Goal: Task Accomplishment & Management: Manage account settings

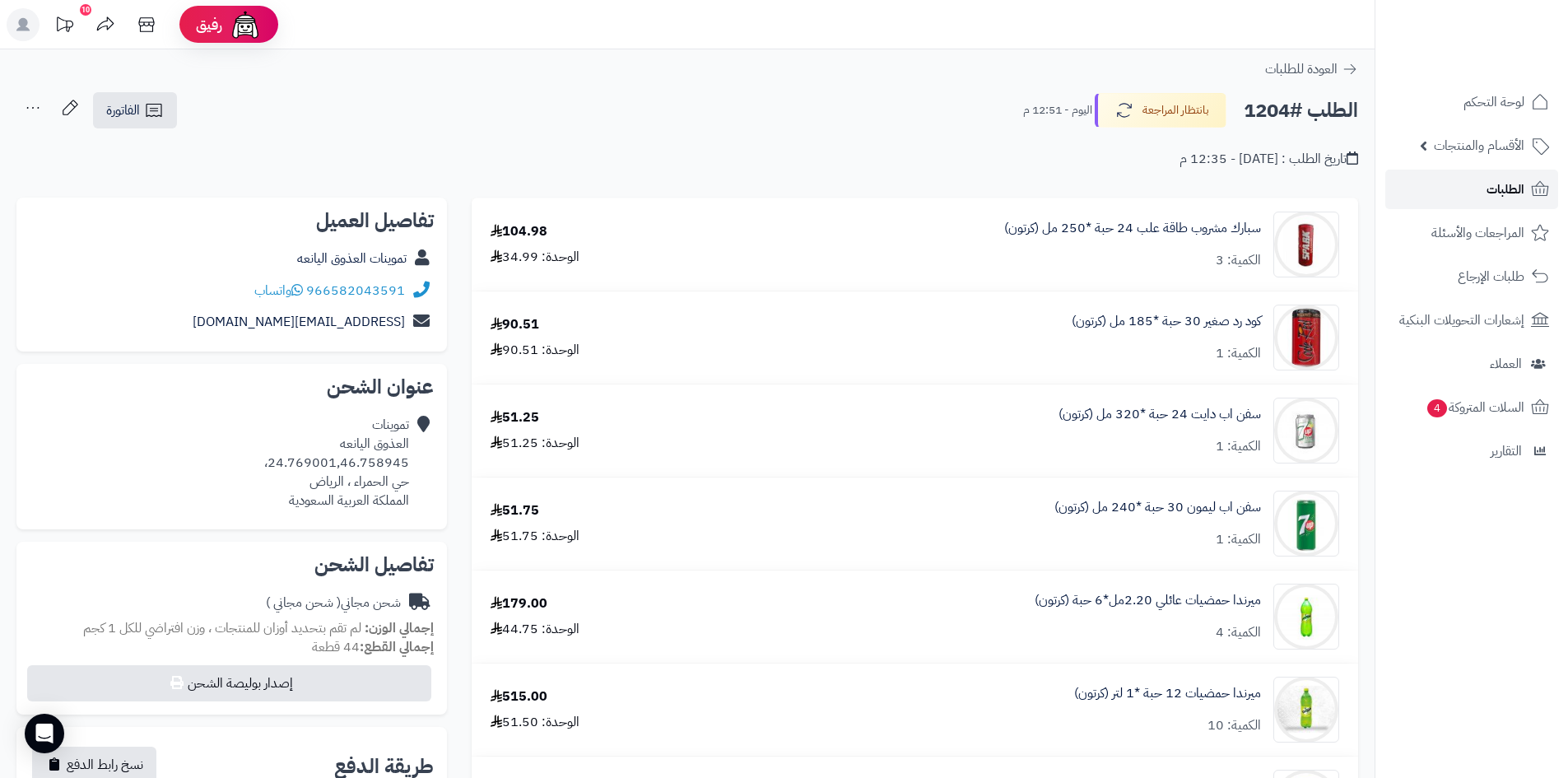
click at [1490, 187] on span "الطلبات" at bounding box center [1504, 188] width 38 height 23
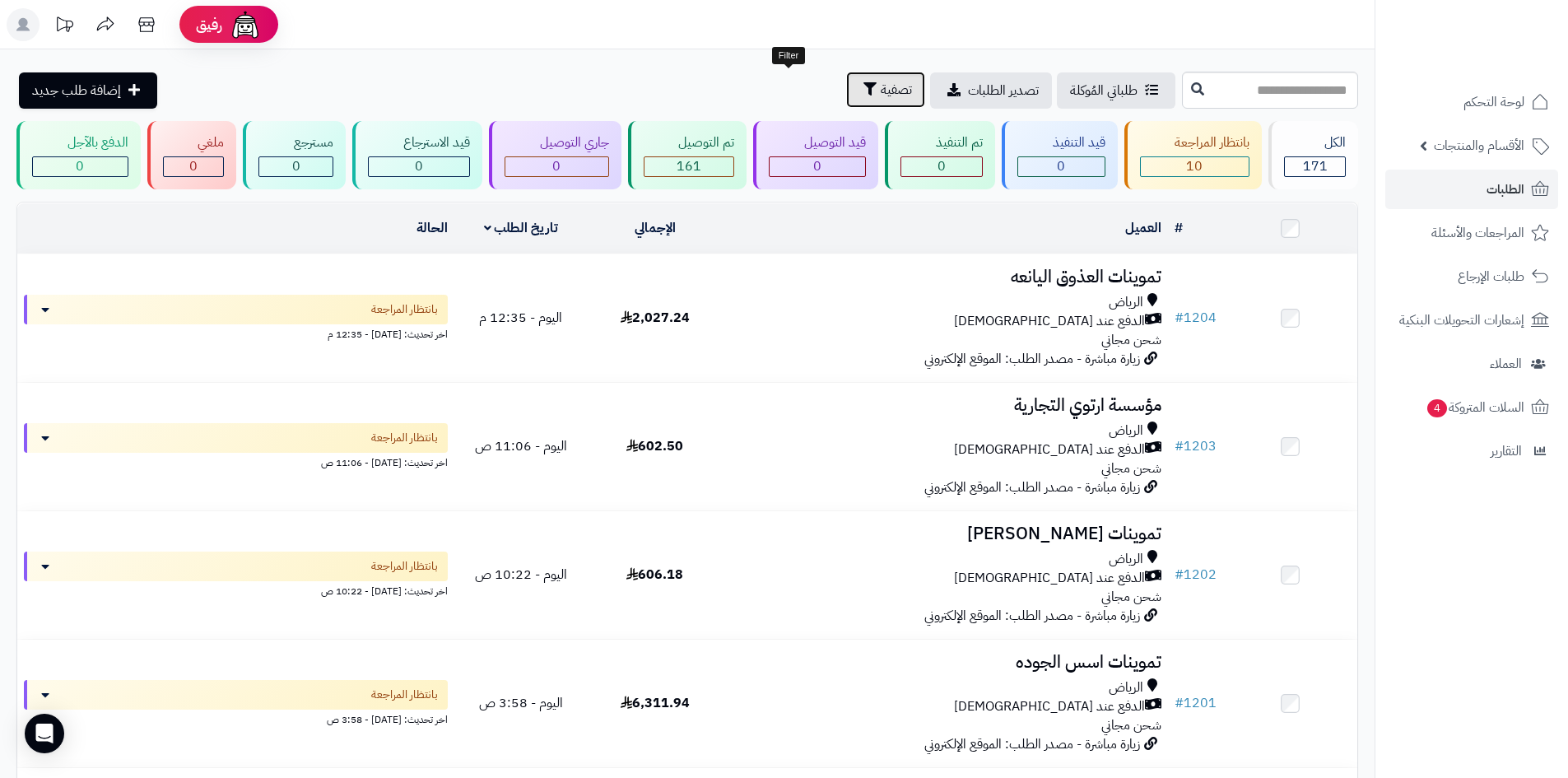
click at [846, 99] on button "تصفية" at bounding box center [886, 90] width 79 height 36
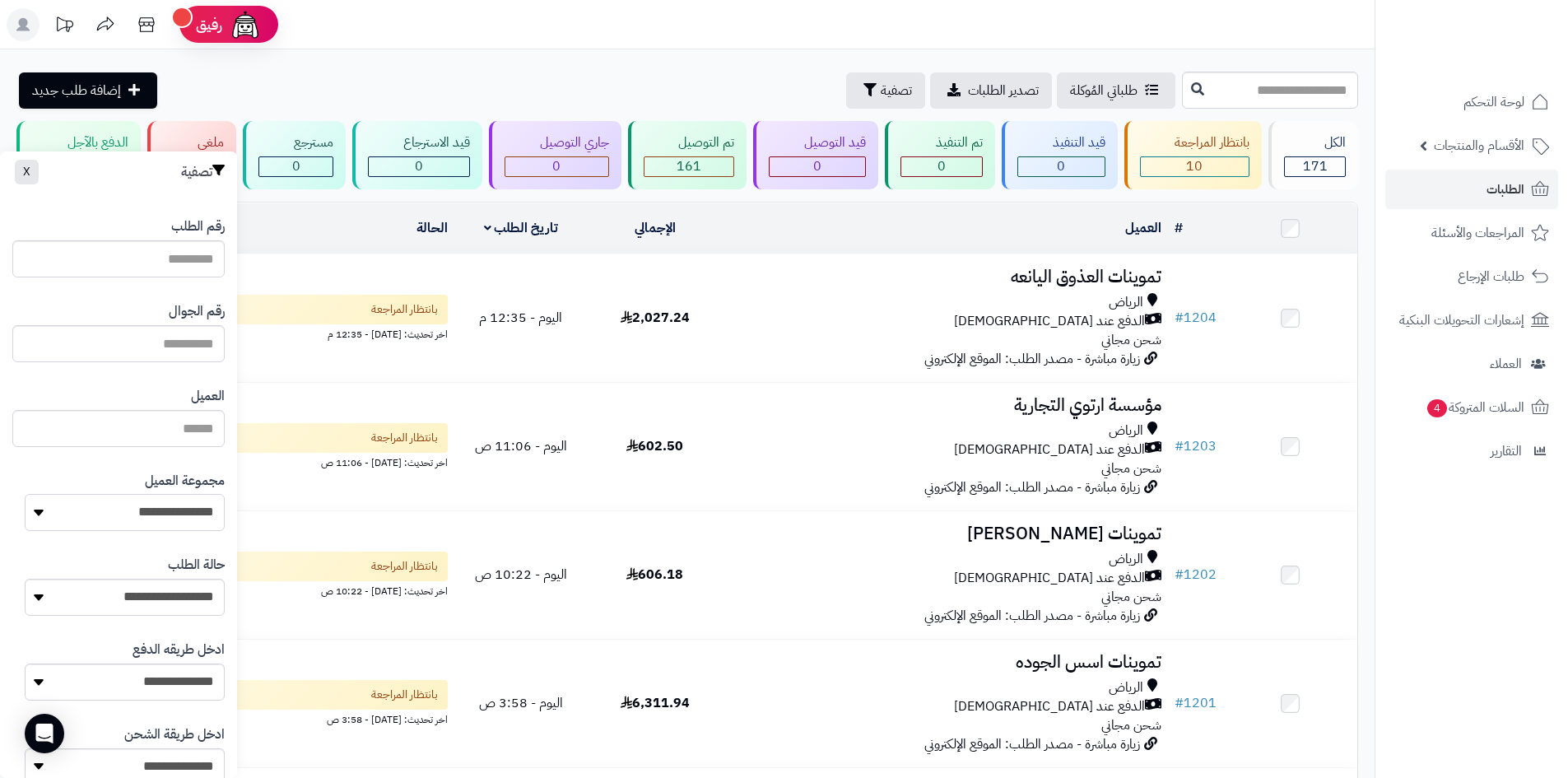
click at [186, 518] on select "**********" at bounding box center [125, 513] width 200 height 37
select select "*"
click at [25, 494] on select "**********" at bounding box center [125, 513] width 200 height 37
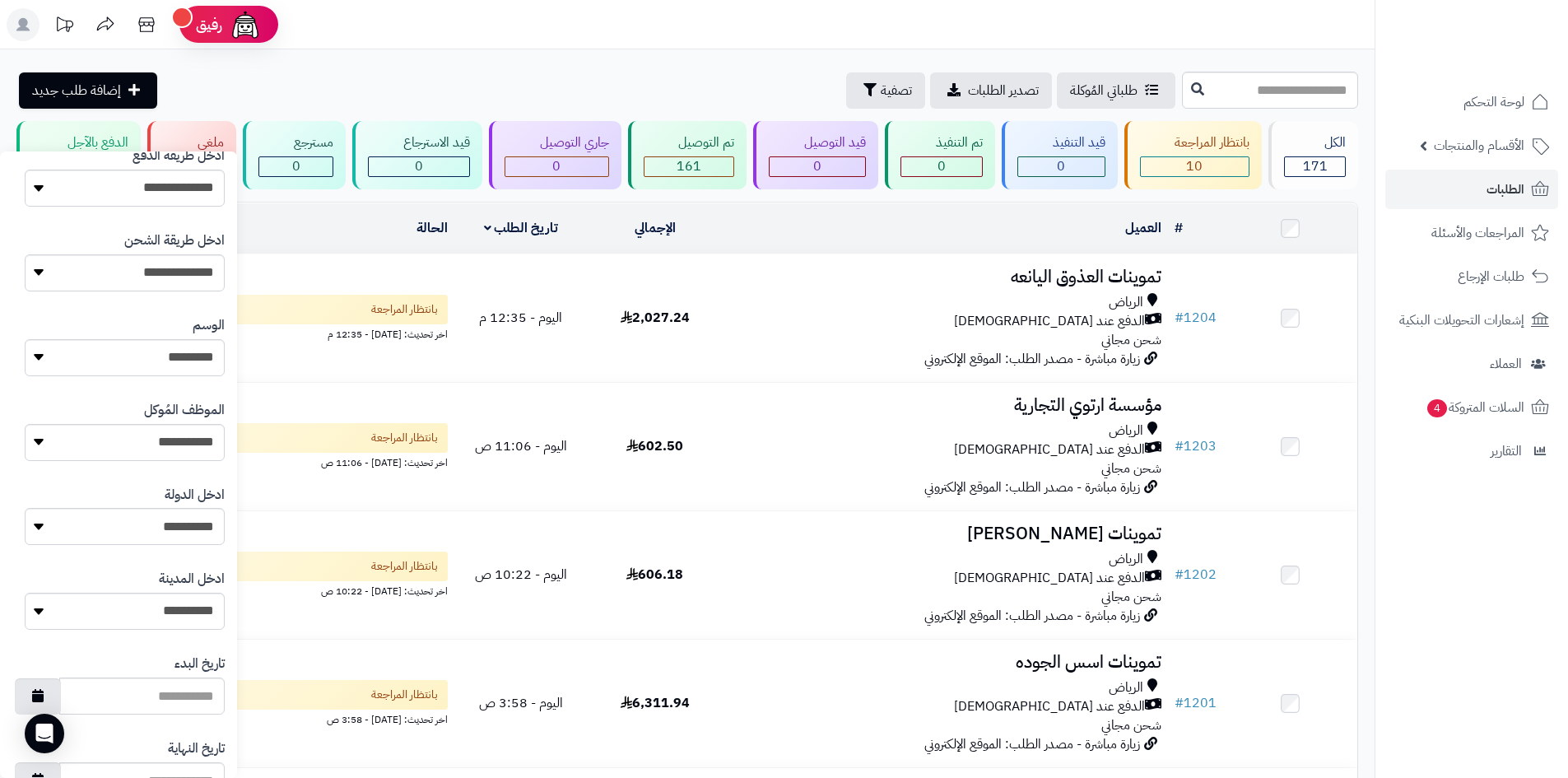
scroll to position [699, 0]
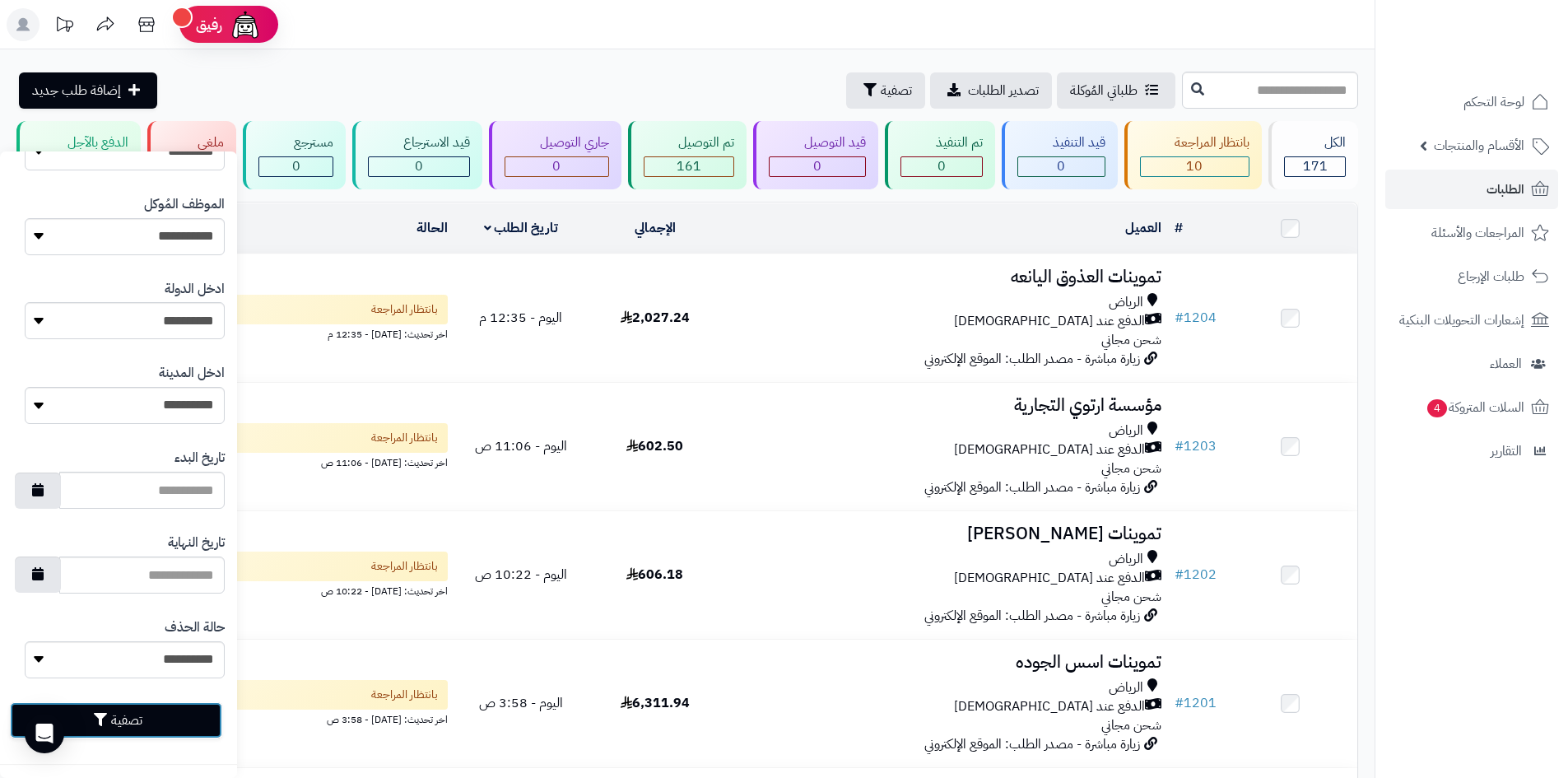
click at [183, 720] on button "تصفية" at bounding box center [116, 720] width 212 height 36
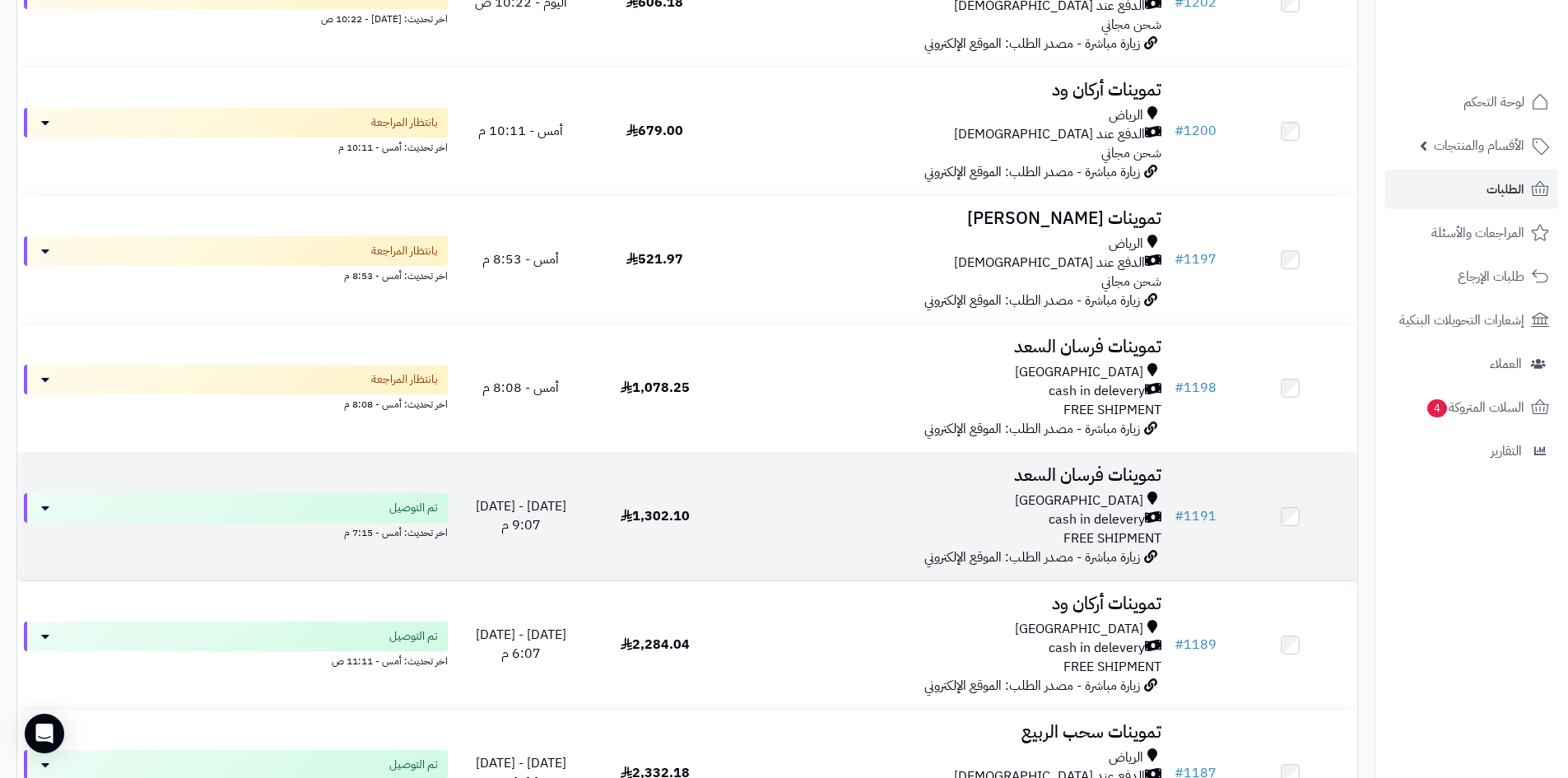
scroll to position [329, 0]
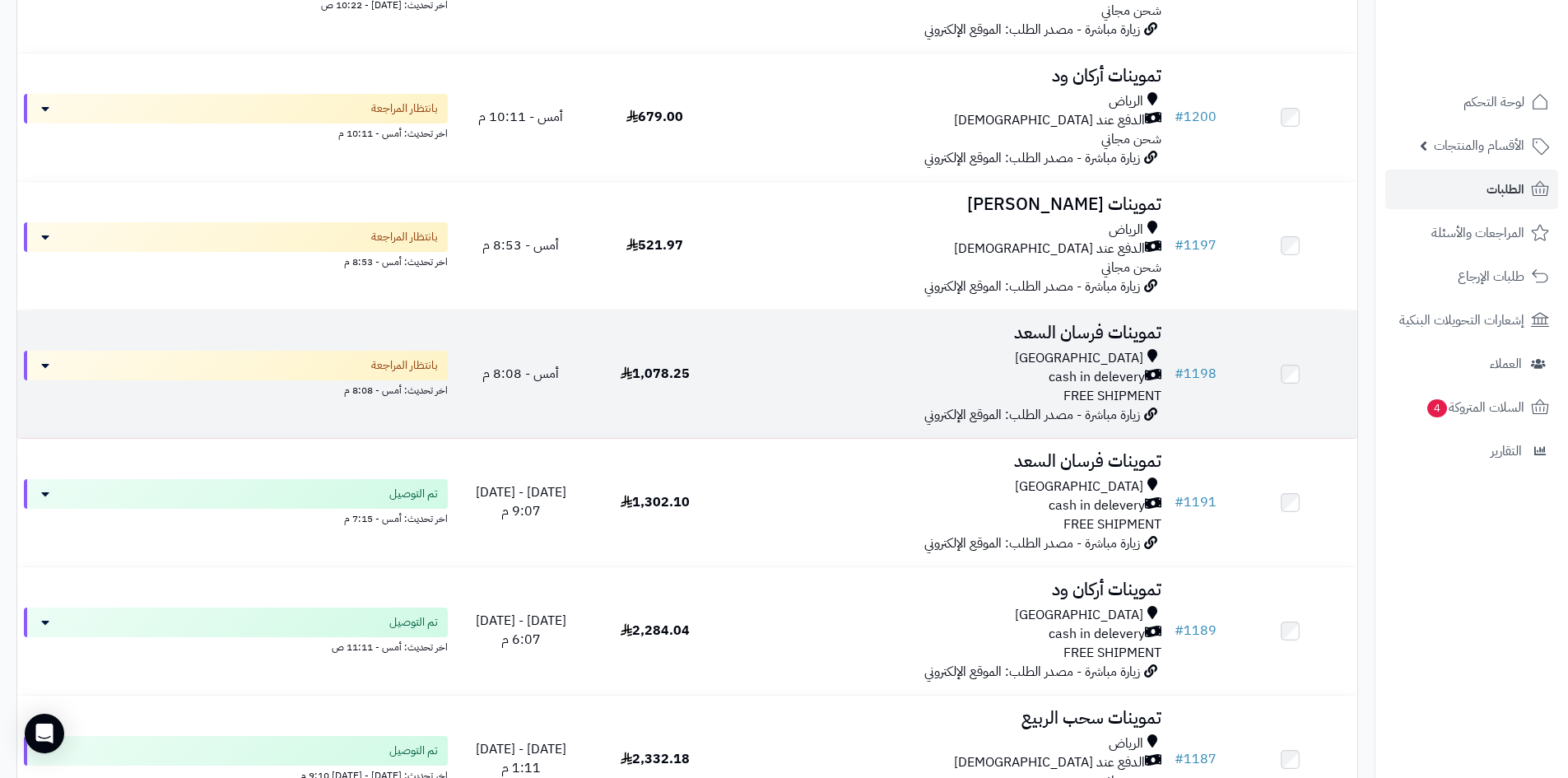
click at [884, 365] on div "[GEOGRAPHIC_DATA]" at bounding box center [945, 359] width 433 height 18
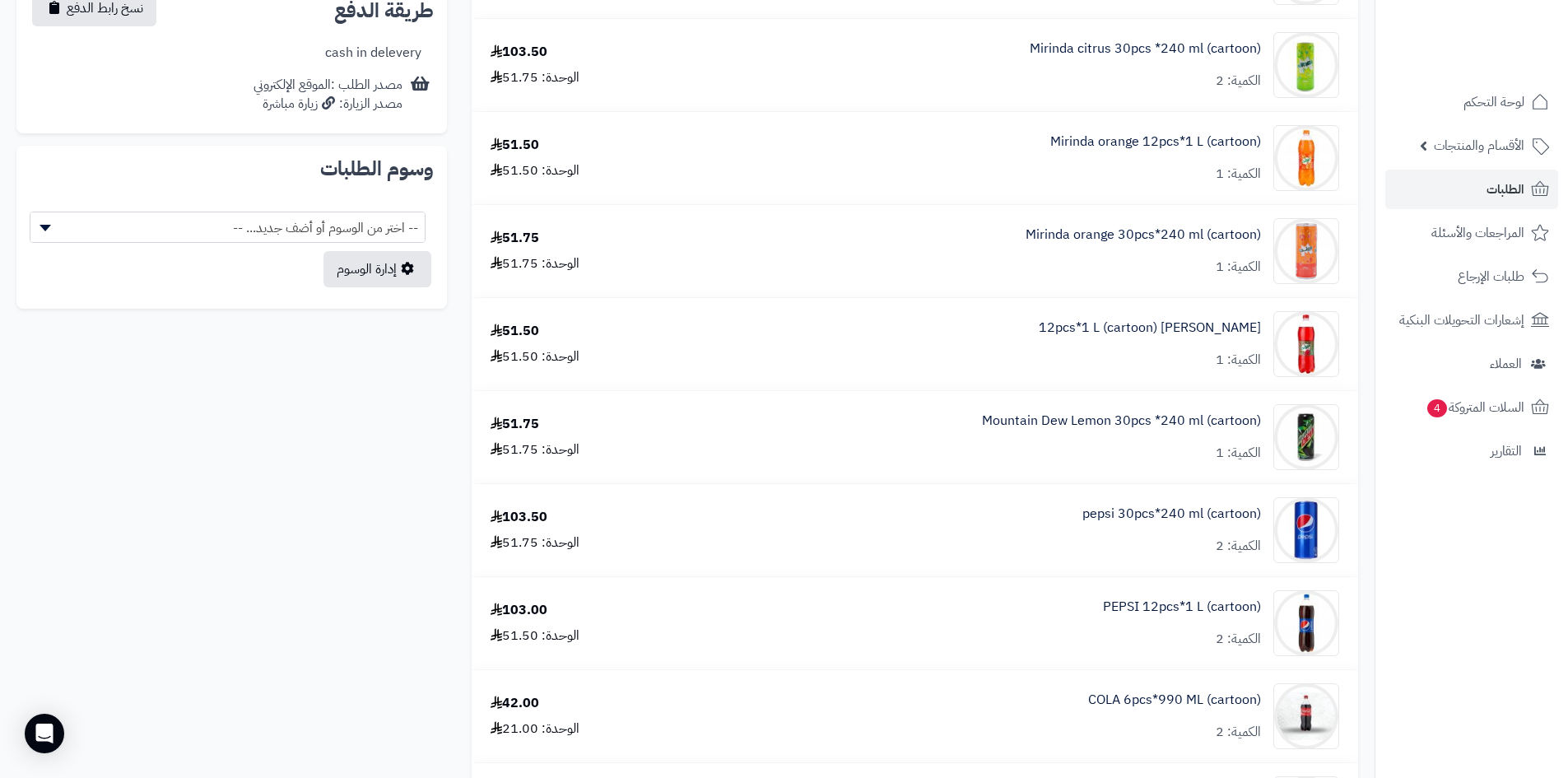
scroll to position [823, 0]
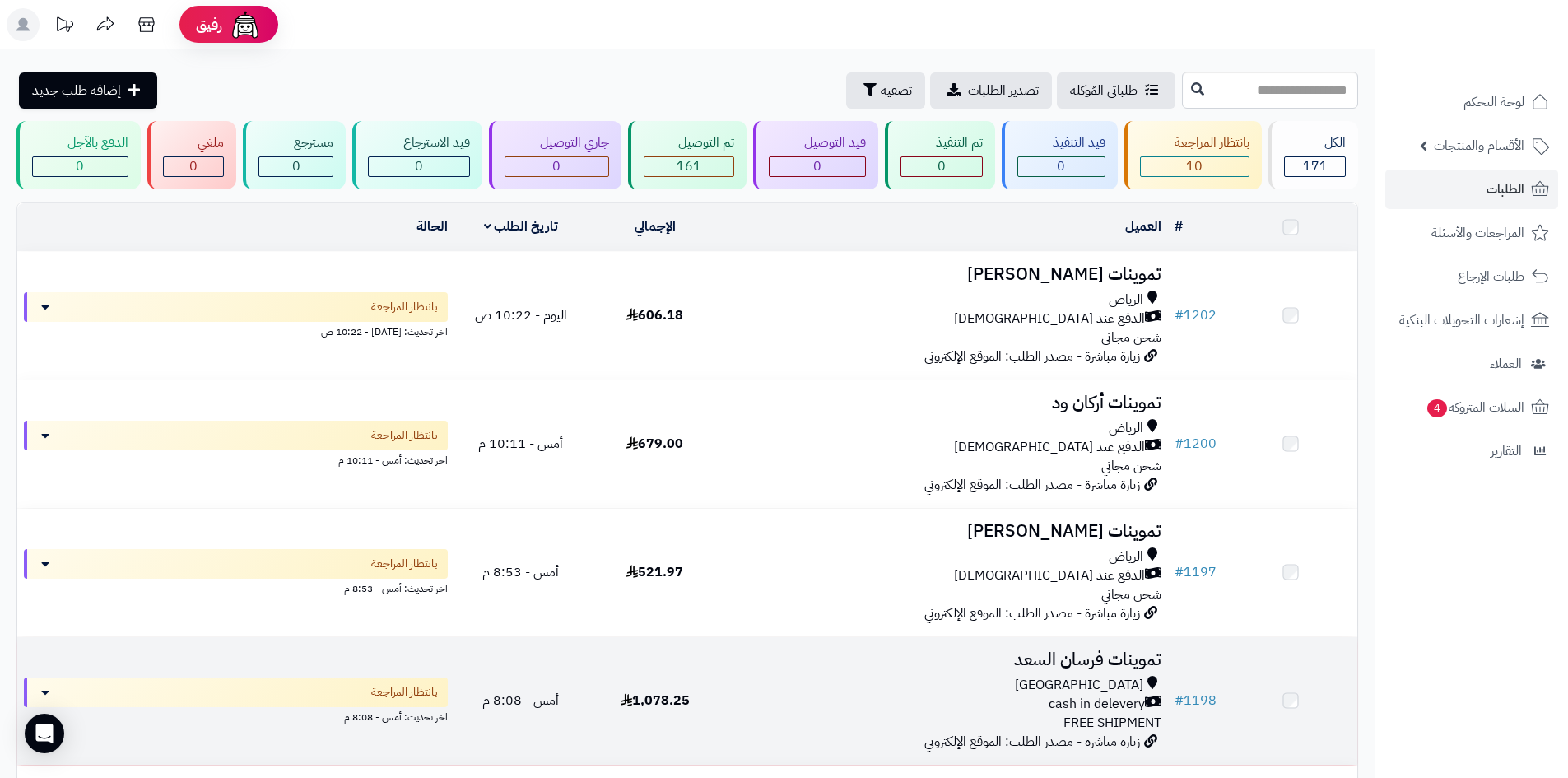
scroll to position [329, 0]
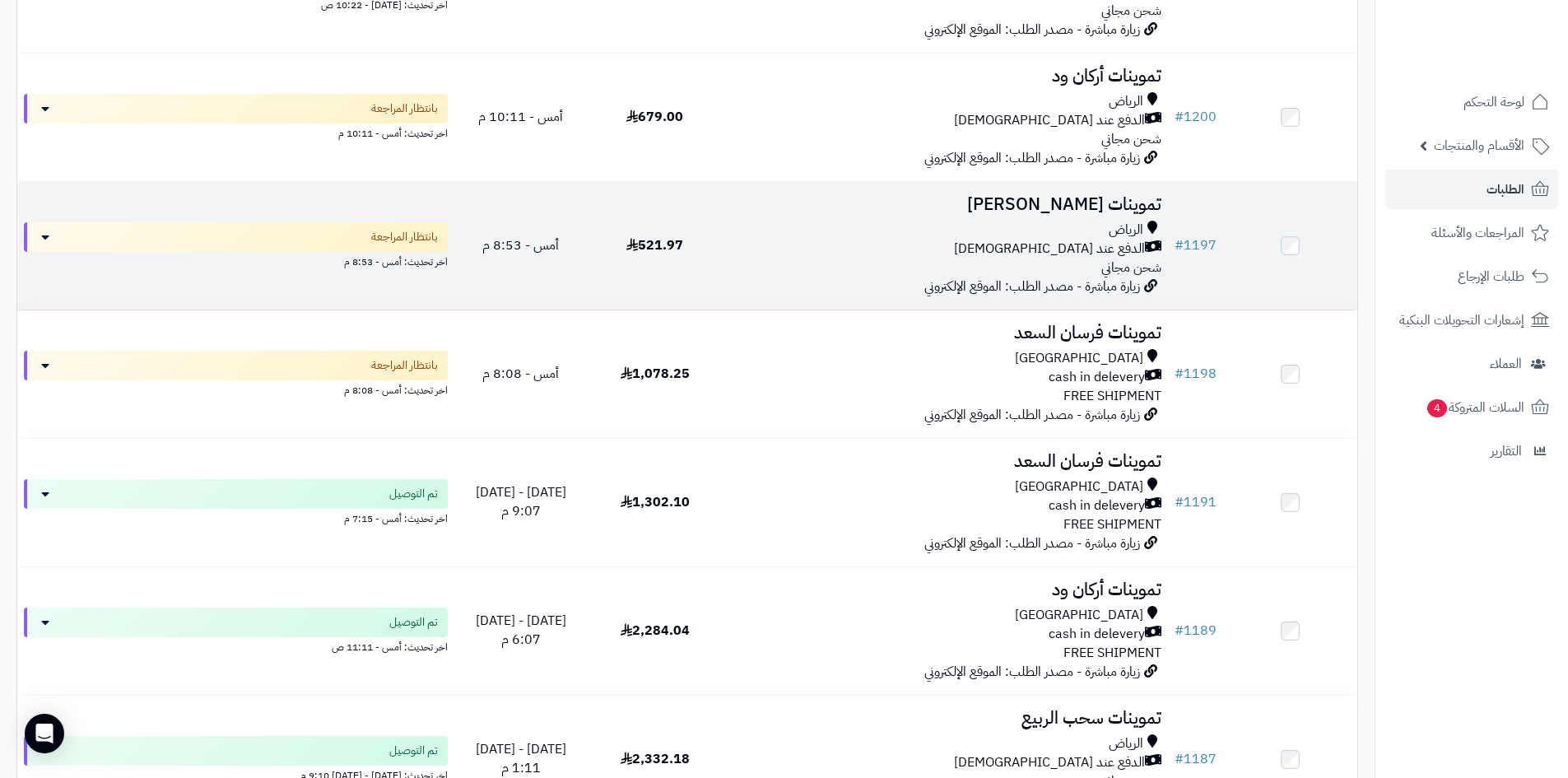
click at [759, 246] on div "الدفع عند [DEMOGRAPHIC_DATA]" at bounding box center [945, 249] width 433 height 18
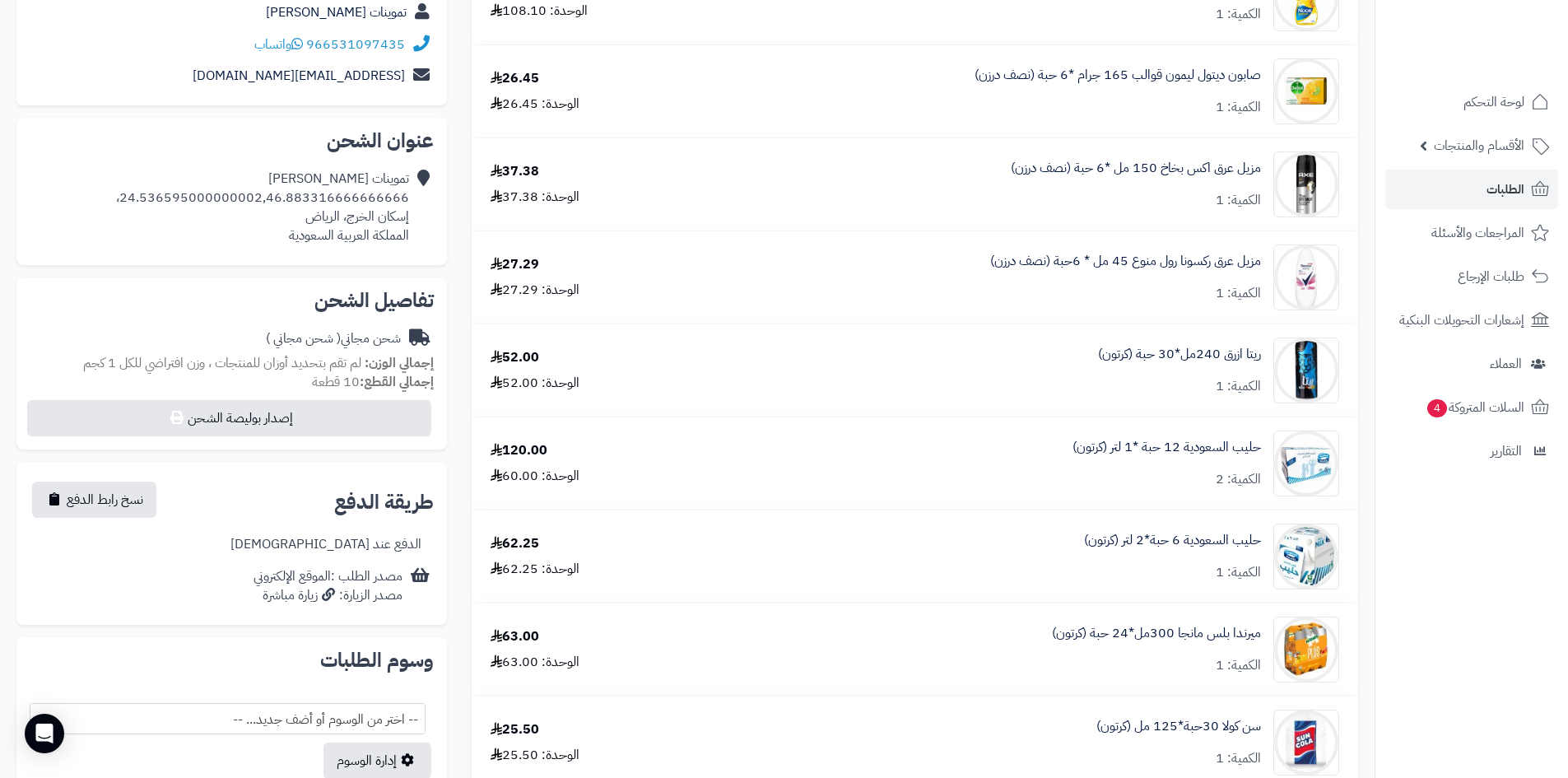
scroll to position [82, 0]
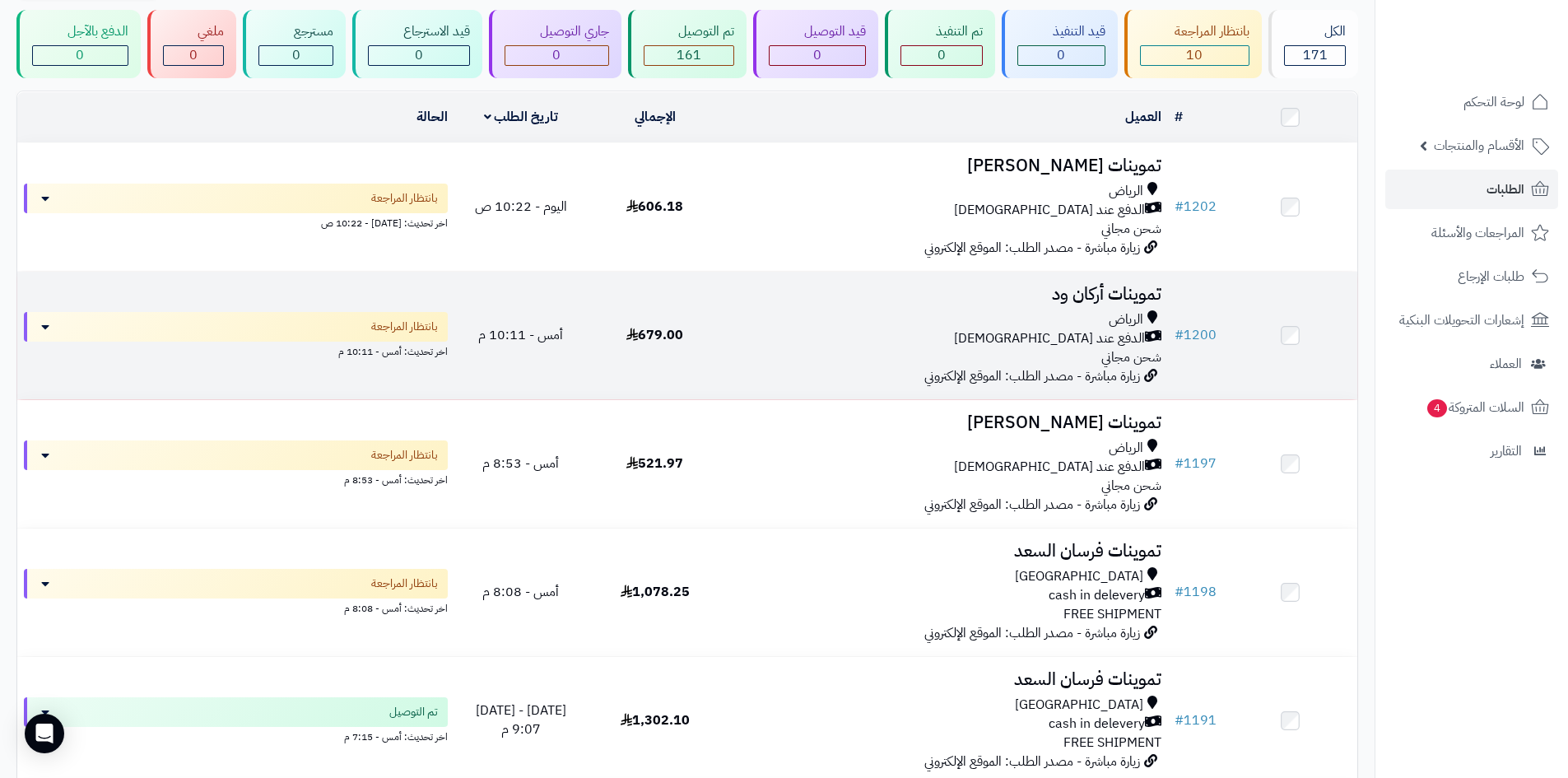
scroll to position [82, 0]
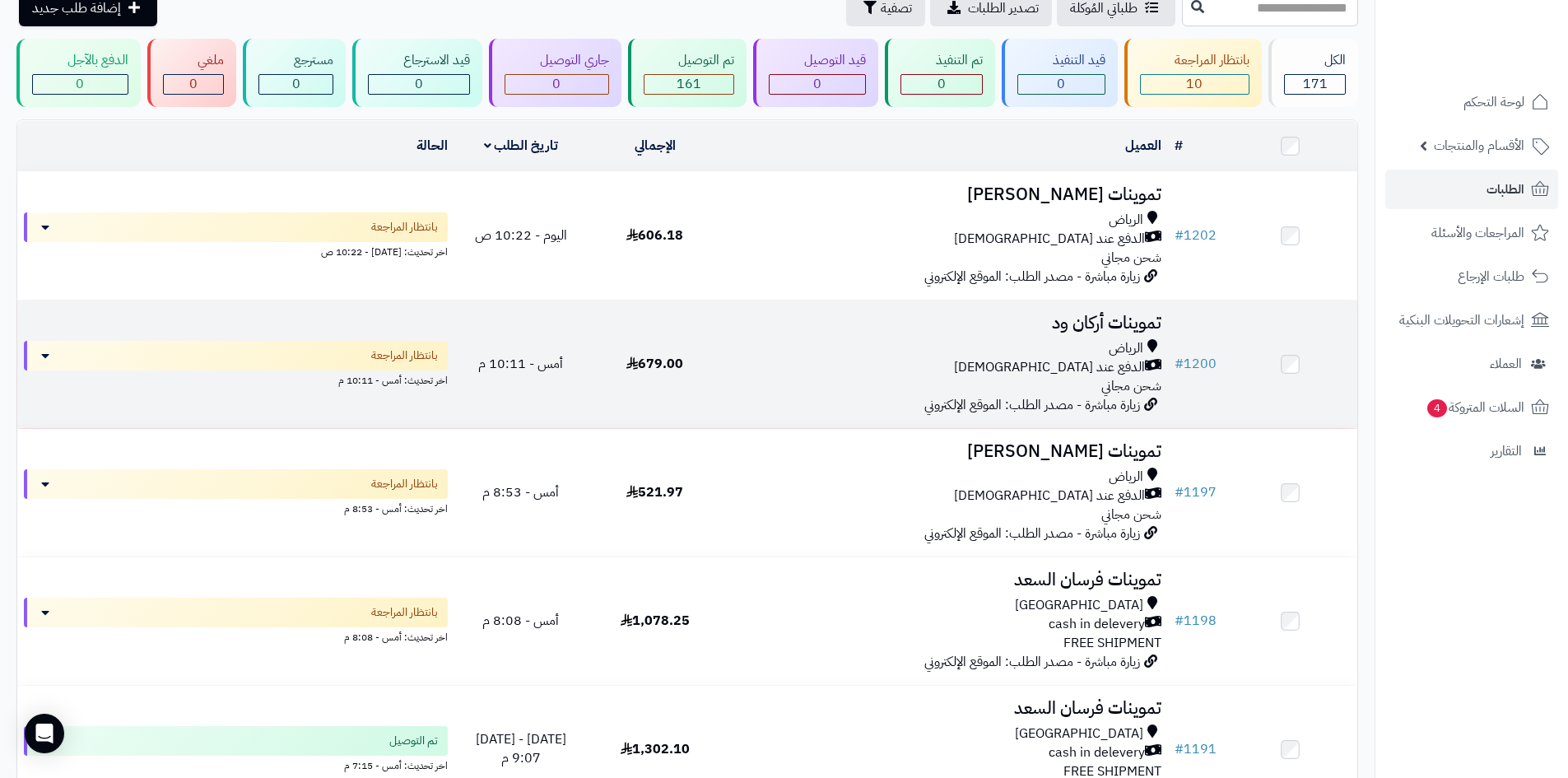
click at [758, 363] on div "الدفع عند [DEMOGRAPHIC_DATA]" at bounding box center [945, 368] width 433 height 18
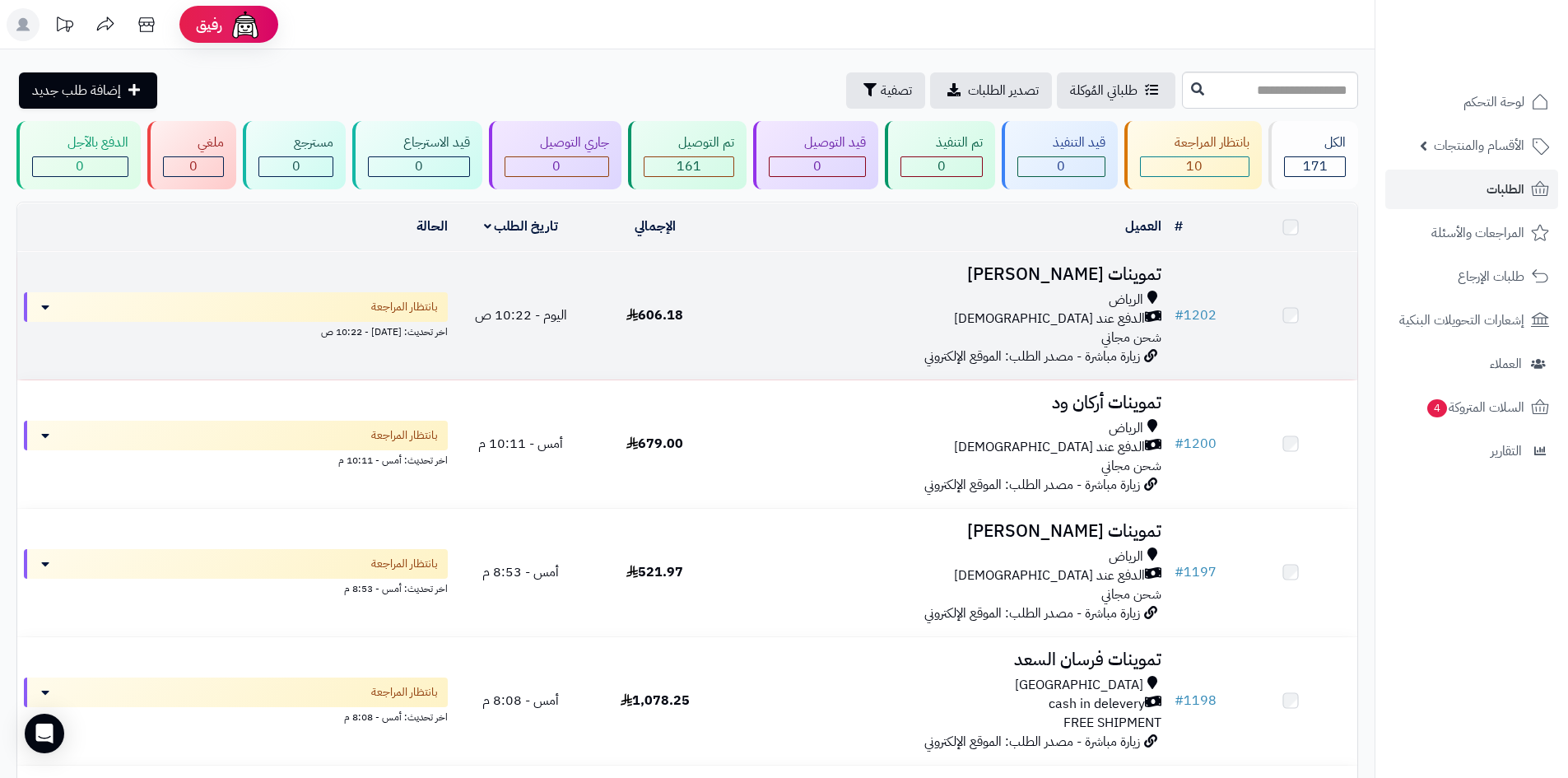
scroll to position [82, 0]
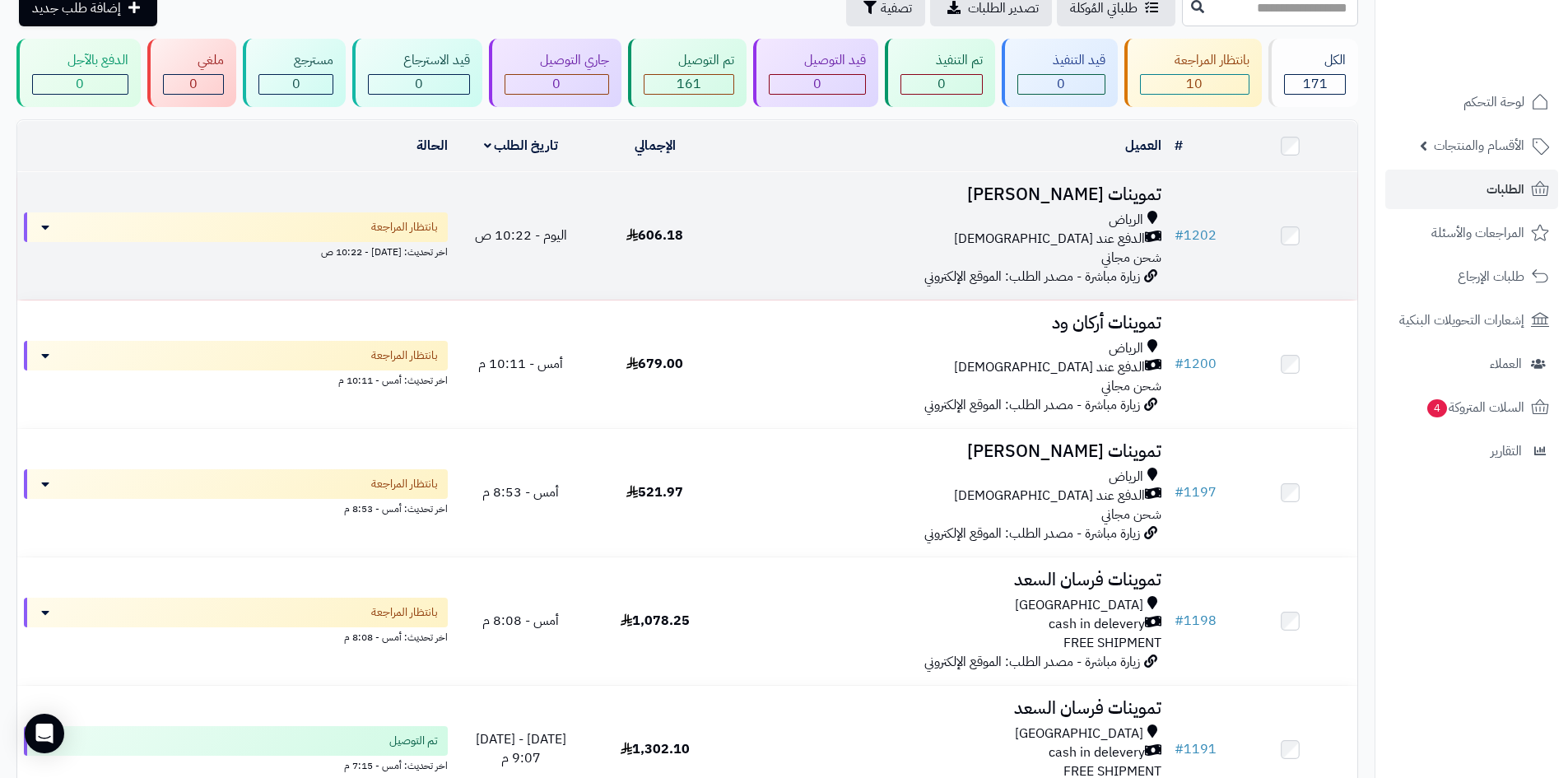
click at [870, 250] on div "الرياض الدفع عند الاستلام شحن مجاني" at bounding box center [945, 238] width 433 height 56
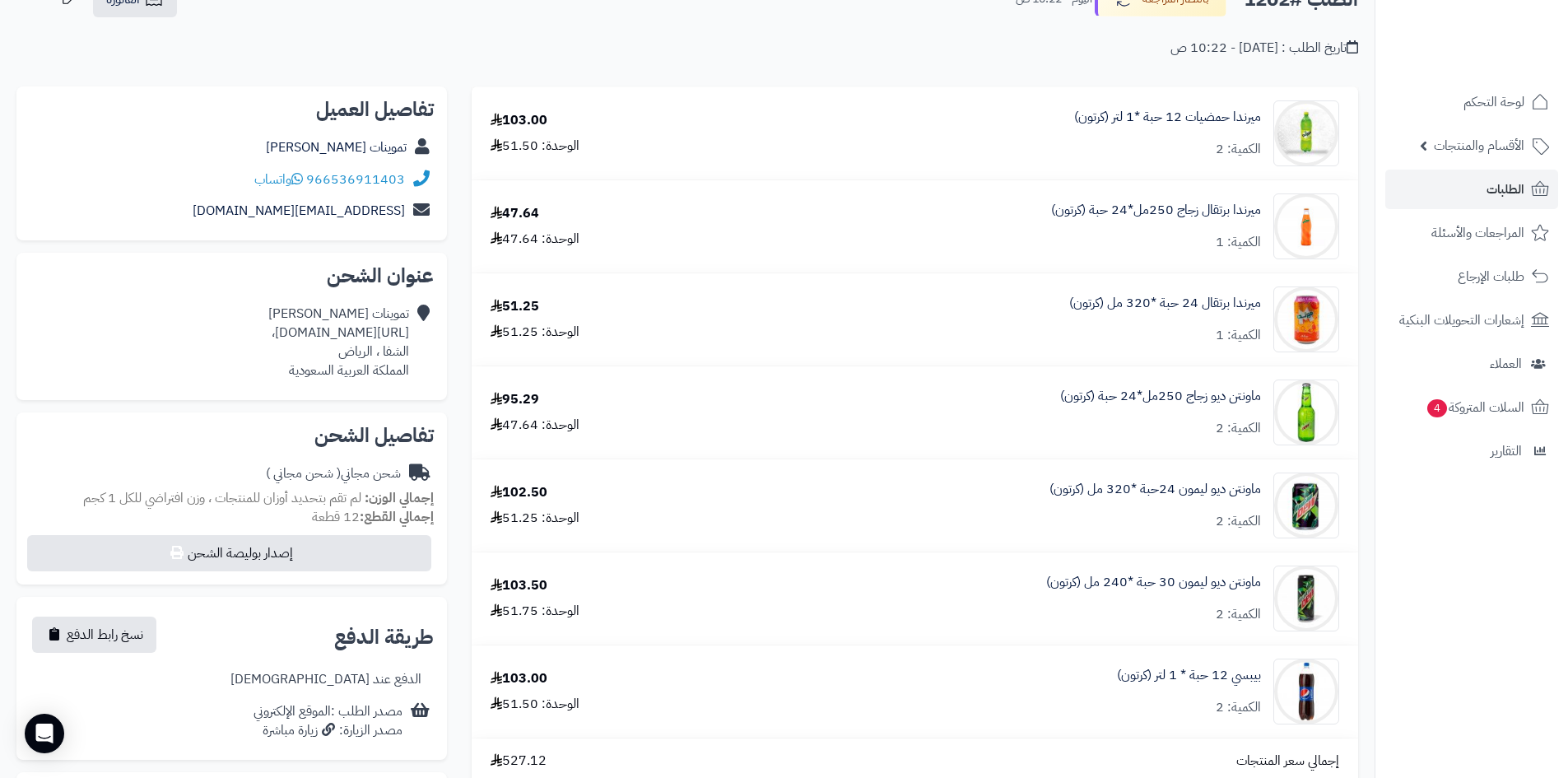
scroll to position [82, 0]
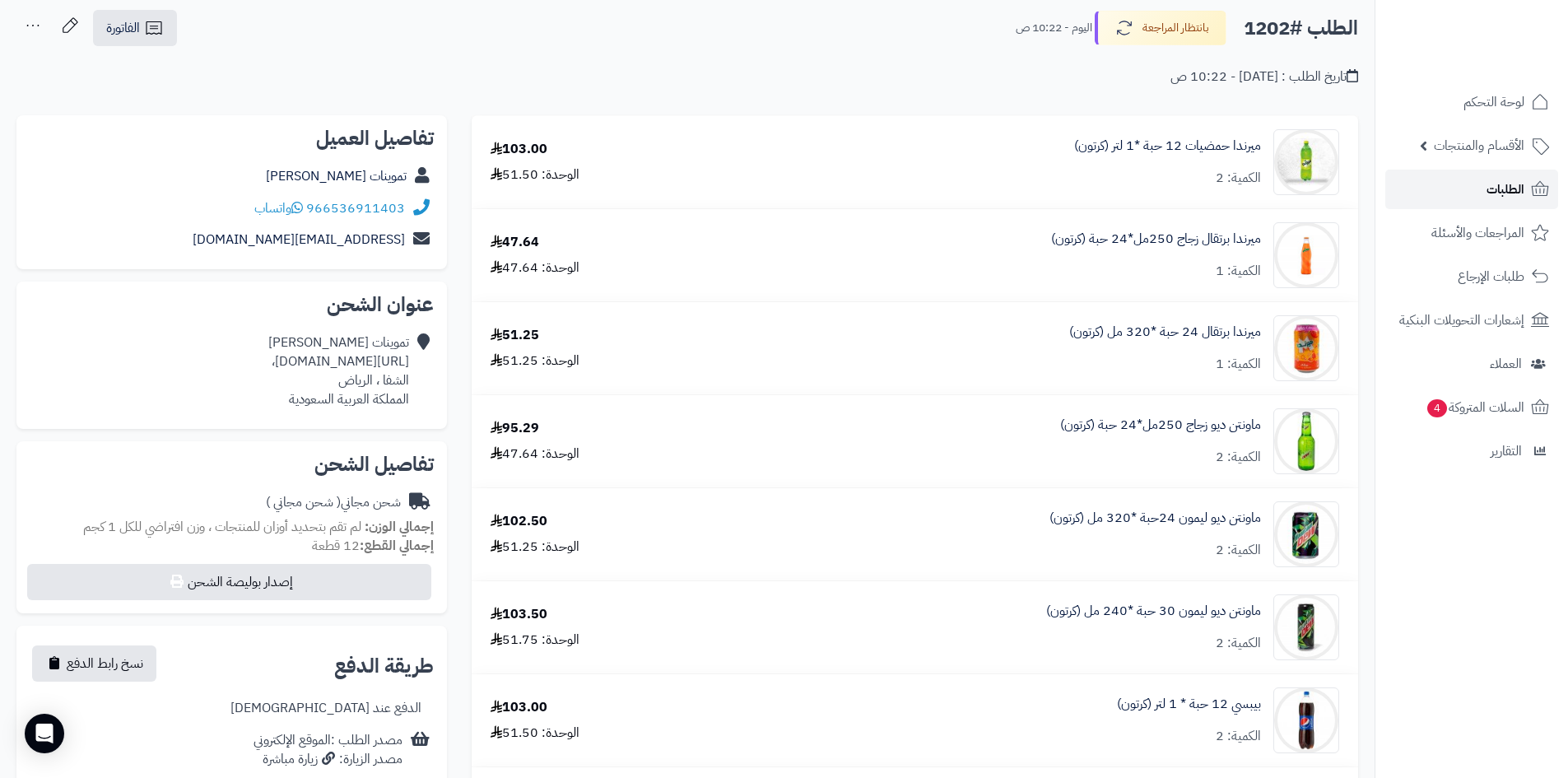
click at [1488, 183] on span "الطلبات" at bounding box center [1504, 188] width 38 height 23
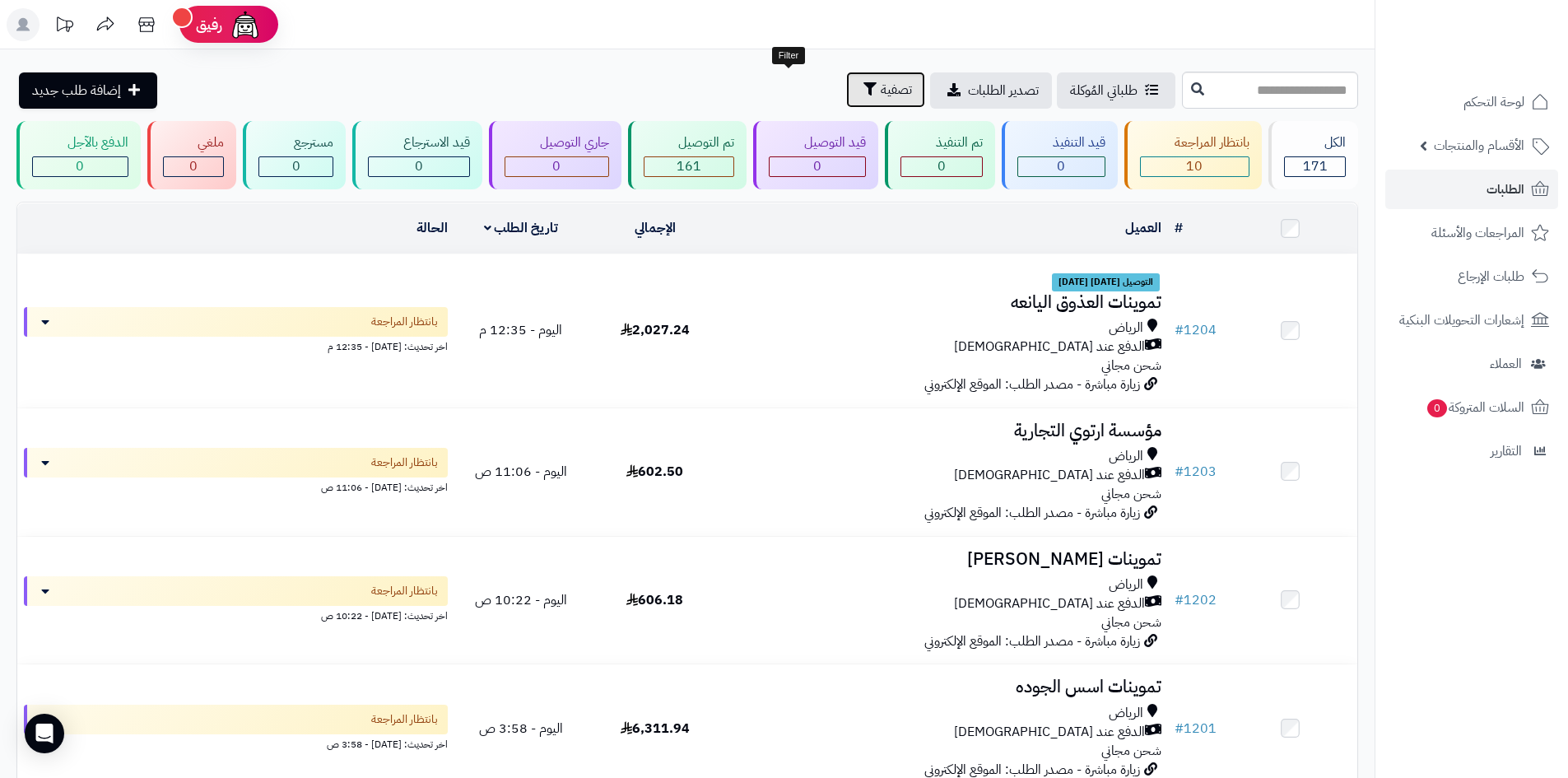
click at [880, 97] on span "تصفية" at bounding box center [896, 89] width 31 height 19
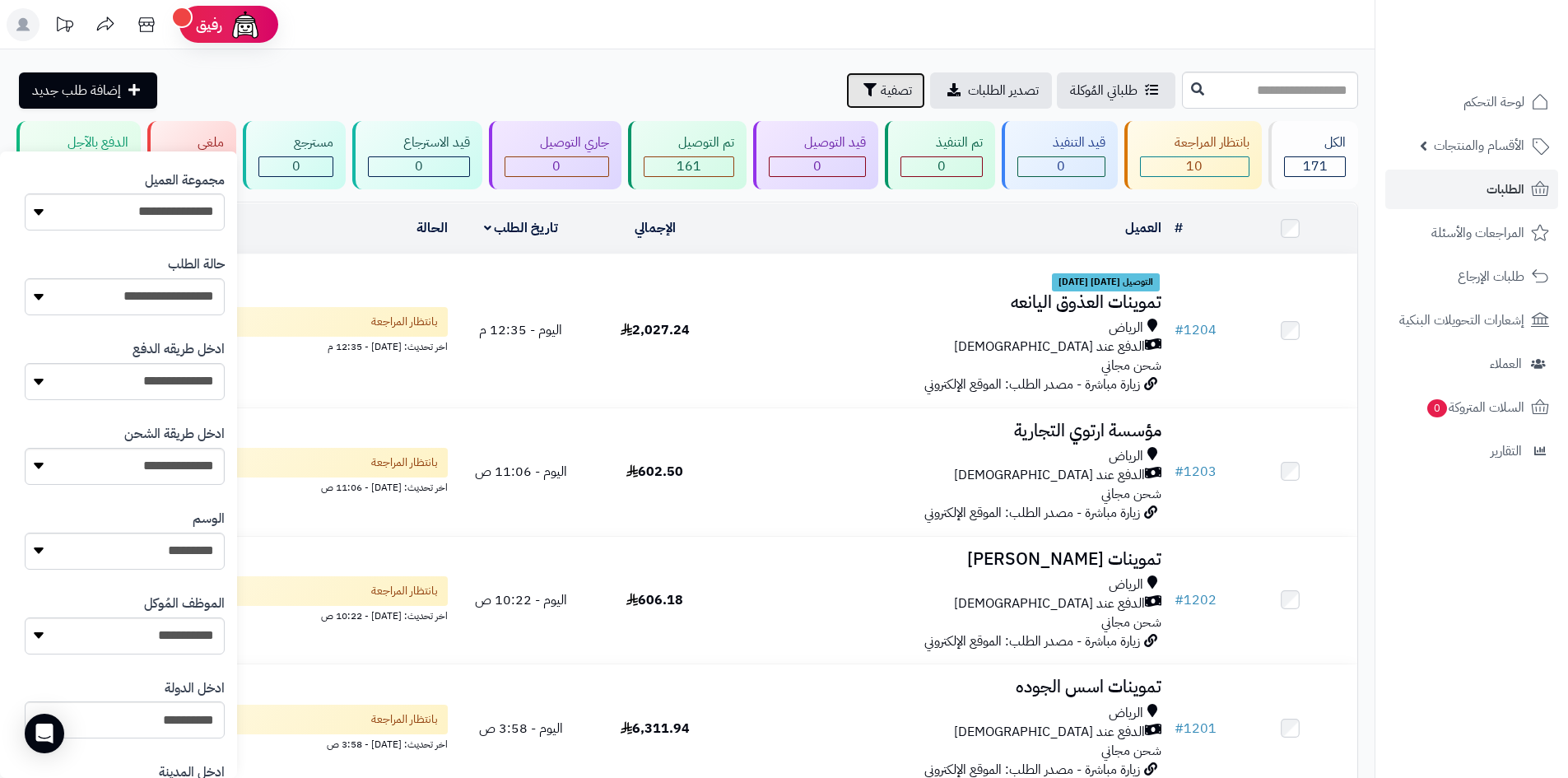
scroll to position [288, 0]
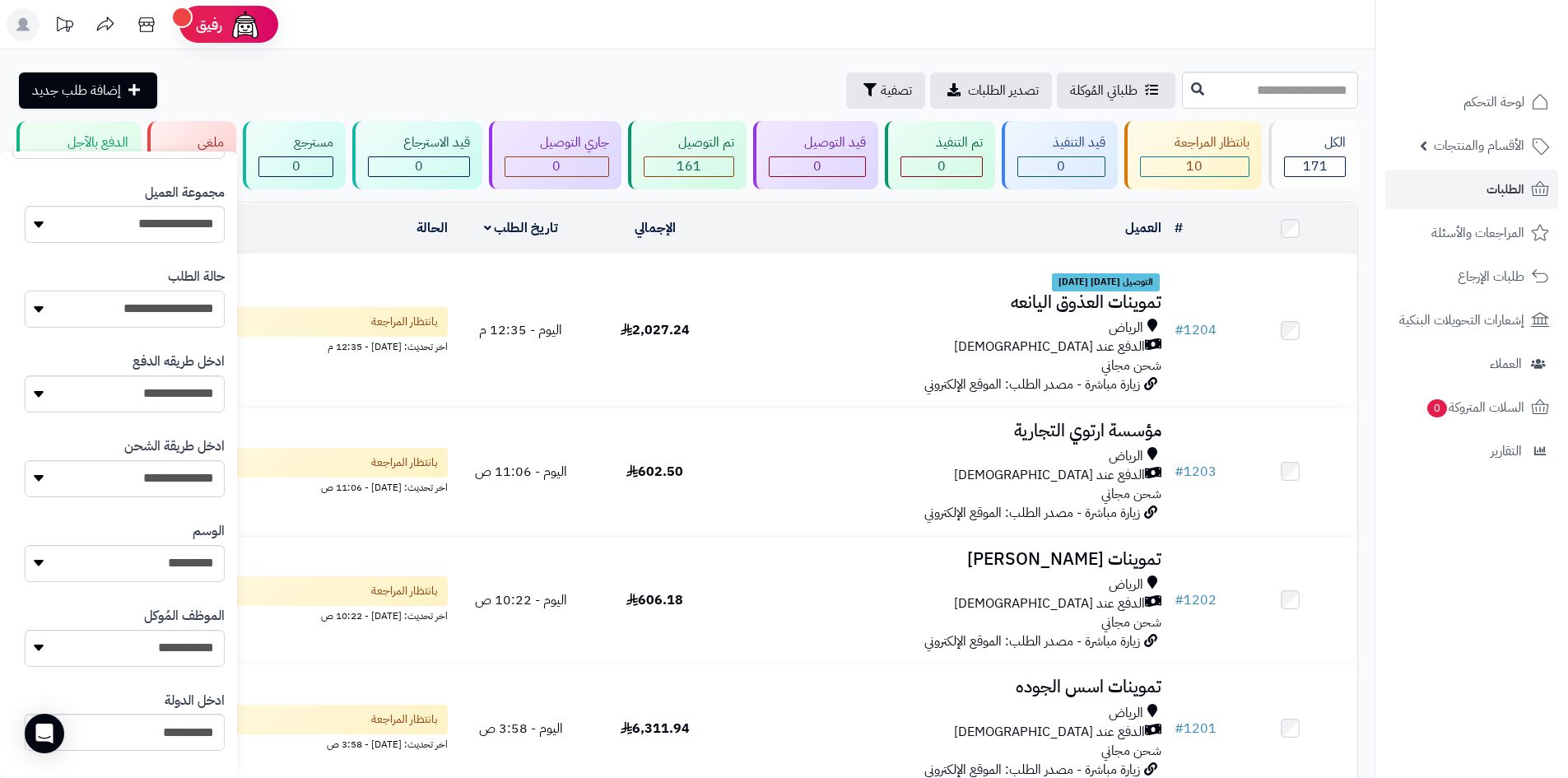
click at [170, 301] on select "**********" at bounding box center [125, 310] width 200 height 37
click at [212, 316] on select "**********" at bounding box center [125, 310] width 200 height 37
click at [178, 233] on select "**********" at bounding box center [125, 225] width 200 height 37
select select "*"
click at [25, 206] on select "**********" at bounding box center [125, 225] width 200 height 37
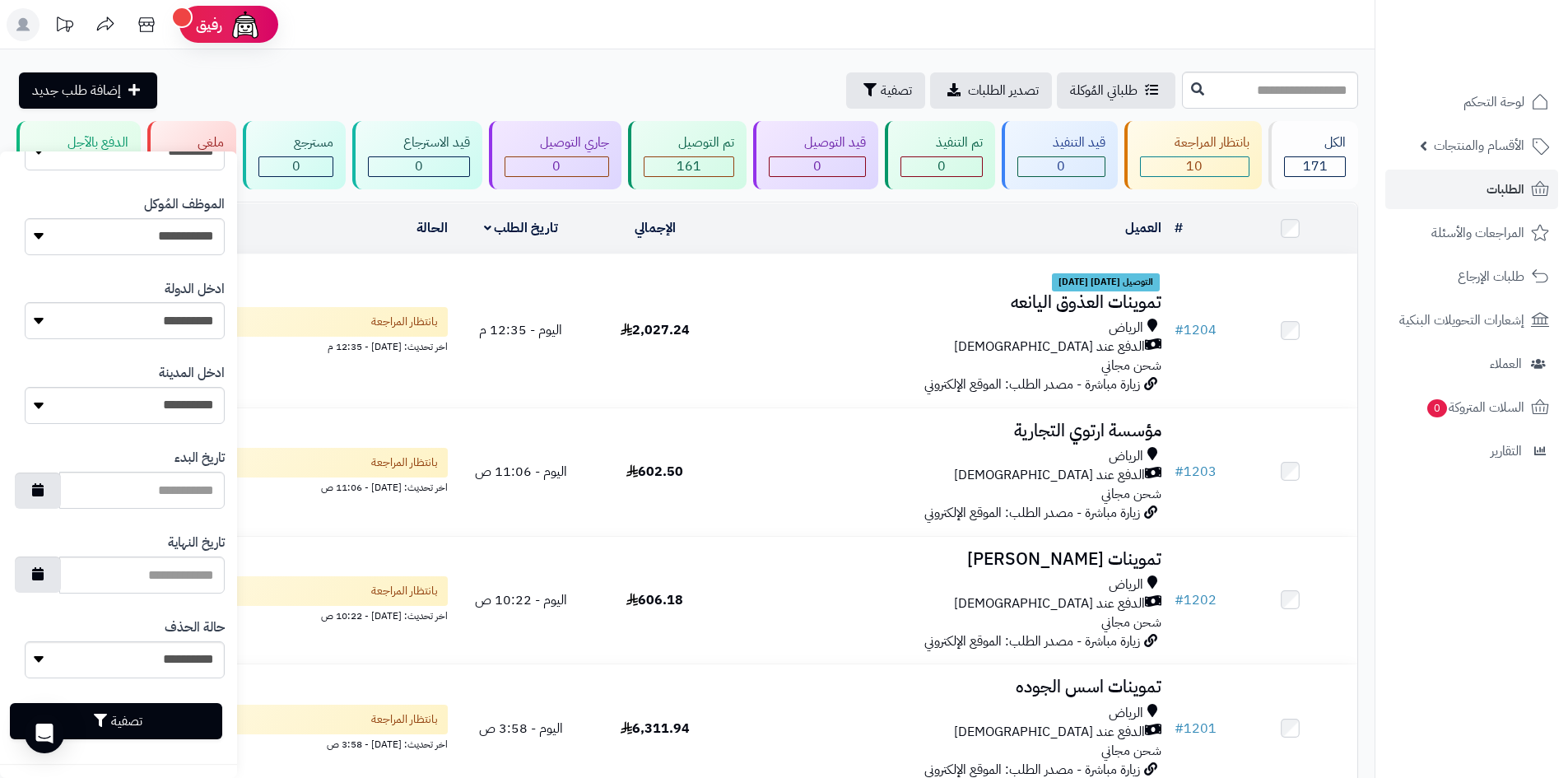
scroll to position [412, 0]
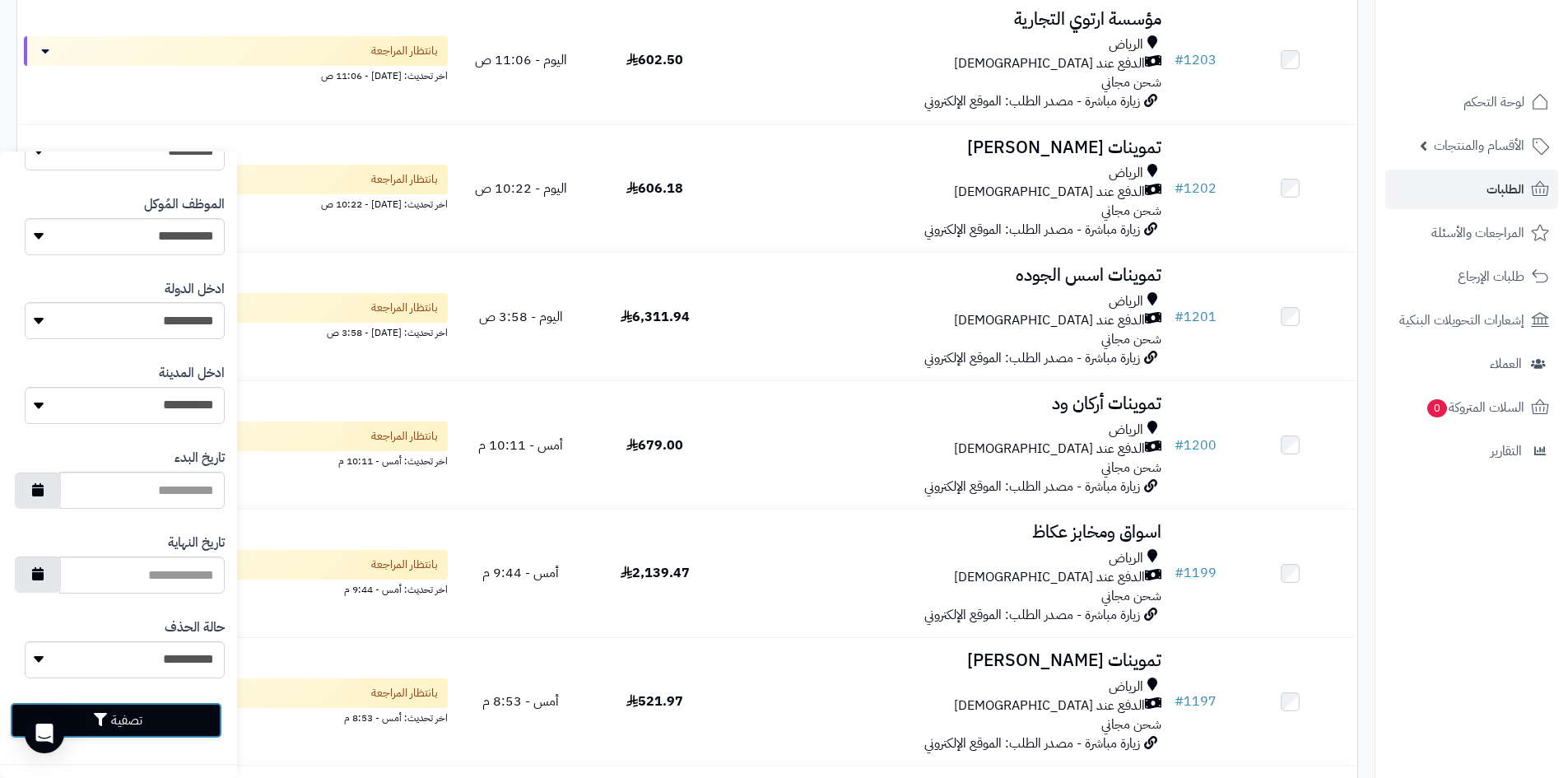
click at [199, 710] on button "تصفية" at bounding box center [116, 720] width 212 height 36
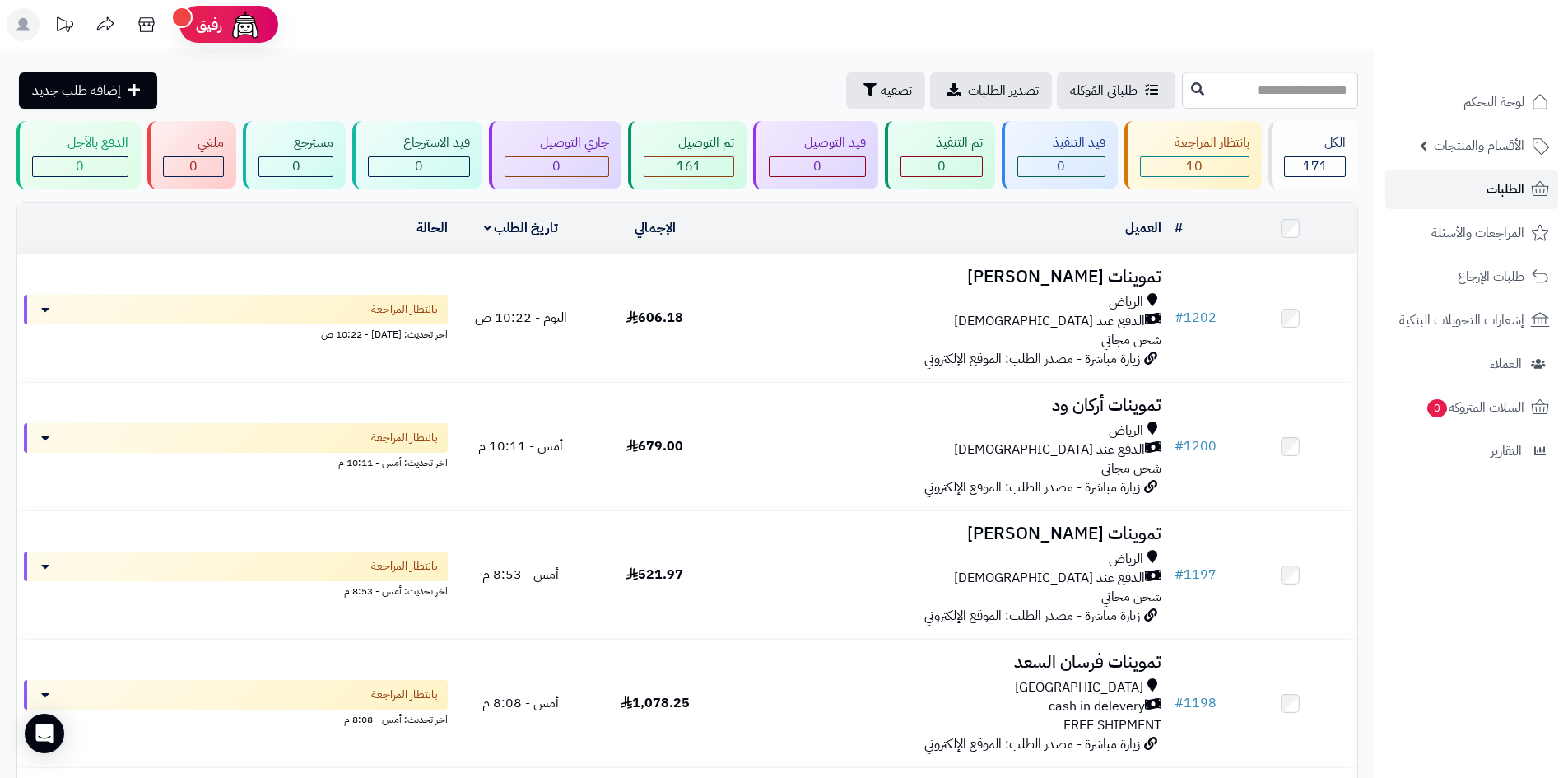
click at [1415, 173] on link "الطلبات" at bounding box center [1471, 189] width 173 height 40
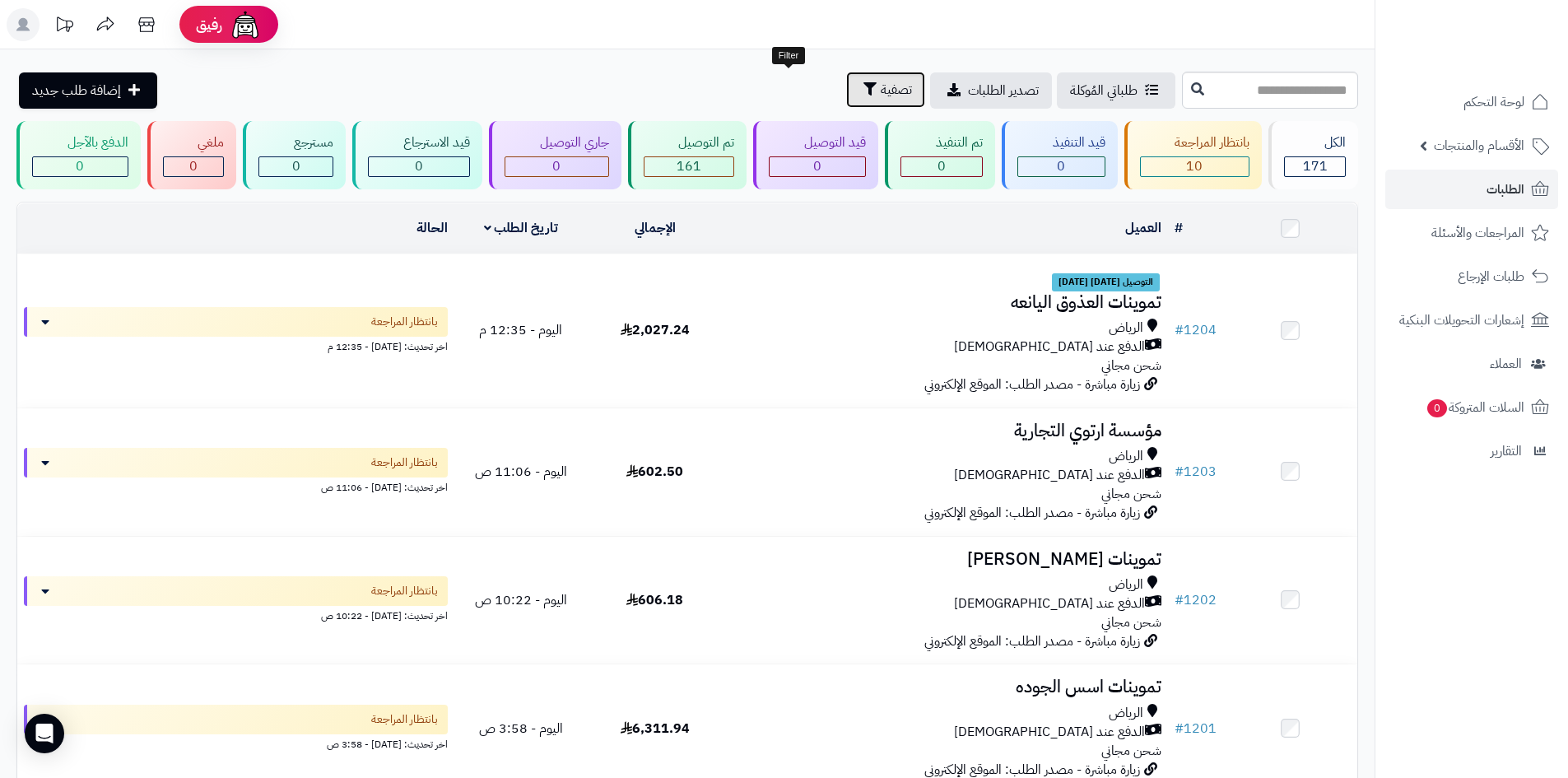
click at [880, 94] on span "تصفية" at bounding box center [896, 89] width 31 height 19
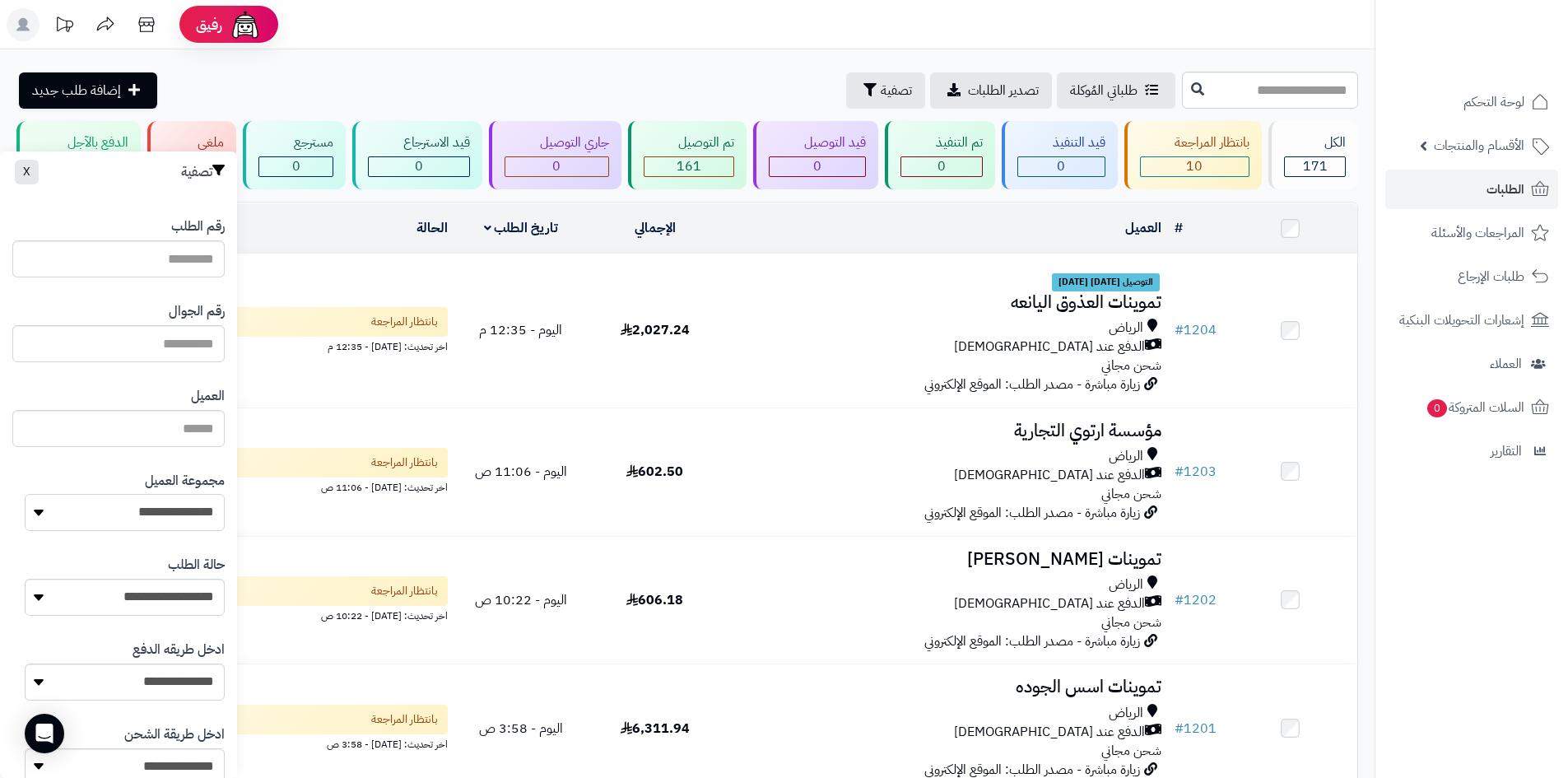
drag, startPoint x: 185, startPoint y: 520, endPoint x: 190, endPoint y: 529, distance: 10.3
click at [185, 520] on select "**********" at bounding box center [125, 513] width 200 height 37
select select "*"
click at [25, 494] on select "**********" at bounding box center [125, 513] width 200 height 37
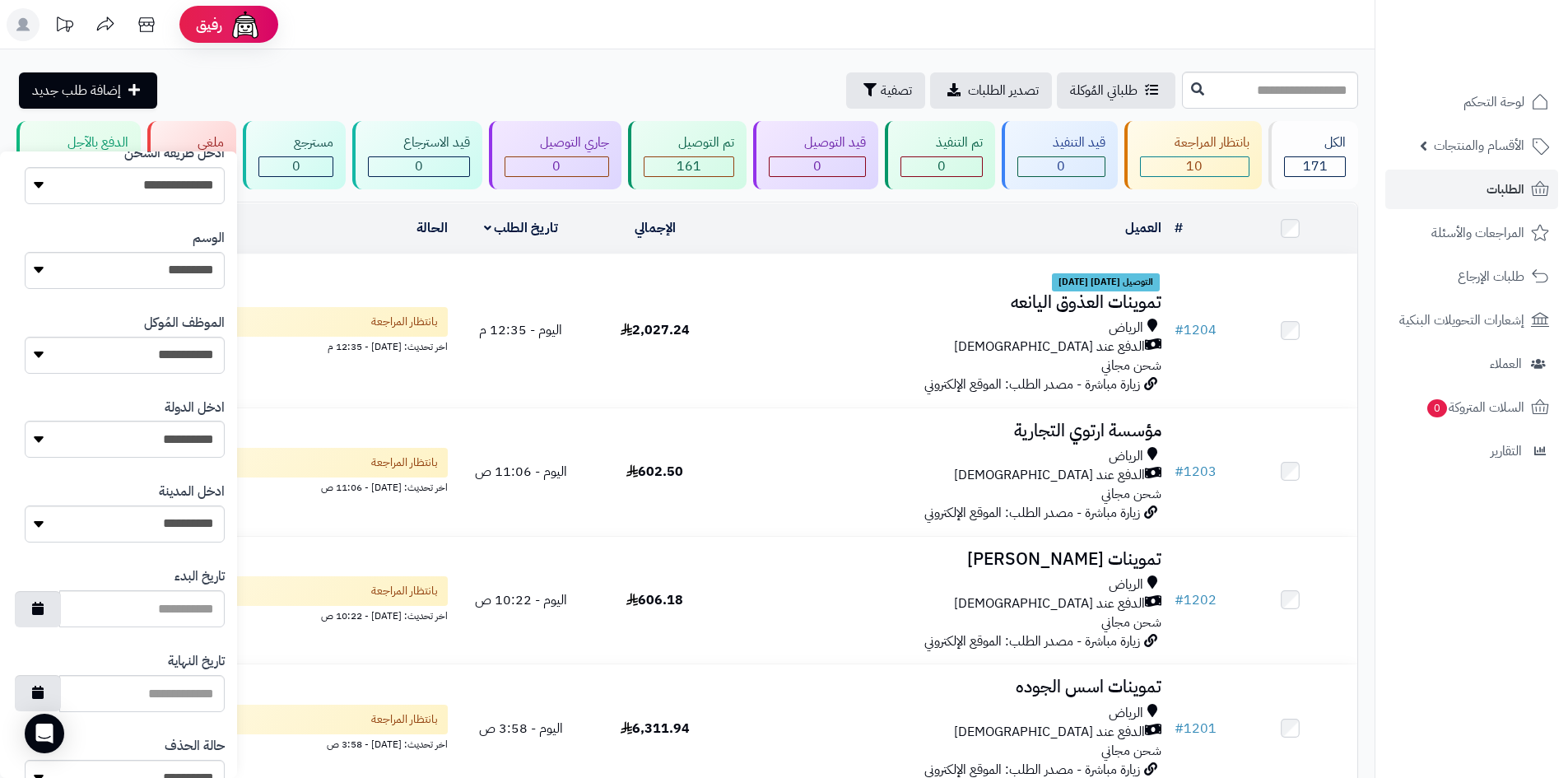
scroll to position [699, 0]
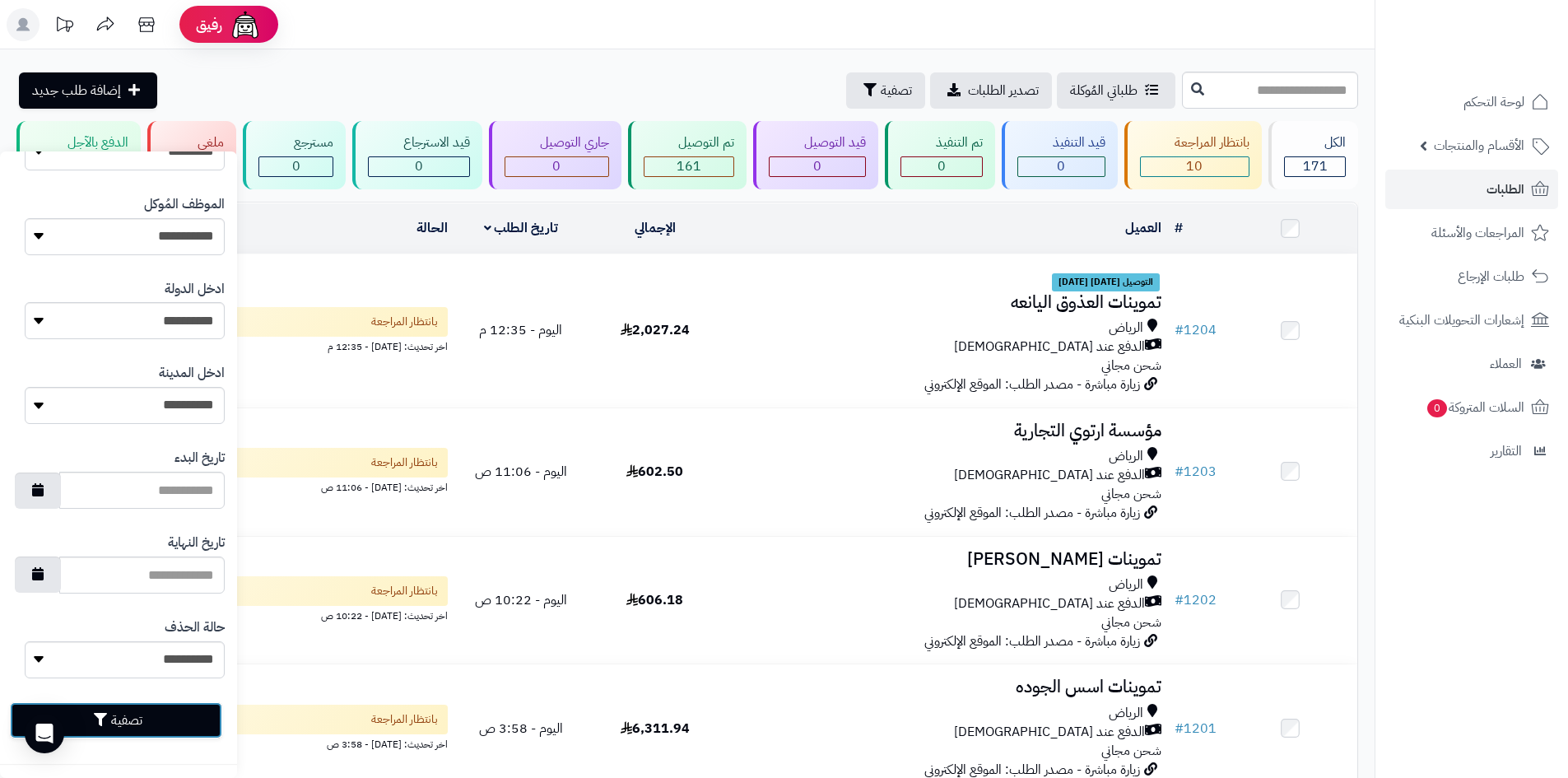
click at [178, 723] on button "تصفية" at bounding box center [116, 720] width 212 height 36
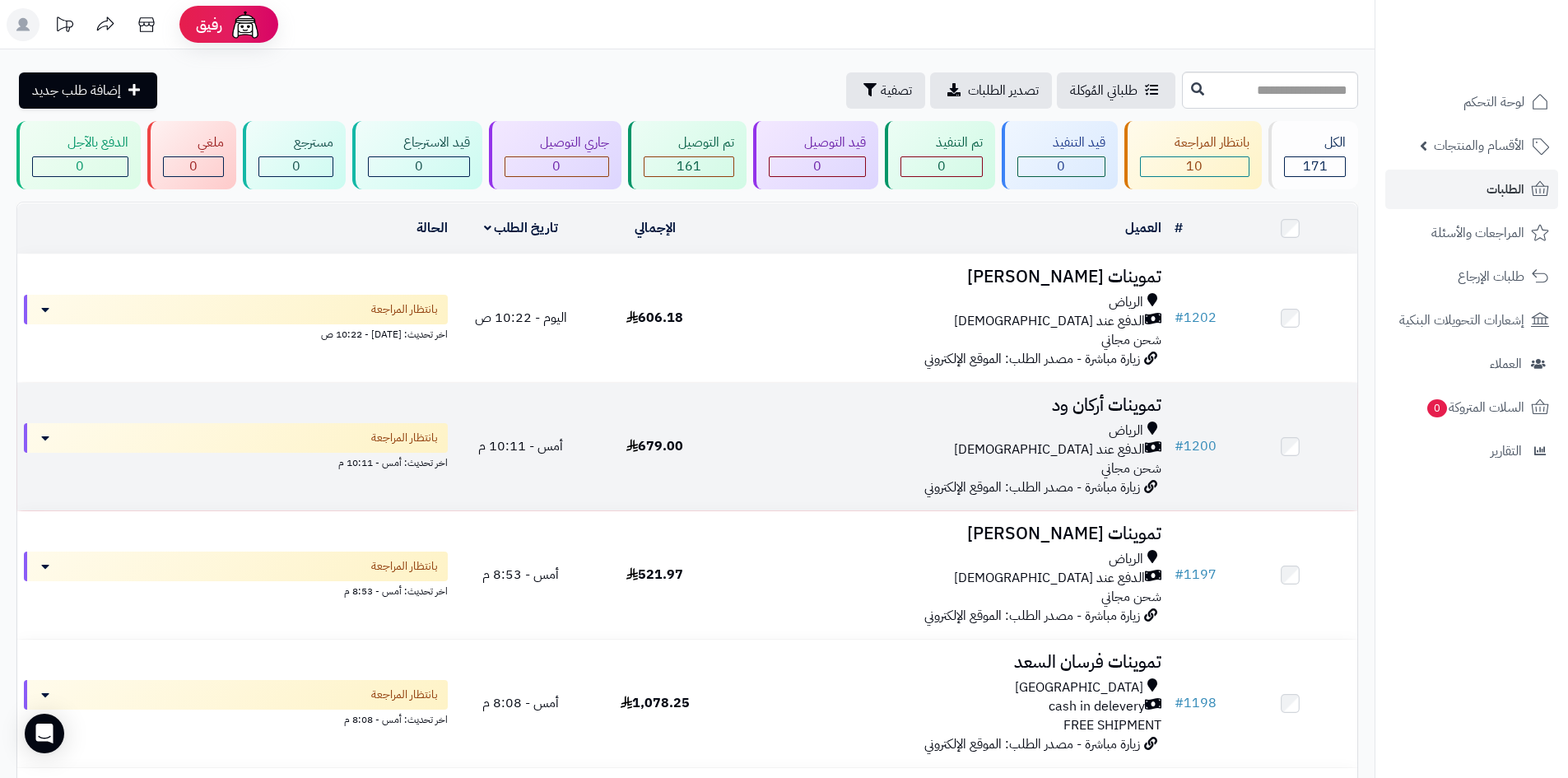
scroll to position [329, 0]
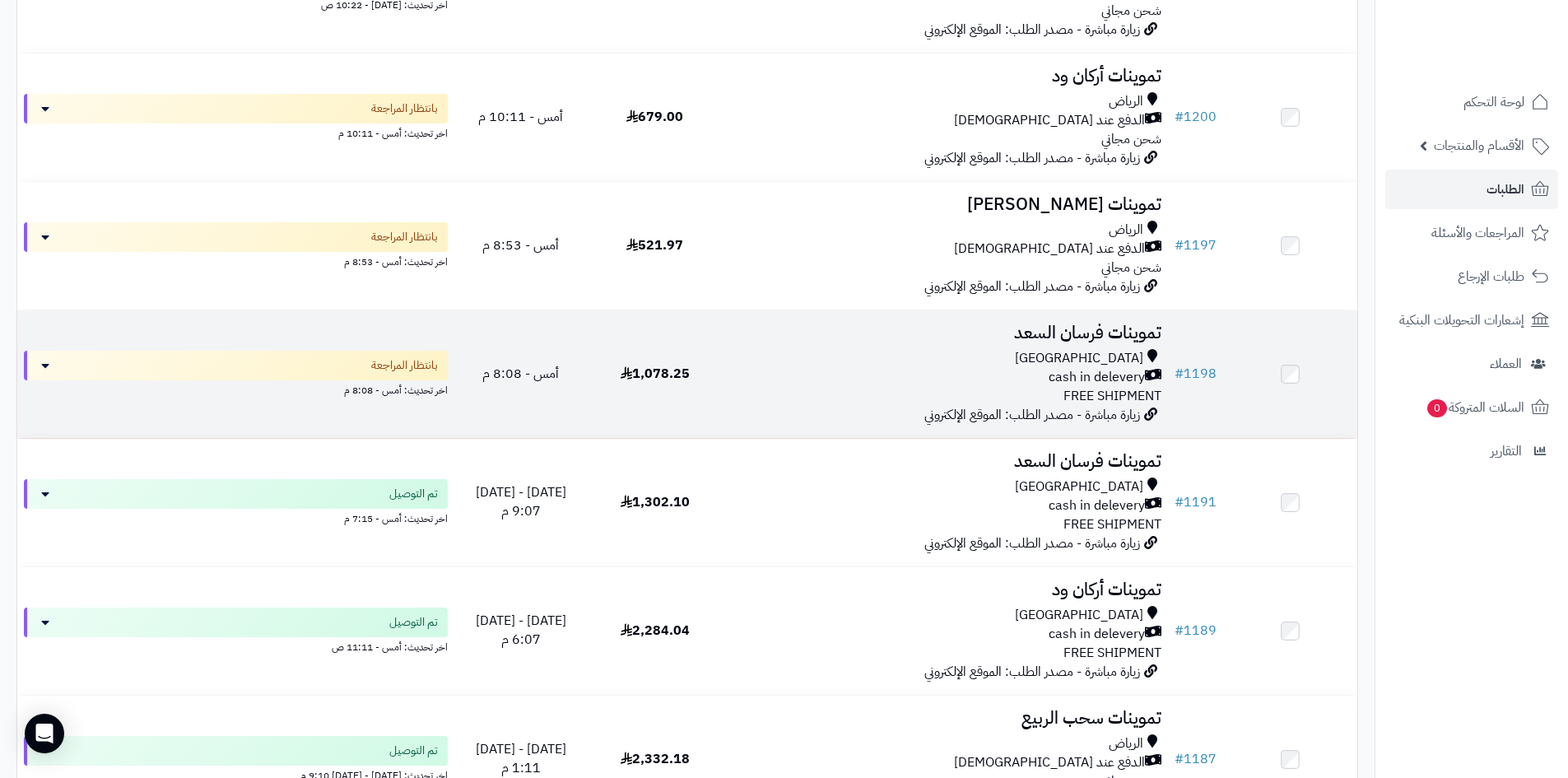
click at [797, 351] on div "Riyadh" at bounding box center [945, 359] width 433 height 18
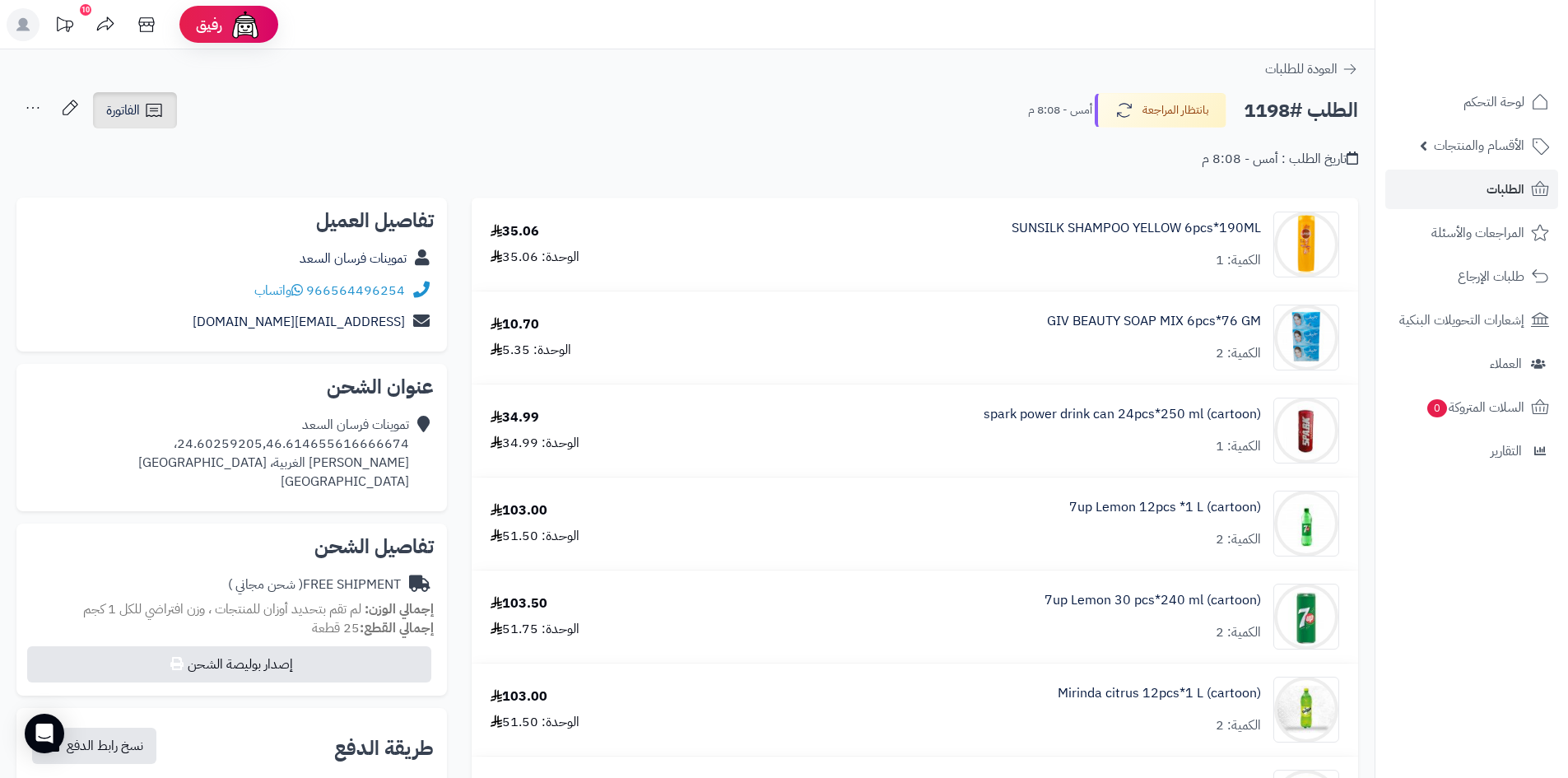
click at [129, 107] on span "الفاتورة" at bounding box center [123, 110] width 34 height 19
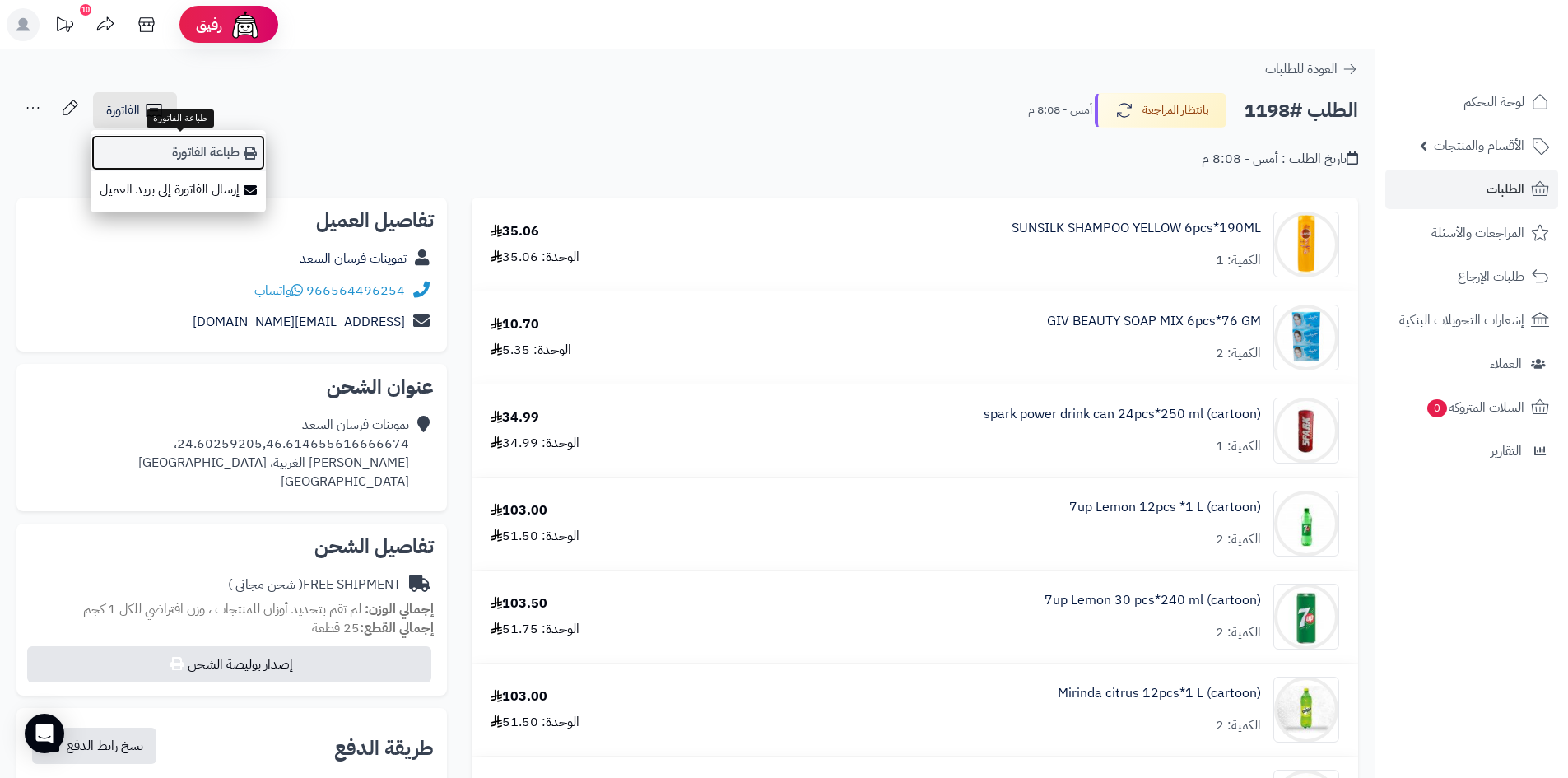
click at [240, 152] on link "طباعة الفاتورة" at bounding box center [178, 152] width 175 height 37
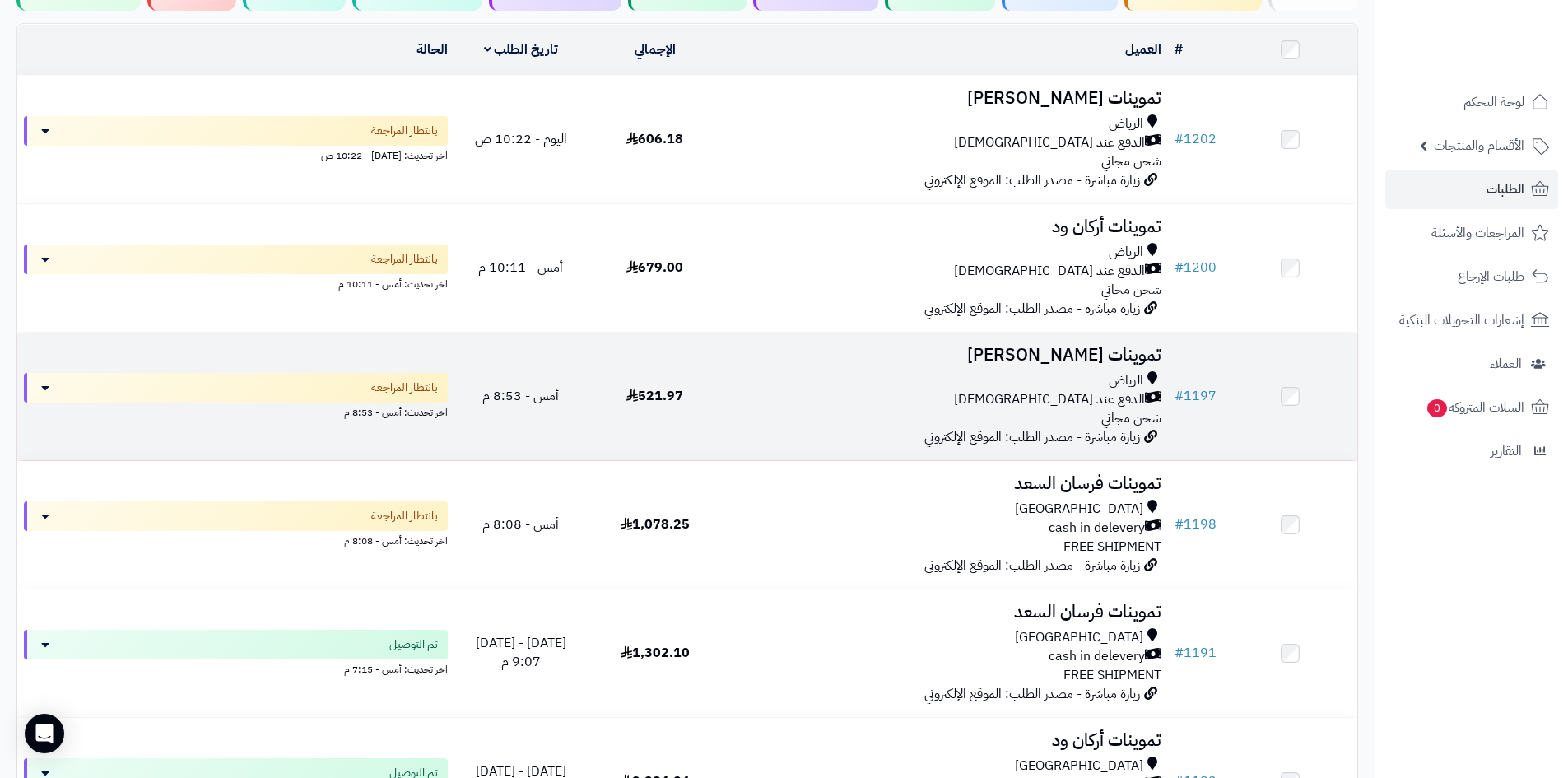
scroll to position [164, 0]
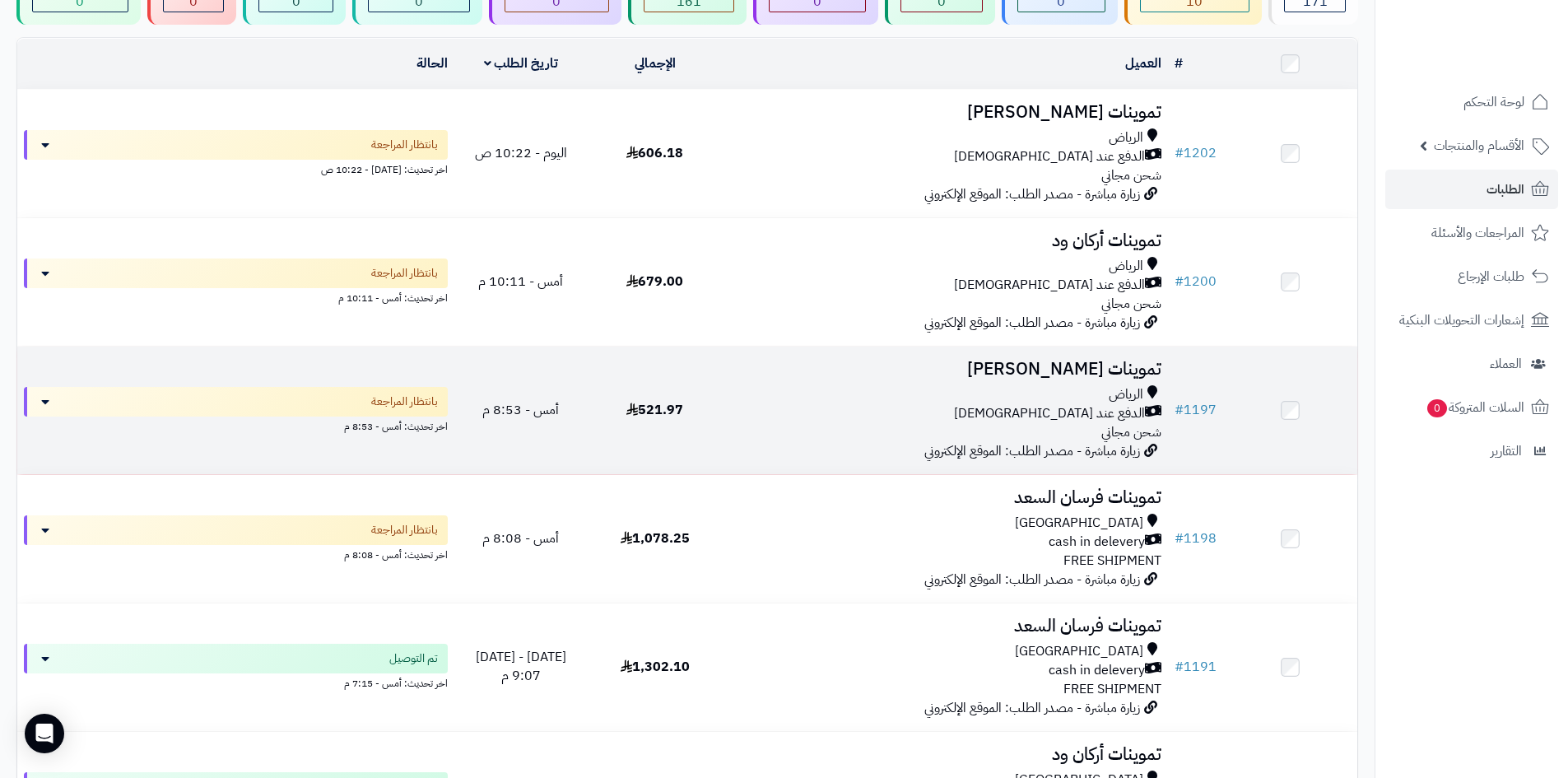
click at [778, 415] on div "الدفع عند [DEMOGRAPHIC_DATA]" at bounding box center [945, 414] width 433 height 18
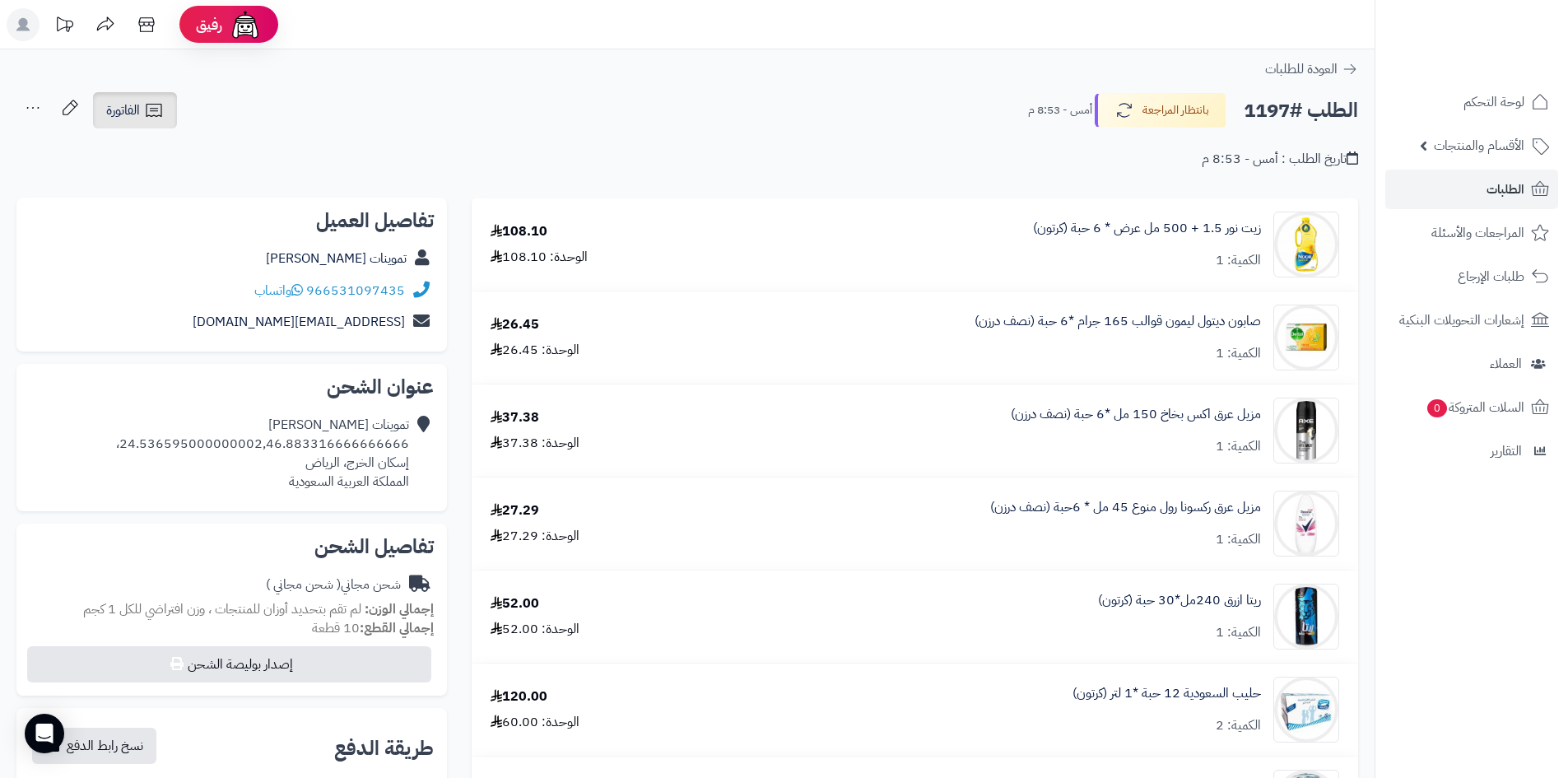
click at [165, 107] on link "الفاتورة" at bounding box center [135, 110] width 84 height 36
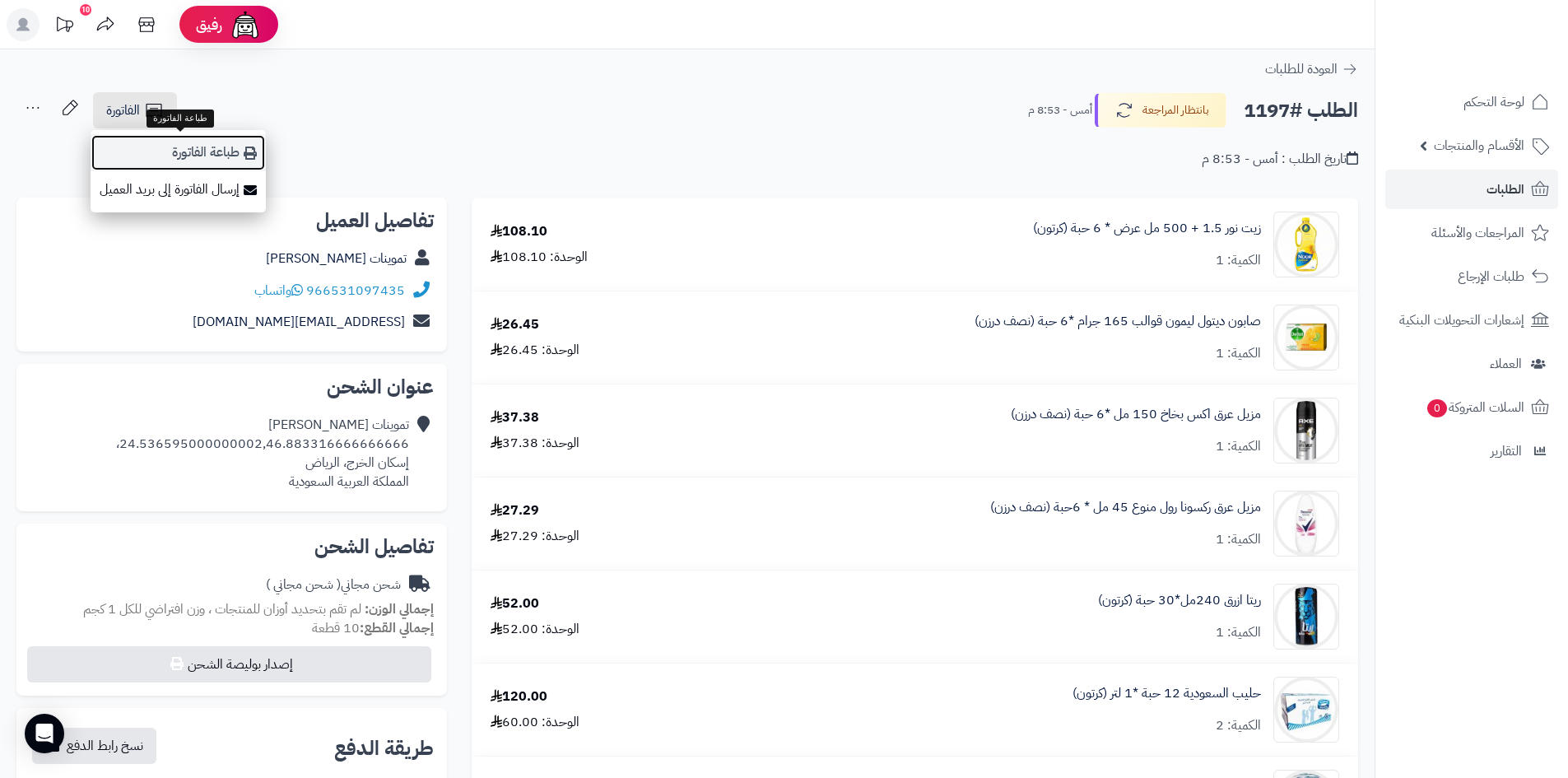
click at [253, 161] on link "طباعة الفاتورة" at bounding box center [178, 152] width 175 height 37
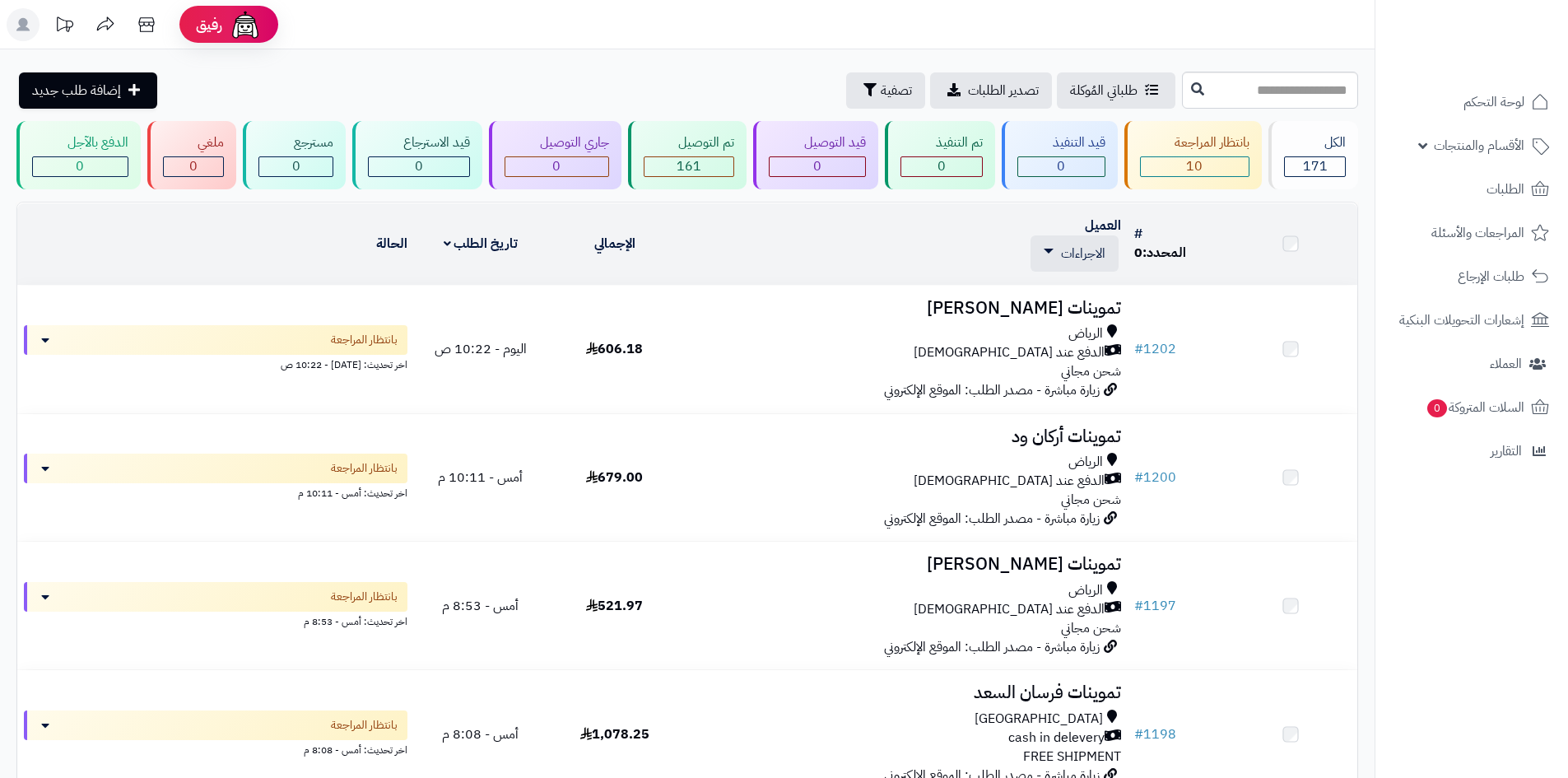
scroll to position [164, 0]
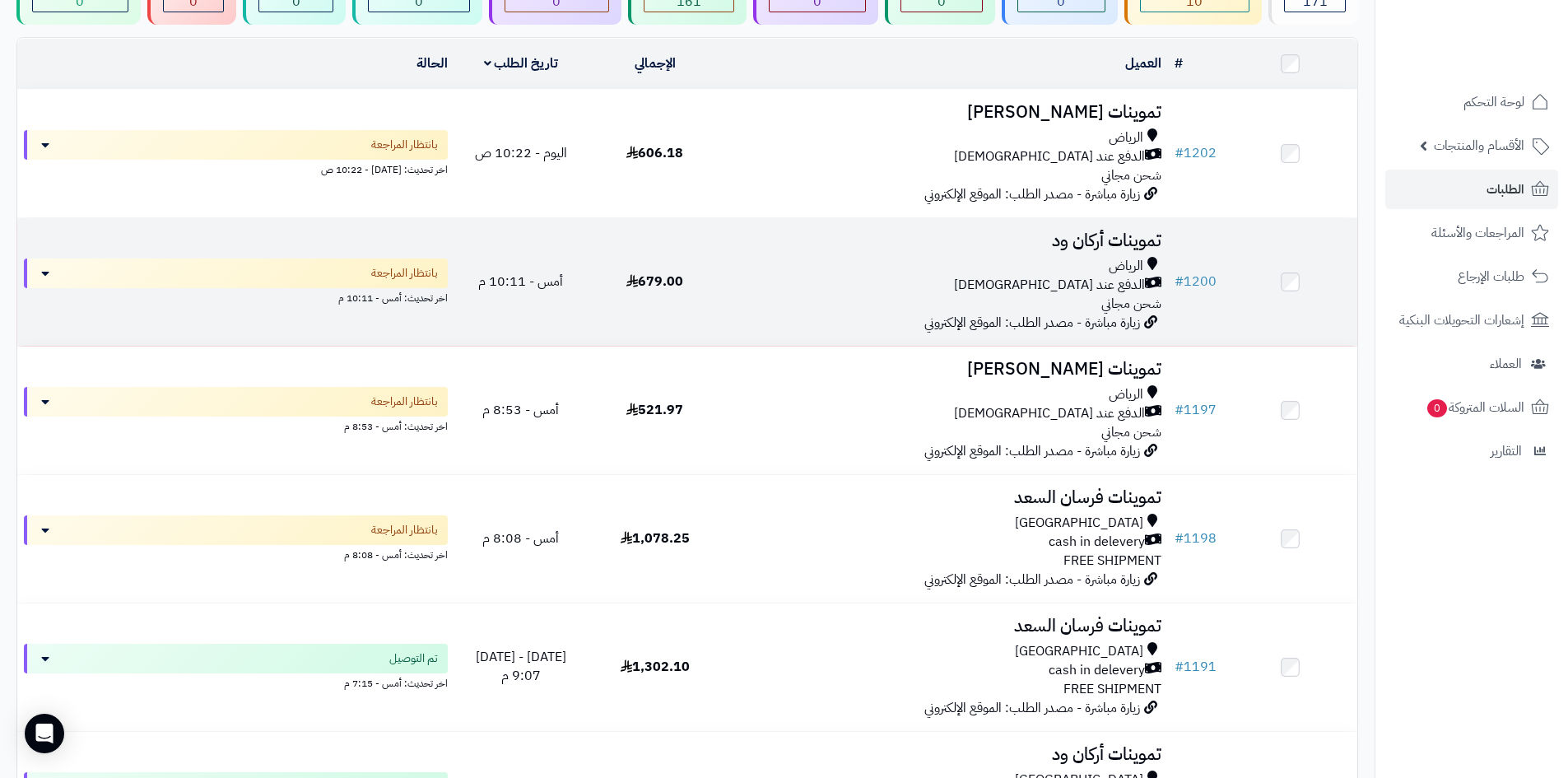
click at [869, 291] on div "الرياض الدفع عند الاستلام شحن مجاني" at bounding box center [945, 285] width 433 height 56
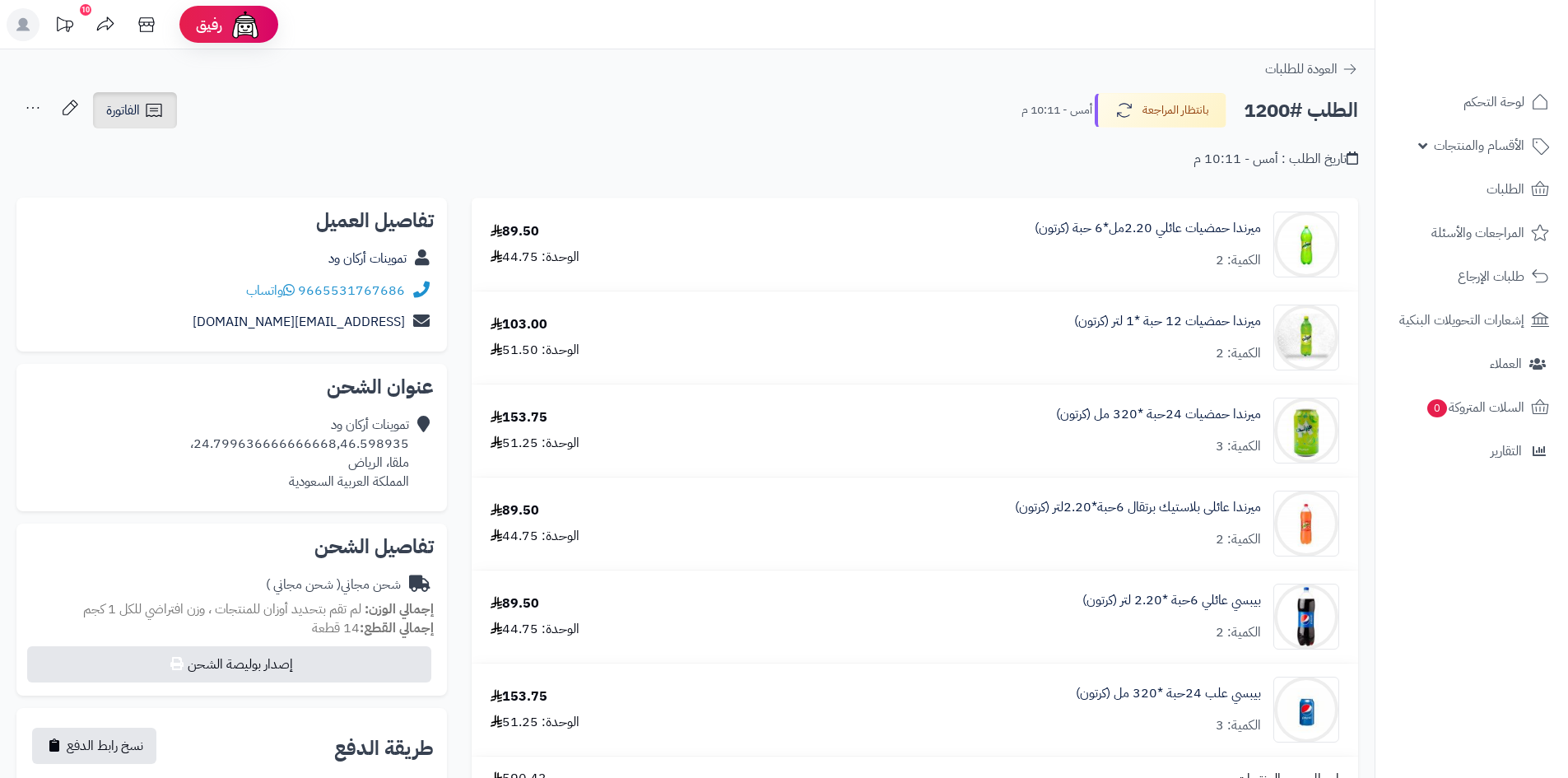
click at [142, 96] on link "الفاتورة" at bounding box center [135, 110] width 84 height 36
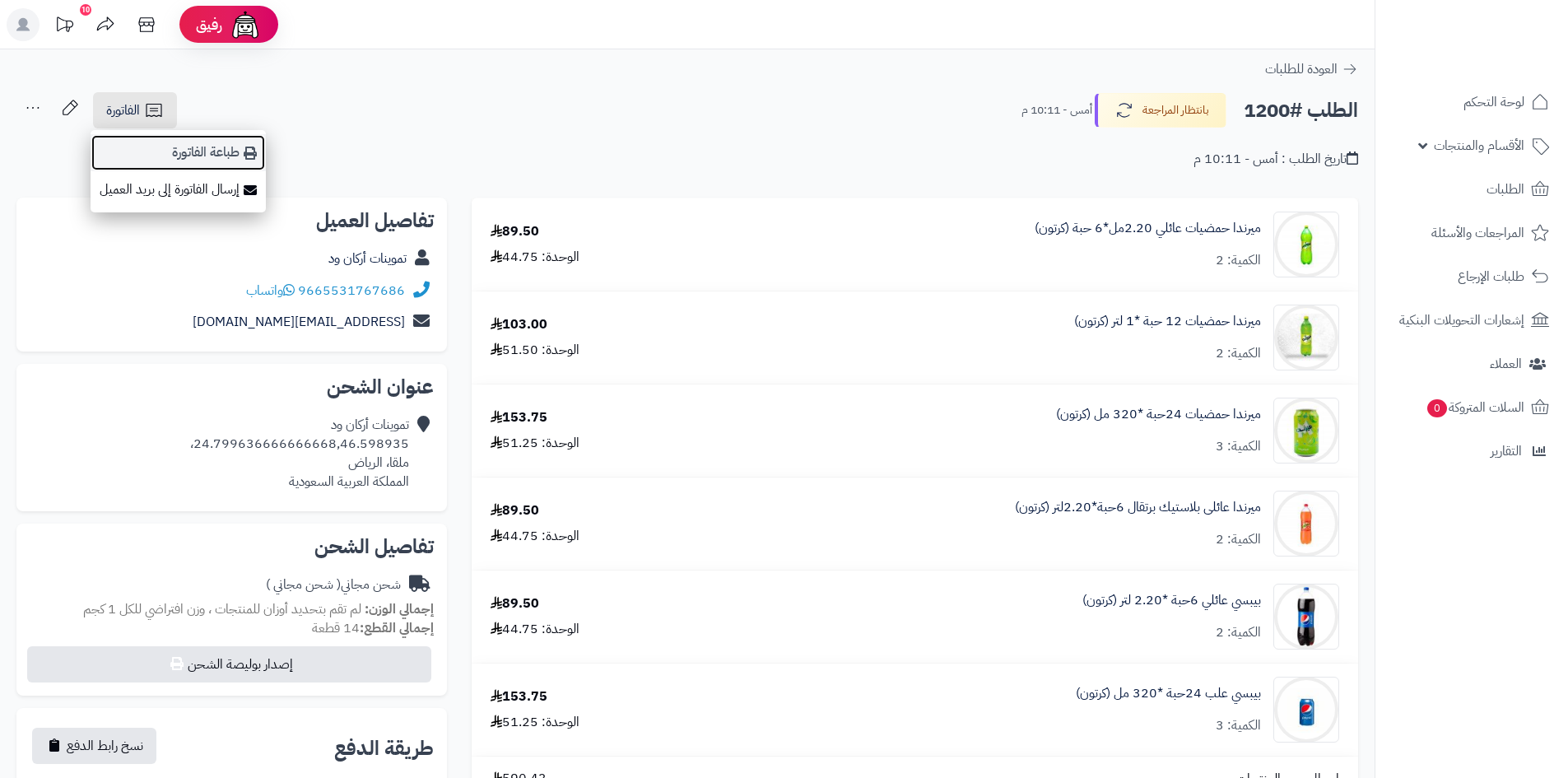
click at [235, 155] on link "طباعة الفاتورة" at bounding box center [178, 152] width 175 height 37
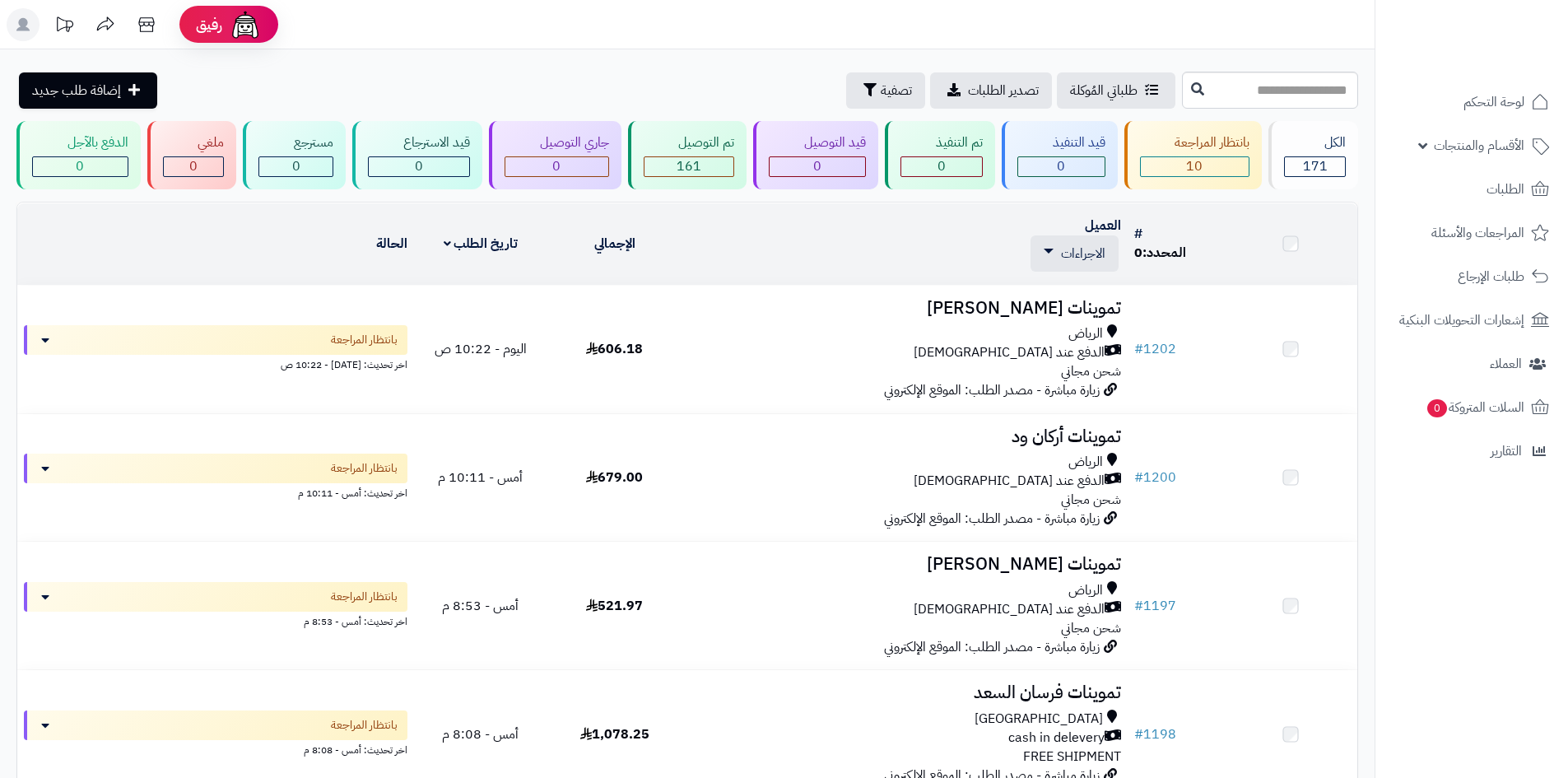
scroll to position [164, 0]
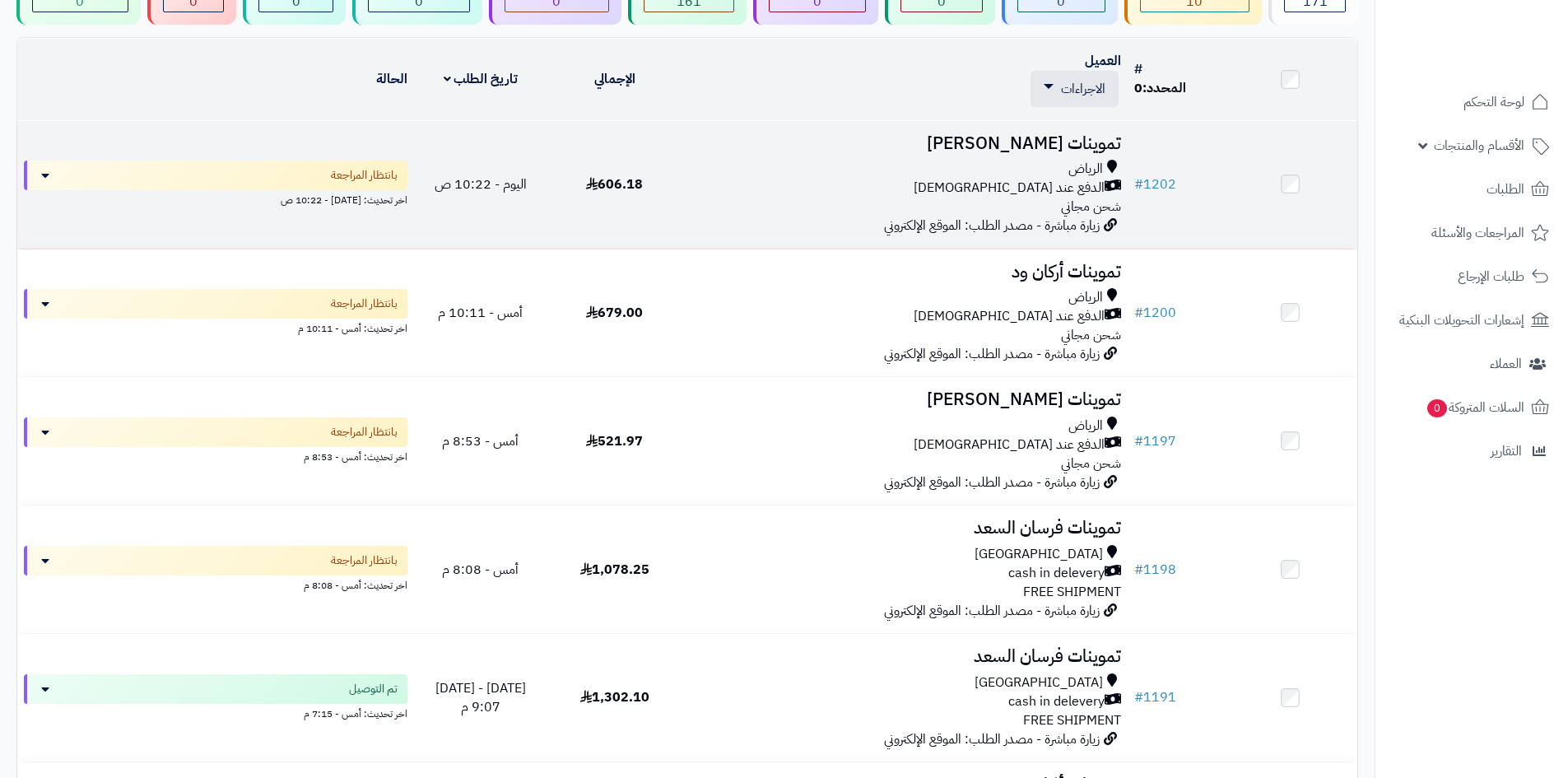
click at [767, 170] on div "الرياض" at bounding box center [904, 169] width 433 height 18
click at [552, 188] on td "606.18" at bounding box center [614, 185] width 134 height 128
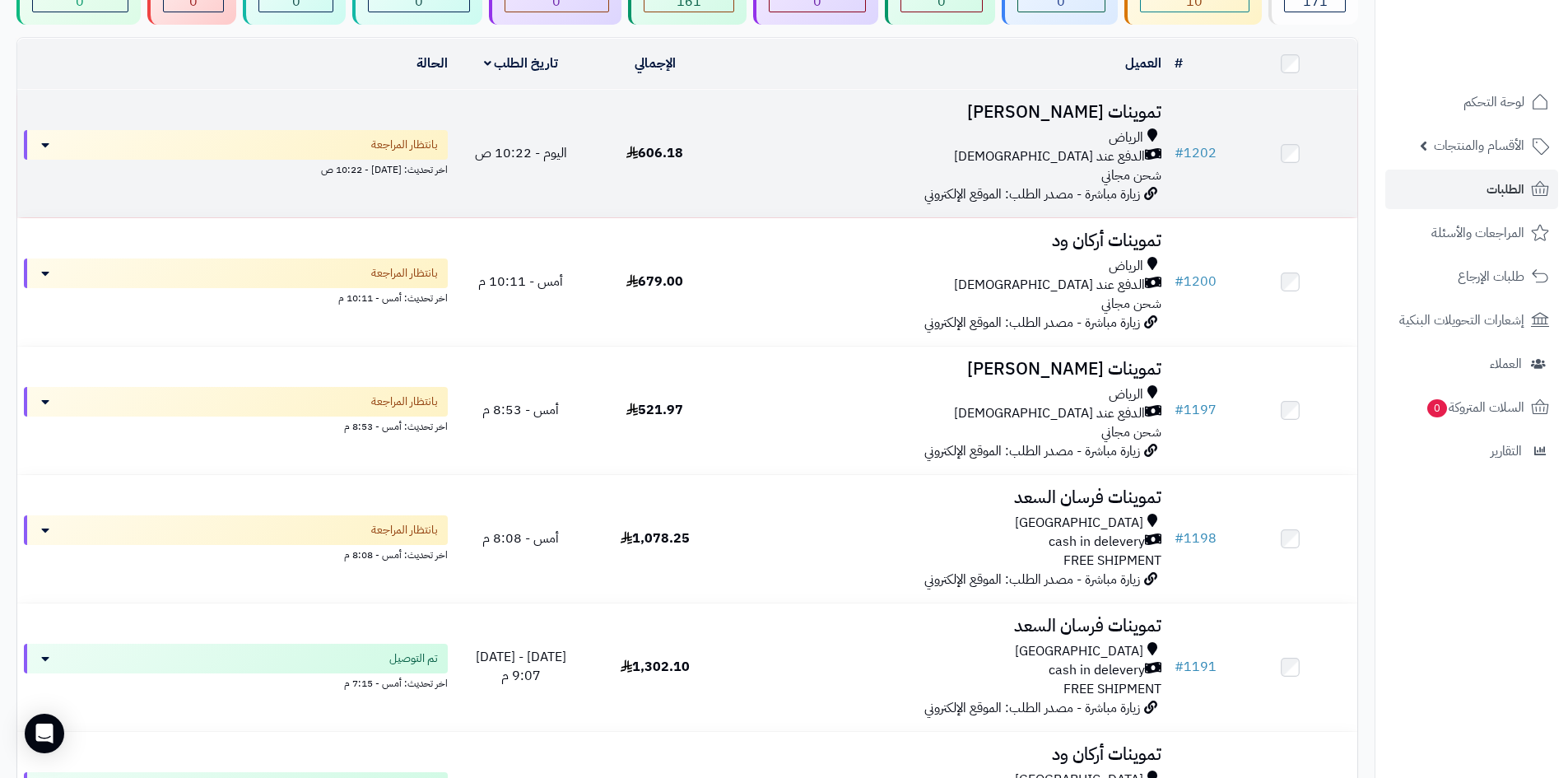
click at [950, 161] on div "الدفع عند [DEMOGRAPHIC_DATA]" at bounding box center [945, 157] width 433 height 18
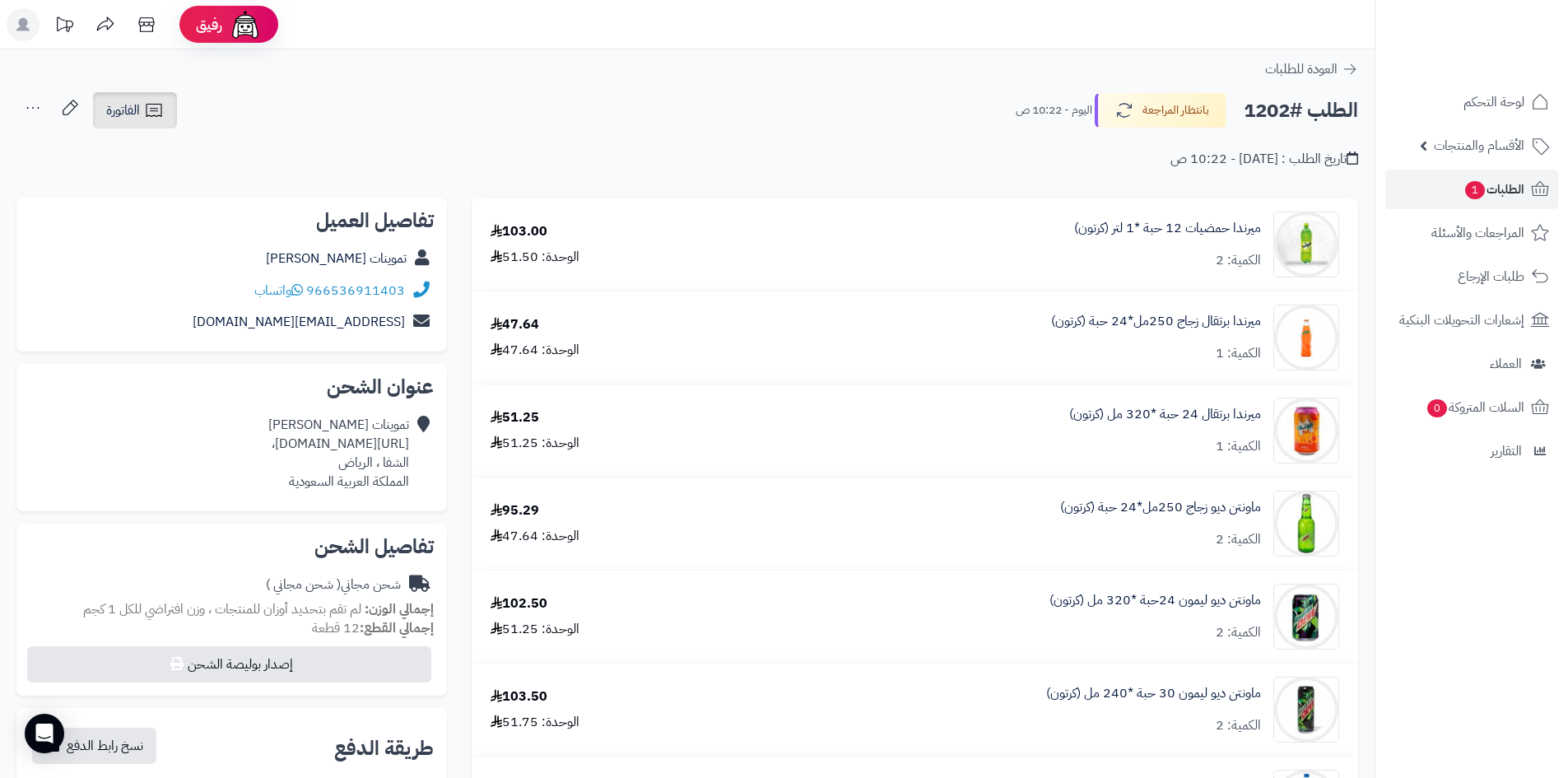
click at [118, 125] on link "الفاتورة" at bounding box center [135, 110] width 84 height 36
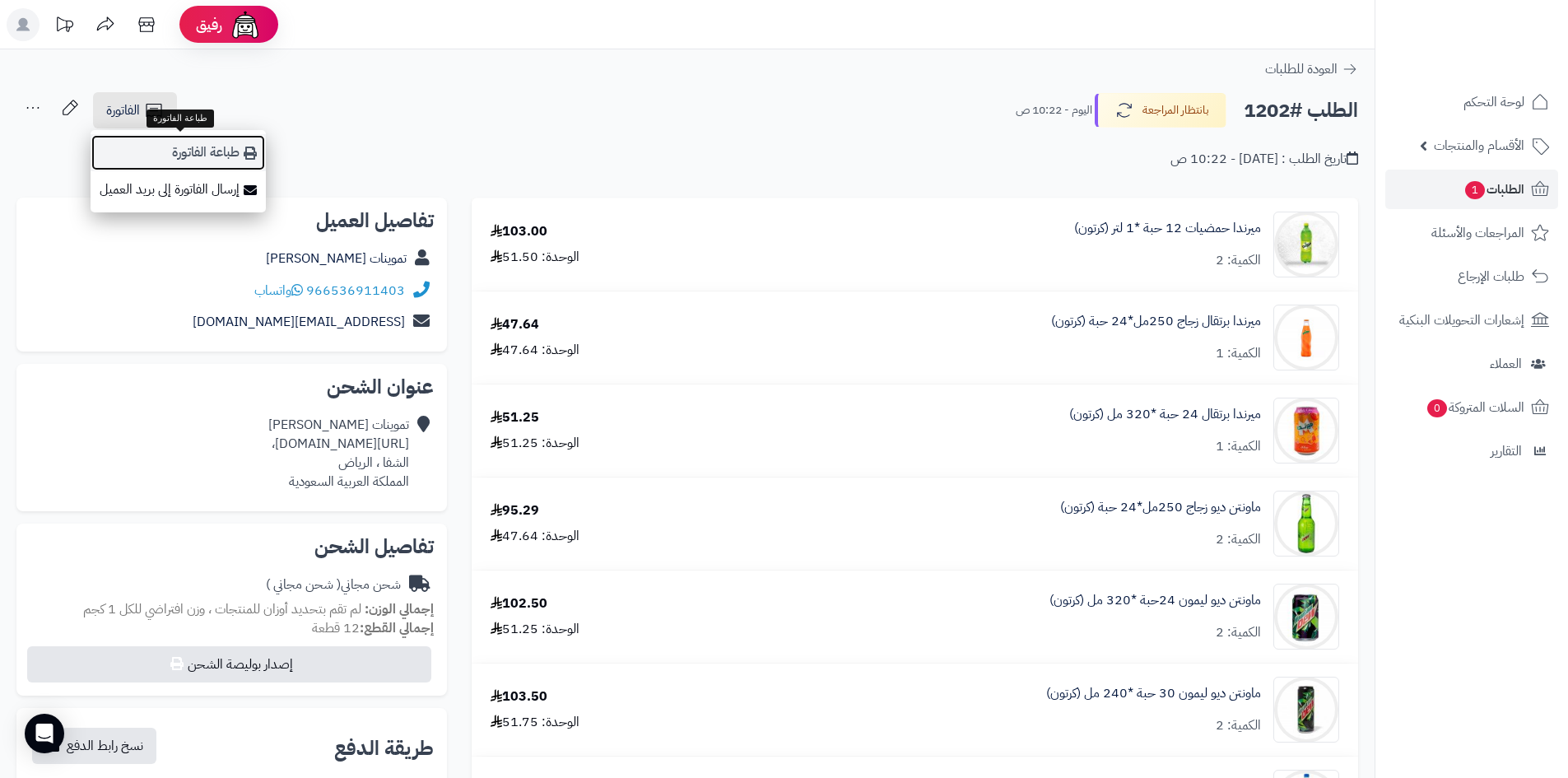
click at [242, 153] on link "طباعة الفاتورة" at bounding box center [178, 152] width 175 height 37
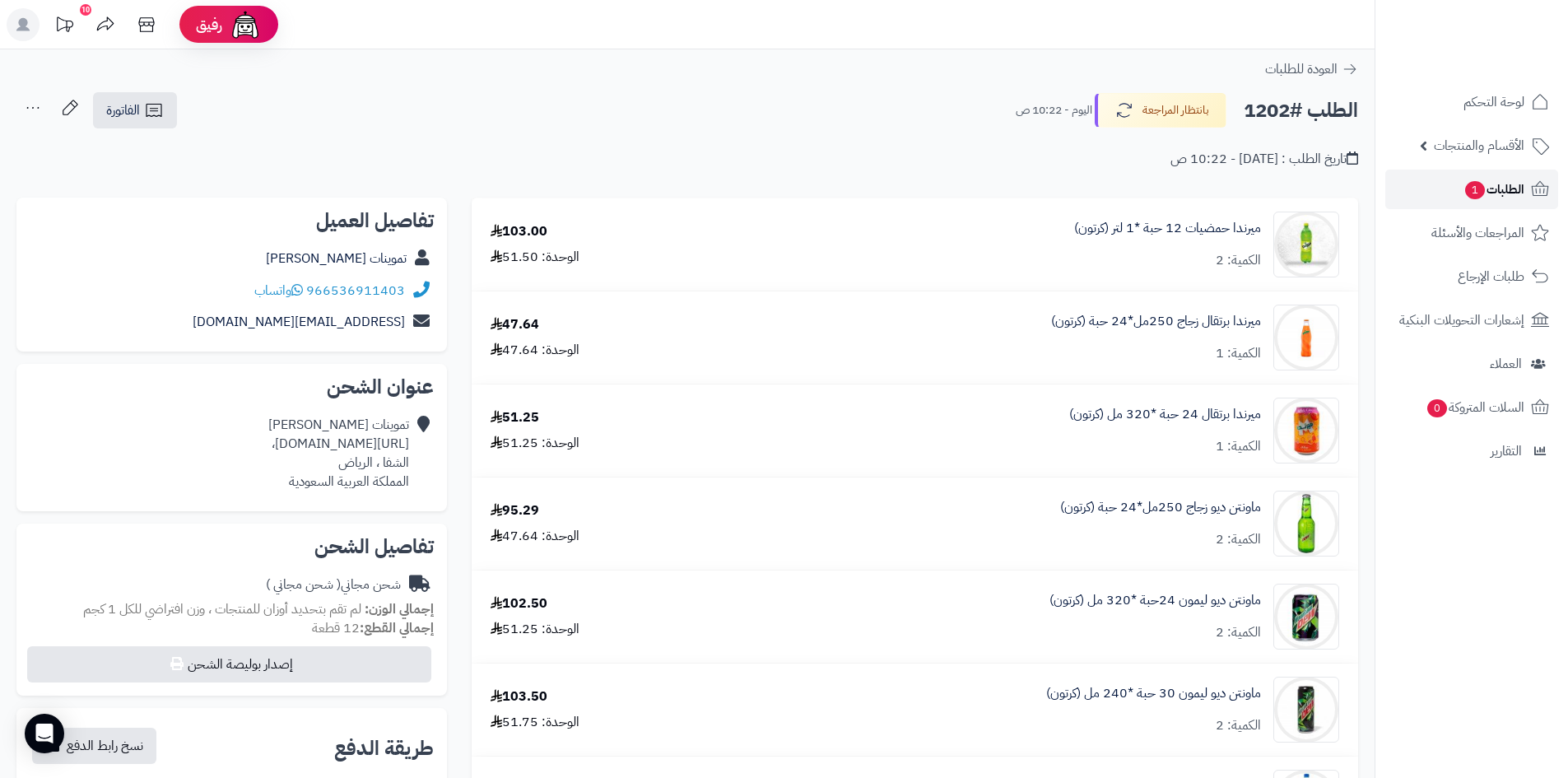
click at [1451, 181] on link "الطلبات 1" at bounding box center [1471, 189] width 173 height 40
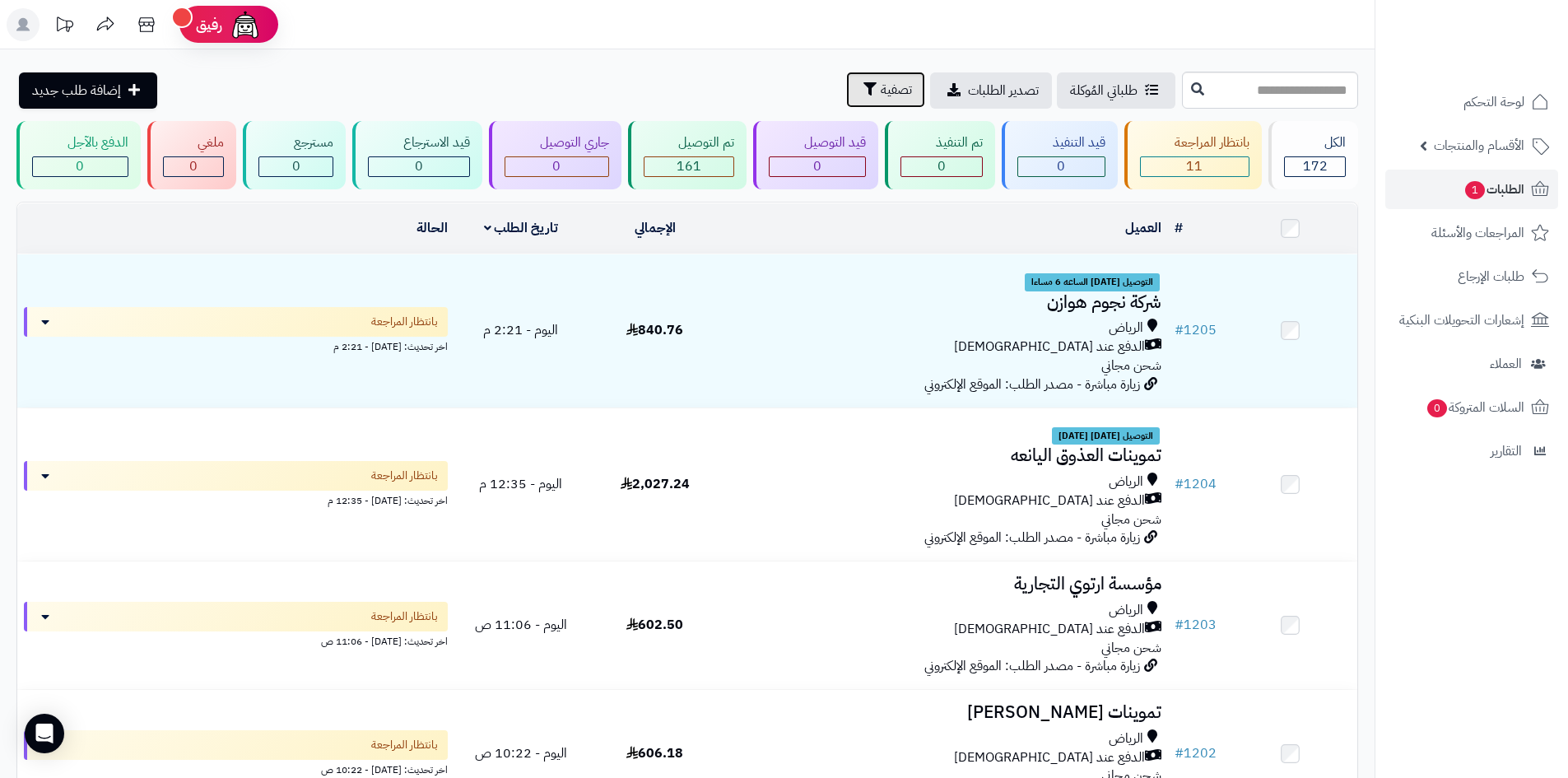
click at [863, 83] on icon "button" at bounding box center [870, 89] width 13 height 13
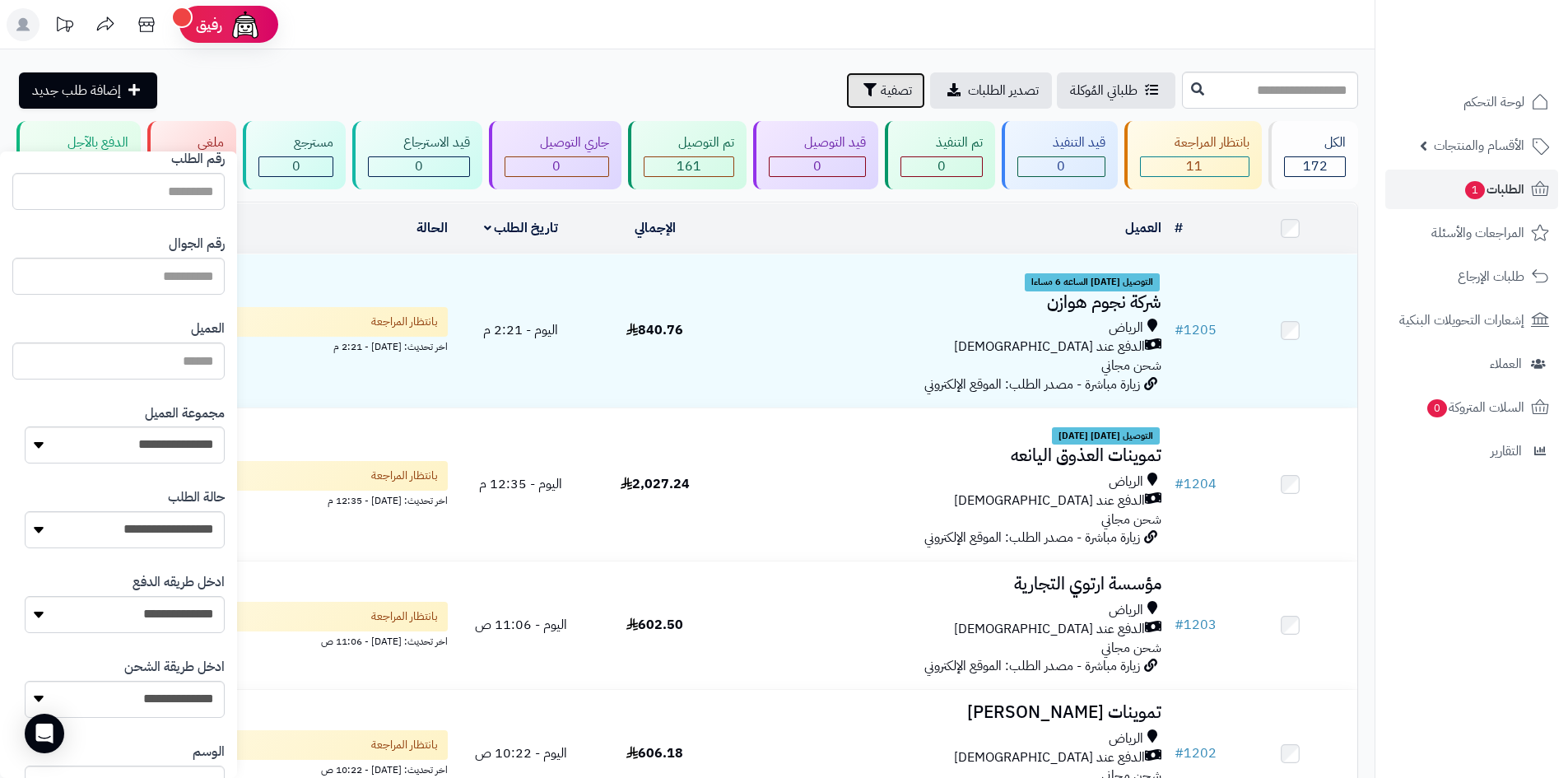
scroll to position [164, 0]
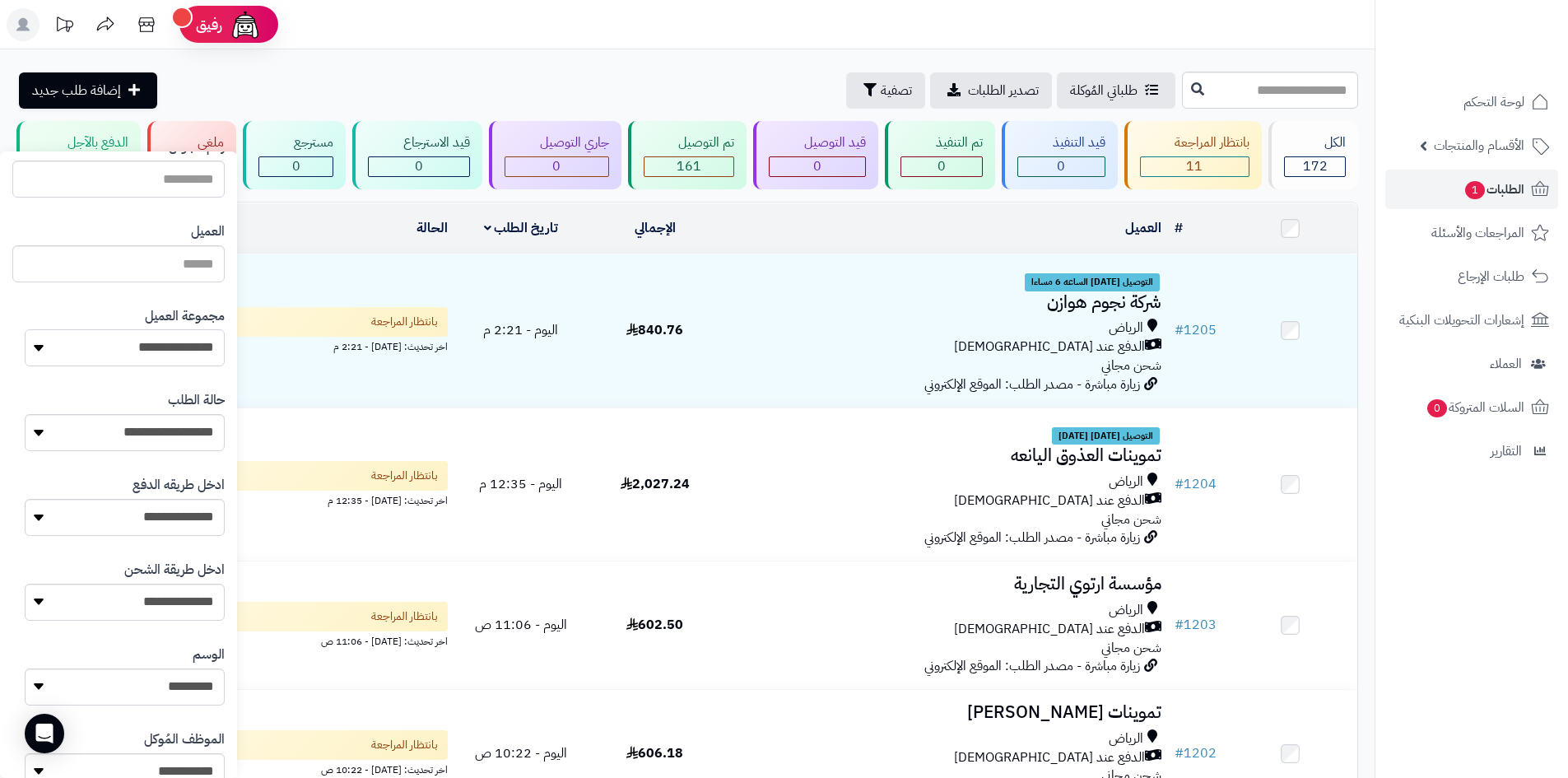
click at [176, 350] on select "**********" at bounding box center [125, 347] width 200 height 37
select select "*"
click at [25, 329] on select "**********" at bounding box center [125, 347] width 200 height 37
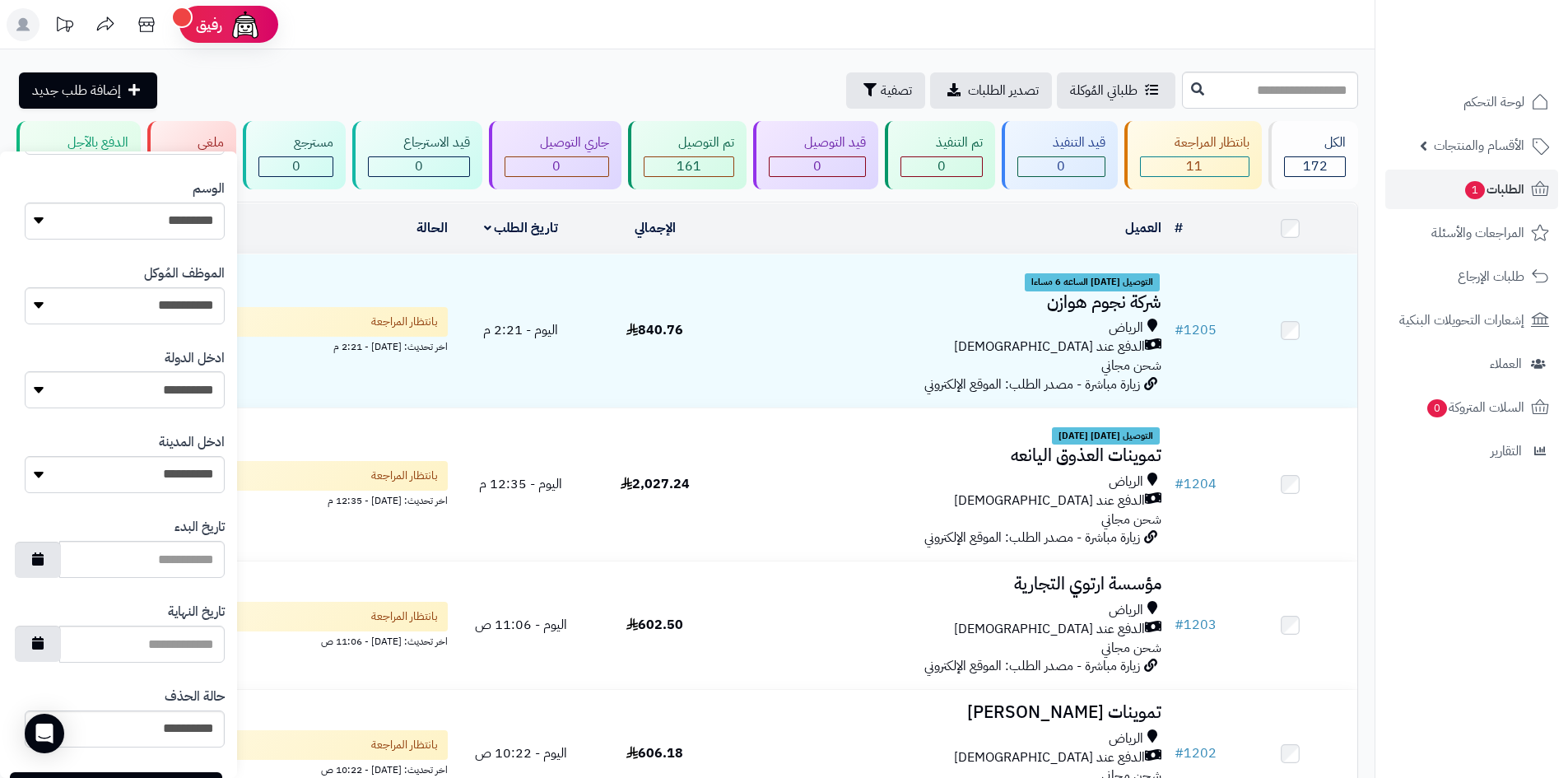
scroll to position [699, 0]
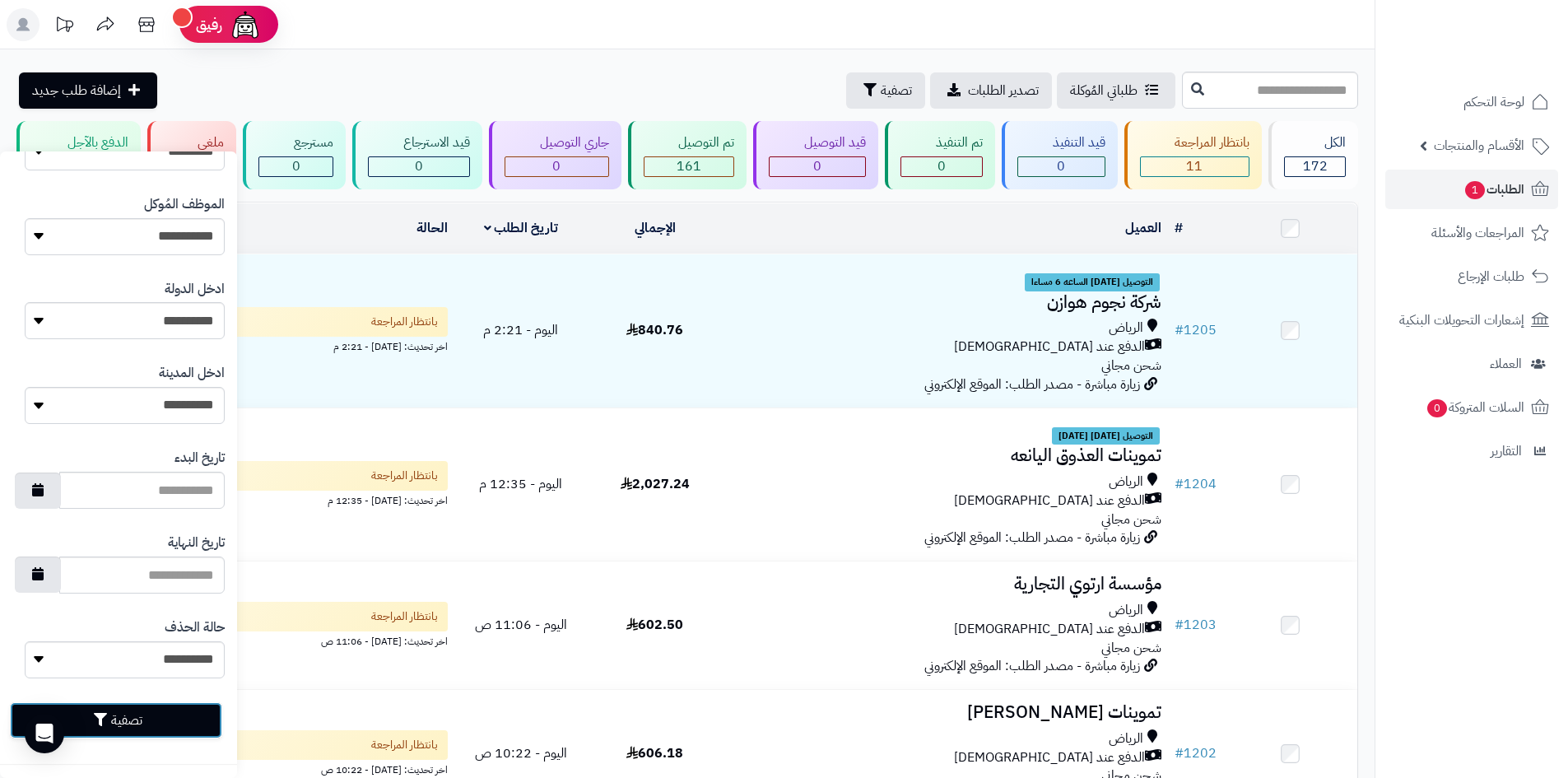
click at [180, 730] on button "تصفية" at bounding box center [116, 720] width 212 height 36
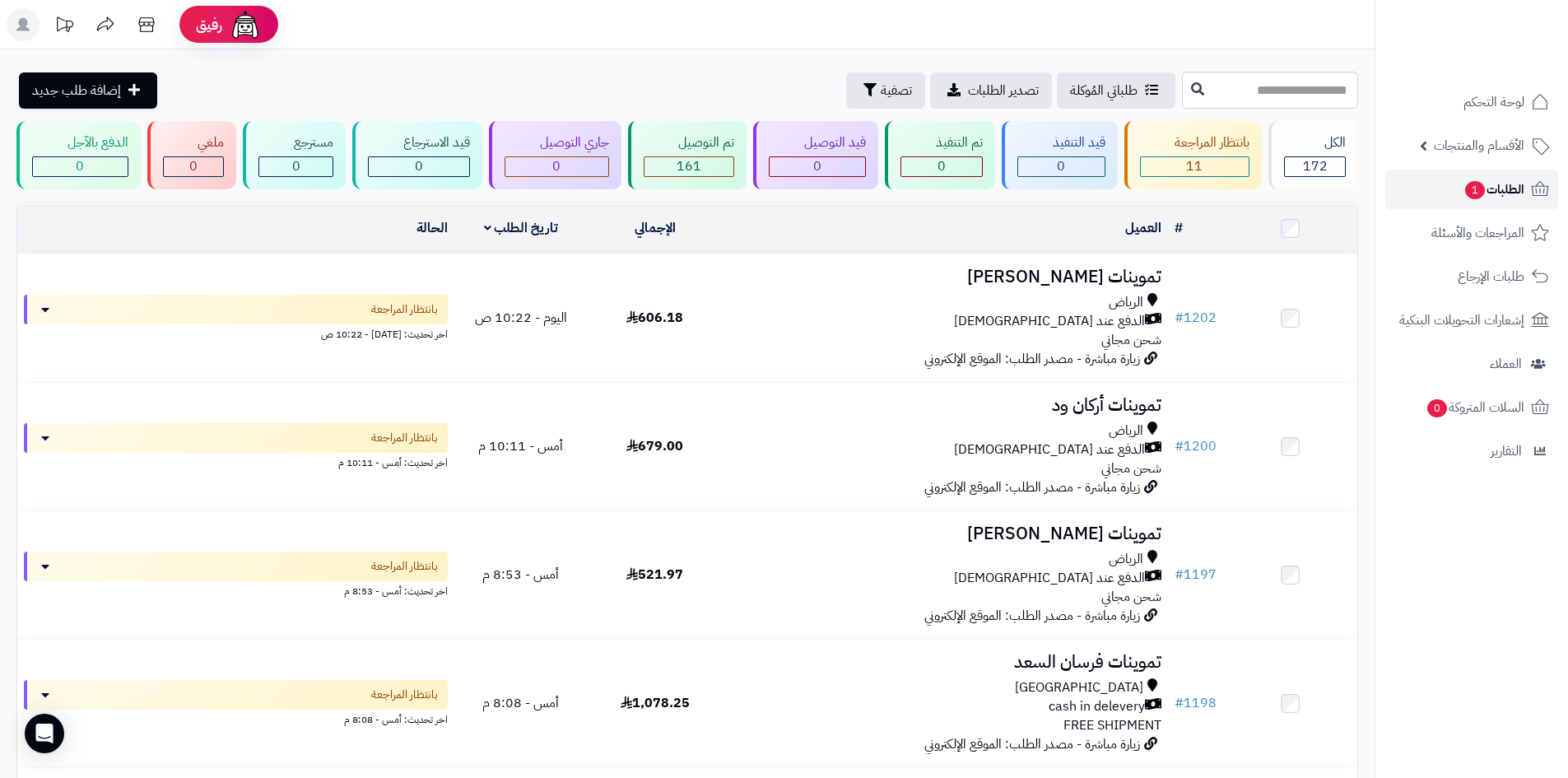
click at [1448, 198] on link "الطلبات 1" at bounding box center [1471, 189] width 173 height 40
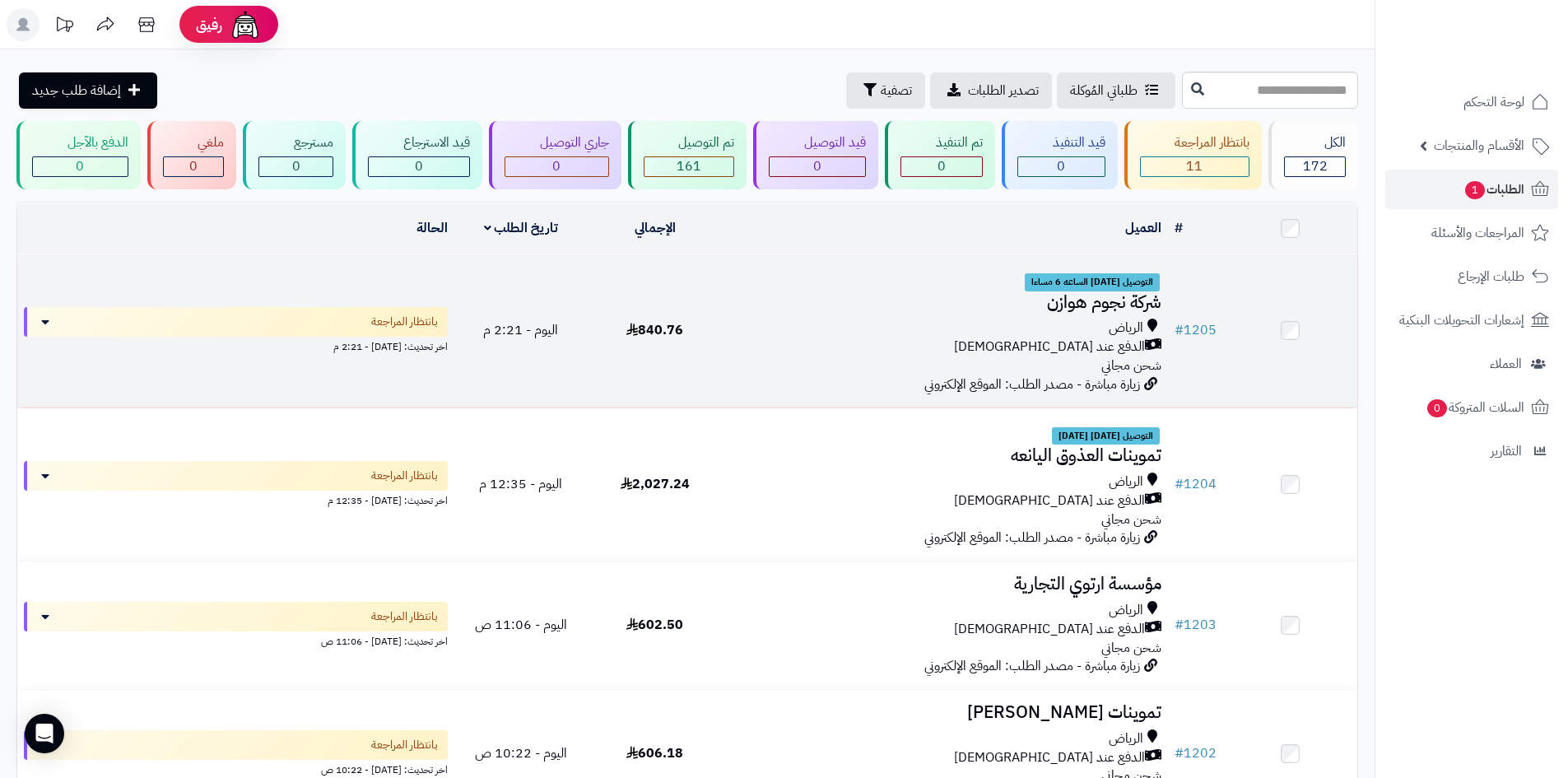
click at [849, 326] on div "الرياض" at bounding box center [945, 328] width 433 height 18
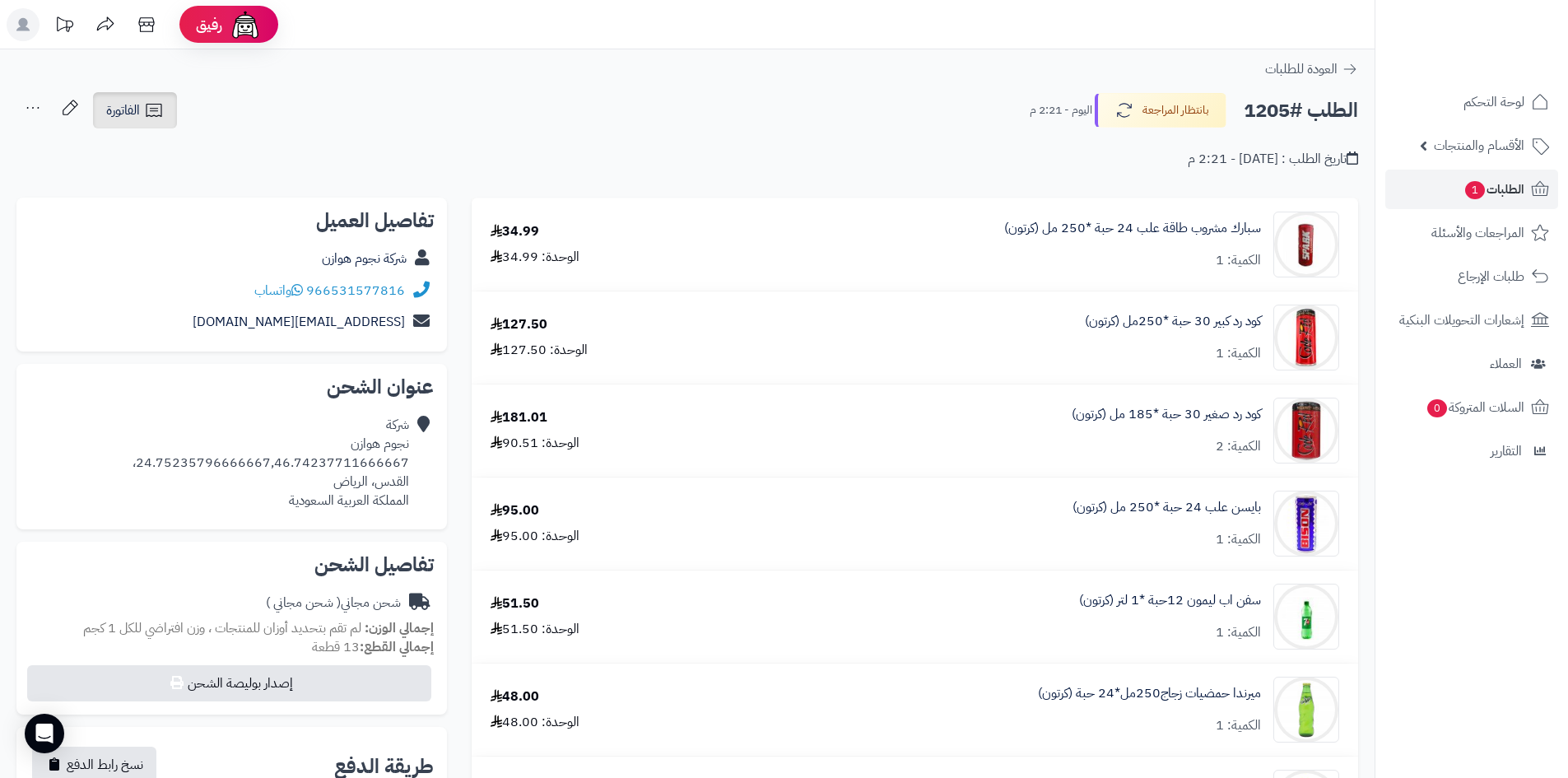
click at [121, 110] on span "الفاتورة" at bounding box center [123, 110] width 34 height 19
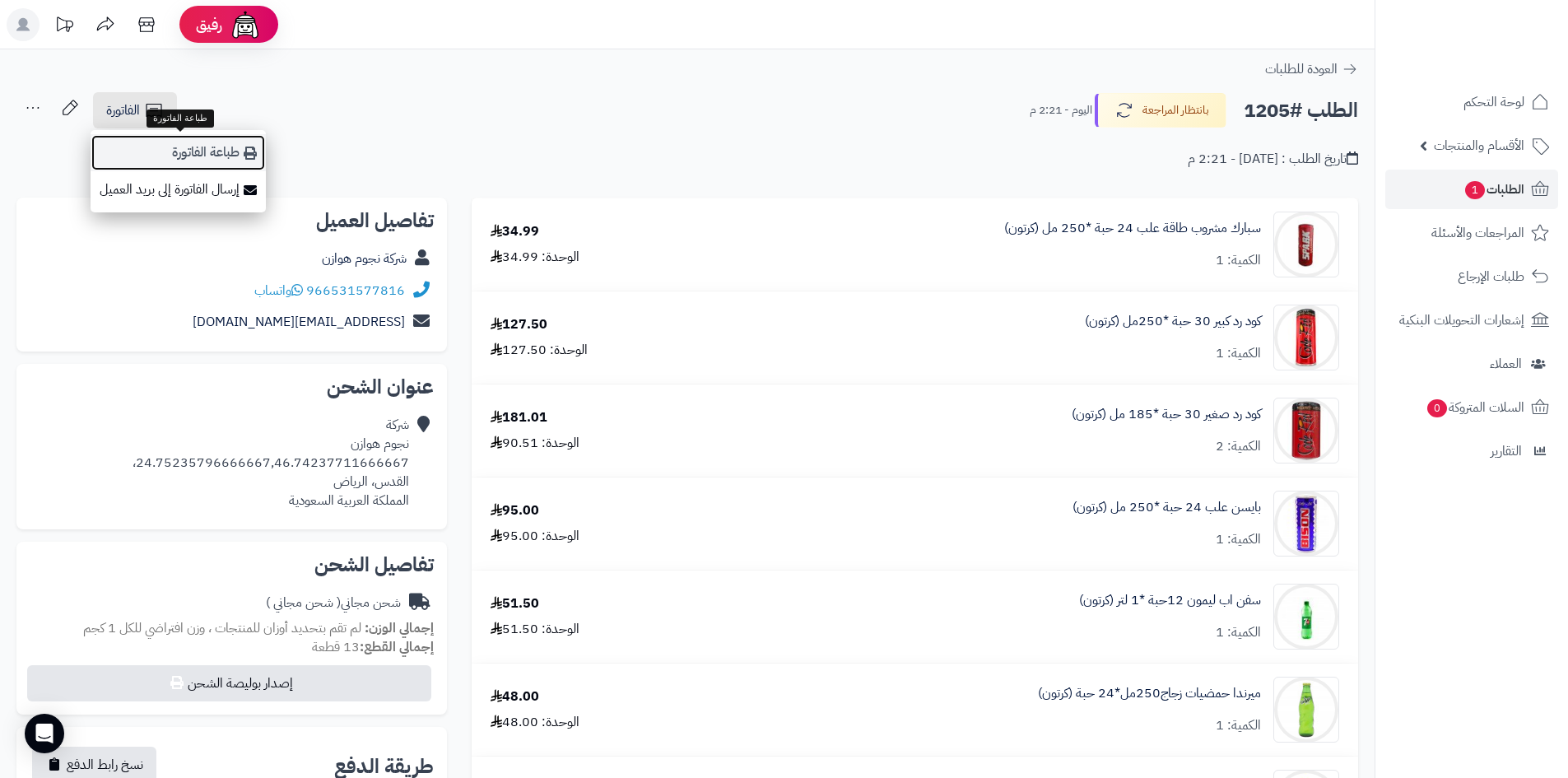
click at [193, 148] on link "طباعة الفاتورة" at bounding box center [178, 152] width 175 height 37
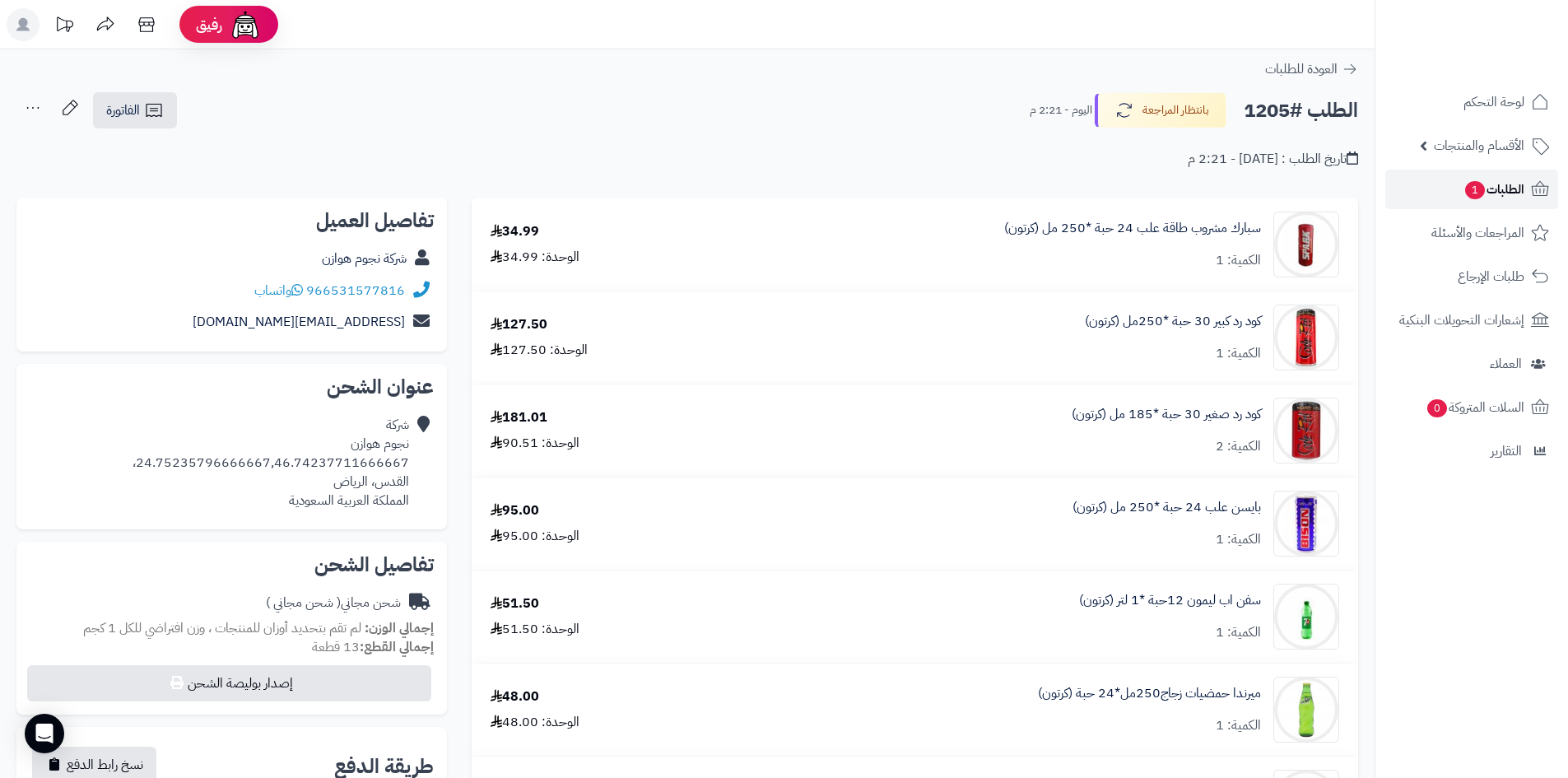
click at [1417, 195] on link "الطلبات 1" at bounding box center [1471, 189] width 173 height 40
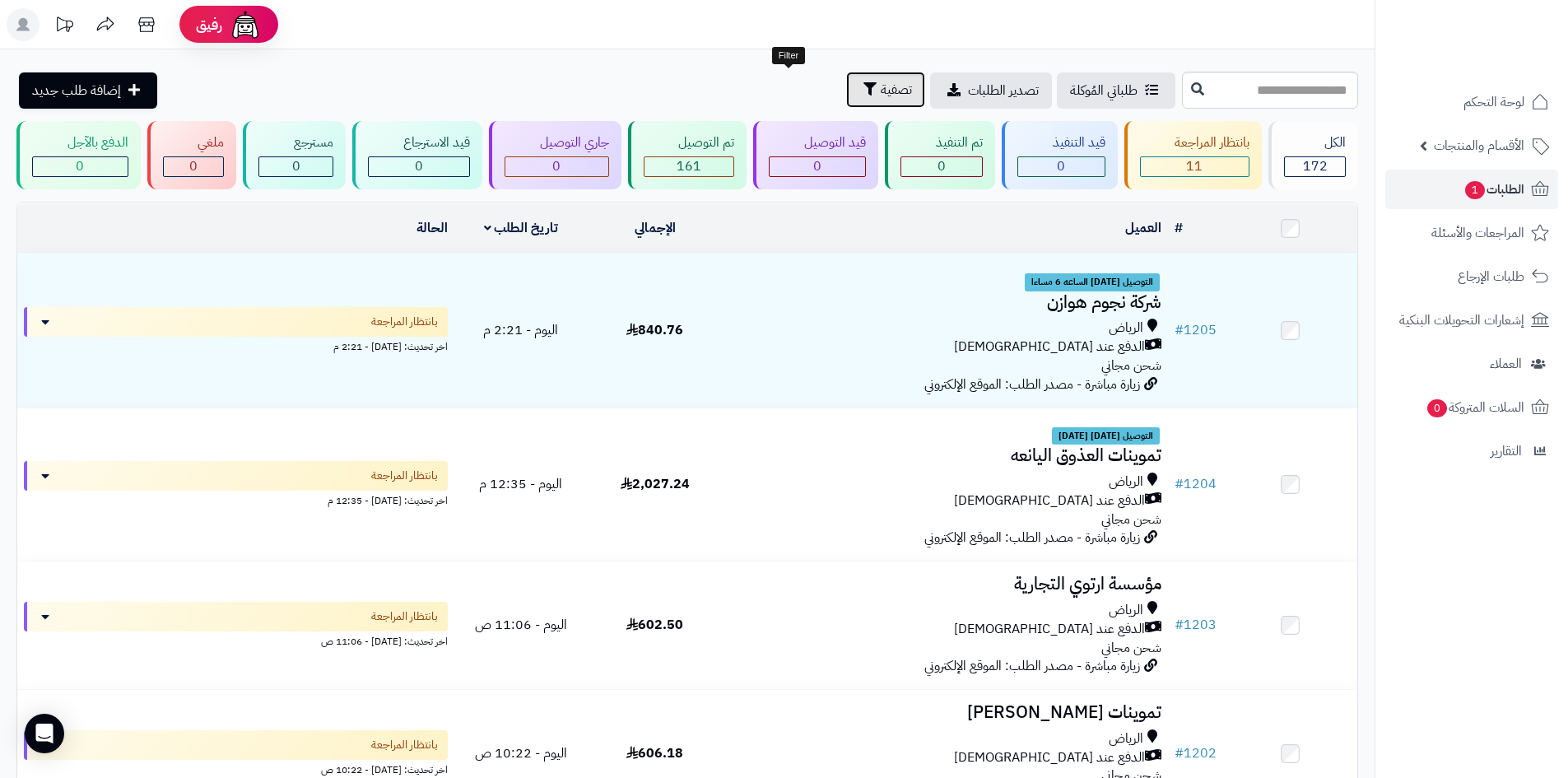
click at [846, 90] on button "تصفية" at bounding box center [886, 90] width 79 height 36
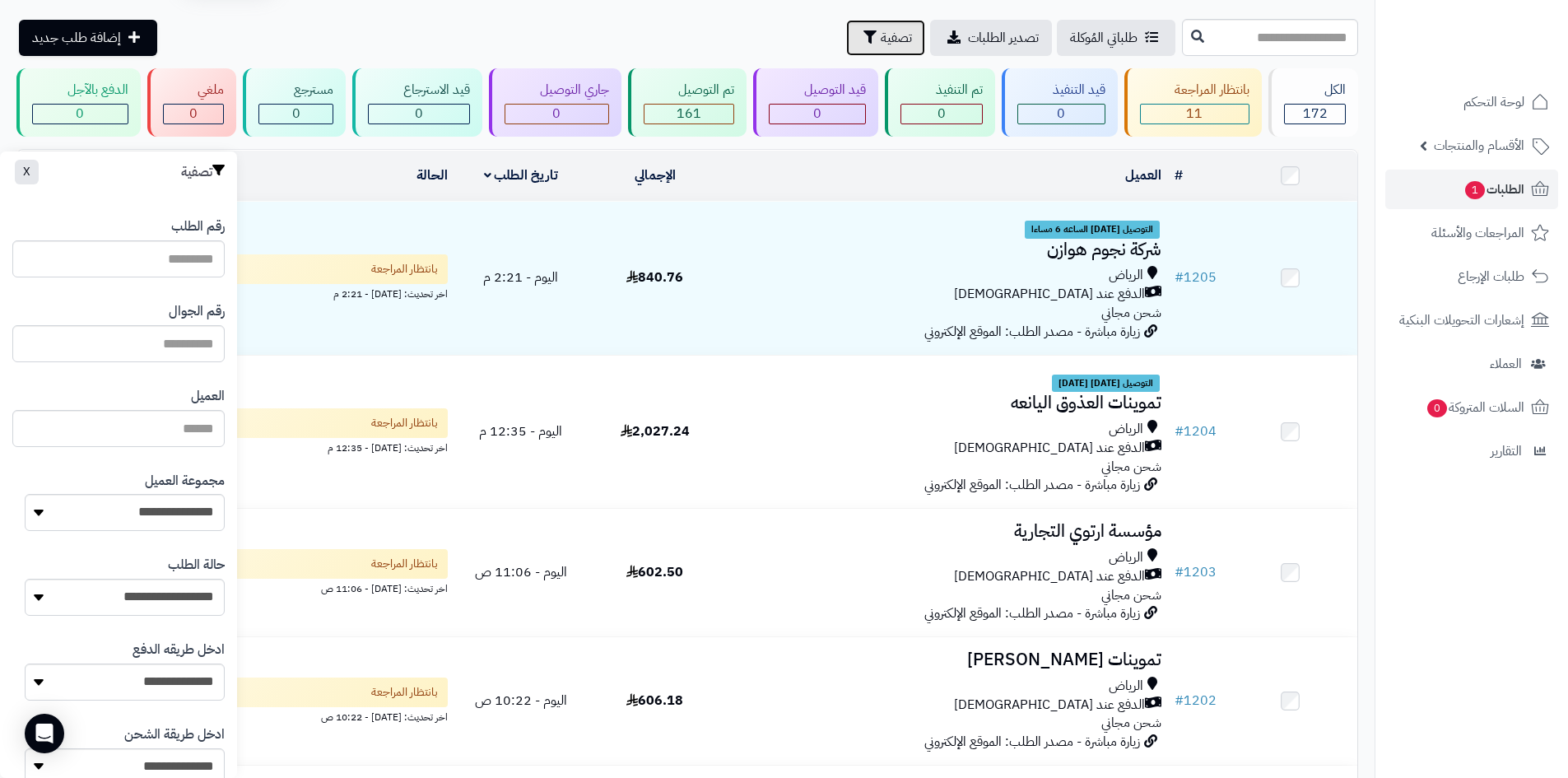
scroll to position [82, 0]
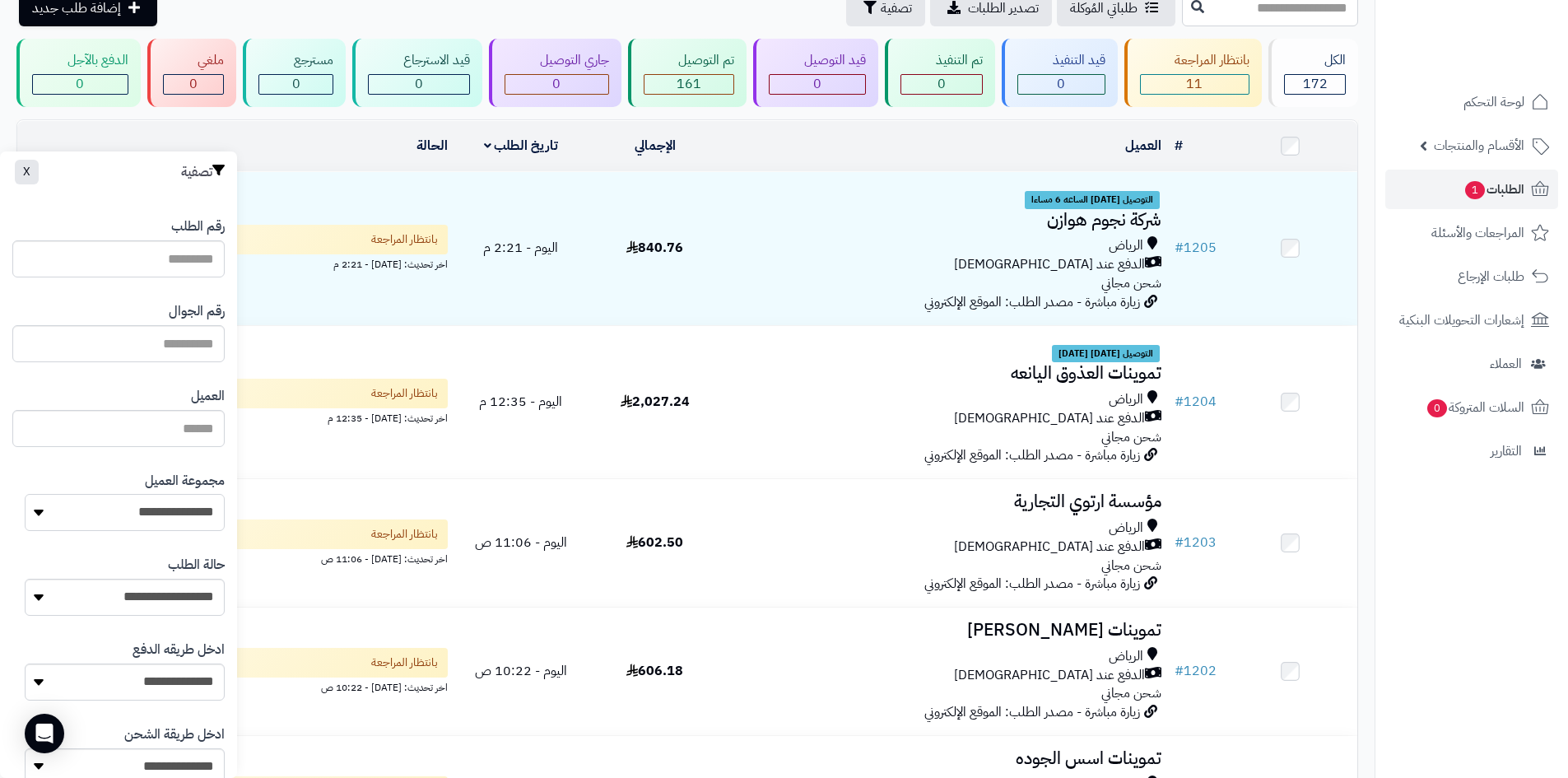
click at [188, 505] on select "**********" at bounding box center [125, 513] width 200 height 37
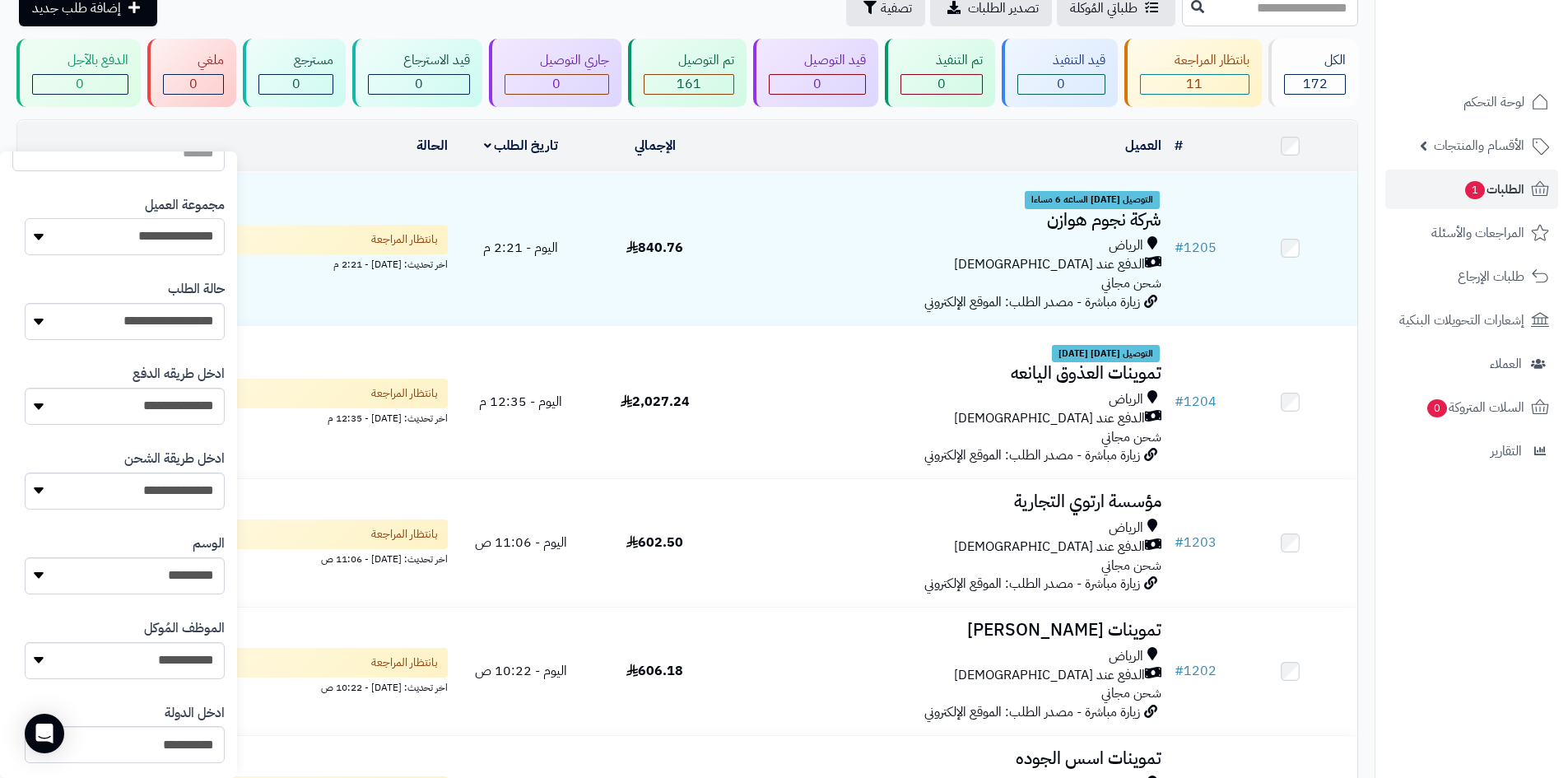
scroll to position [247, 0]
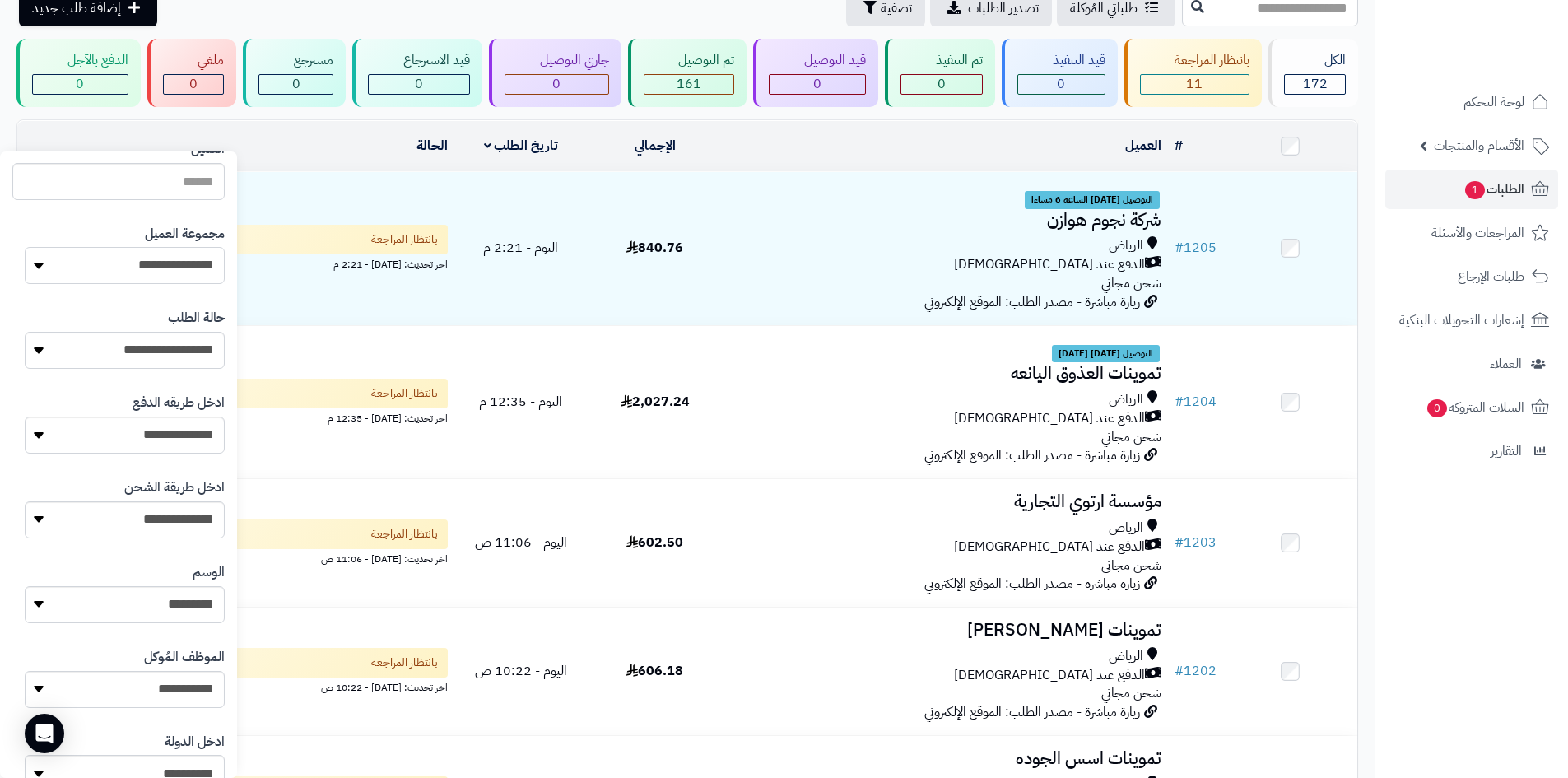
click at [163, 254] on select "**********" at bounding box center [125, 265] width 200 height 37
select select "*"
click at [25, 247] on select "**********" at bounding box center [125, 265] width 200 height 37
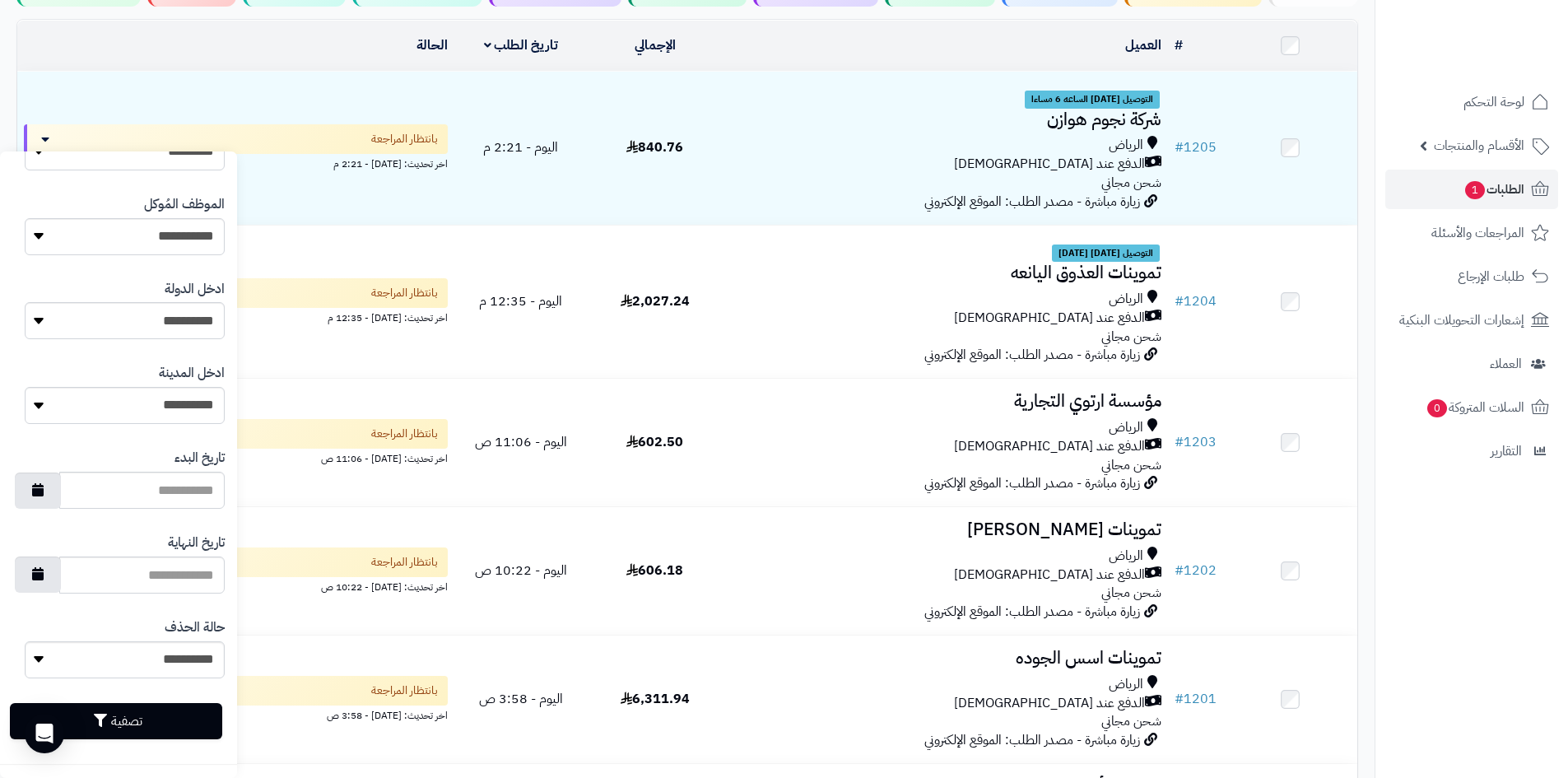
scroll to position [412, 0]
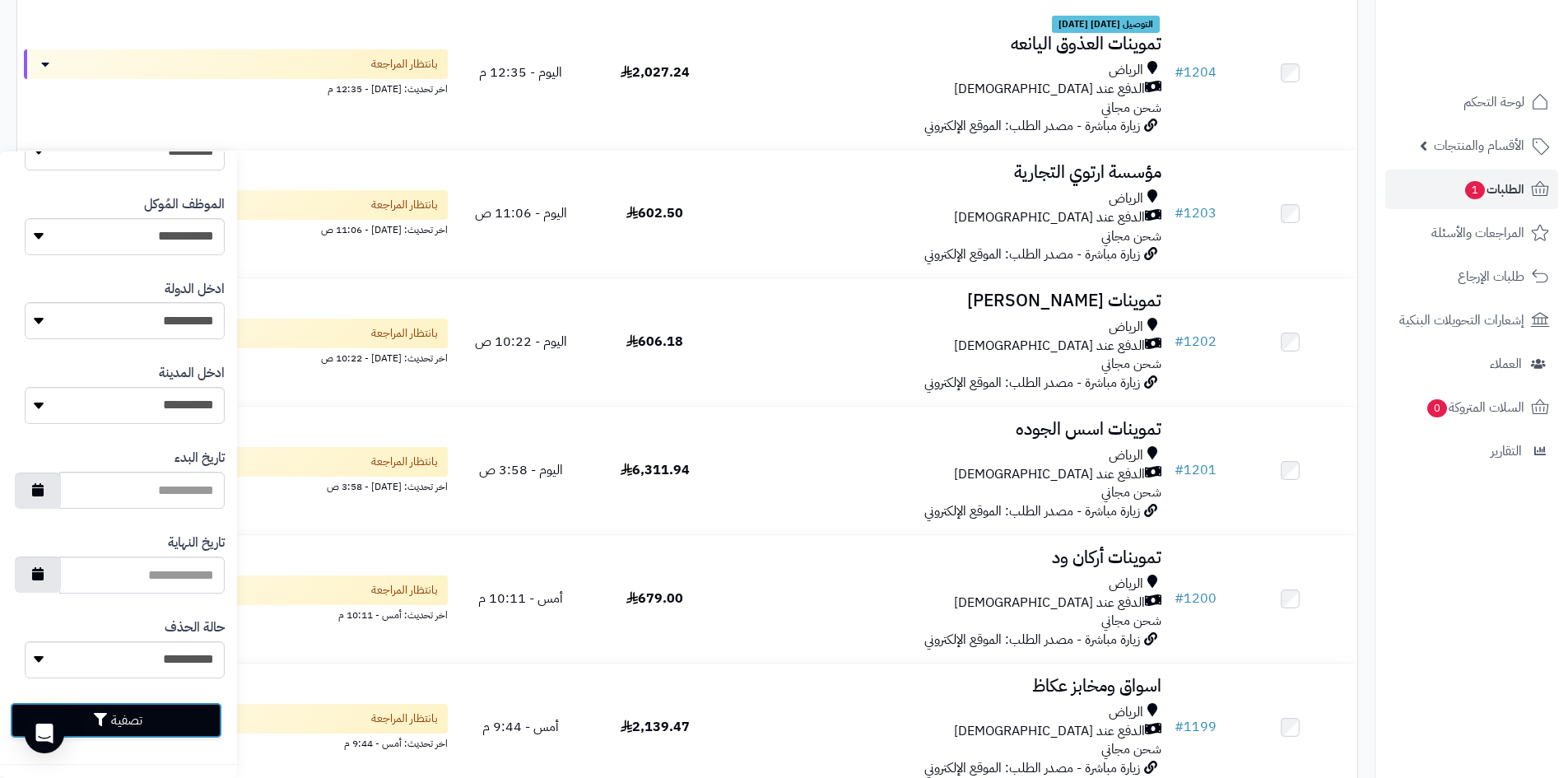
click at [176, 718] on button "تصفية" at bounding box center [116, 720] width 212 height 36
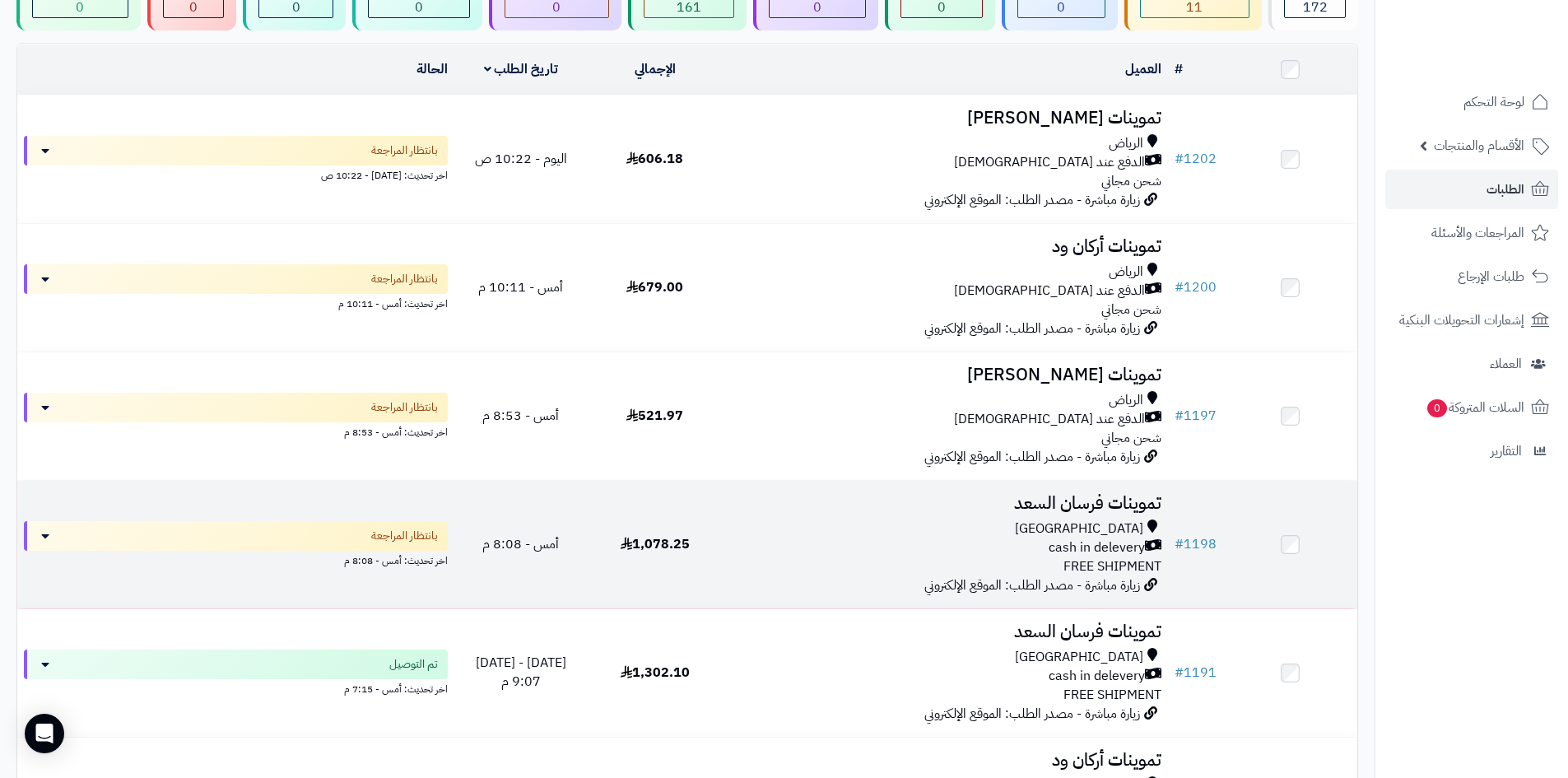
scroll to position [247, 0]
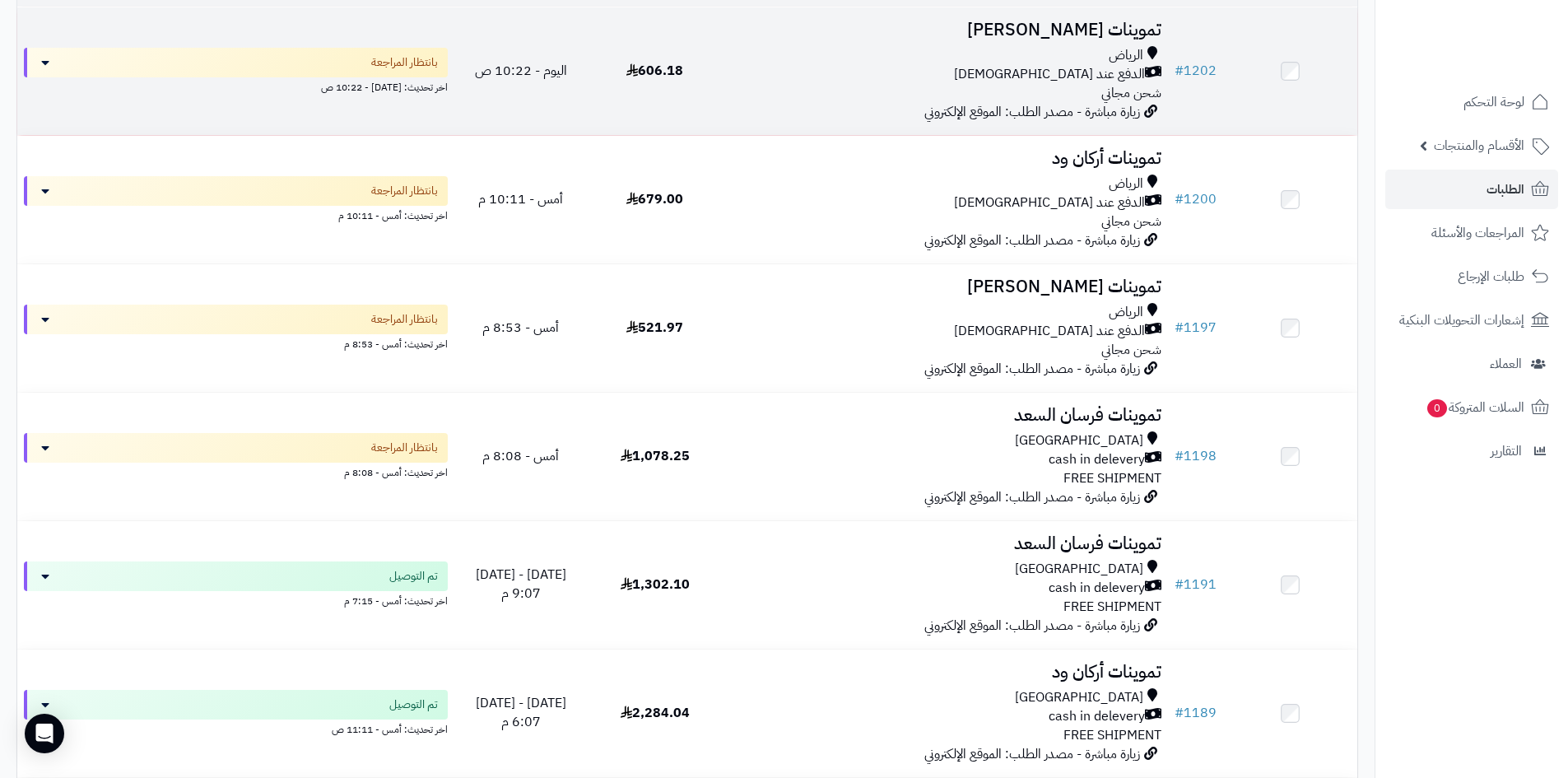
click at [899, 87] on div "[PERSON_NAME] عند الاستلام شحن مجاني" at bounding box center [945, 74] width 433 height 56
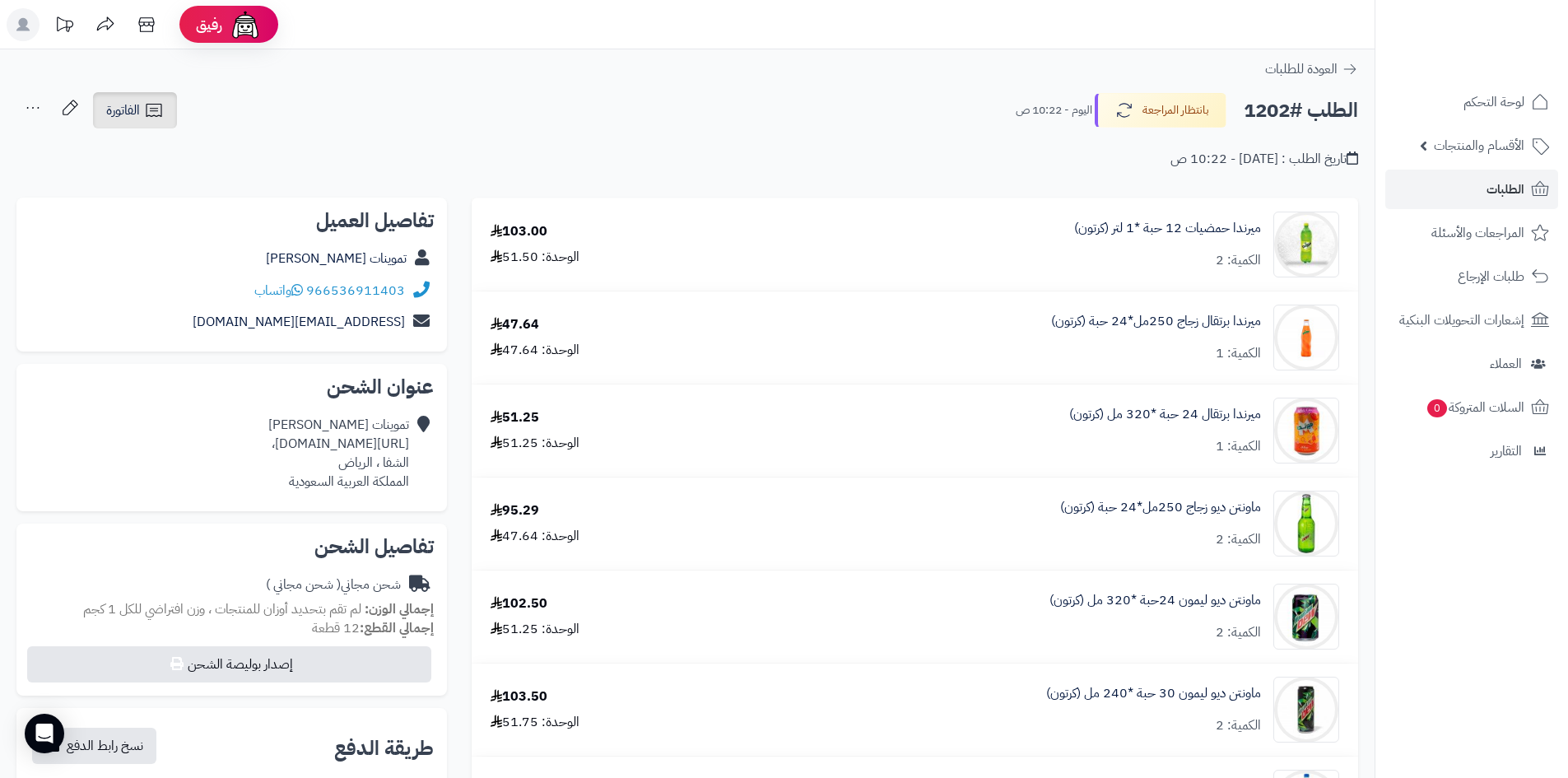
drag, startPoint x: 139, startPoint y: 125, endPoint x: 165, endPoint y: 125, distance: 26.0
click at [139, 125] on link "الفاتورة" at bounding box center [135, 110] width 84 height 36
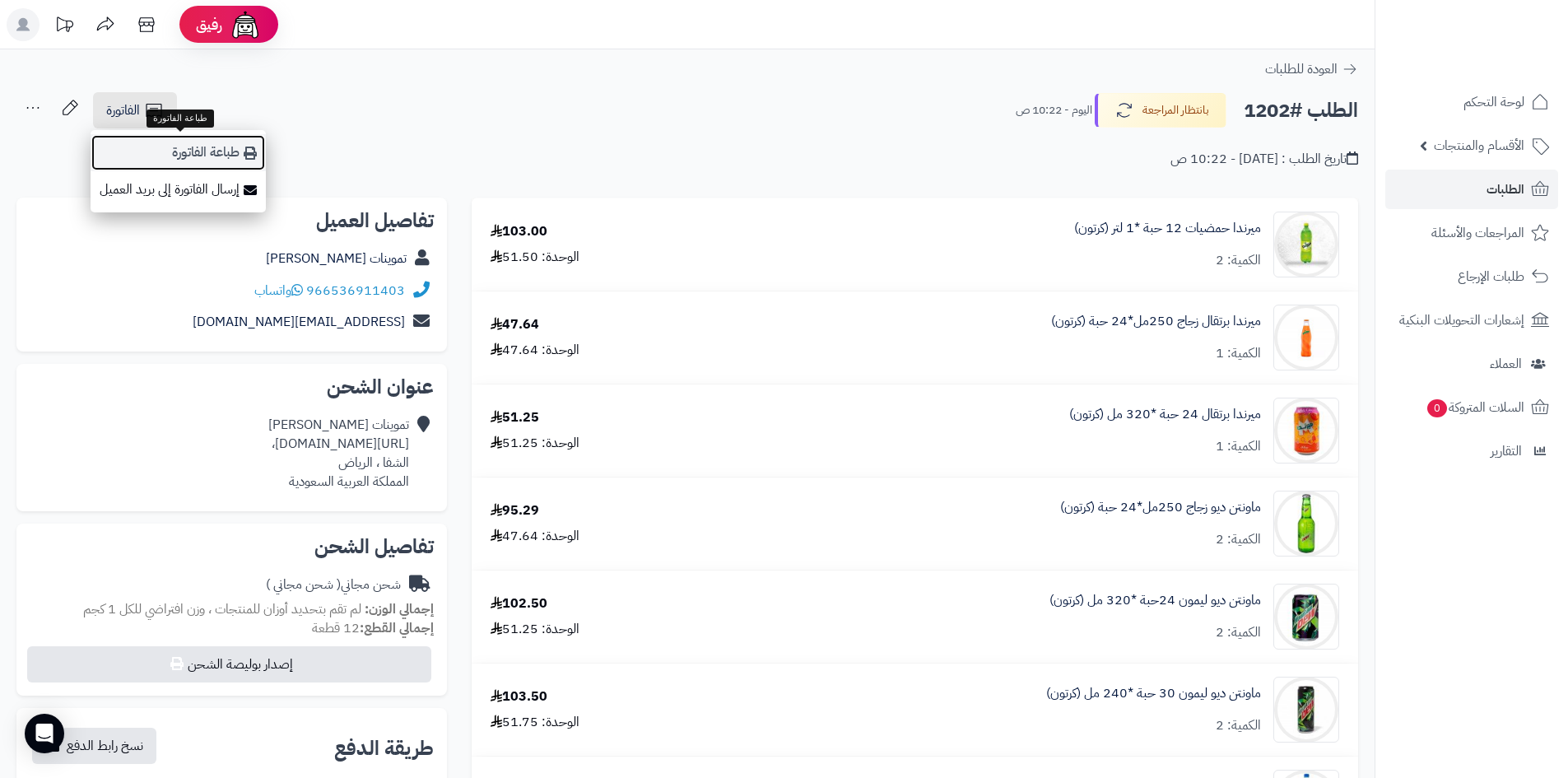
click at [254, 162] on link "طباعة الفاتورة" at bounding box center [178, 152] width 175 height 37
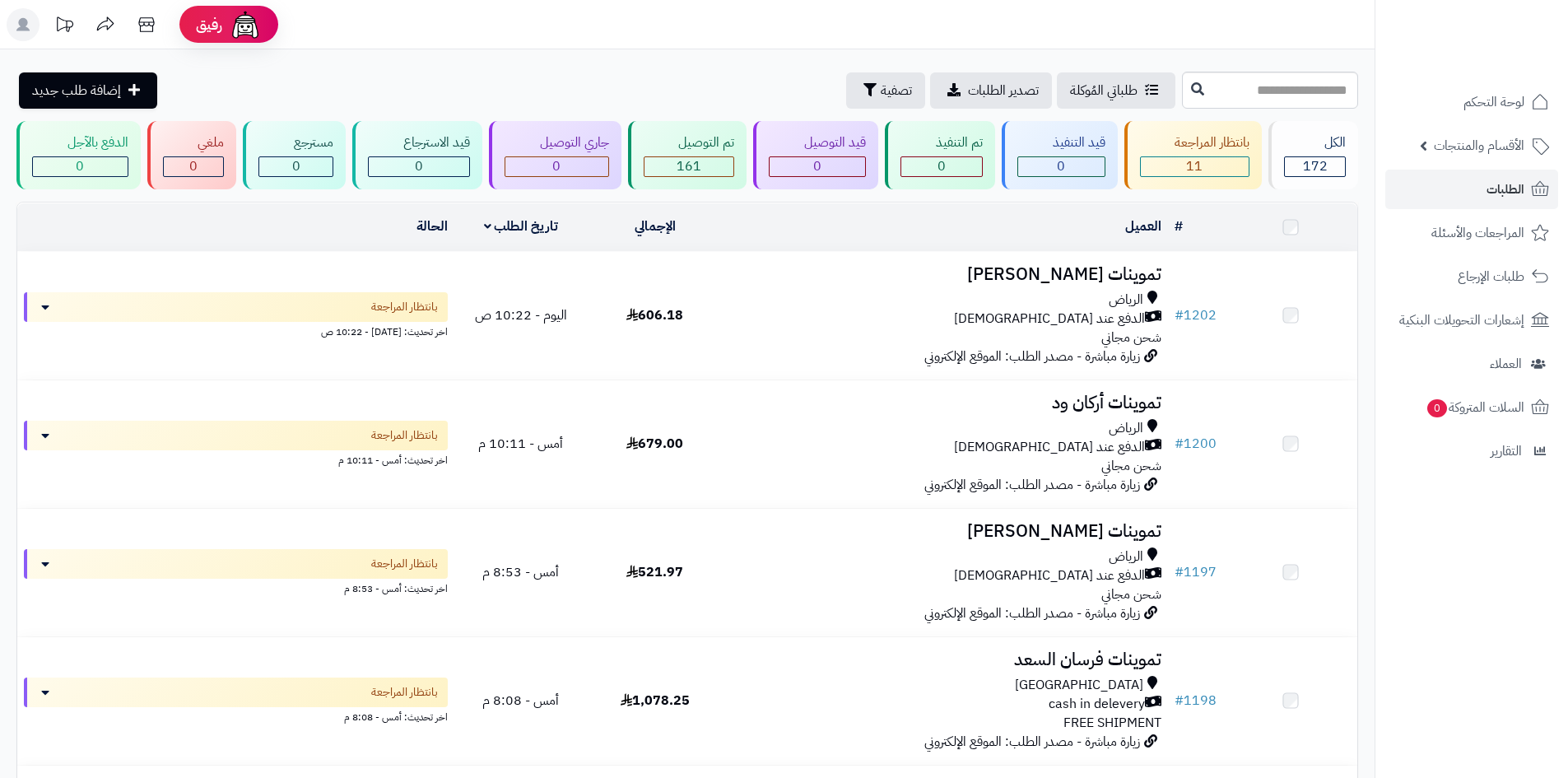
scroll to position [230, 0]
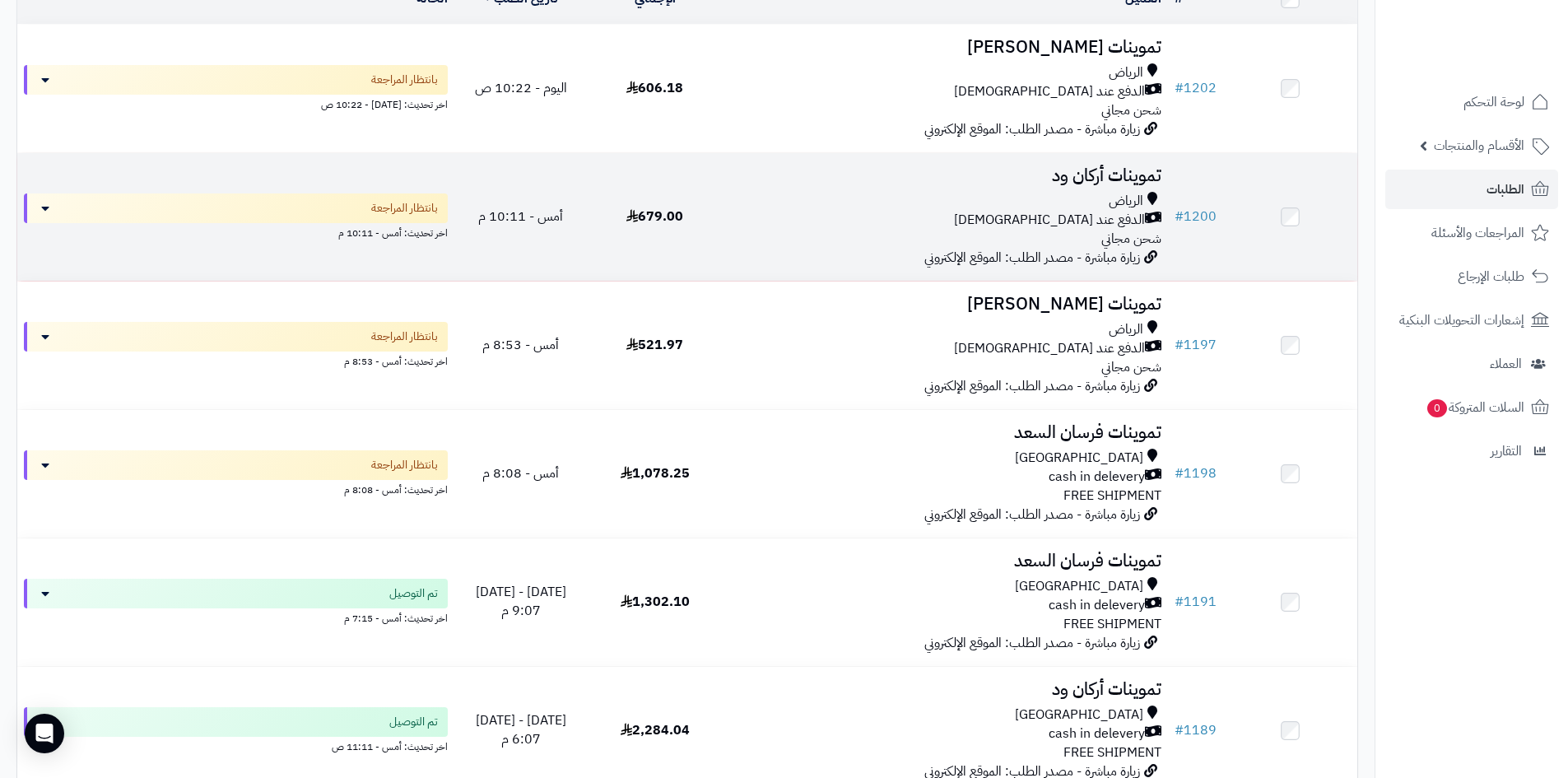
click at [835, 222] on div "الدفع عند [DEMOGRAPHIC_DATA]" at bounding box center [945, 220] width 433 height 18
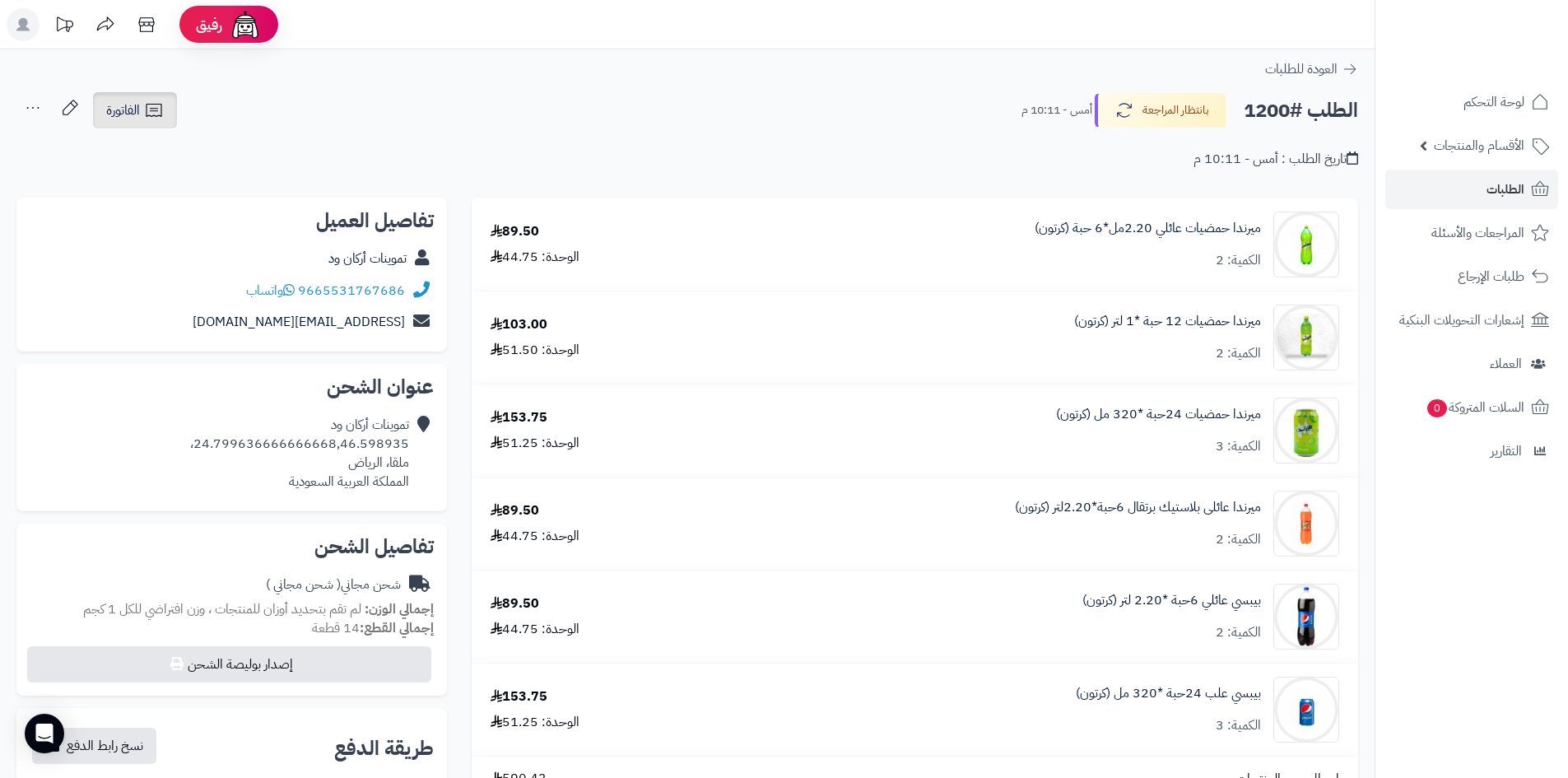
click at [163, 111] on icon at bounding box center [153, 110] width 19 height 19
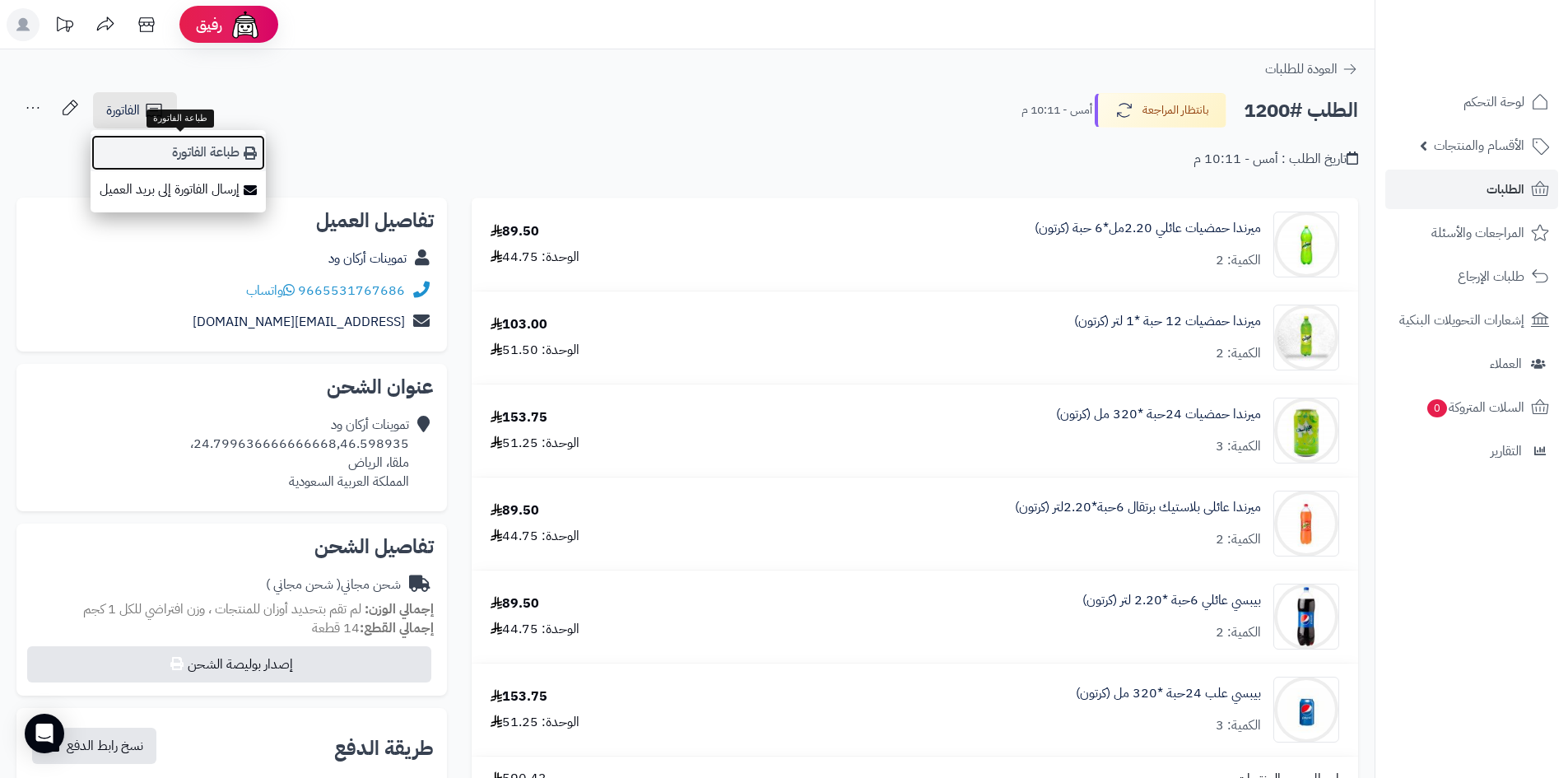
click at [252, 158] on icon at bounding box center [250, 153] width 13 height 13
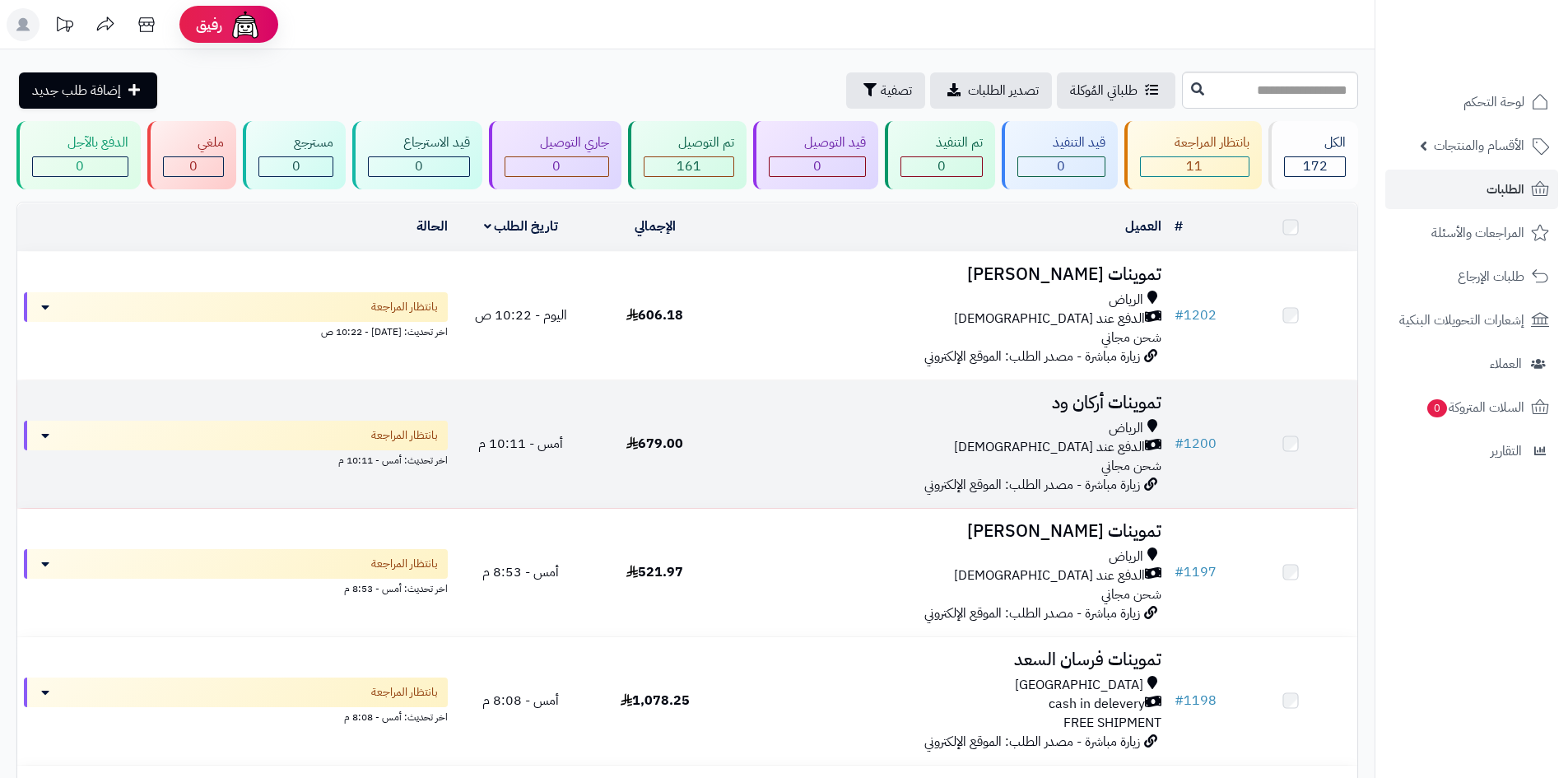
scroll to position [197, 0]
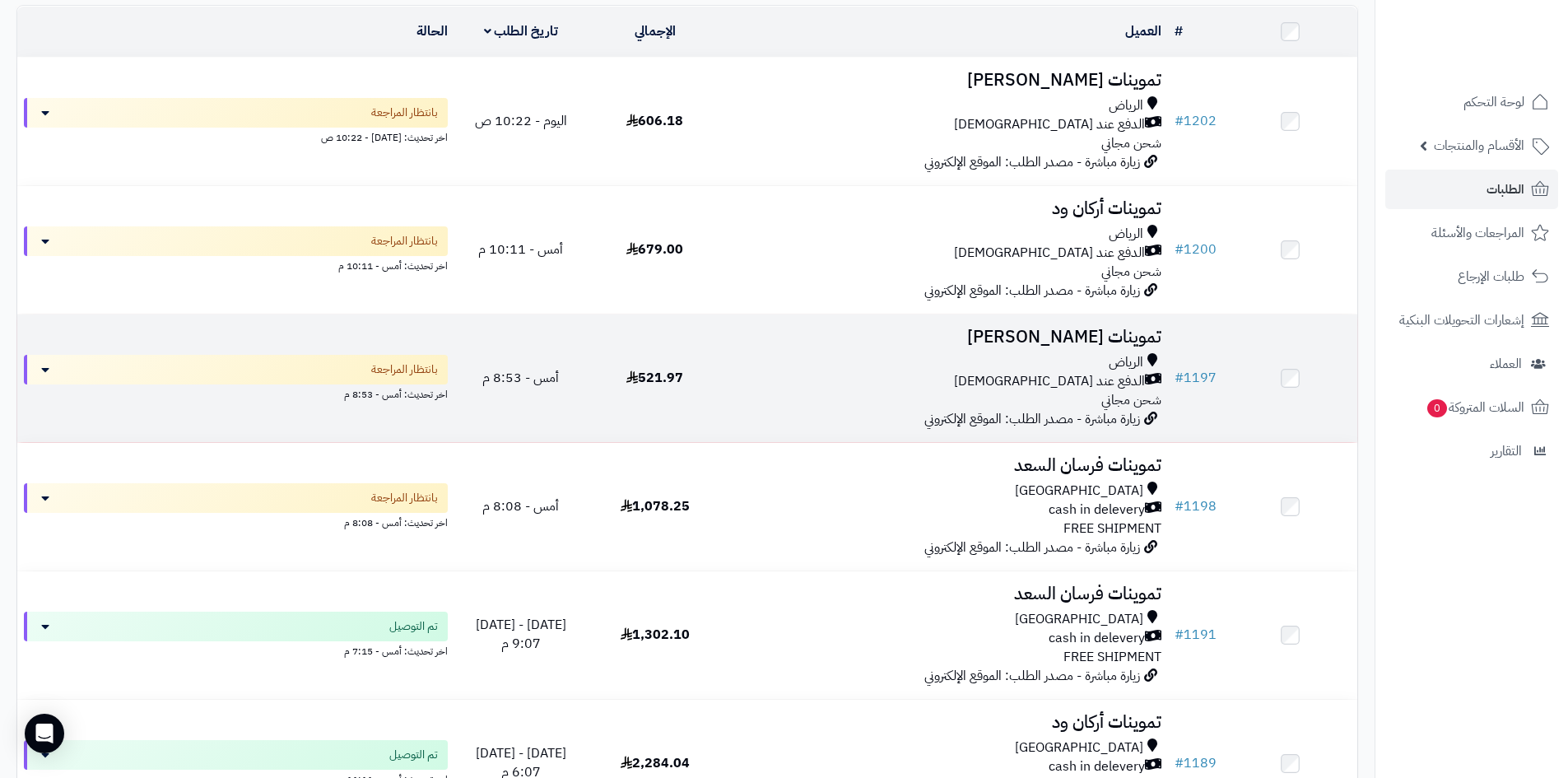
click at [820, 376] on div "الدفع عند [DEMOGRAPHIC_DATA]" at bounding box center [945, 382] width 433 height 18
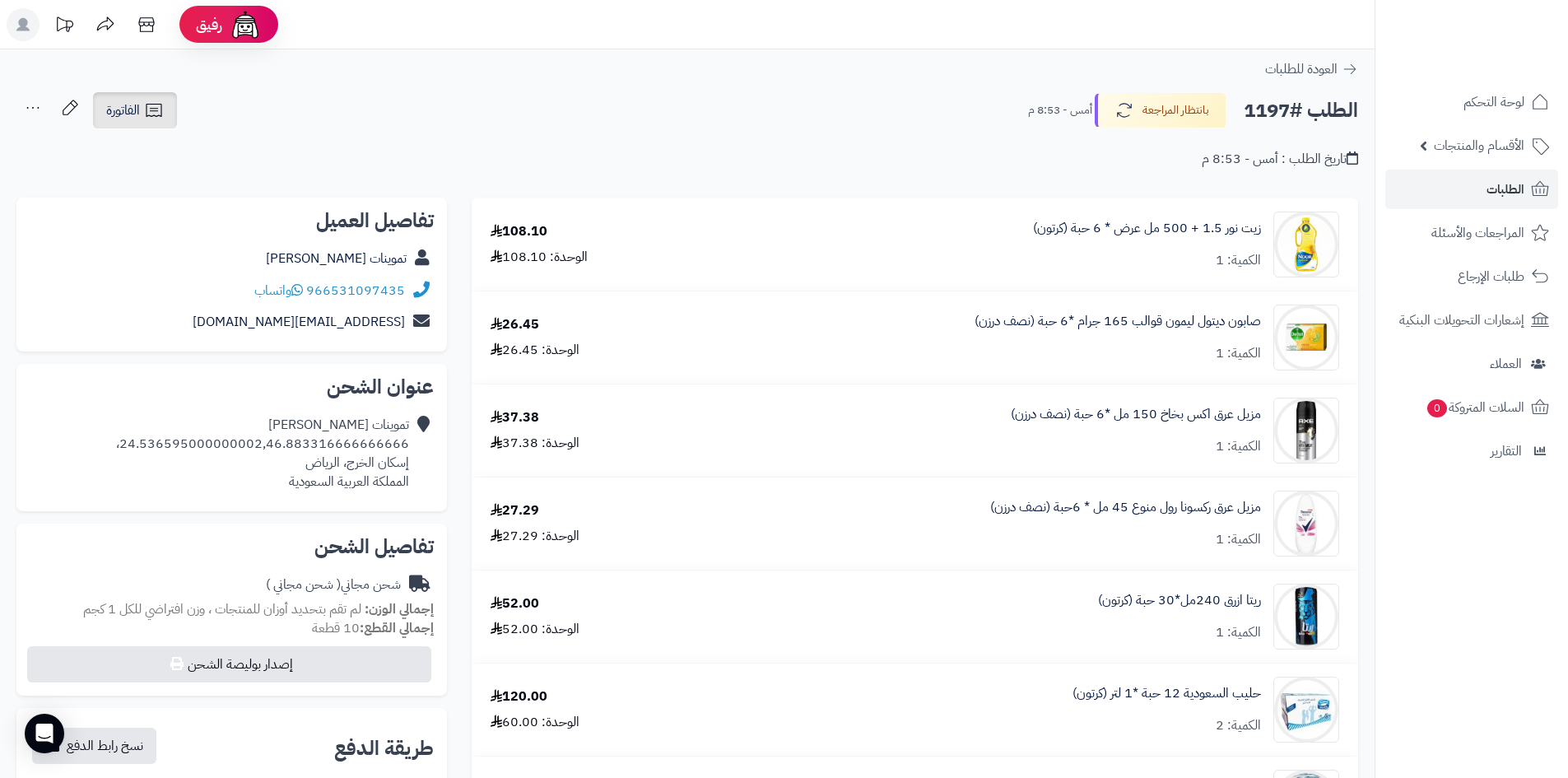
click at [157, 109] on icon at bounding box center [153, 110] width 16 height 13
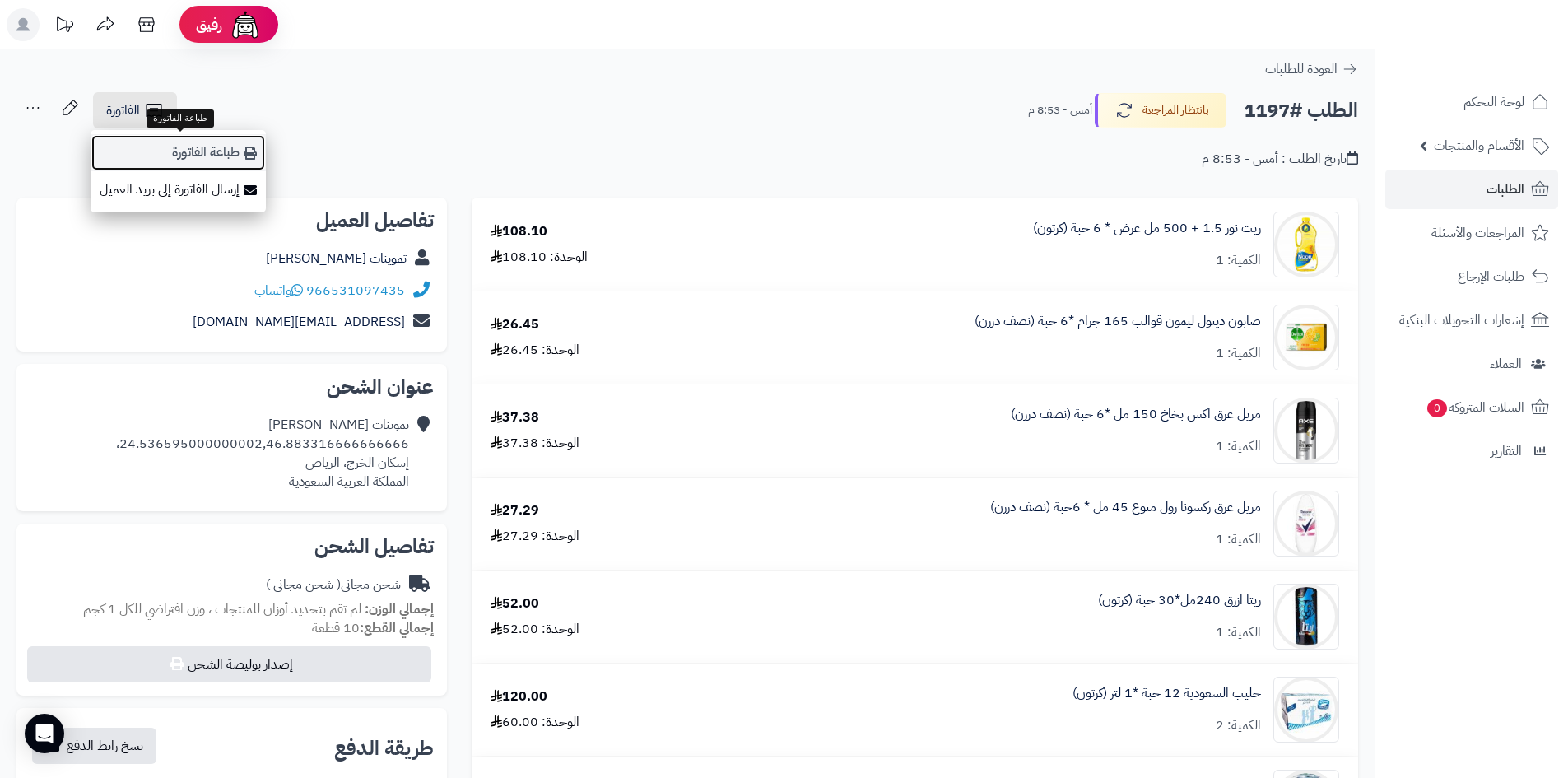
click at [208, 144] on link "طباعة الفاتورة" at bounding box center [178, 152] width 175 height 37
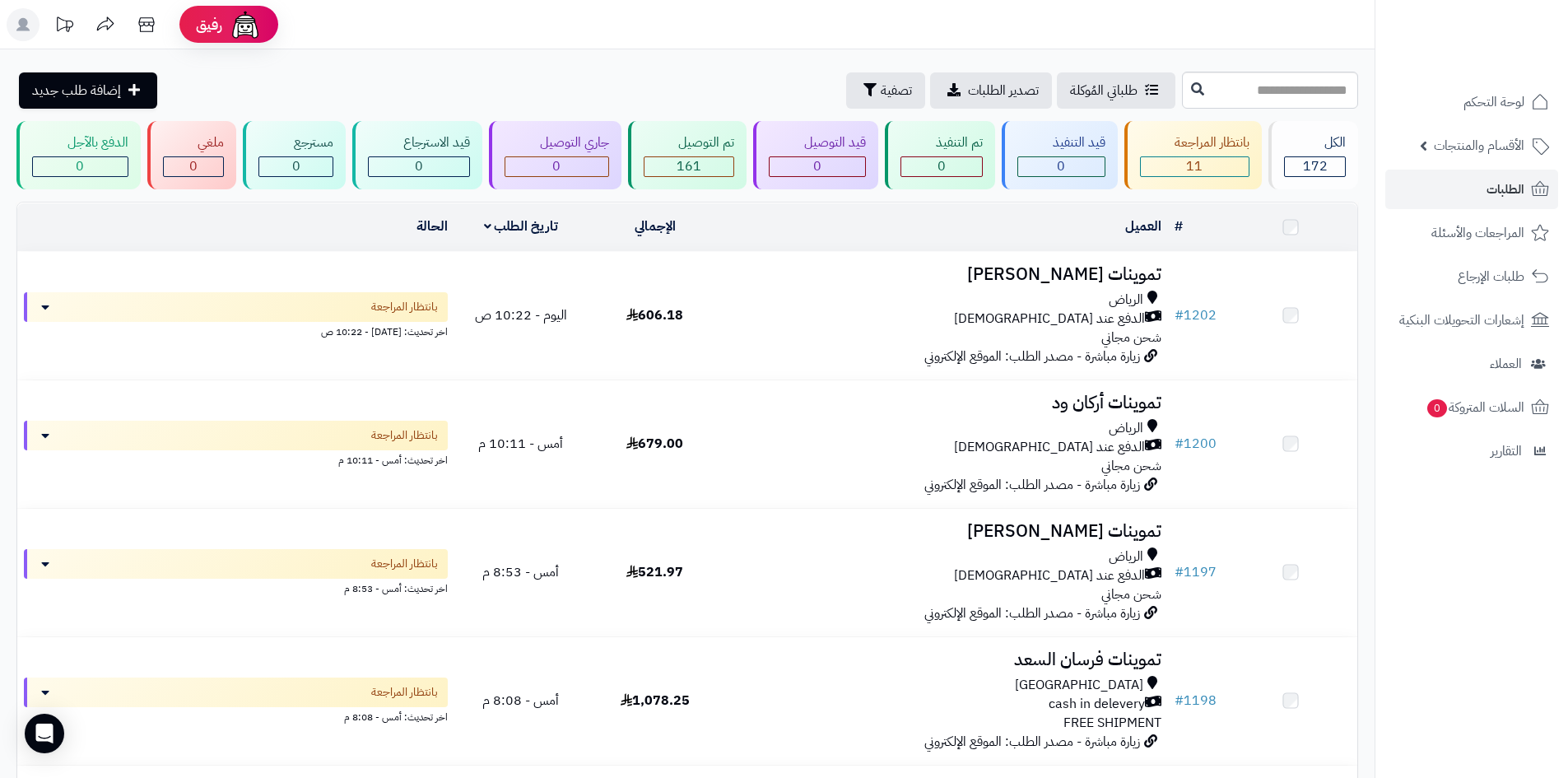
scroll to position [181, 0]
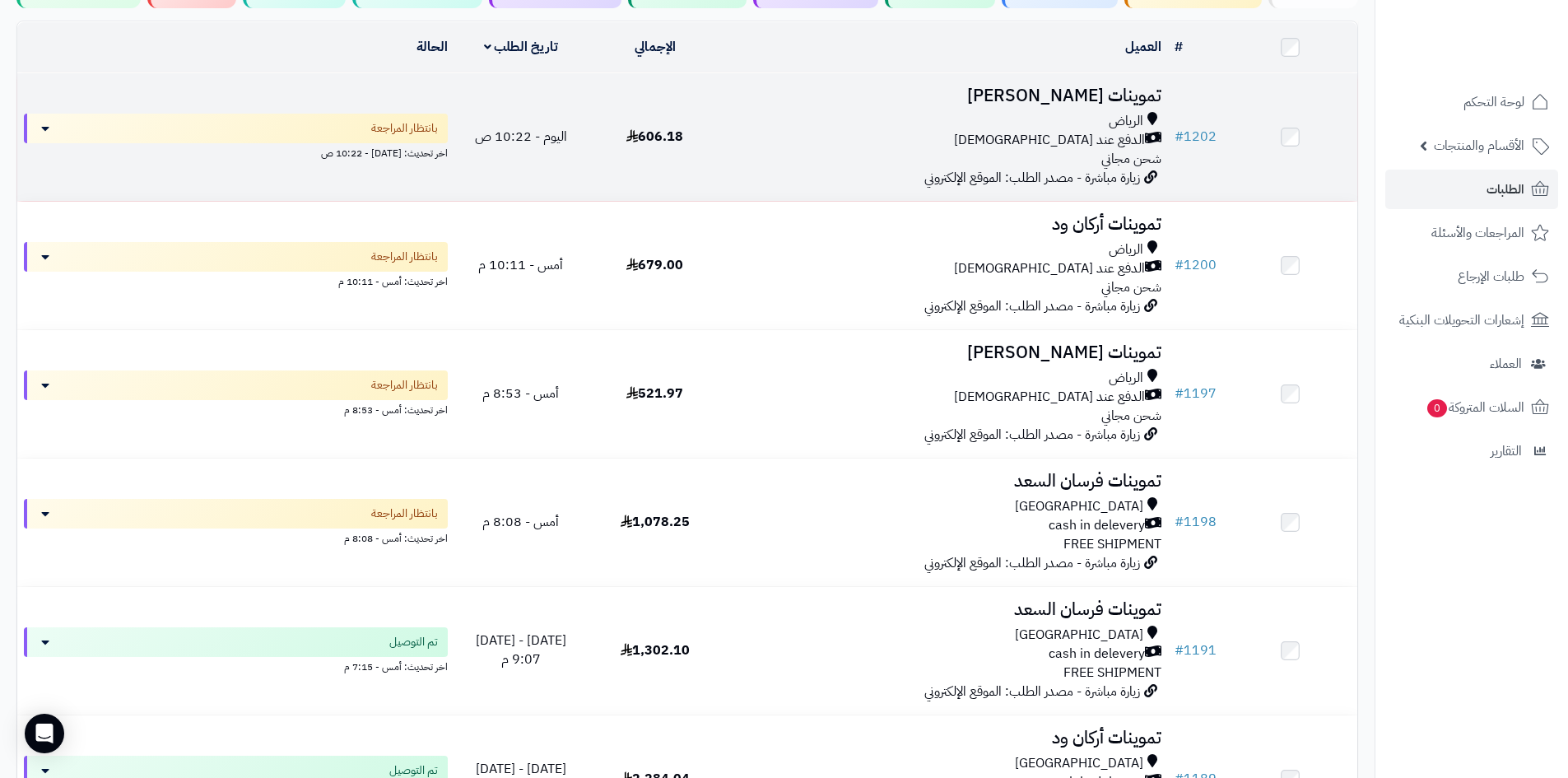
click at [887, 137] on div "الدفع عند [DEMOGRAPHIC_DATA]" at bounding box center [945, 140] width 433 height 18
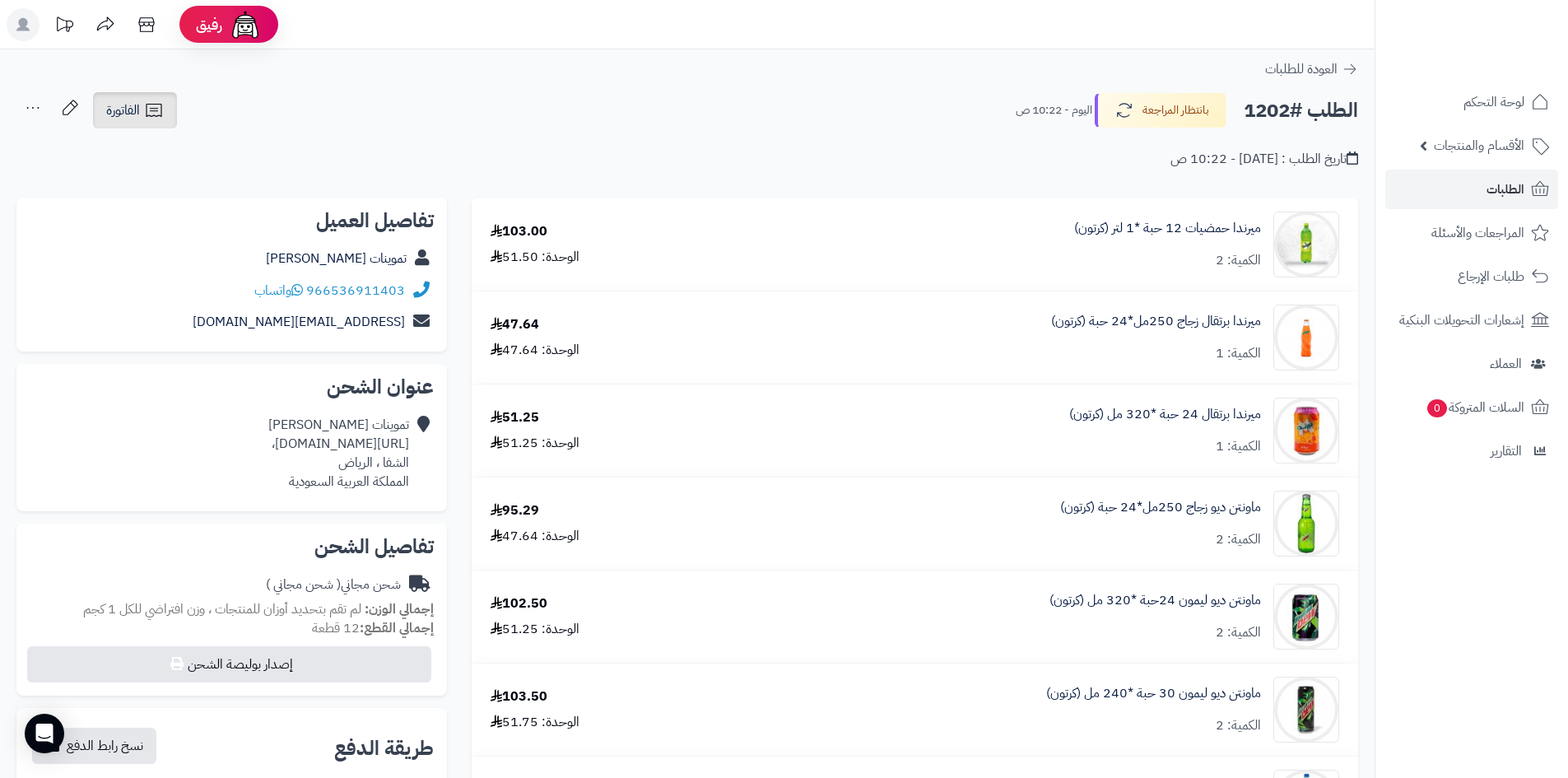
click at [151, 113] on icon at bounding box center [153, 110] width 19 height 19
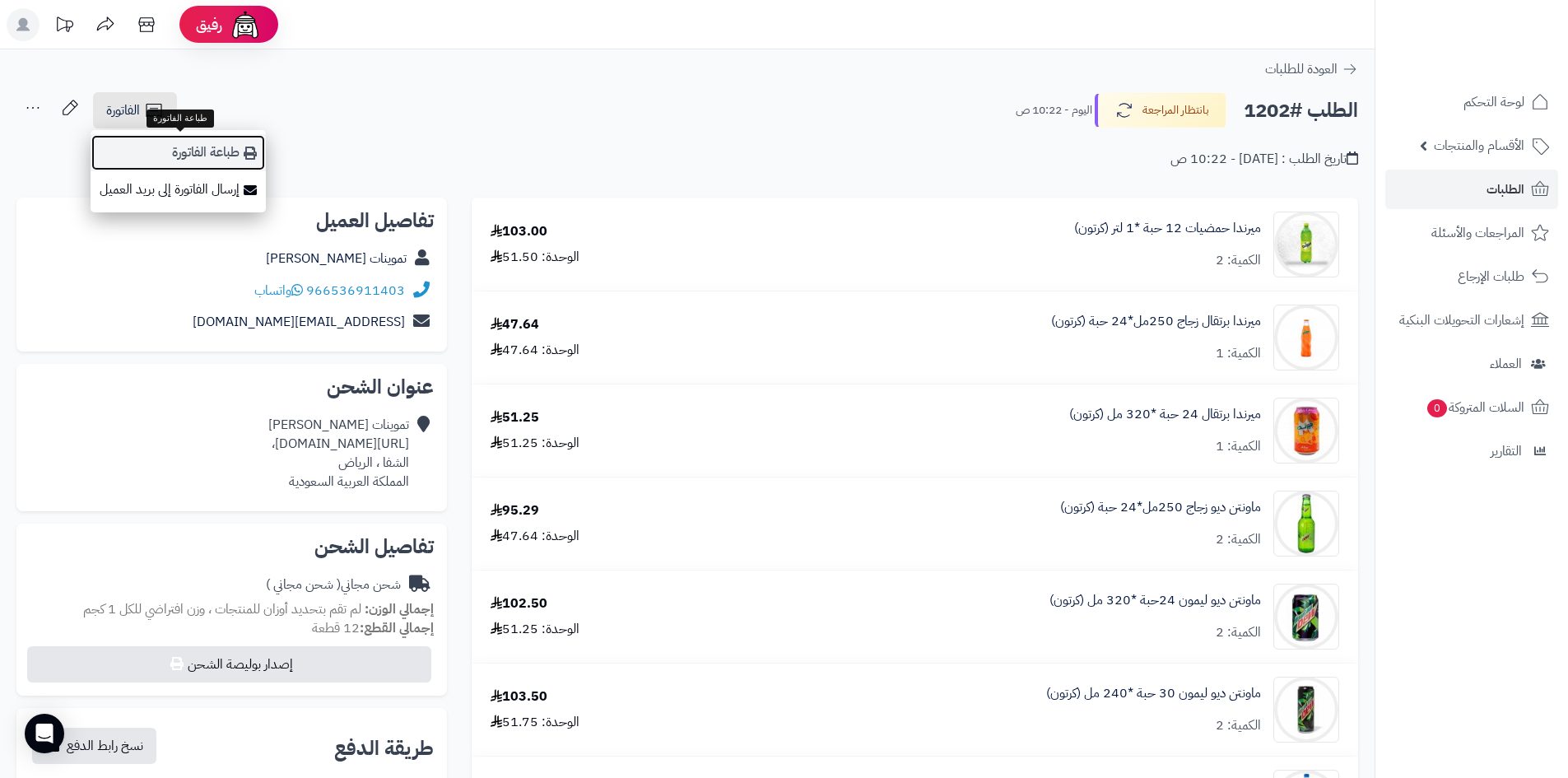
click at [209, 152] on link "طباعة الفاتورة" at bounding box center [178, 152] width 175 height 37
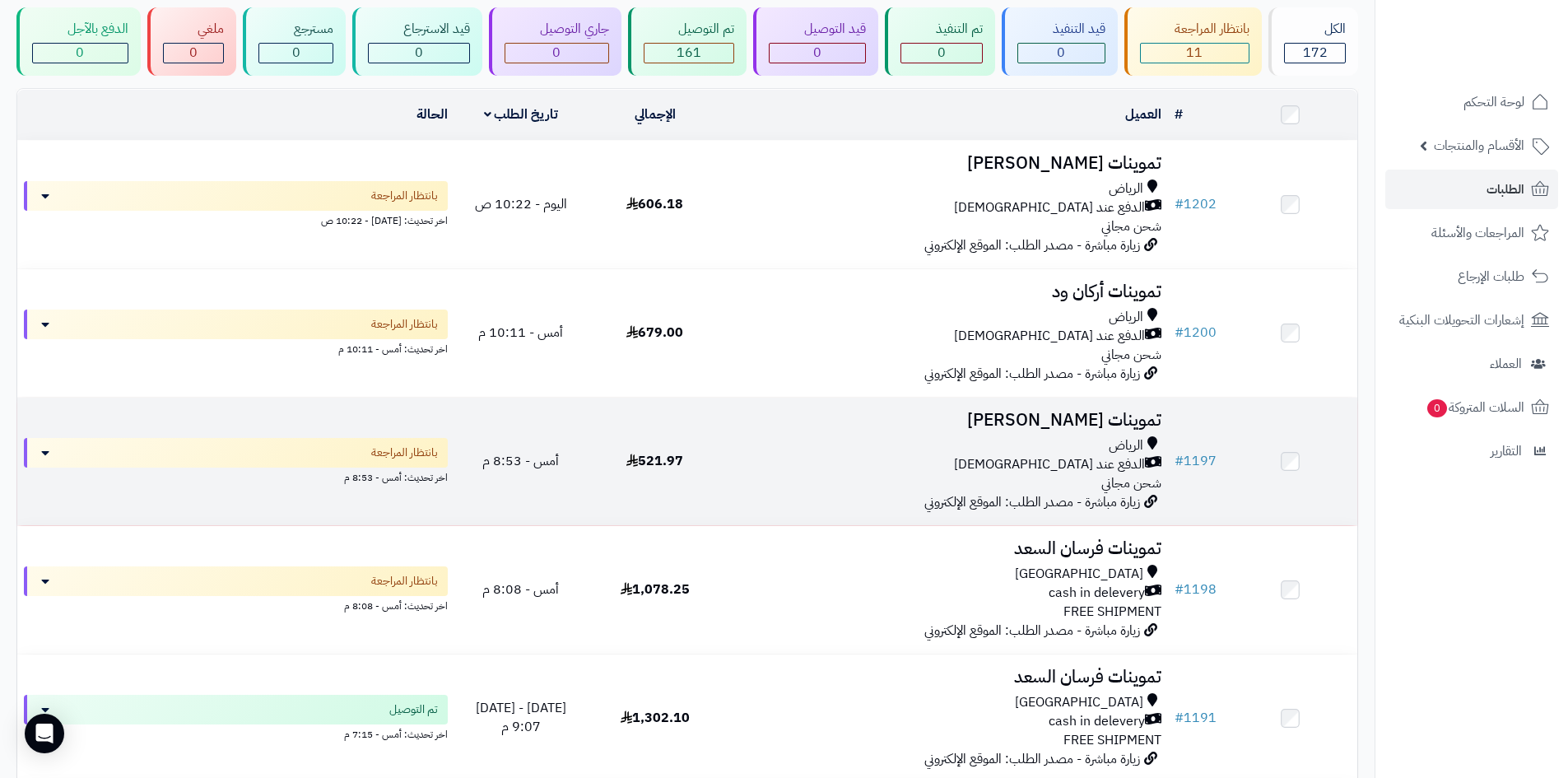
scroll to position [99, 0]
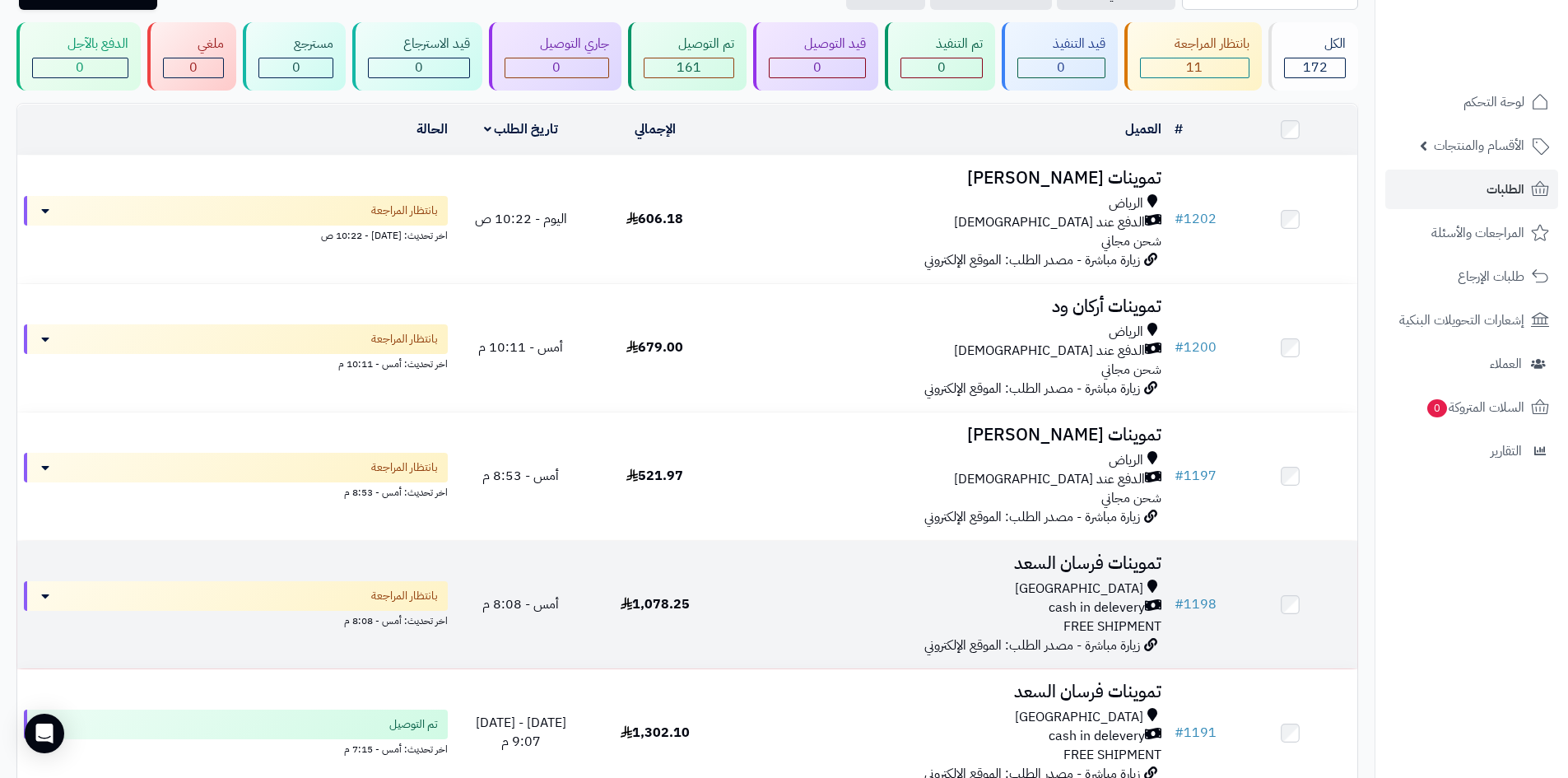
click at [841, 591] on div "[GEOGRAPHIC_DATA]" at bounding box center [945, 589] width 433 height 18
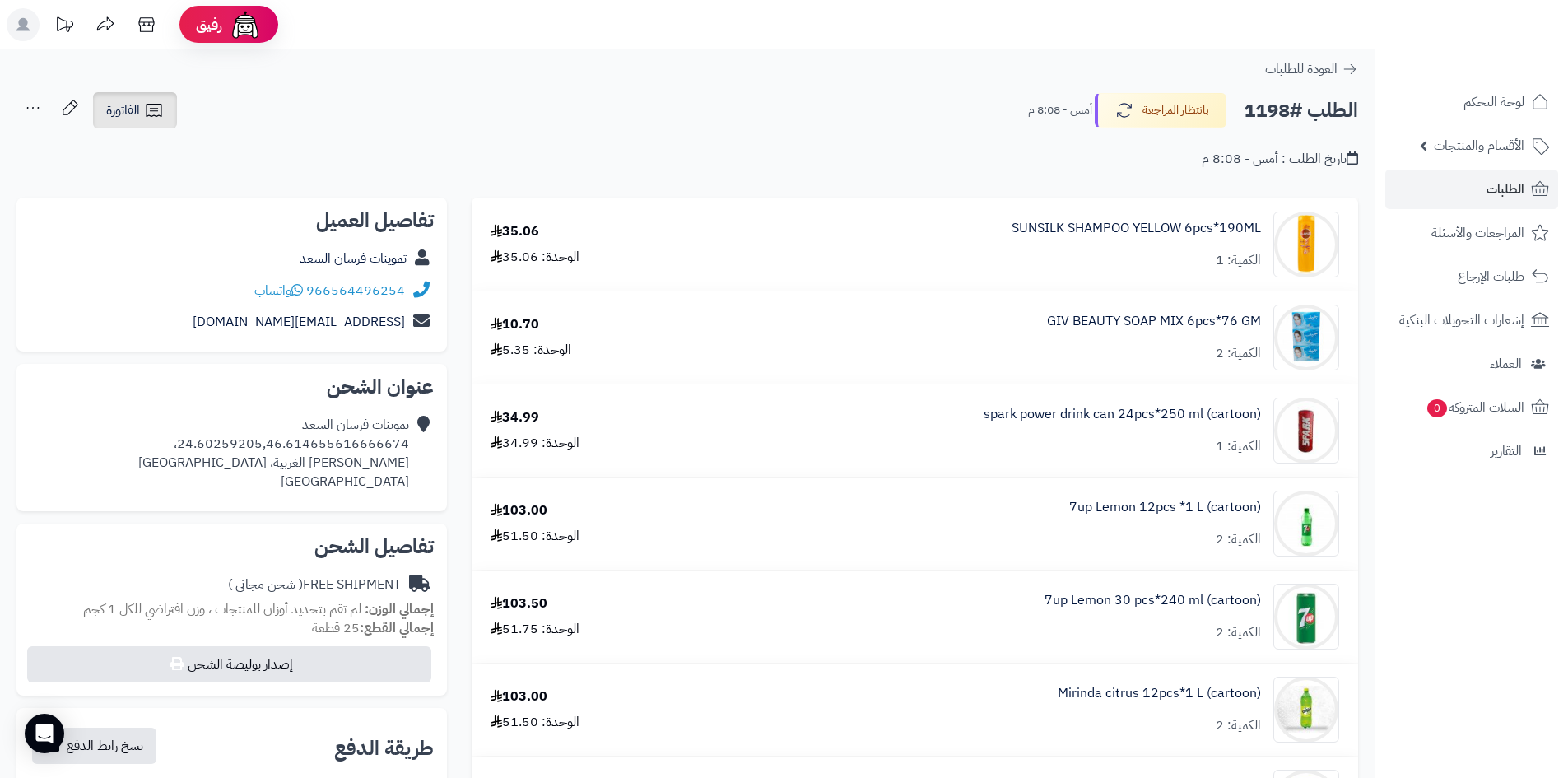
click at [177, 116] on link "الفاتورة" at bounding box center [135, 110] width 84 height 36
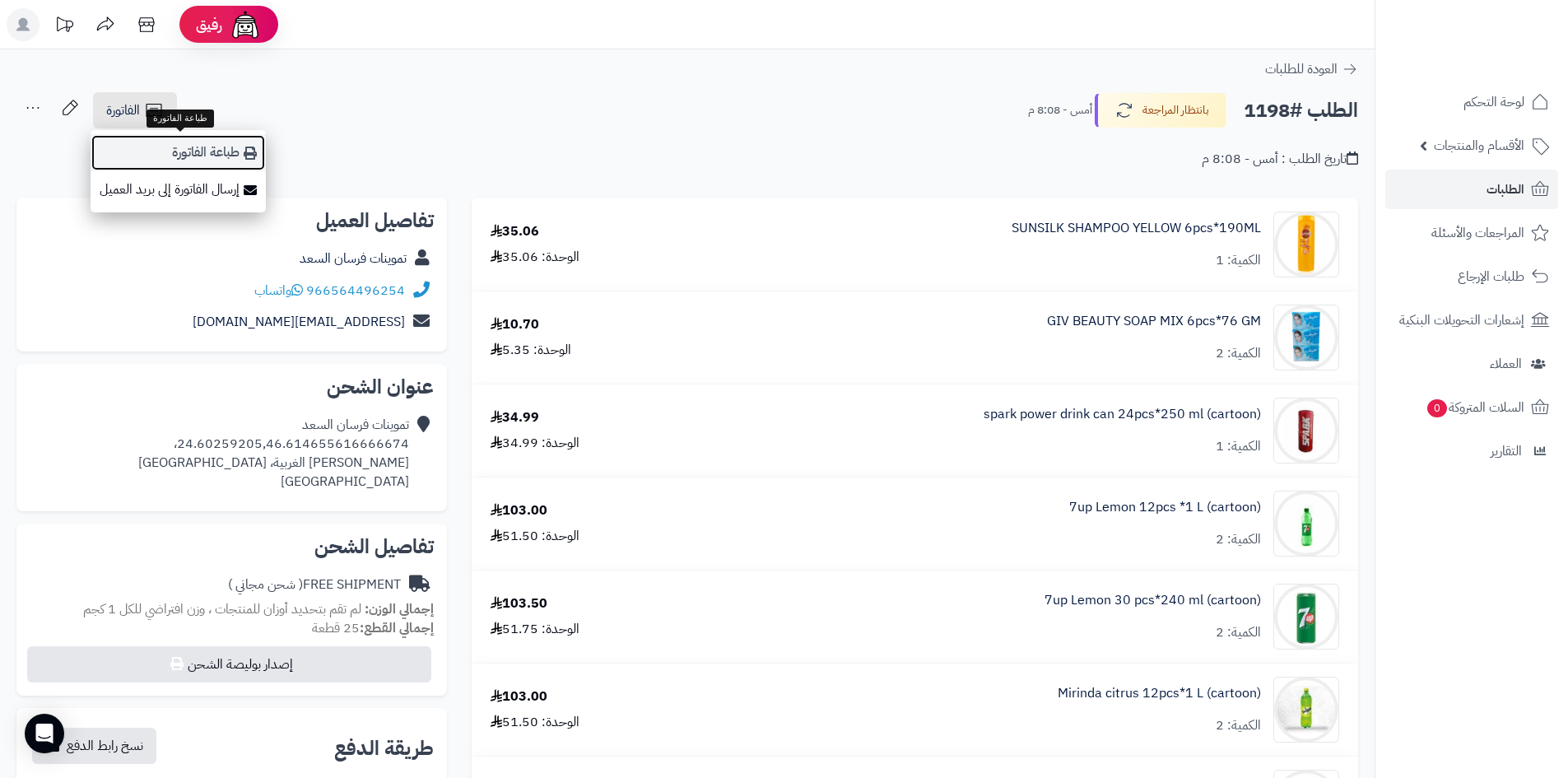
click at [185, 138] on link "طباعة الفاتورة" at bounding box center [178, 152] width 175 height 37
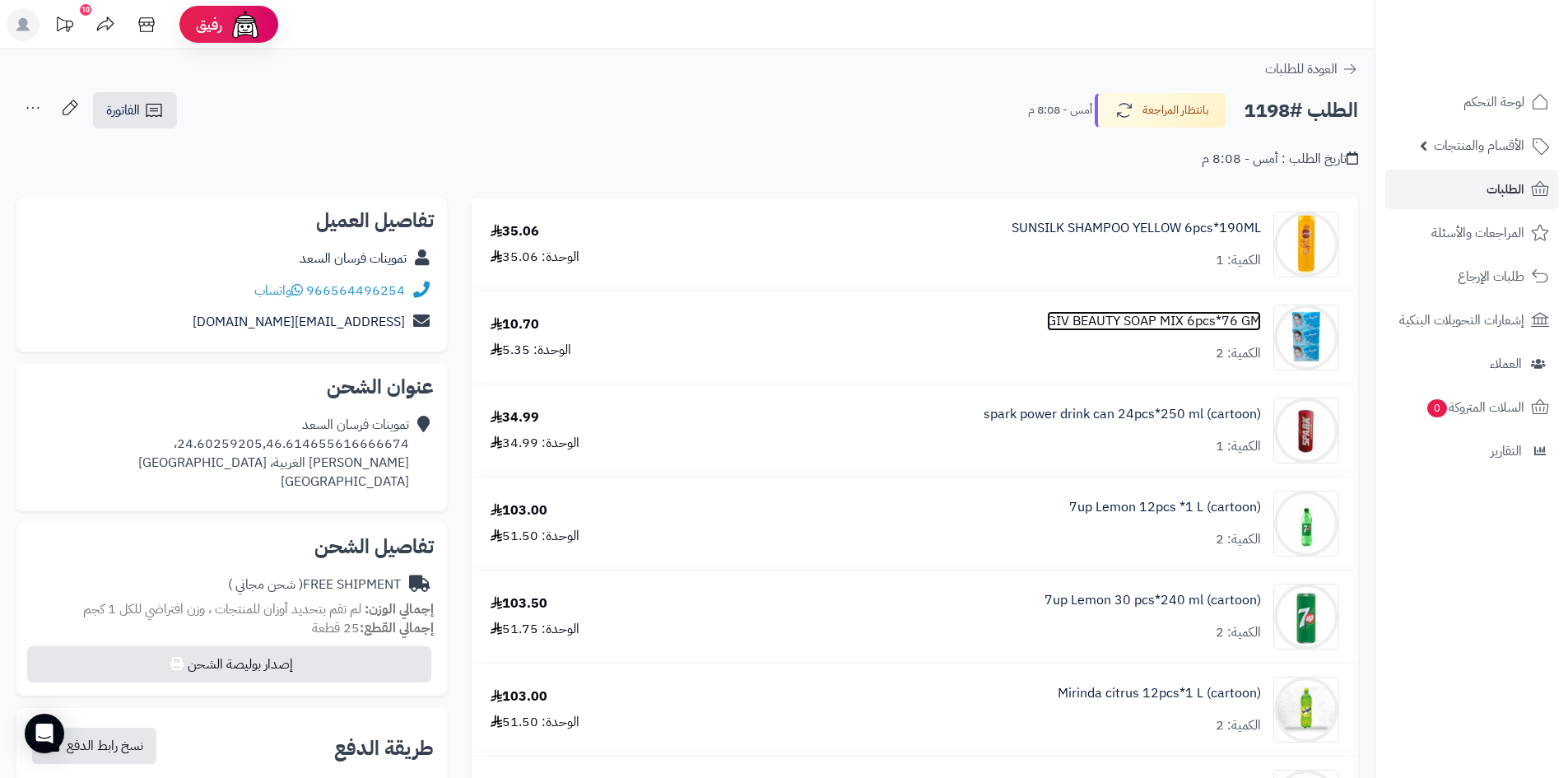
click at [1055, 316] on link "GIV BEAUTY SOAP MIX 6pcs*76 GM" at bounding box center [1153, 322] width 214 height 18
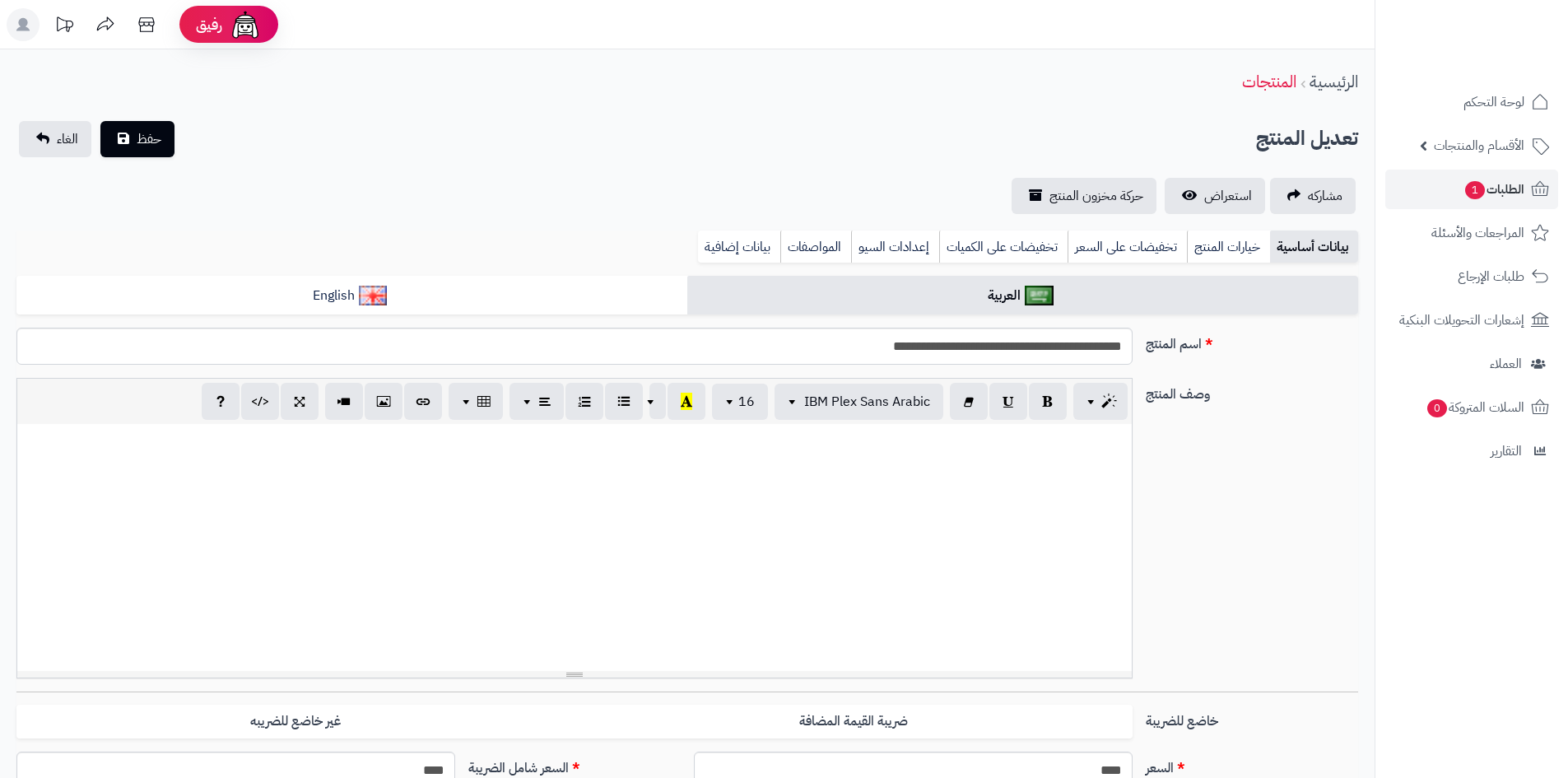
scroll to position [995, 0]
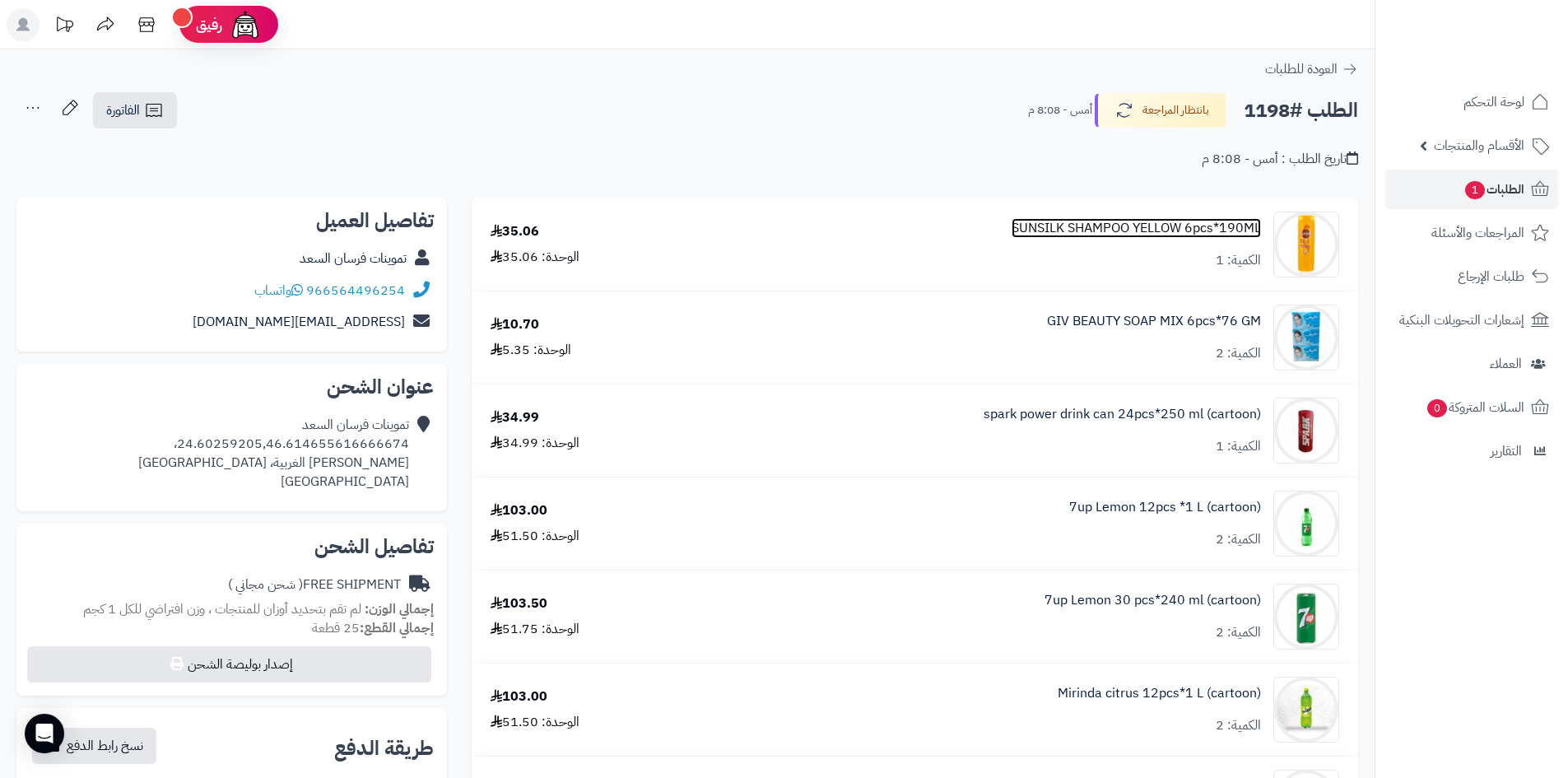
click at [1098, 225] on link "SUNSILK SHAMPOO YELLOW 6pcs*190ML" at bounding box center [1136, 228] width 249 height 18
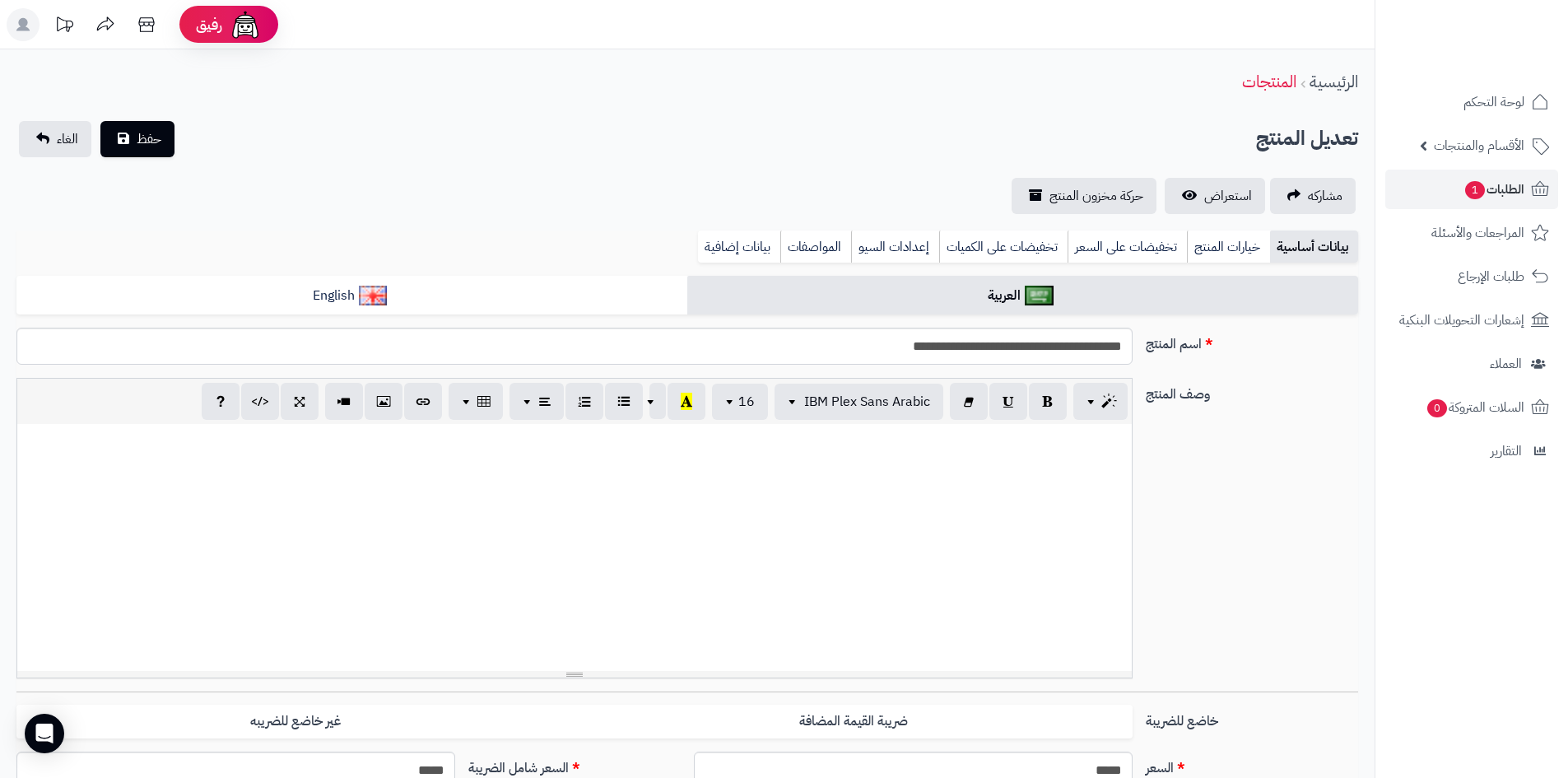
scroll to position [1016, 0]
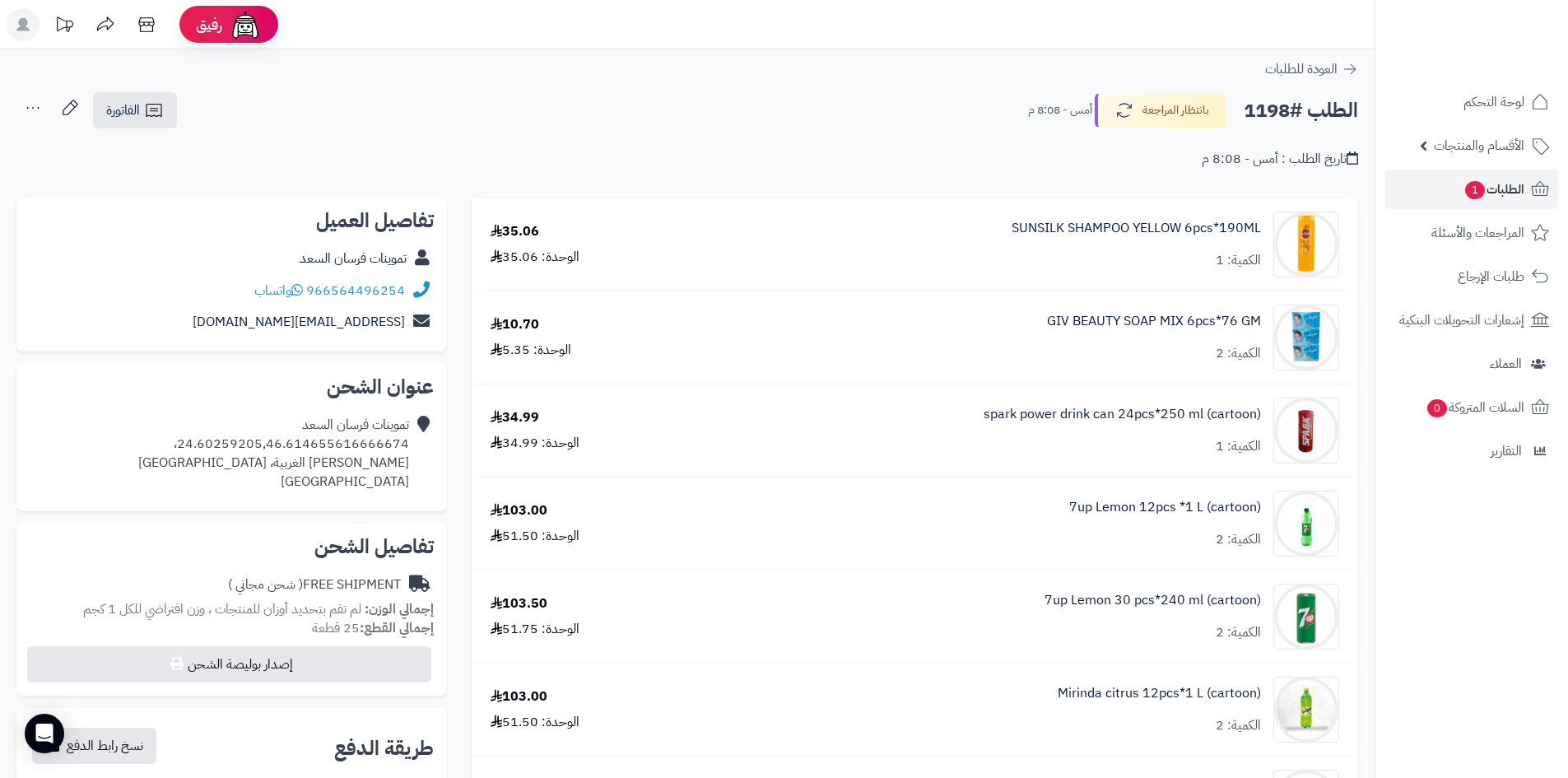
click at [1055, 270] on div "GIV BEAUTY SOAP MIX 6pcs*76 GM الكمية: 2" at bounding box center [1136, 244] width 249 height 51
click at [1128, 316] on link "GIV BEAUTY SOAP MIX 6pcs*76 GM" at bounding box center [1153, 322] width 214 height 18
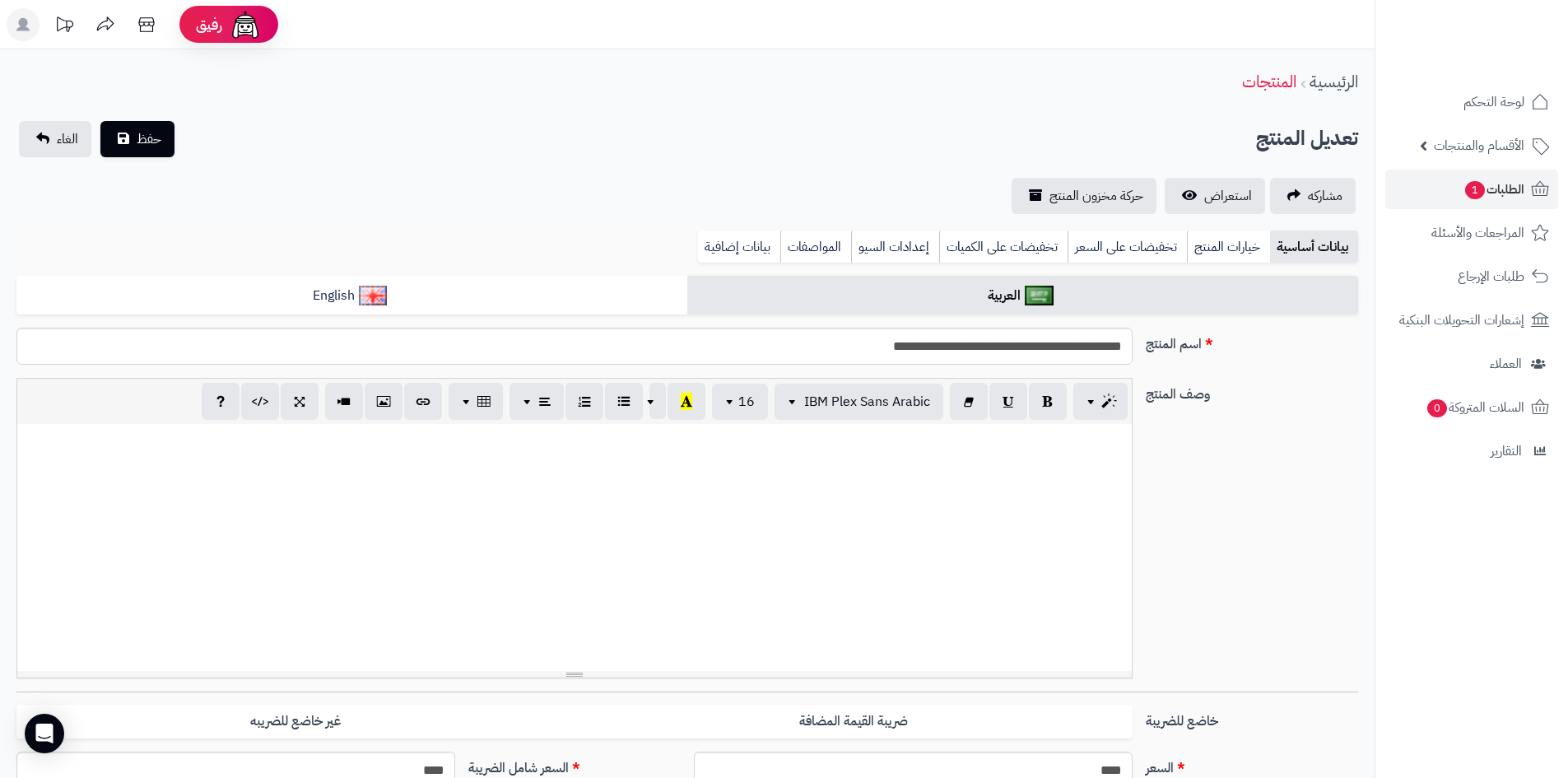
scroll to position [995, 0]
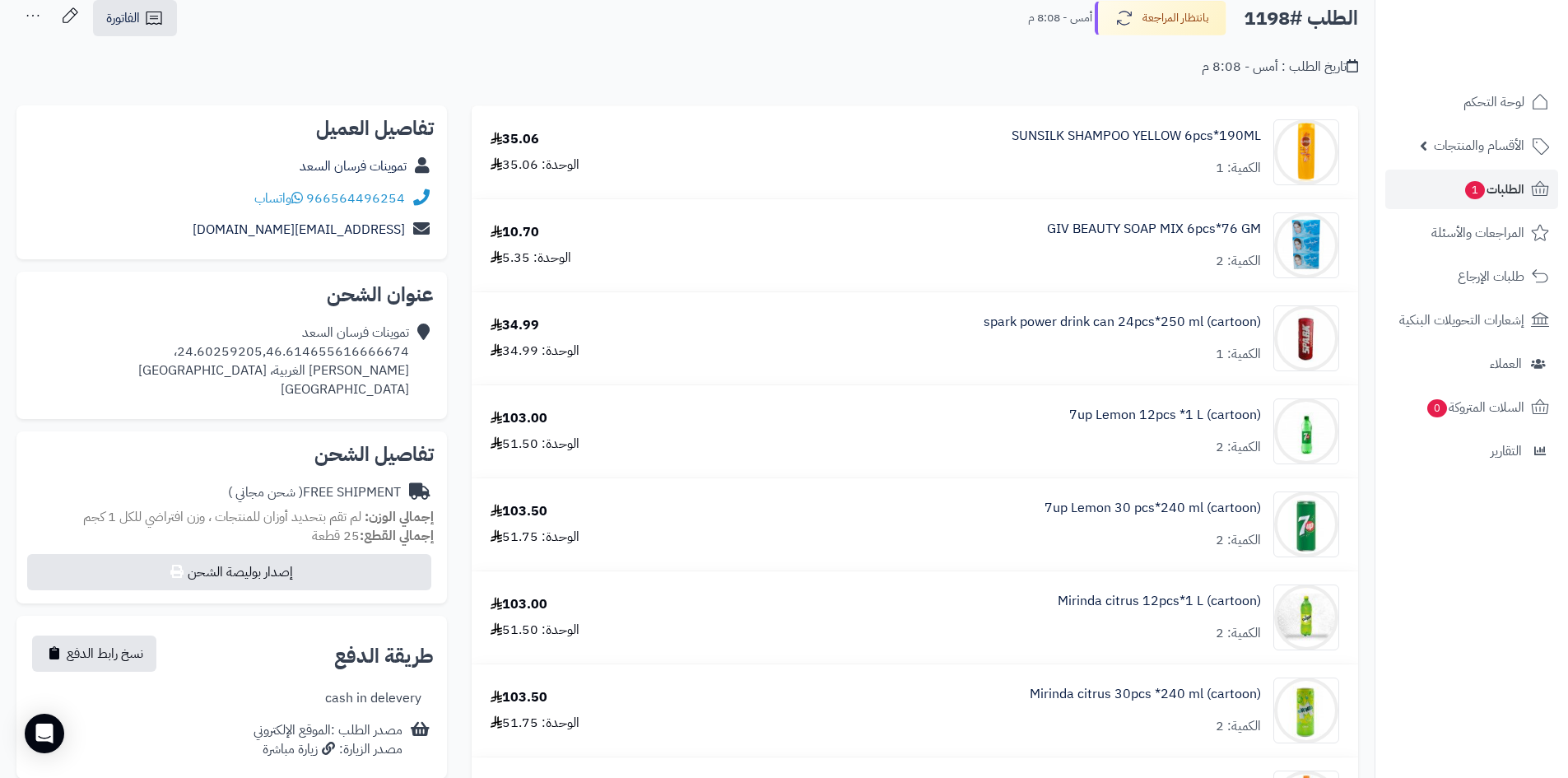
scroll to position [82, 0]
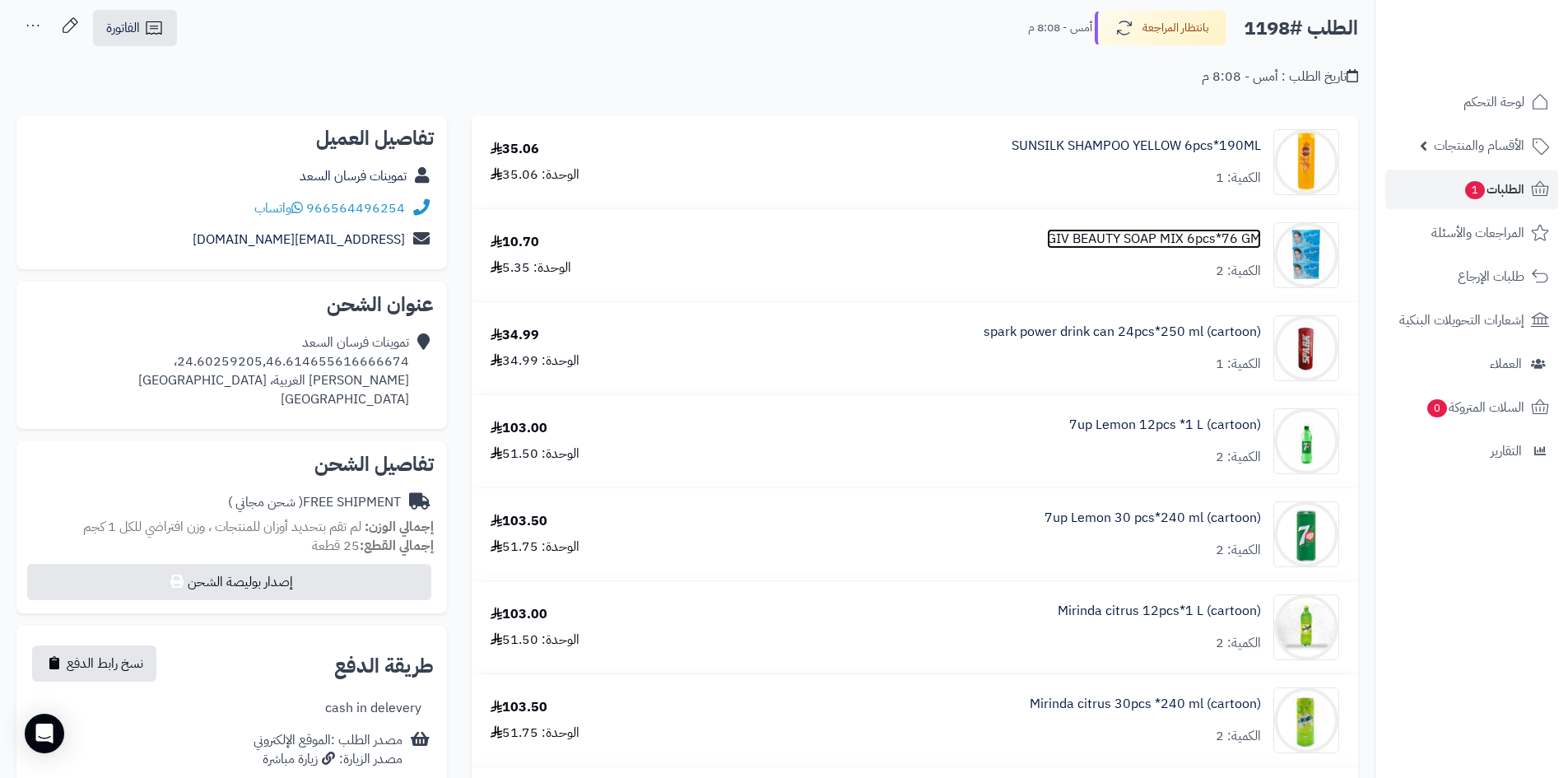
click at [1151, 237] on link "GIV BEAUTY SOAP MIX 6pcs*76 GM" at bounding box center [1153, 239] width 214 height 18
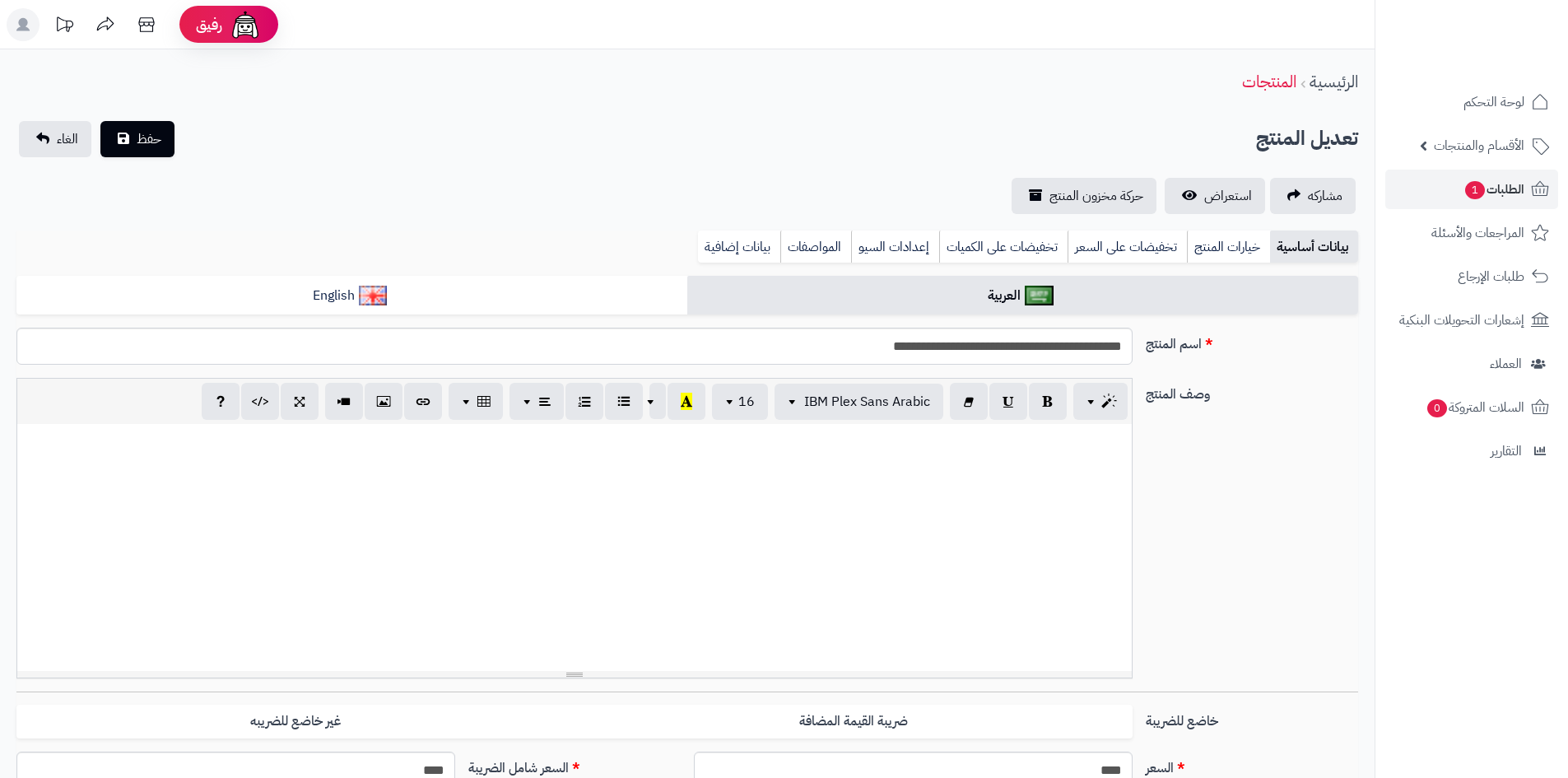
scroll to position [995, 0]
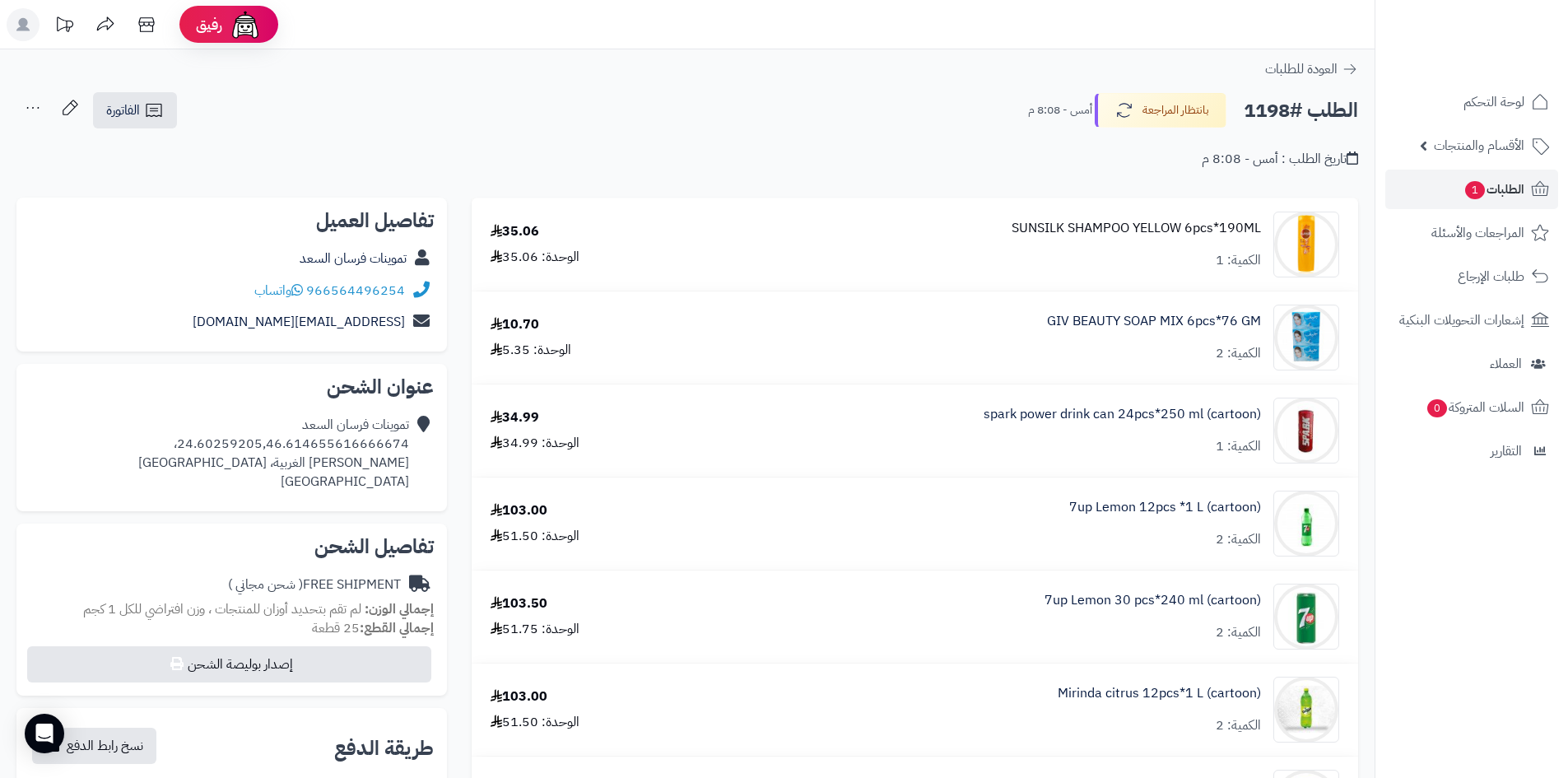
scroll to position [82, 0]
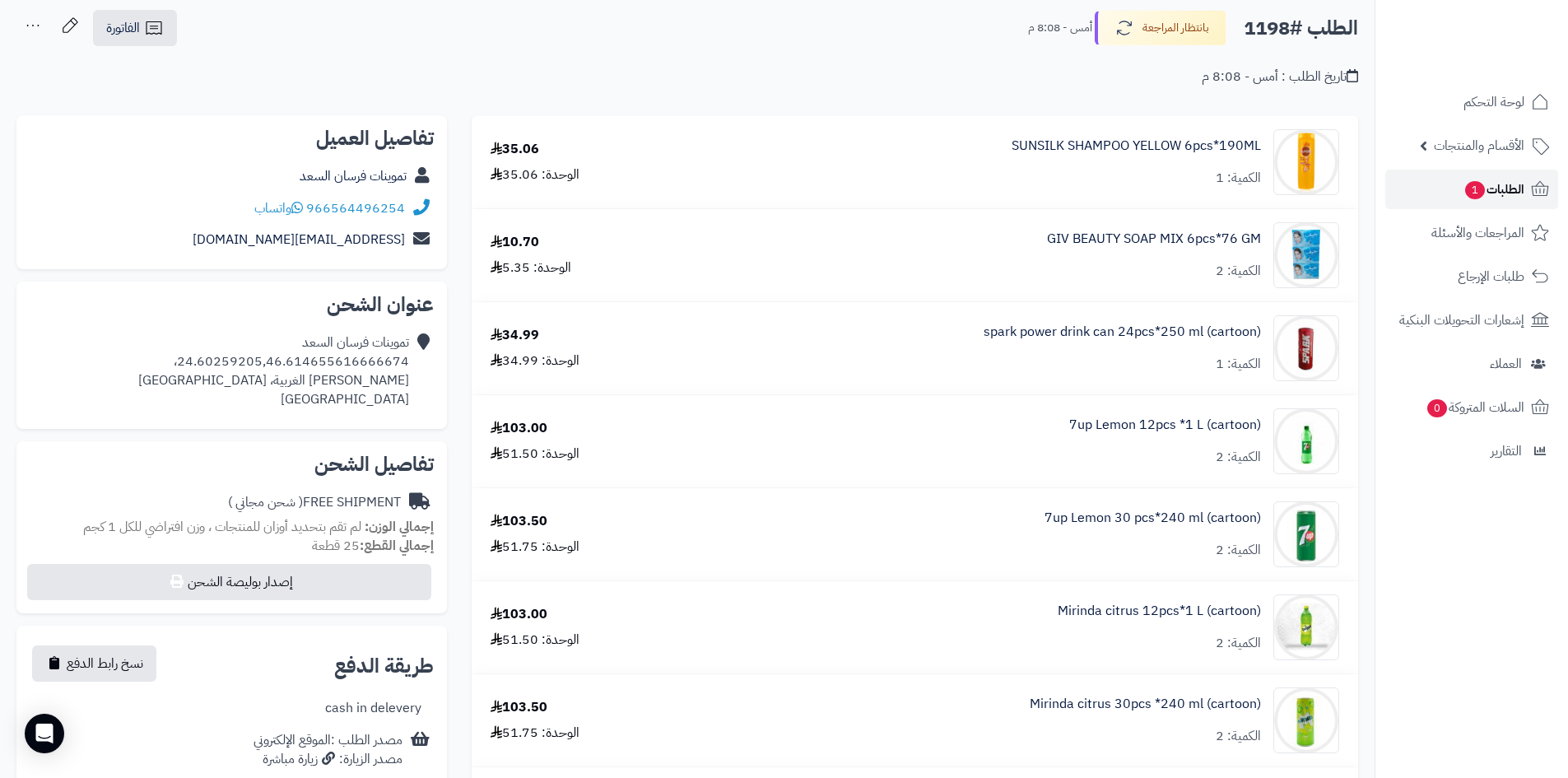
drag, startPoint x: 1273, startPoint y: 64, endPoint x: 1457, endPoint y: 201, distance: 229.4
click at [1457, 201] on link "الطلبات 1" at bounding box center [1471, 189] width 173 height 40
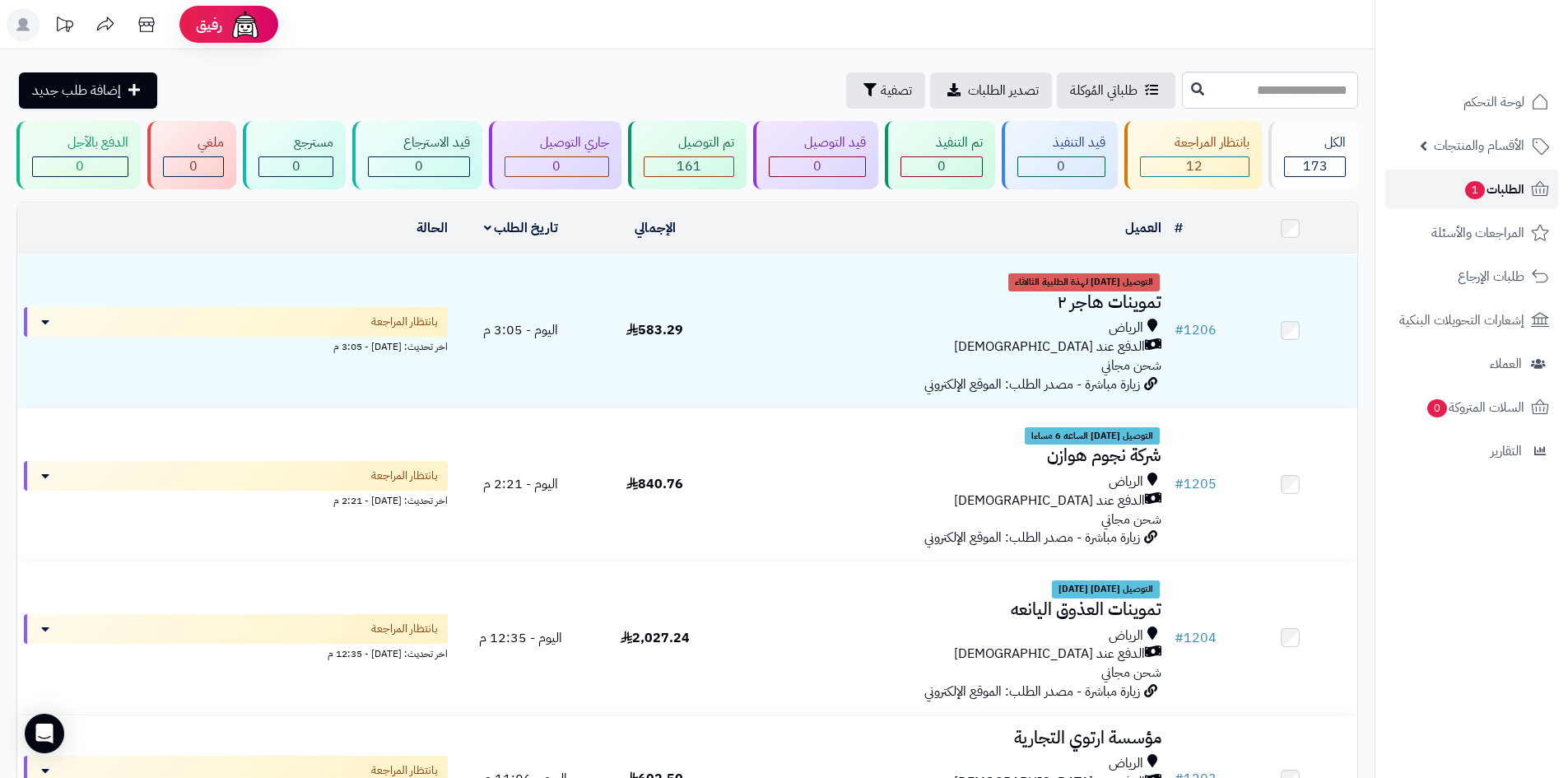
click at [1472, 186] on span "1" at bounding box center [1474, 190] width 19 height 18
click at [1459, 186] on link "الطلبات 1" at bounding box center [1471, 189] width 173 height 40
click at [846, 102] on button "تصفية" at bounding box center [886, 90] width 79 height 36
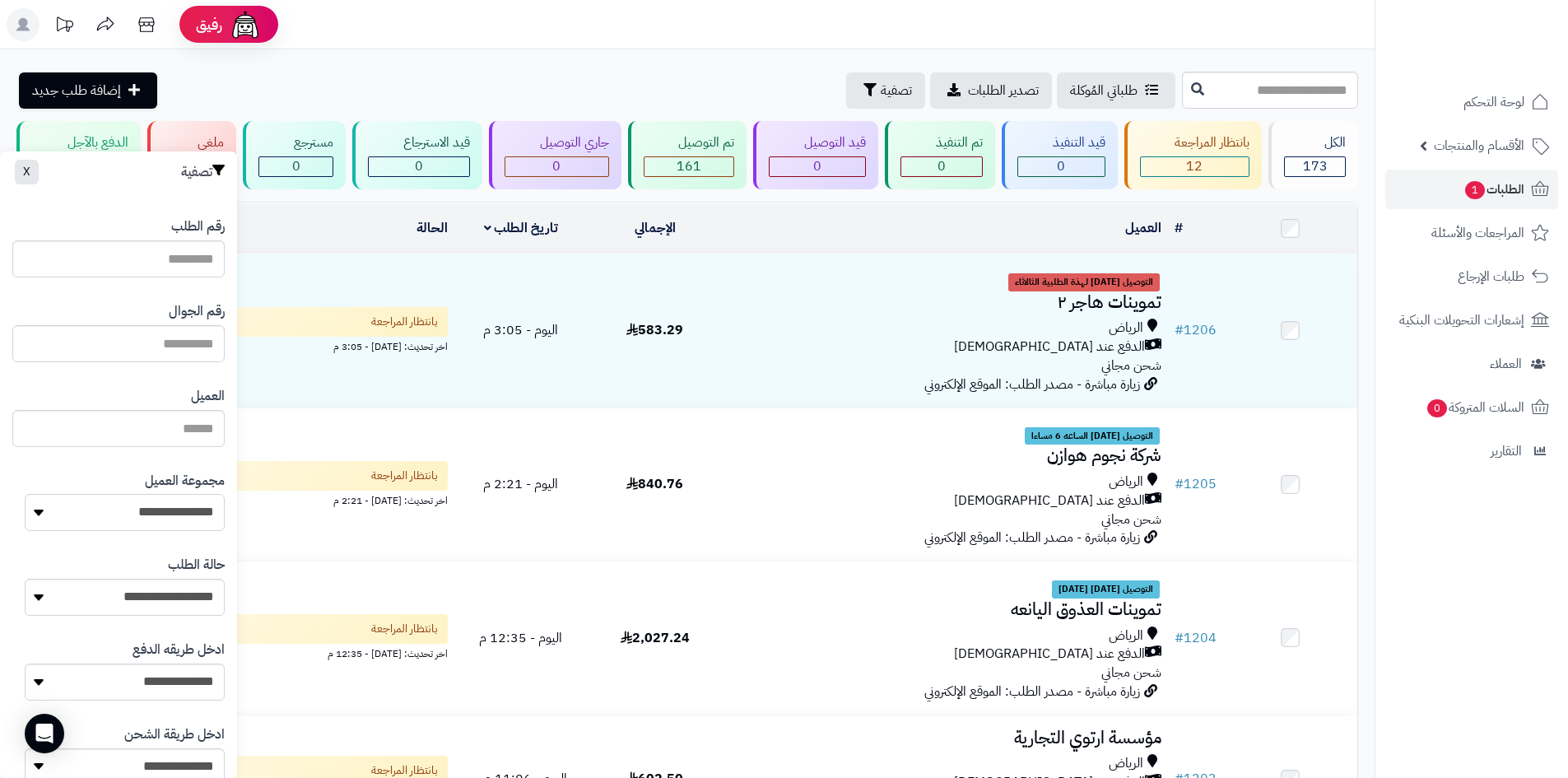
click at [172, 511] on select "**********" at bounding box center [125, 513] width 200 height 37
select select "*"
click at [25, 494] on select "**********" at bounding box center [125, 513] width 200 height 37
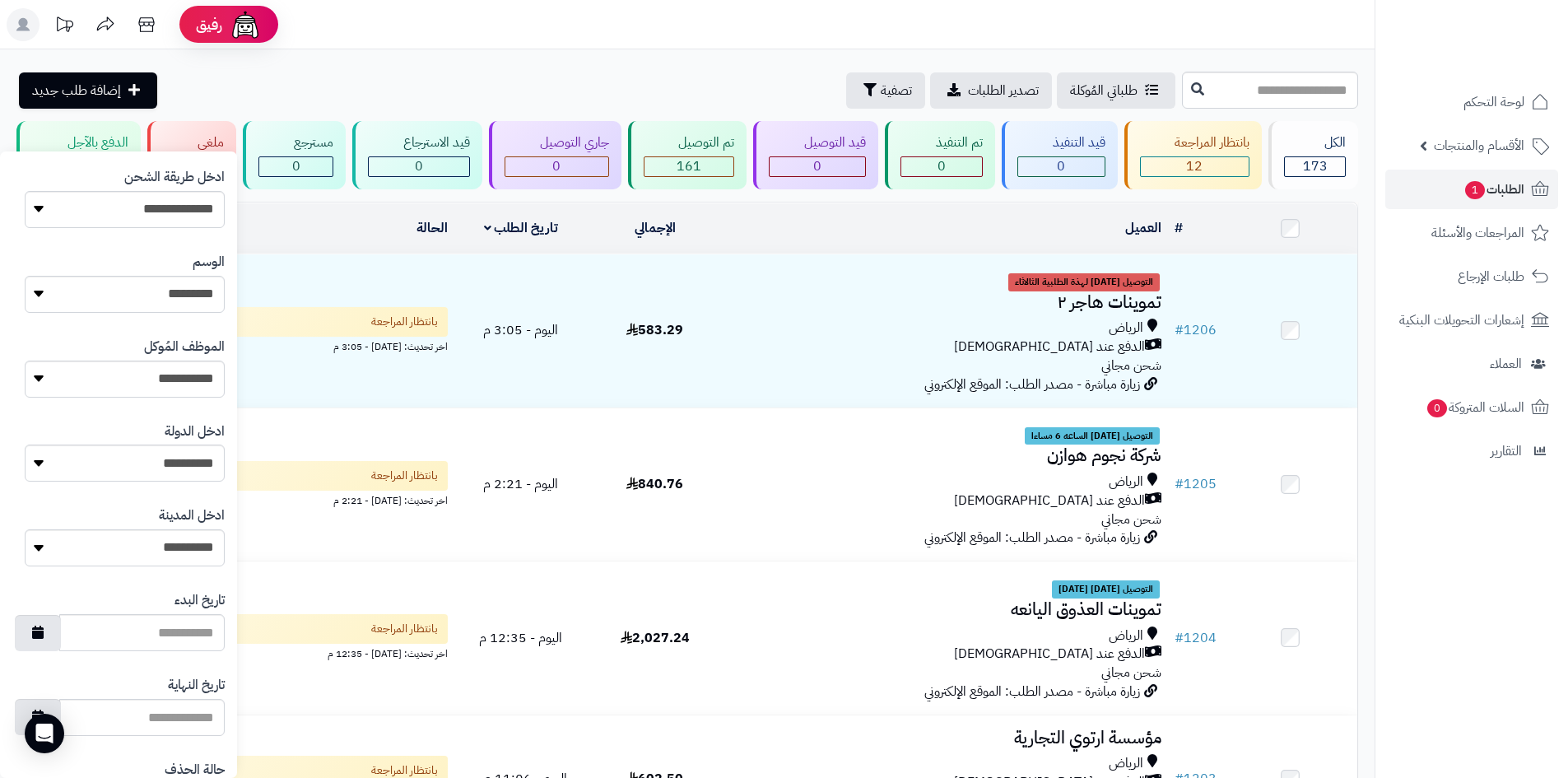
scroll to position [699, 0]
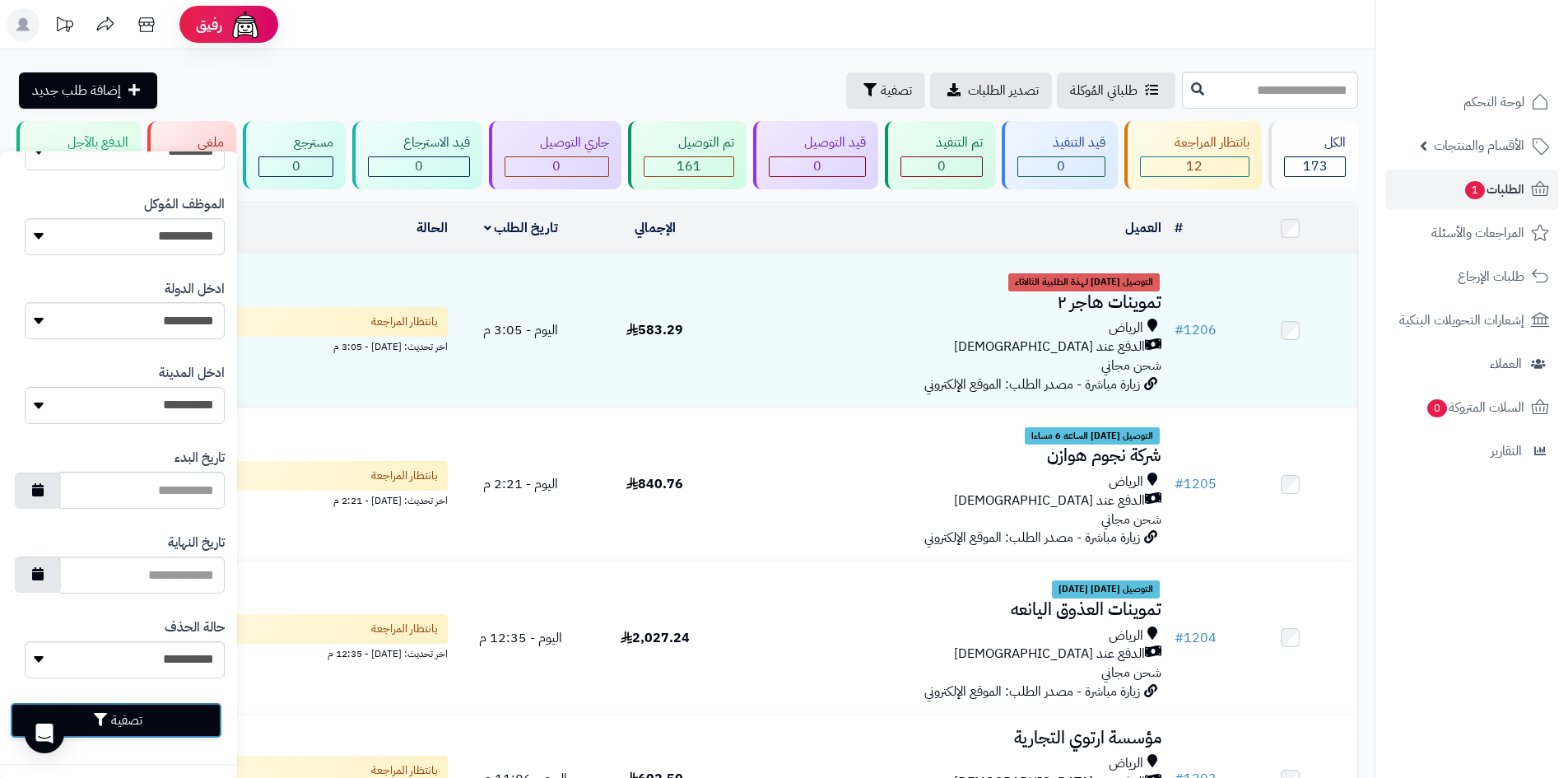
drag, startPoint x: 176, startPoint y: 715, endPoint x: 187, endPoint y: 714, distance: 11.0
click at [180, 714] on button "تصفية" at bounding box center [116, 720] width 212 height 36
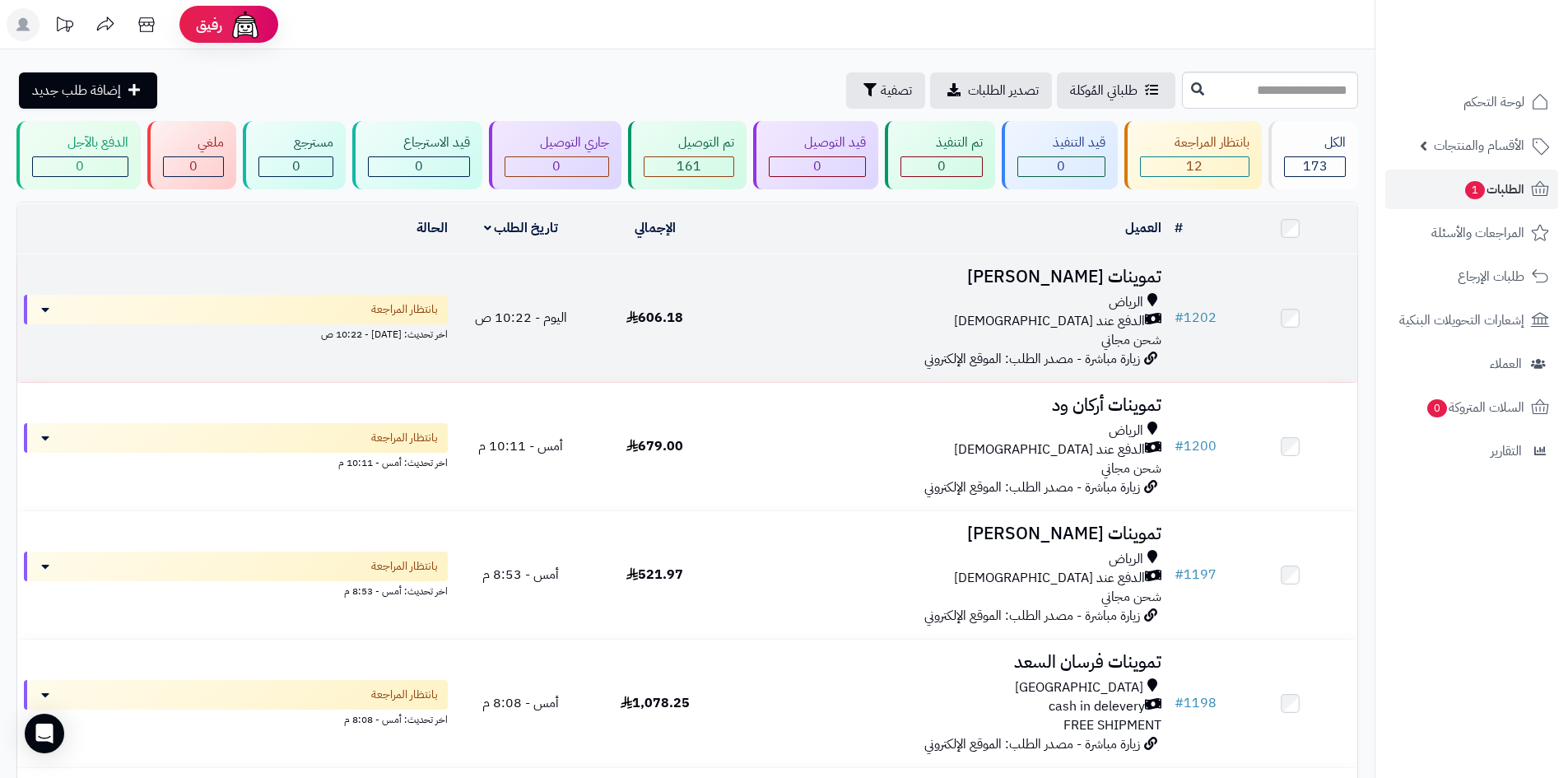
click at [931, 293] on div "الرياض" at bounding box center [945, 302] width 433 height 18
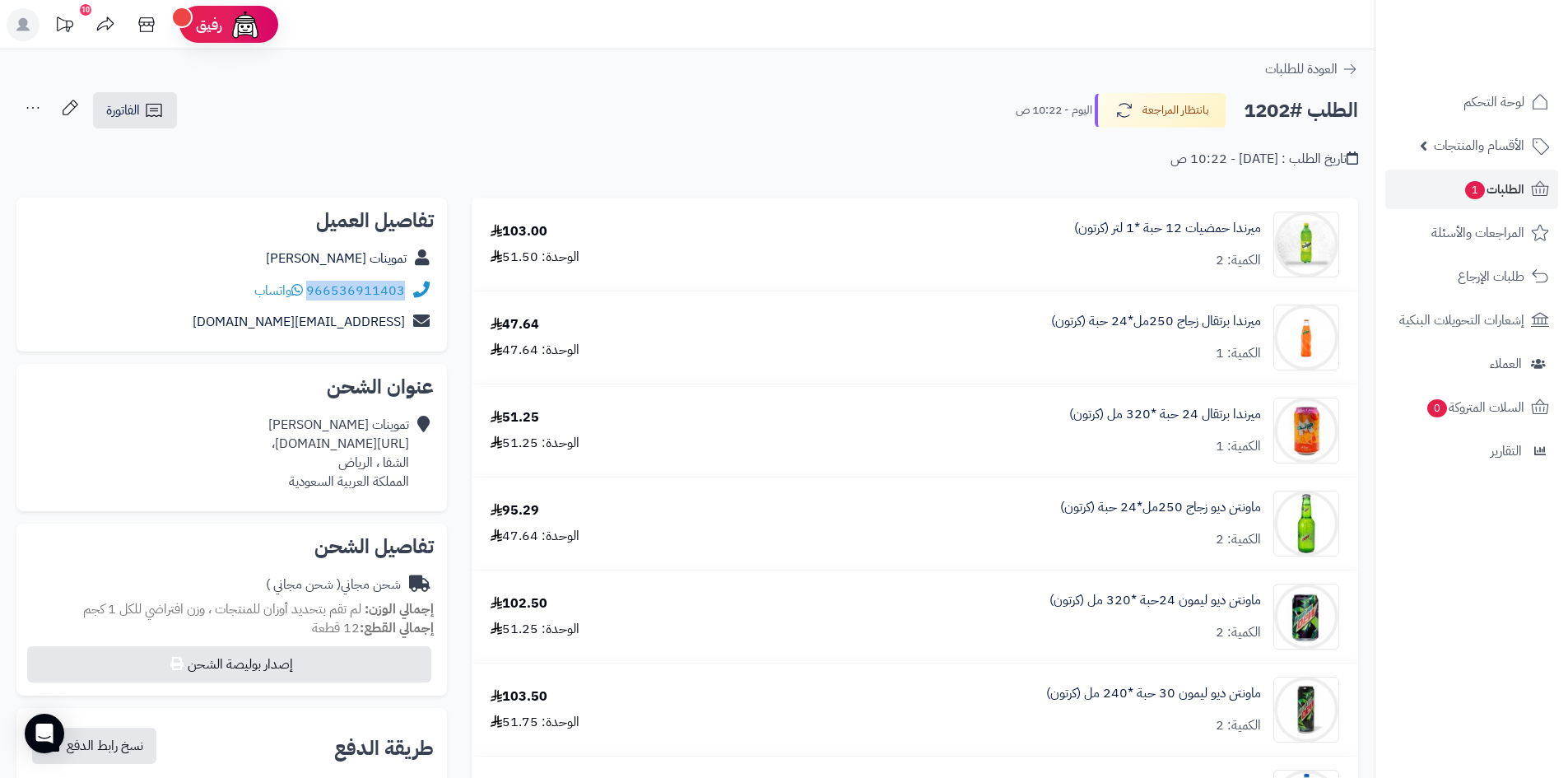
drag, startPoint x: 309, startPoint y: 289, endPoint x: 422, endPoint y: 291, distance: 113.0
click at [422, 291] on div "966536911403 واتساب" at bounding box center [232, 291] width 404 height 32
copy div "966536911403"
drag, startPoint x: 410, startPoint y: 446, endPoint x: 75, endPoint y: 444, distance: 335.0
click at [75, 444] on div "تموينات خالد https://maps.app.goo.gl/9SmDMScvJS83MZEy8?g_st=ac، الشفا ، الرياض …" at bounding box center [232, 453] width 404 height 88
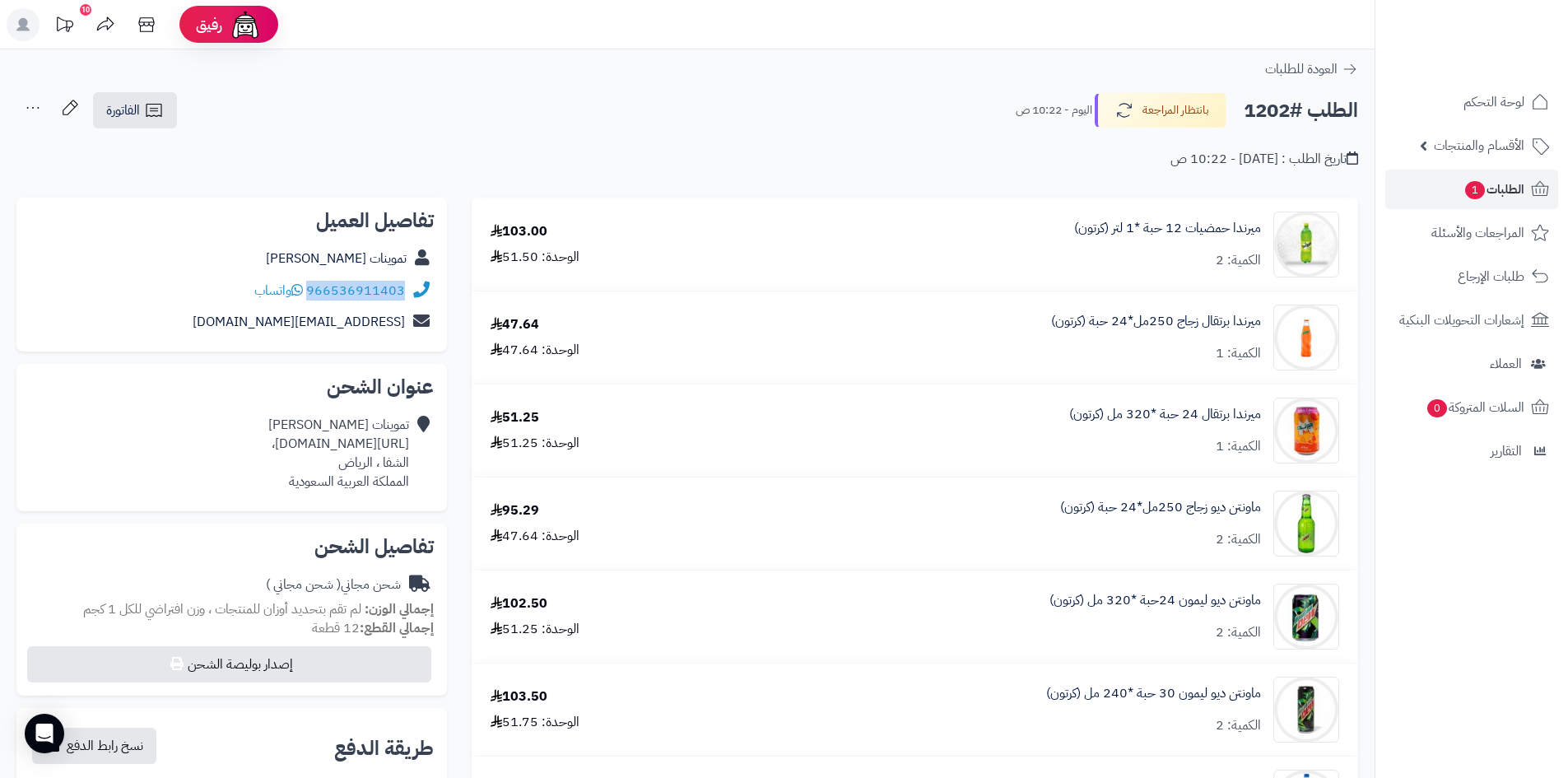
copy div "https://maps.app.goo.gl/9SmDMScvJS83MZEy8?g_st=ac"
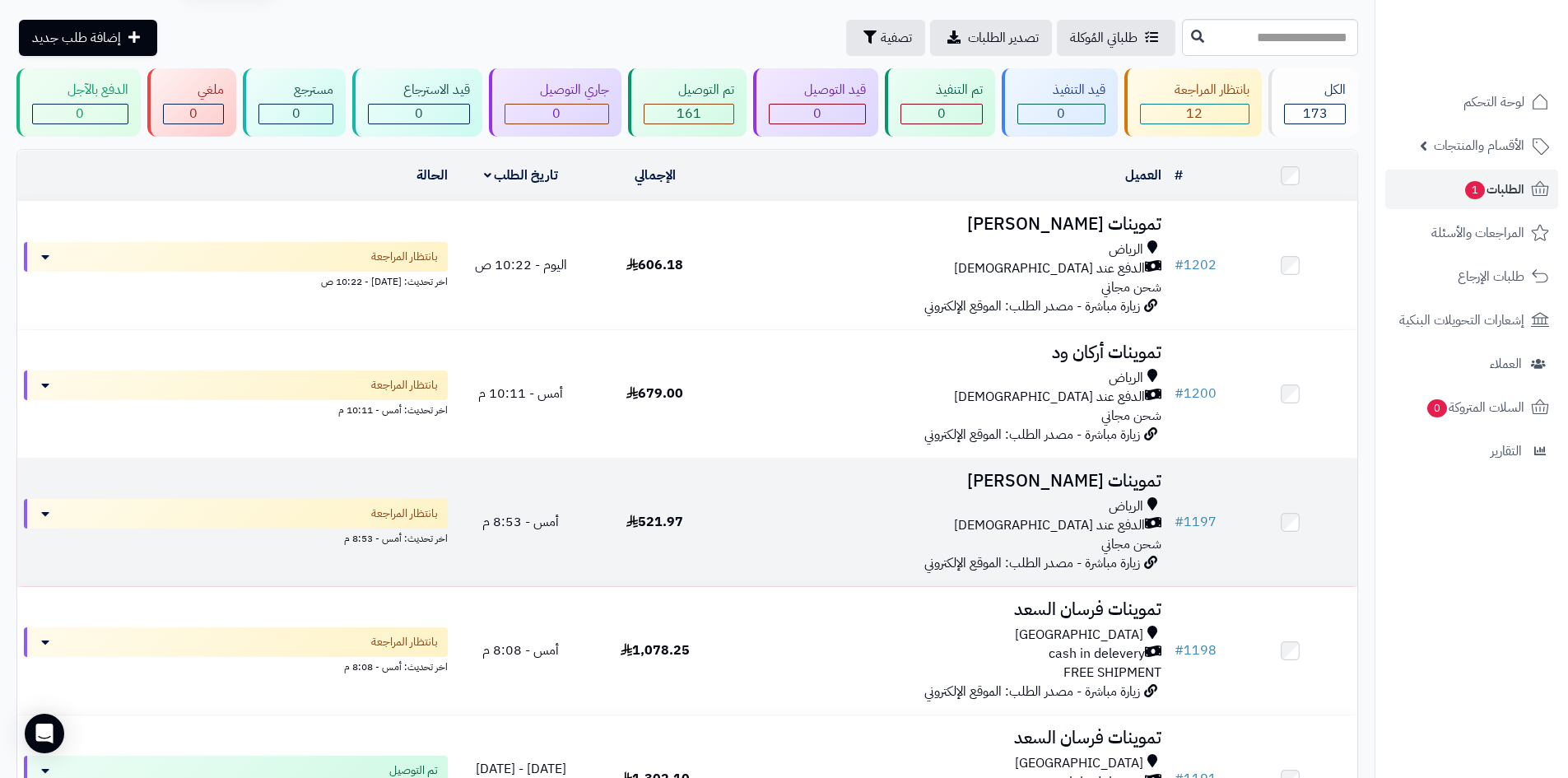
scroll to position [82, 0]
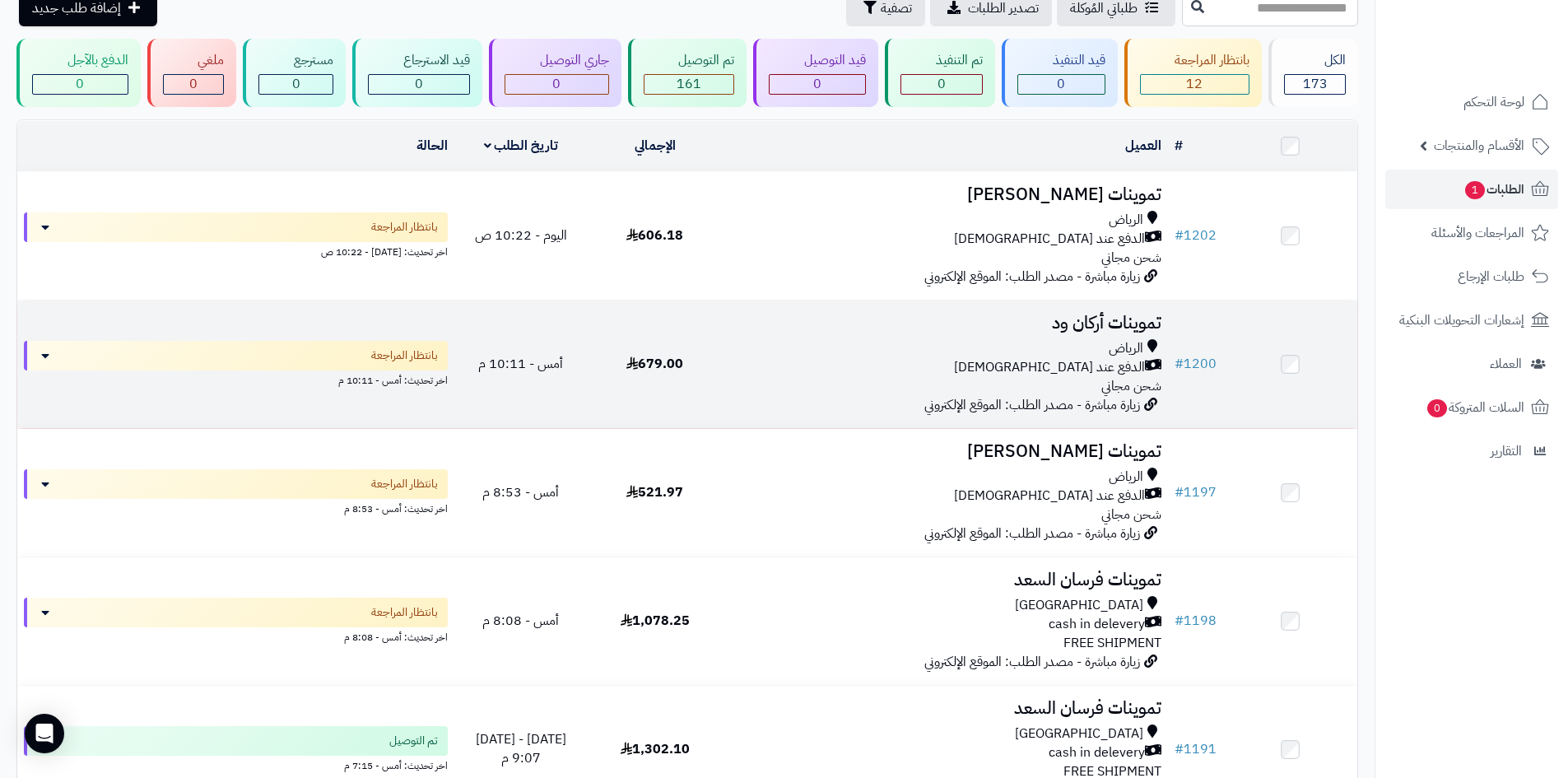
click at [858, 367] on div "الدفع عند [DEMOGRAPHIC_DATA]" at bounding box center [945, 368] width 433 height 18
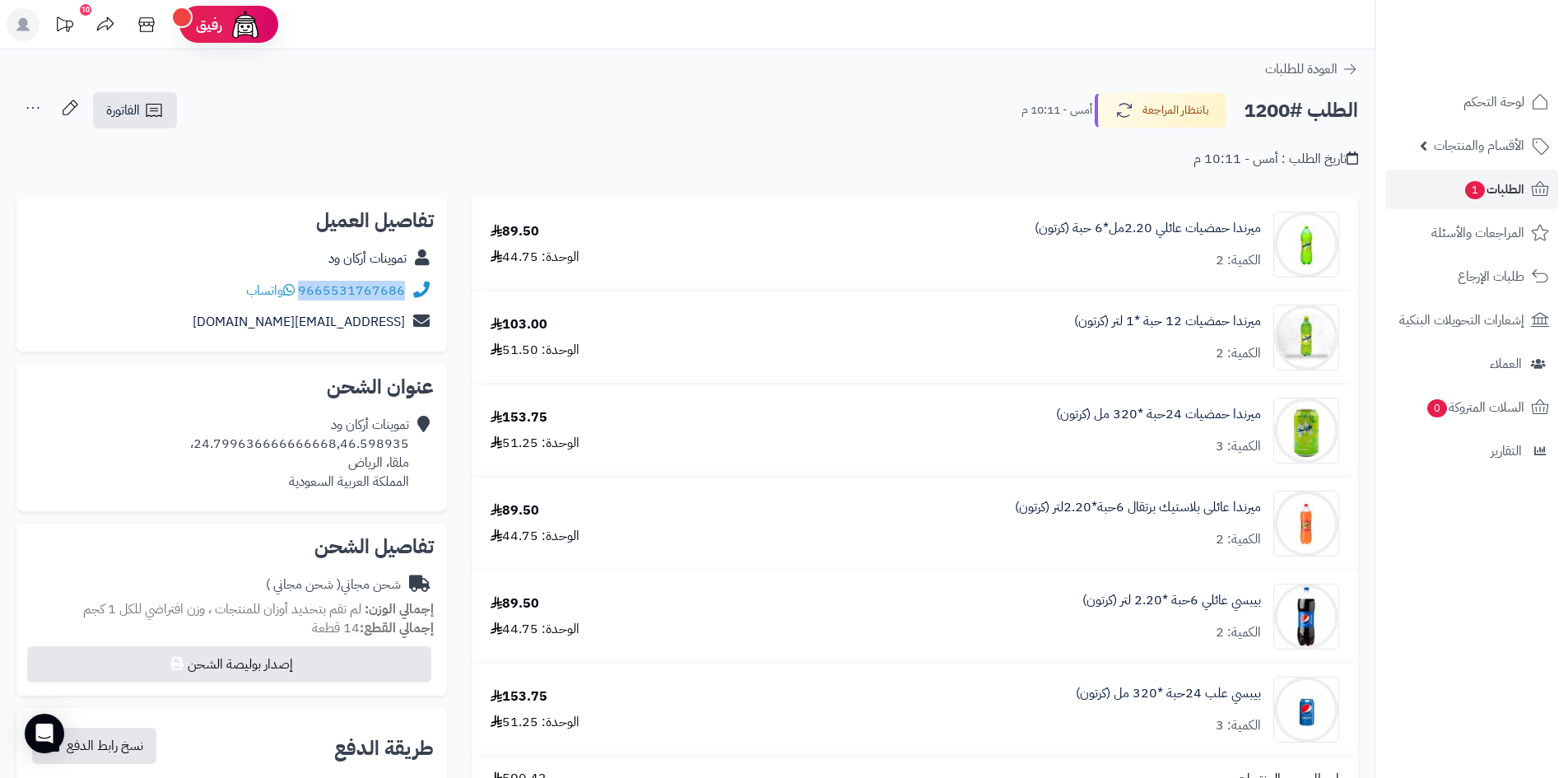
drag, startPoint x: 409, startPoint y: 290, endPoint x: 303, endPoint y: 282, distance: 106.3
click at [303, 282] on div "9665531767686 واتساب" at bounding box center [232, 291] width 404 height 32
copy div "9665531767686"
drag, startPoint x: 408, startPoint y: 444, endPoint x: 200, endPoint y: 445, distance: 208.0
click at [200, 445] on div "تموينات أركان ود 24.799636666666668,46.598935، ملقا، الرياض المملكة العربية الس…" at bounding box center [299, 453] width 219 height 75
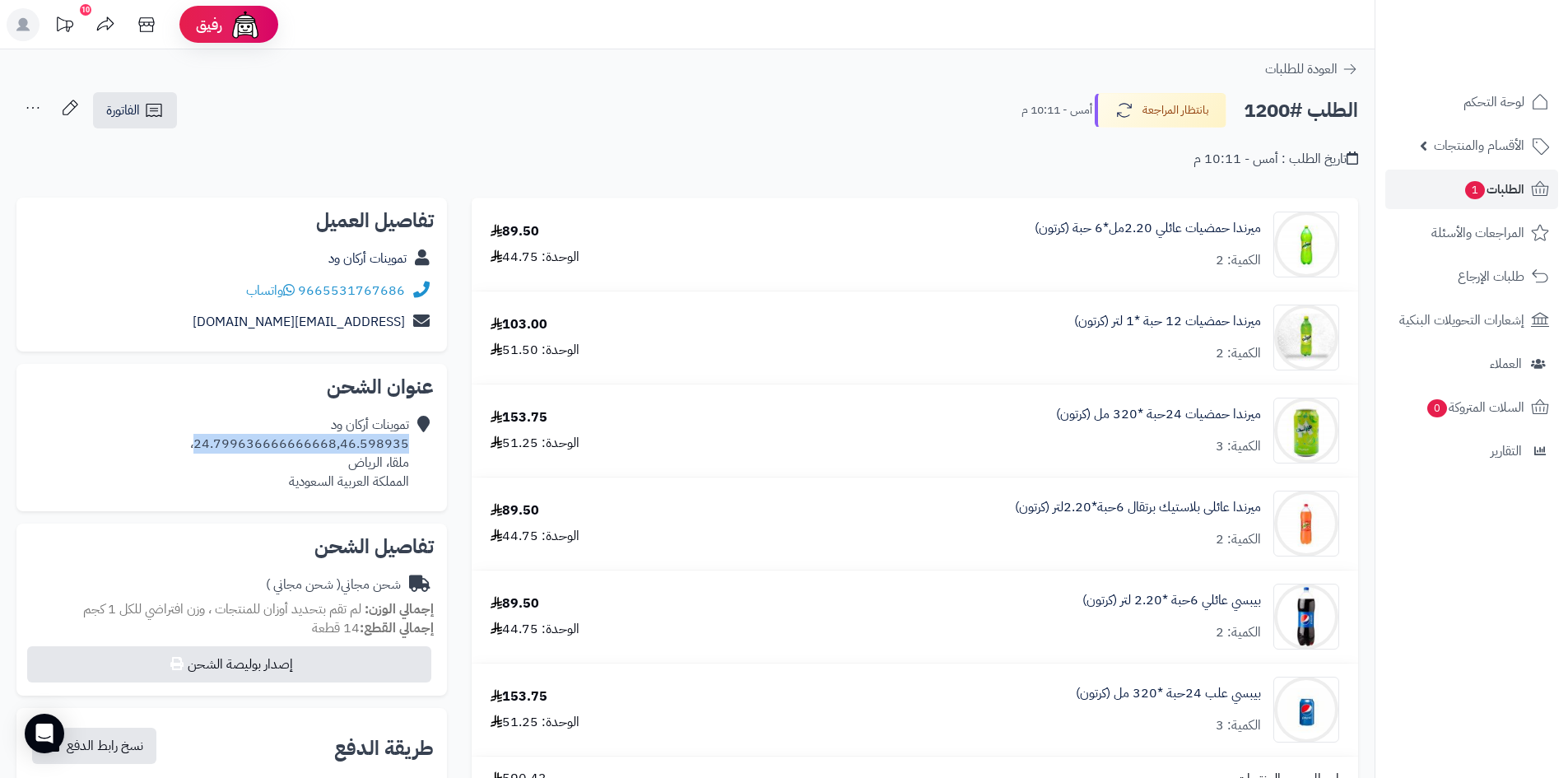
copy div "24.799636666666668,46.598935"
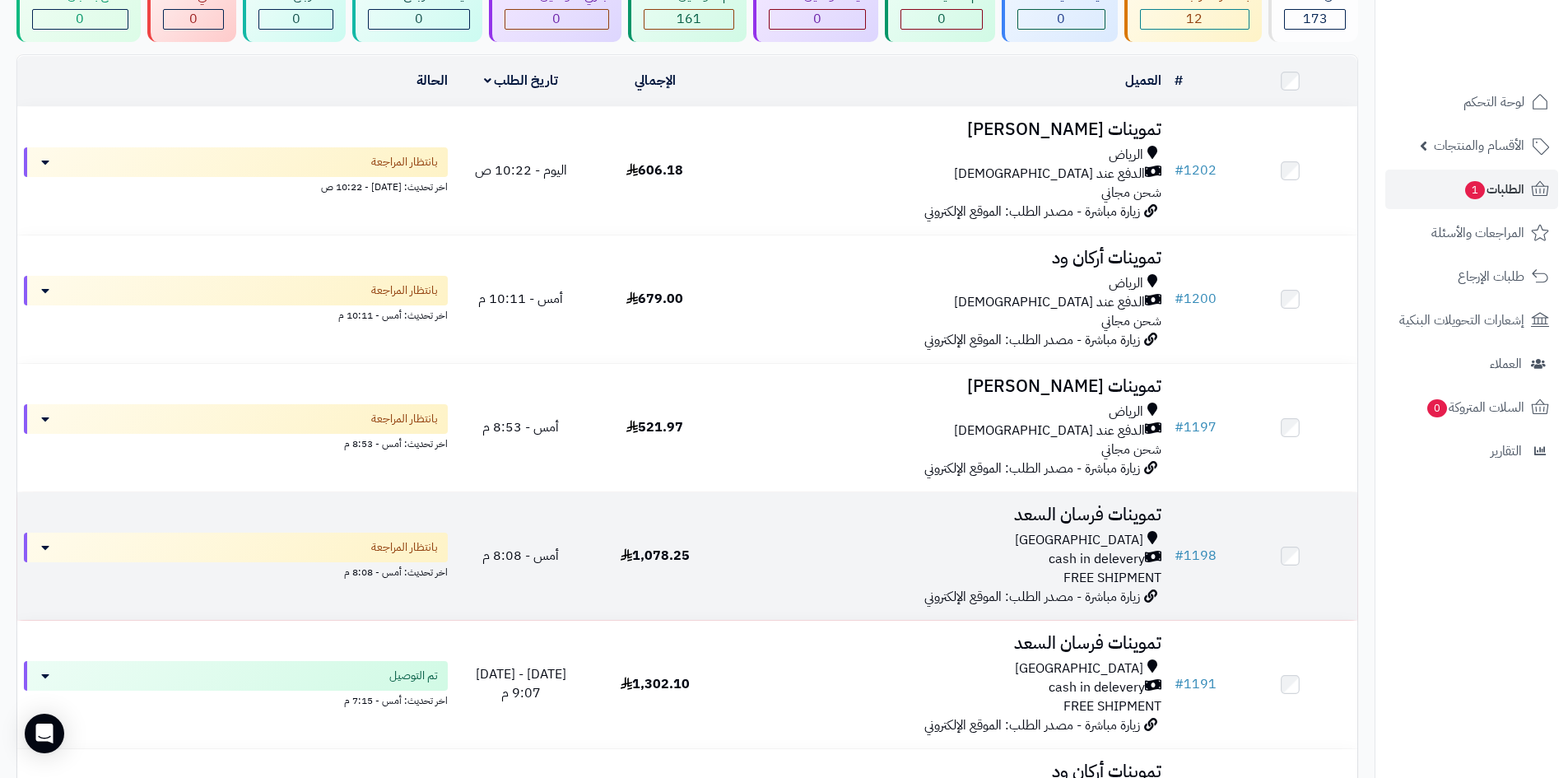
scroll to position [247, 0]
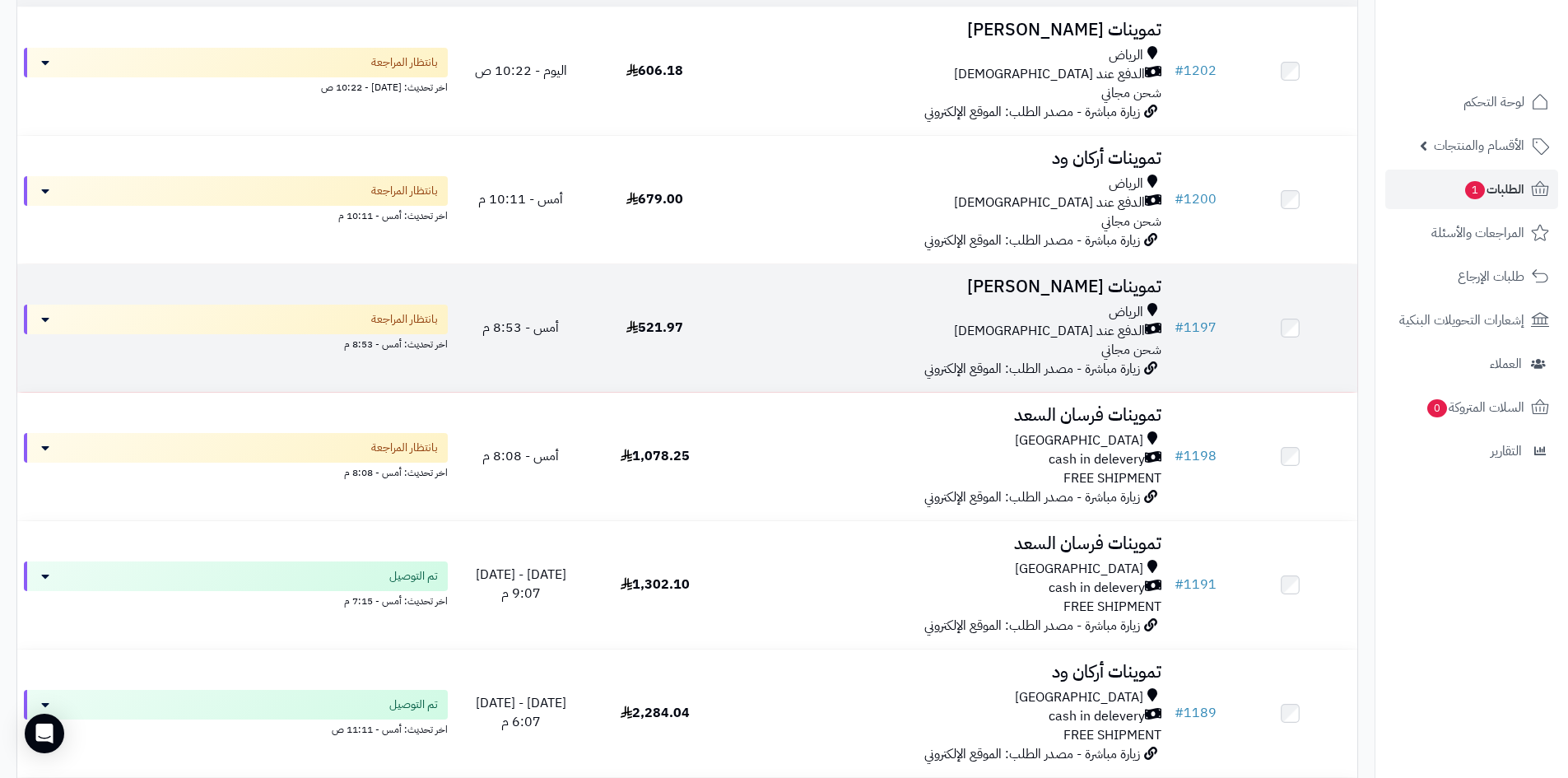
click at [942, 346] on div "الرياض الدفع عند الاستلام شحن مجاني" at bounding box center [945, 331] width 433 height 56
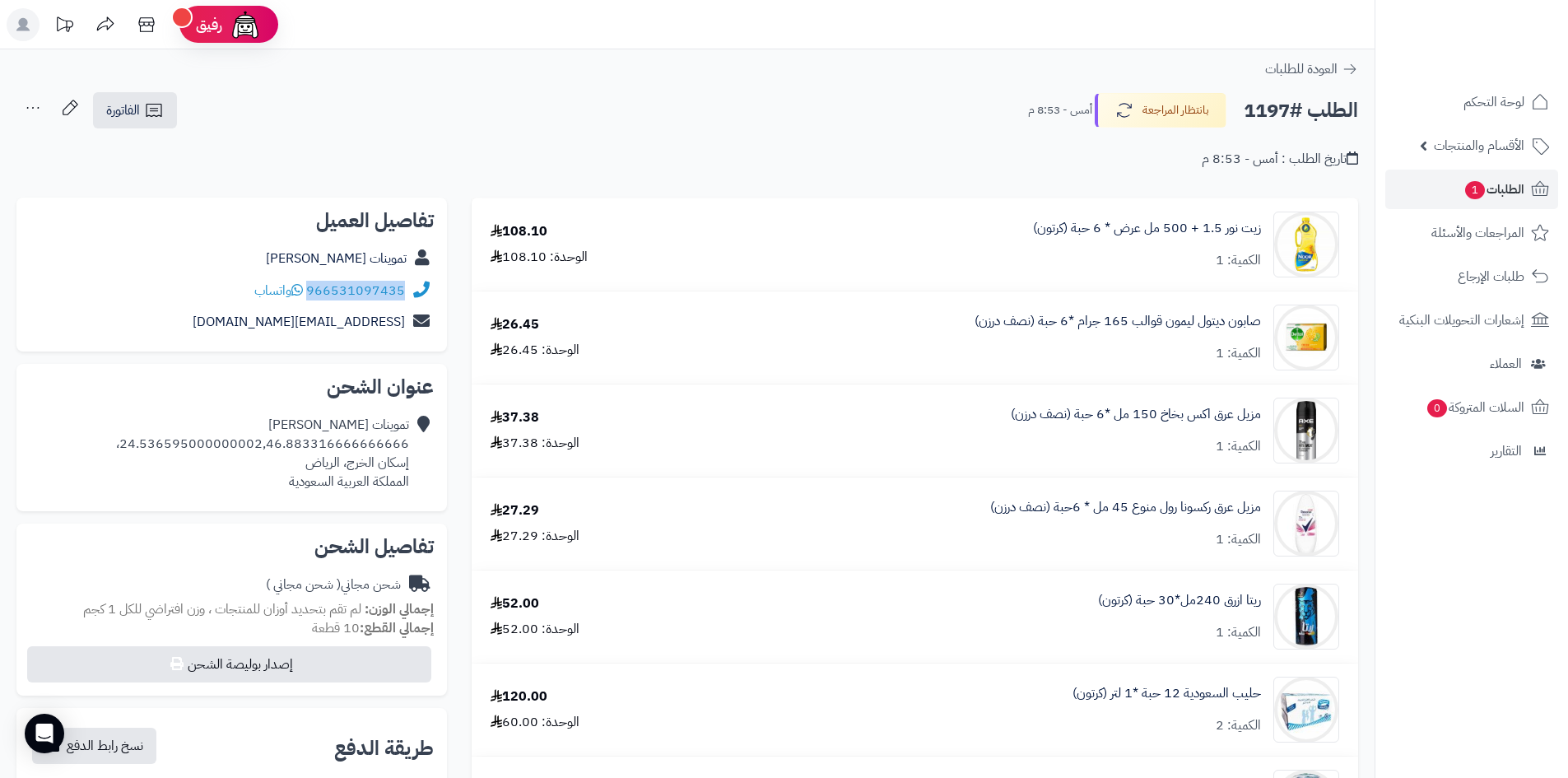
drag, startPoint x: 407, startPoint y: 286, endPoint x: 312, endPoint y: 290, distance: 95.1
click at [312, 290] on div "966531097435 واتساب" at bounding box center [232, 291] width 404 height 32
copy div "966531097435"
drag, startPoint x: 406, startPoint y: 444, endPoint x: 132, endPoint y: 443, distance: 274.0
click at [132, 443] on div "تموينات رغد صالح 24.536595000000002,46.883316666666666، إسكان الخرج، الرياض الم…" at bounding box center [262, 453] width 293 height 75
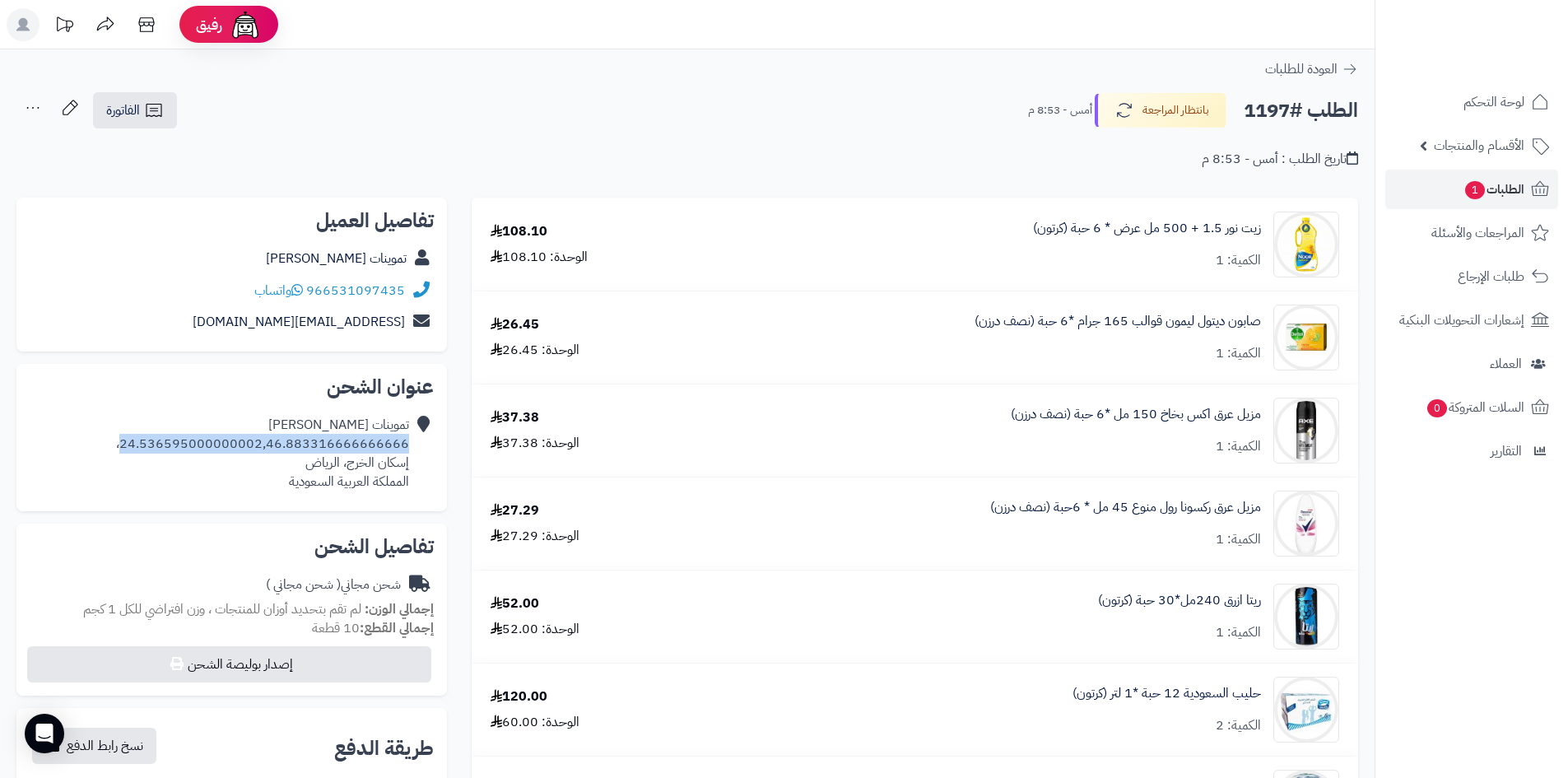
copy div "24.536595000000002,46.883316666666666"
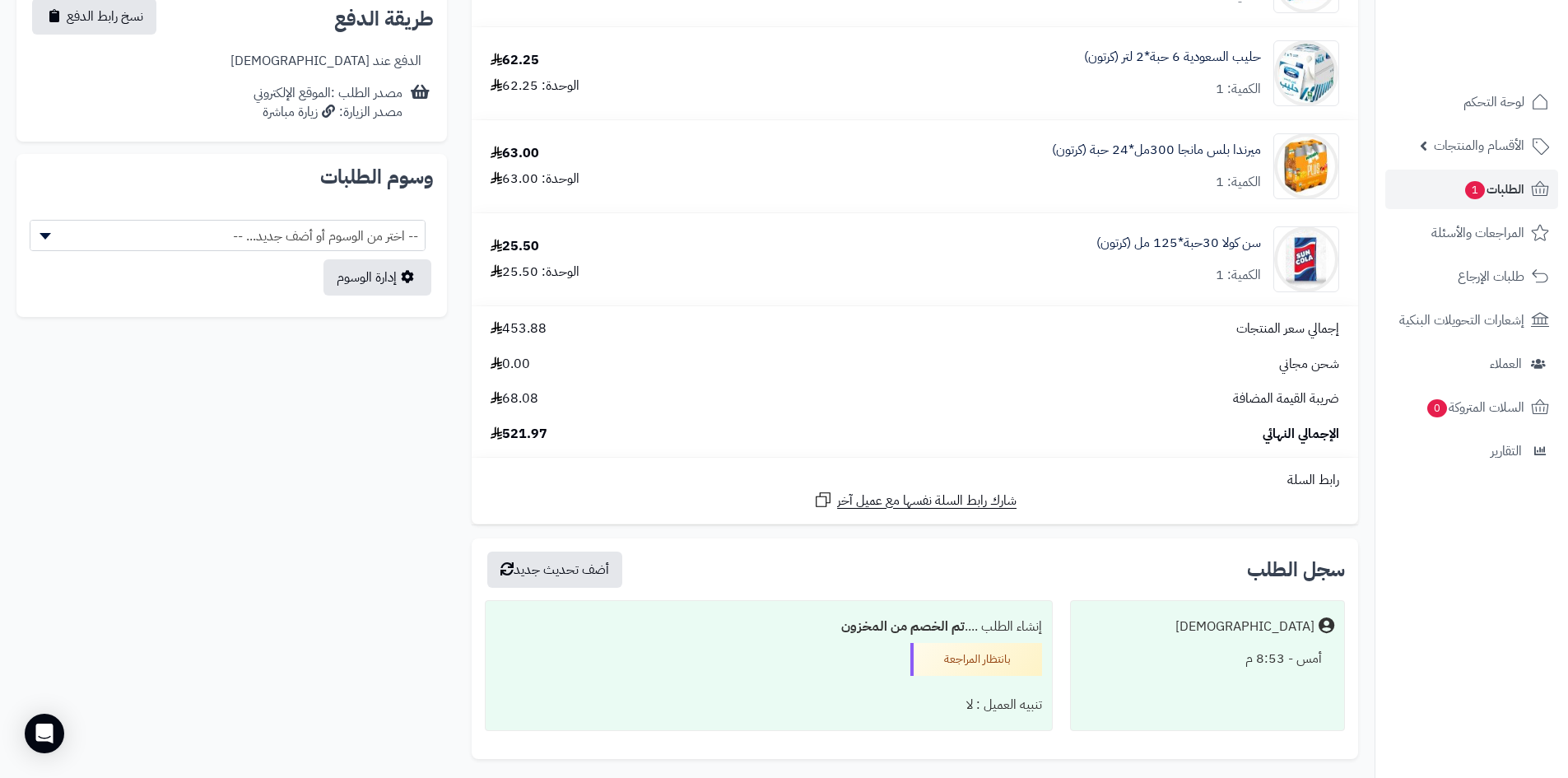
scroll to position [741, 0]
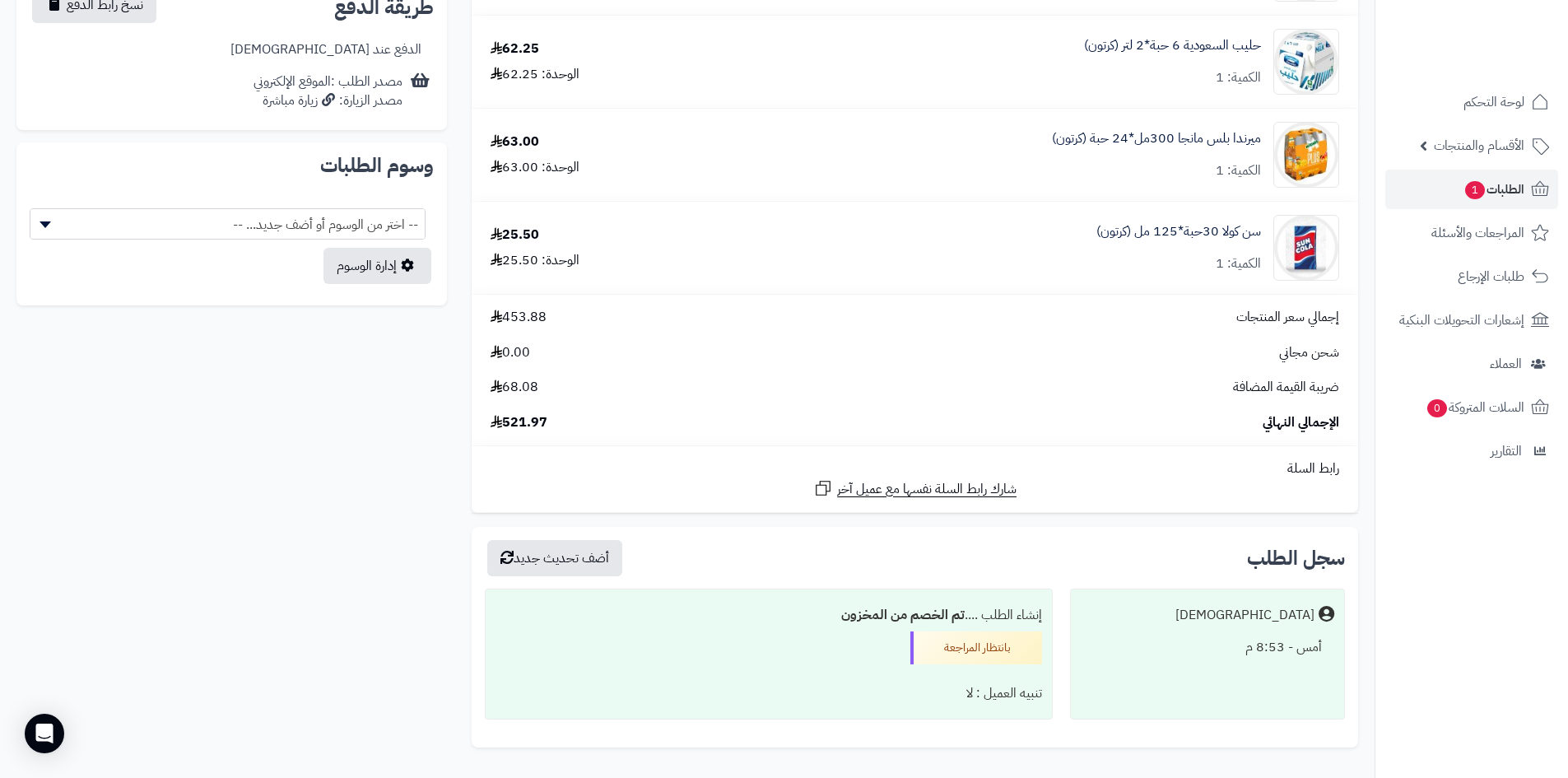
drag, startPoint x: 559, startPoint y: 422, endPoint x: 502, endPoint y: 413, distance: 57.7
click at [502, 413] on div "الإجمالي النهائي 521.97" at bounding box center [914, 422] width 873 height 18
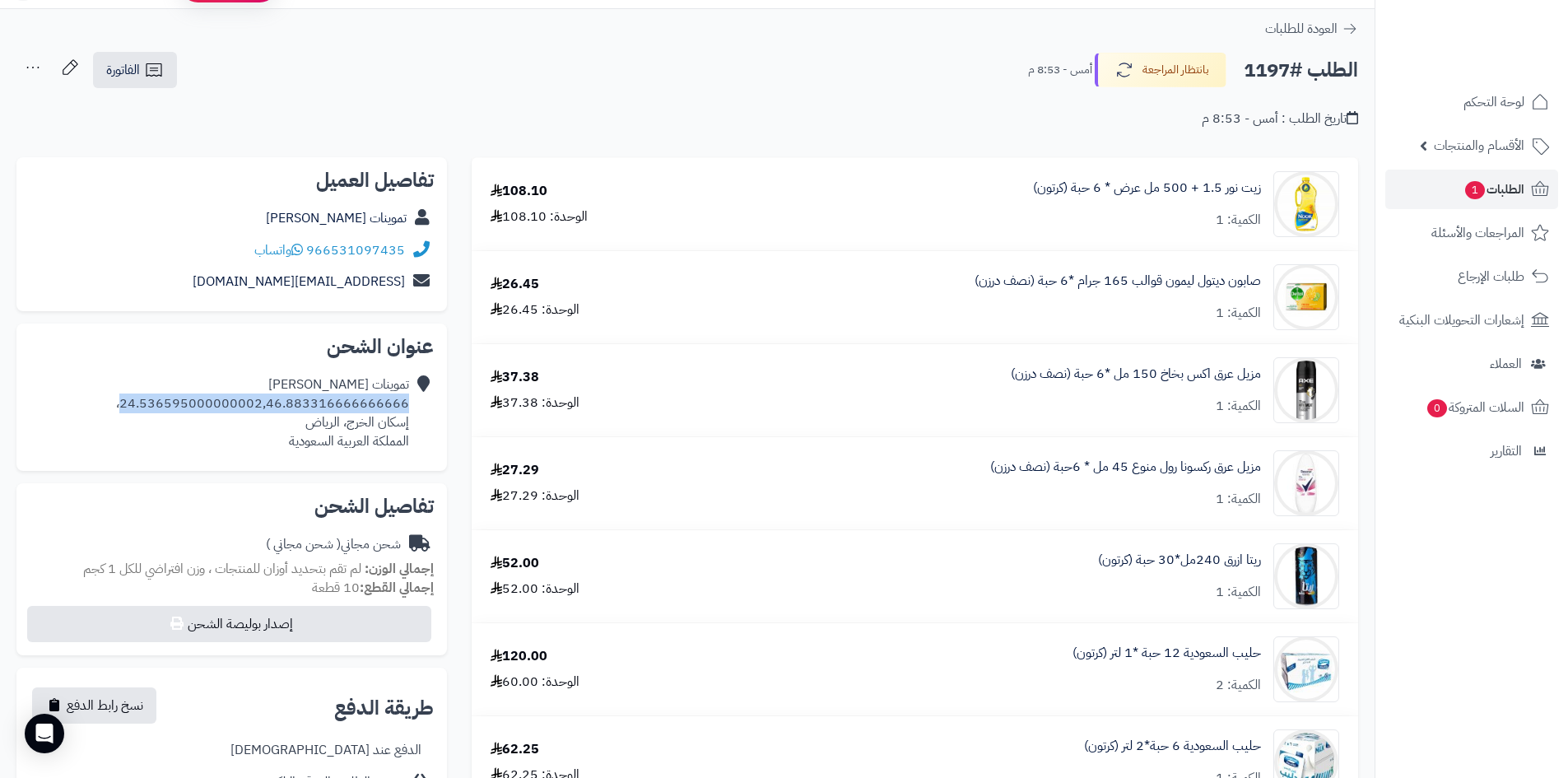
scroll to position [0, 0]
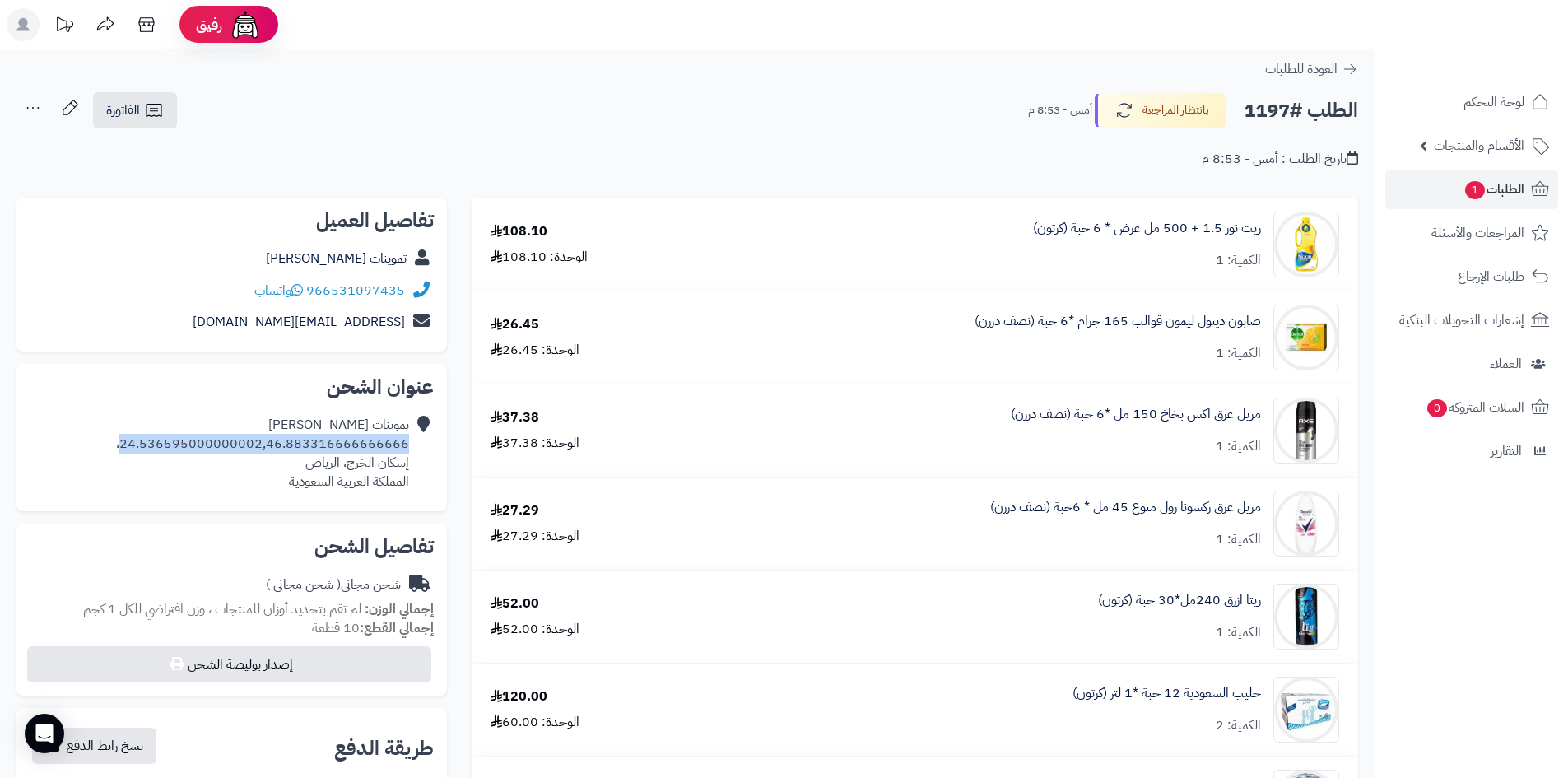
drag, startPoint x: 409, startPoint y: 444, endPoint x: 132, endPoint y: 437, distance: 277.1
click at [132, 437] on div "تموينات رغد صالح 24.536595000000002,46.883316666666666، إسكان الخرج، الرياض الم…" at bounding box center [262, 453] width 293 height 75
copy div "24.536595000000002,46.883316666666666"
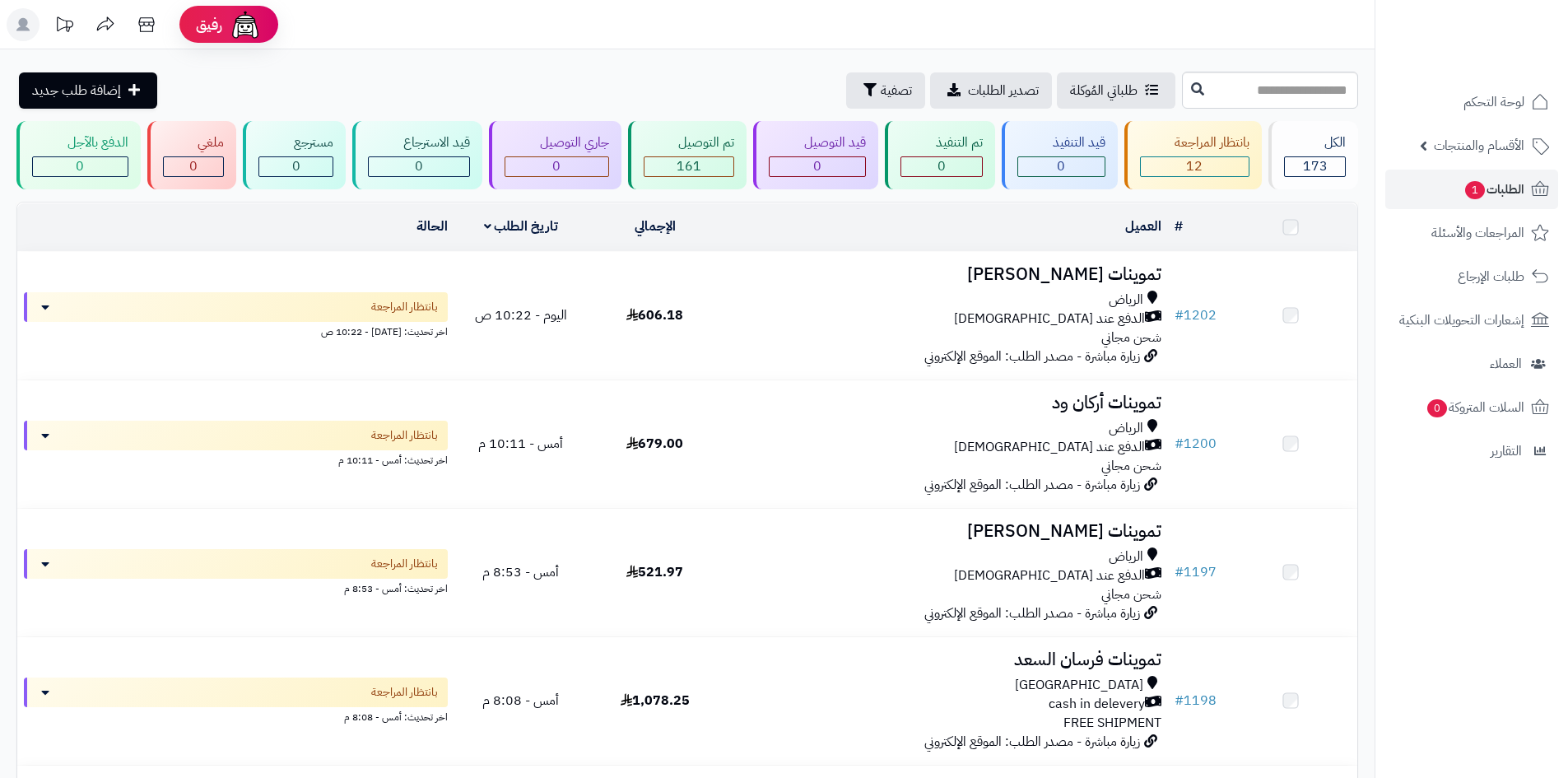
scroll to position [247, 0]
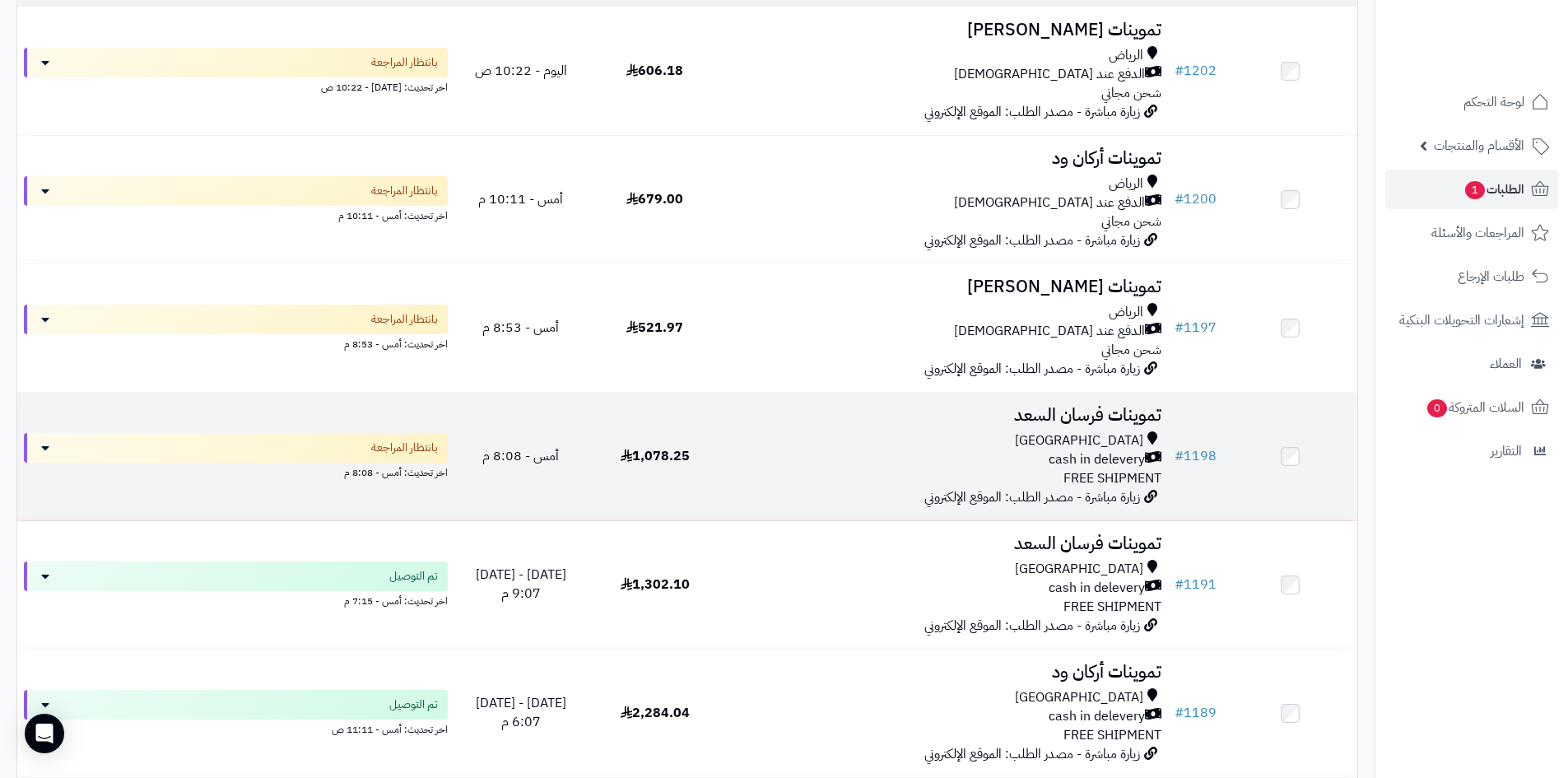
click at [827, 473] on div "Riyadh cash in delevery FREE SHIPMENT" at bounding box center [945, 459] width 433 height 56
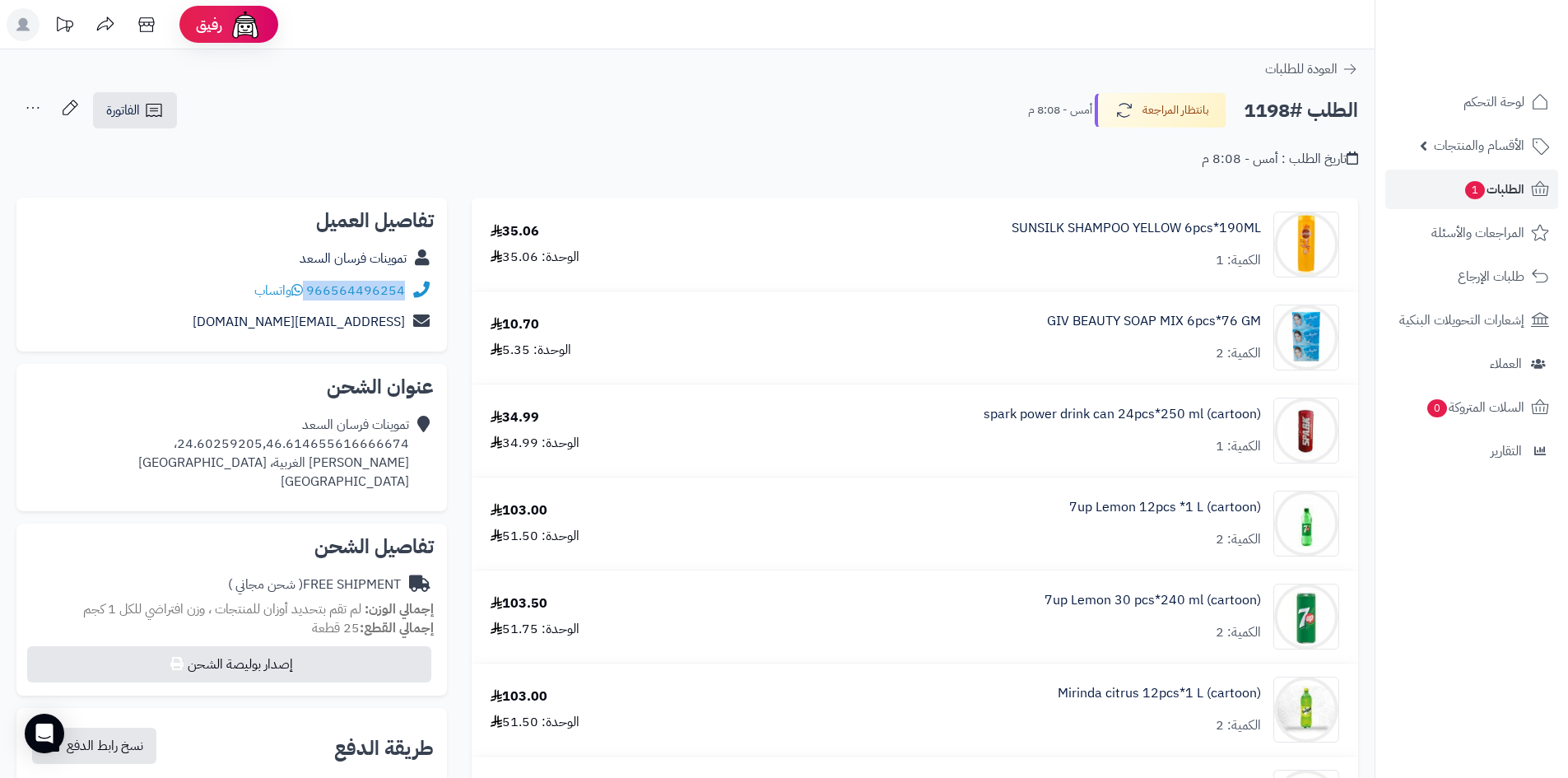
drag, startPoint x: 405, startPoint y: 289, endPoint x: 303, endPoint y: 294, distance: 102.1
click at [303, 294] on div "966564496254 واتساب" at bounding box center [232, 291] width 404 height 32
copy div "966564496254"
drag, startPoint x: 406, startPoint y: 442, endPoint x: 186, endPoint y: 443, distance: 220.0
click at [186, 443] on div "تموينات فرسان السعد 24.60259205,46.614655616666674، العريجاء الغربية، Riyadh Sa…" at bounding box center [273, 453] width 271 height 75
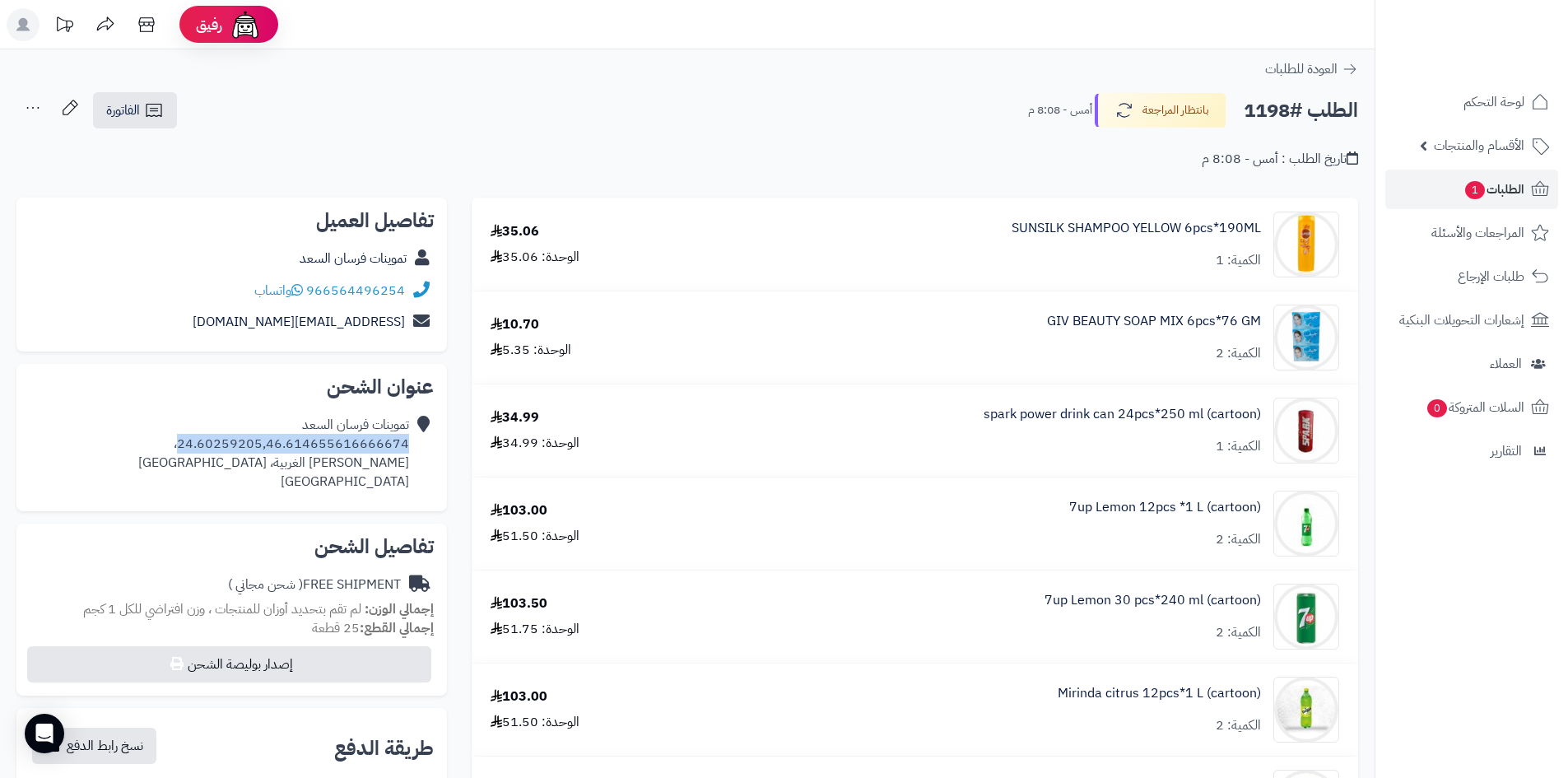
copy div "24.60259205,46.614655616666674"
click at [1135, 107] on button "بانتظار المراجعة" at bounding box center [1160, 109] width 132 height 34
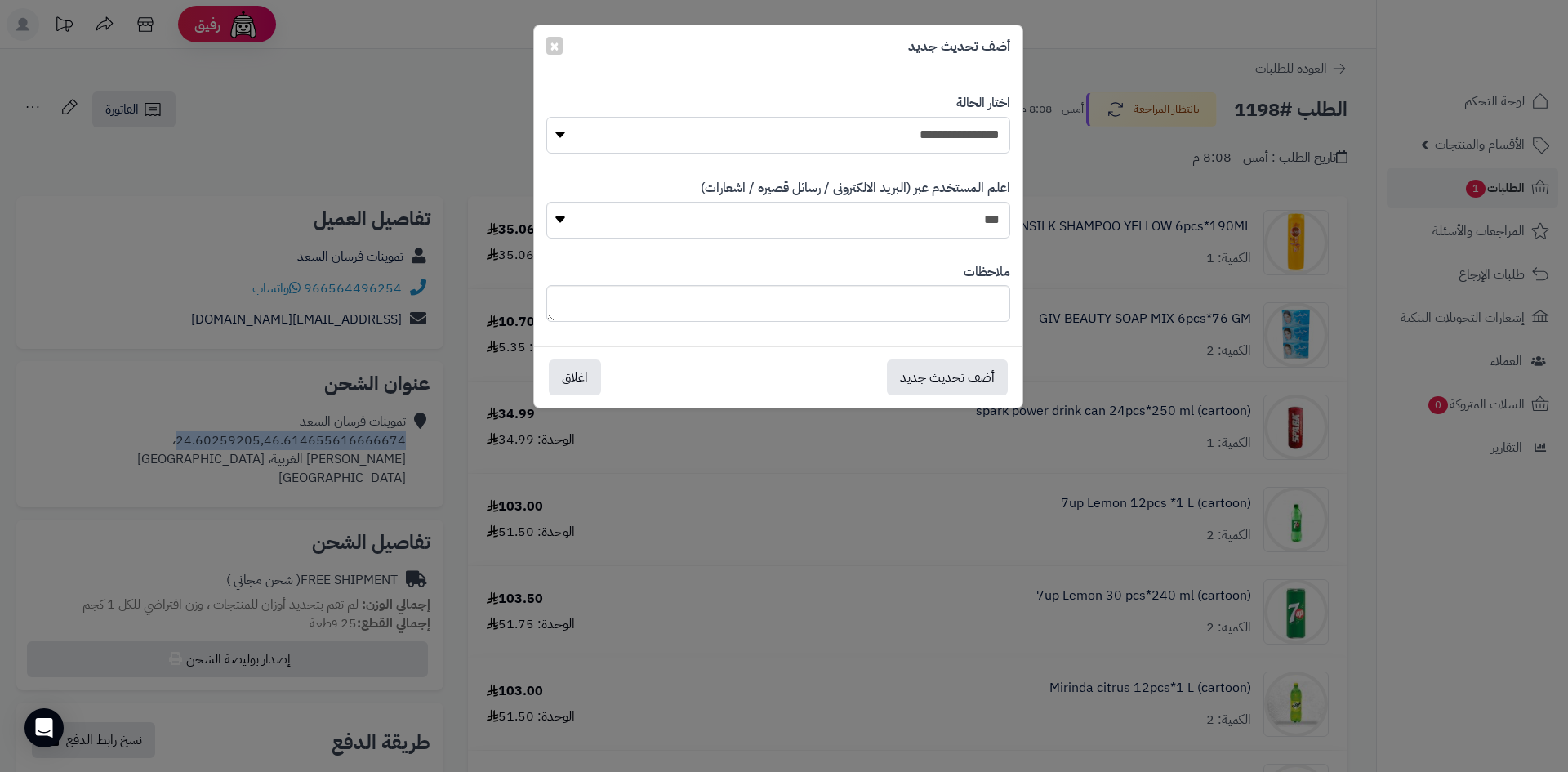
click at [964, 144] on select "**********" at bounding box center [778, 135] width 464 height 37
select select "**"
click at [546, 116] on select "**********" at bounding box center [778, 135] width 464 height 37
click at [968, 389] on button "أضف تحديث جديد" at bounding box center [948, 376] width 121 height 36
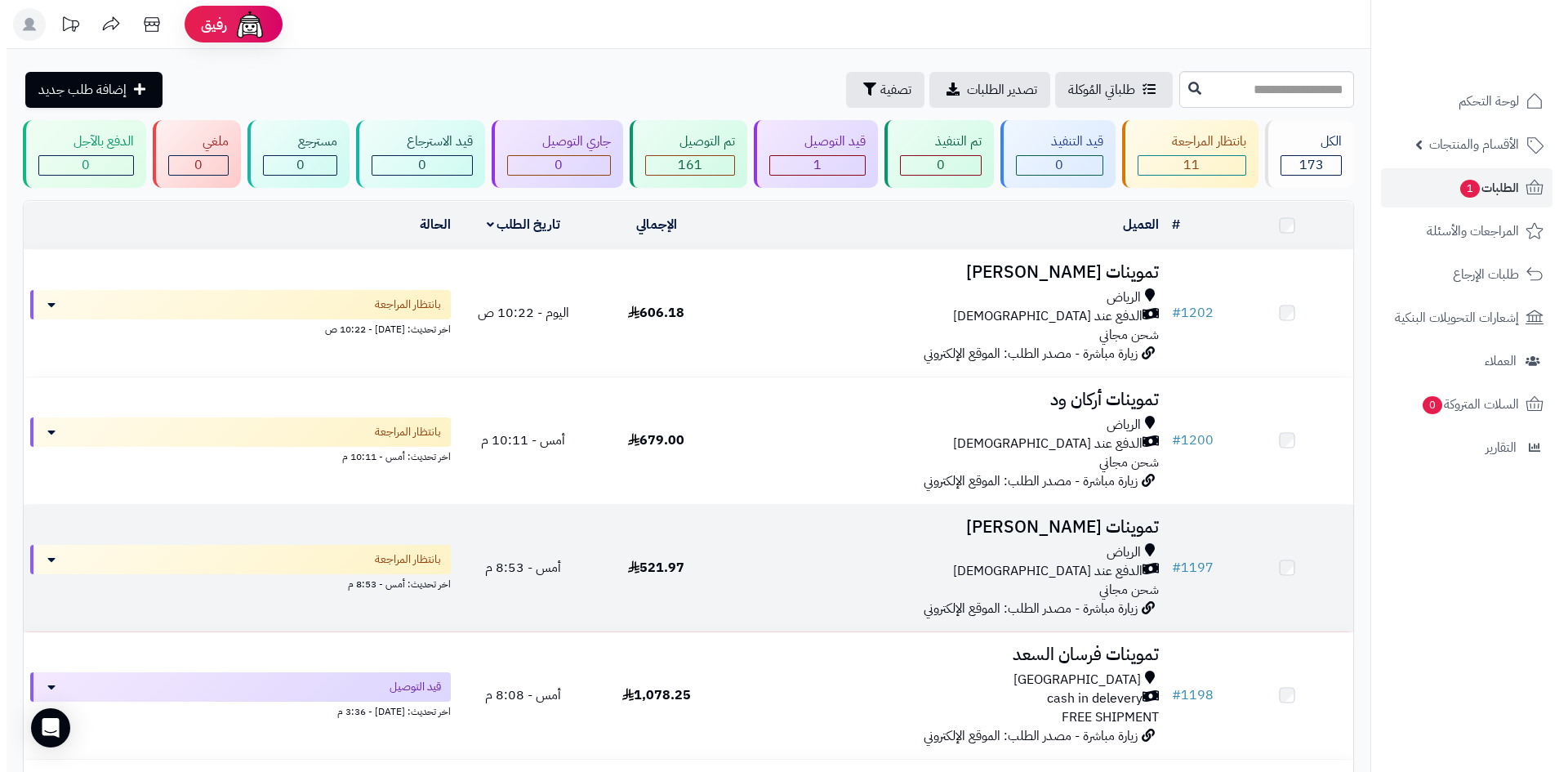
scroll to position [245, 0]
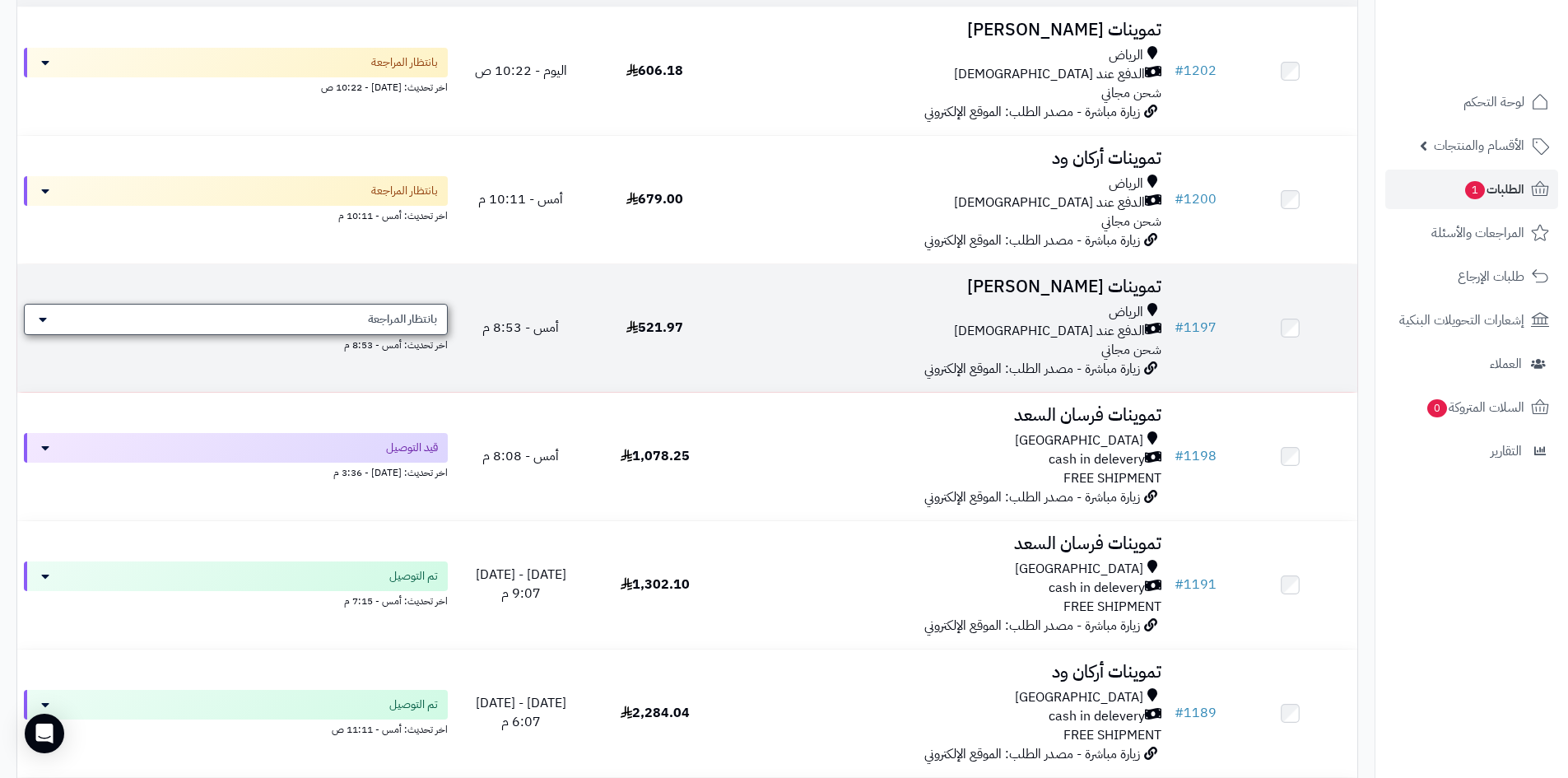
click at [423, 321] on span "بانتظار المراجعة" at bounding box center [402, 320] width 69 height 17
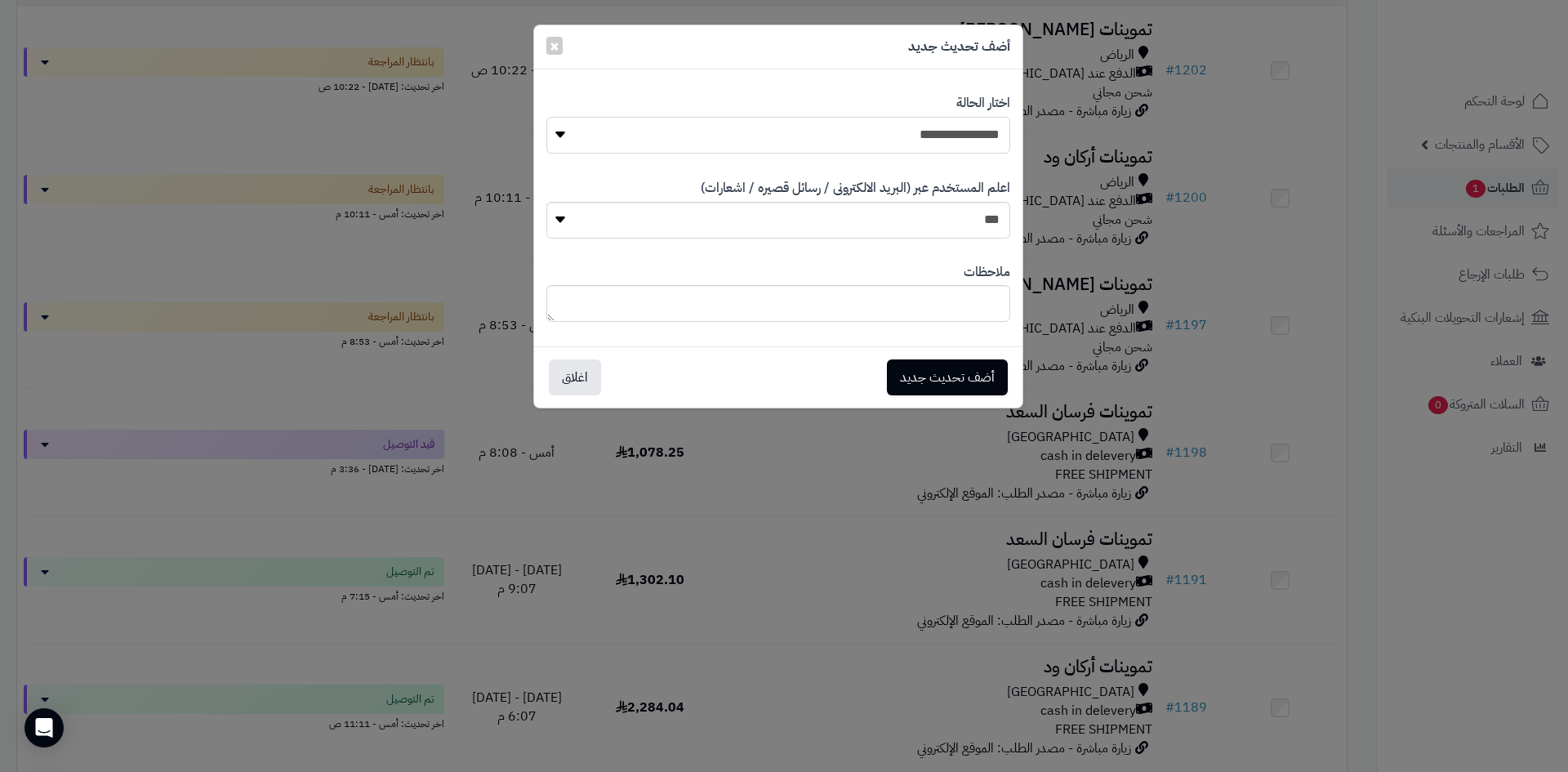
click at [923, 133] on select "**********" at bounding box center [778, 135] width 464 height 37
select select "**"
click at [546, 116] on select "**********" at bounding box center [778, 135] width 464 height 37
click at [979, 366] on button "أضف تحديث جديد" at bounding box center [948, 376] width 121 height 36
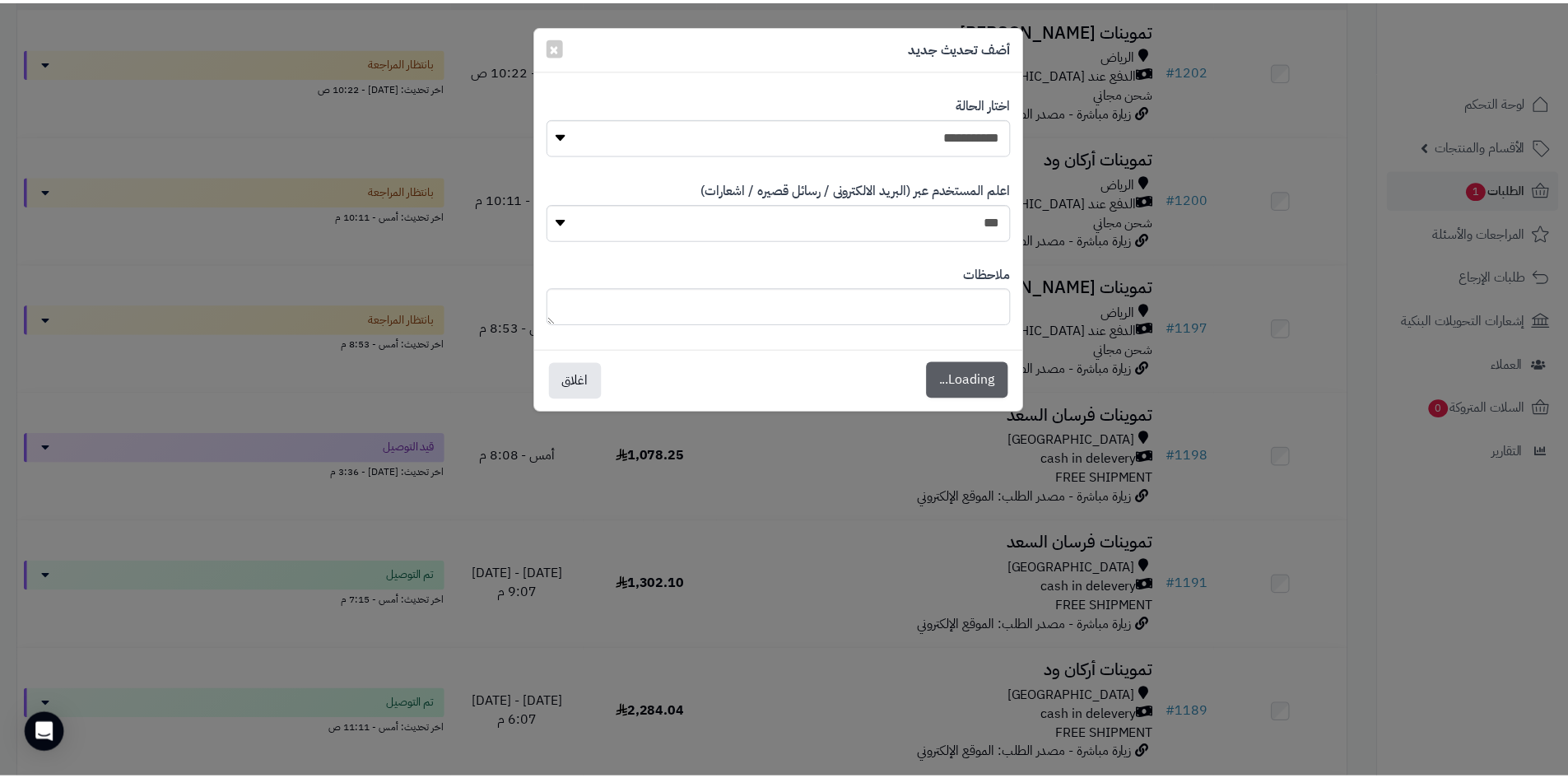
scroll to position [299, 0]
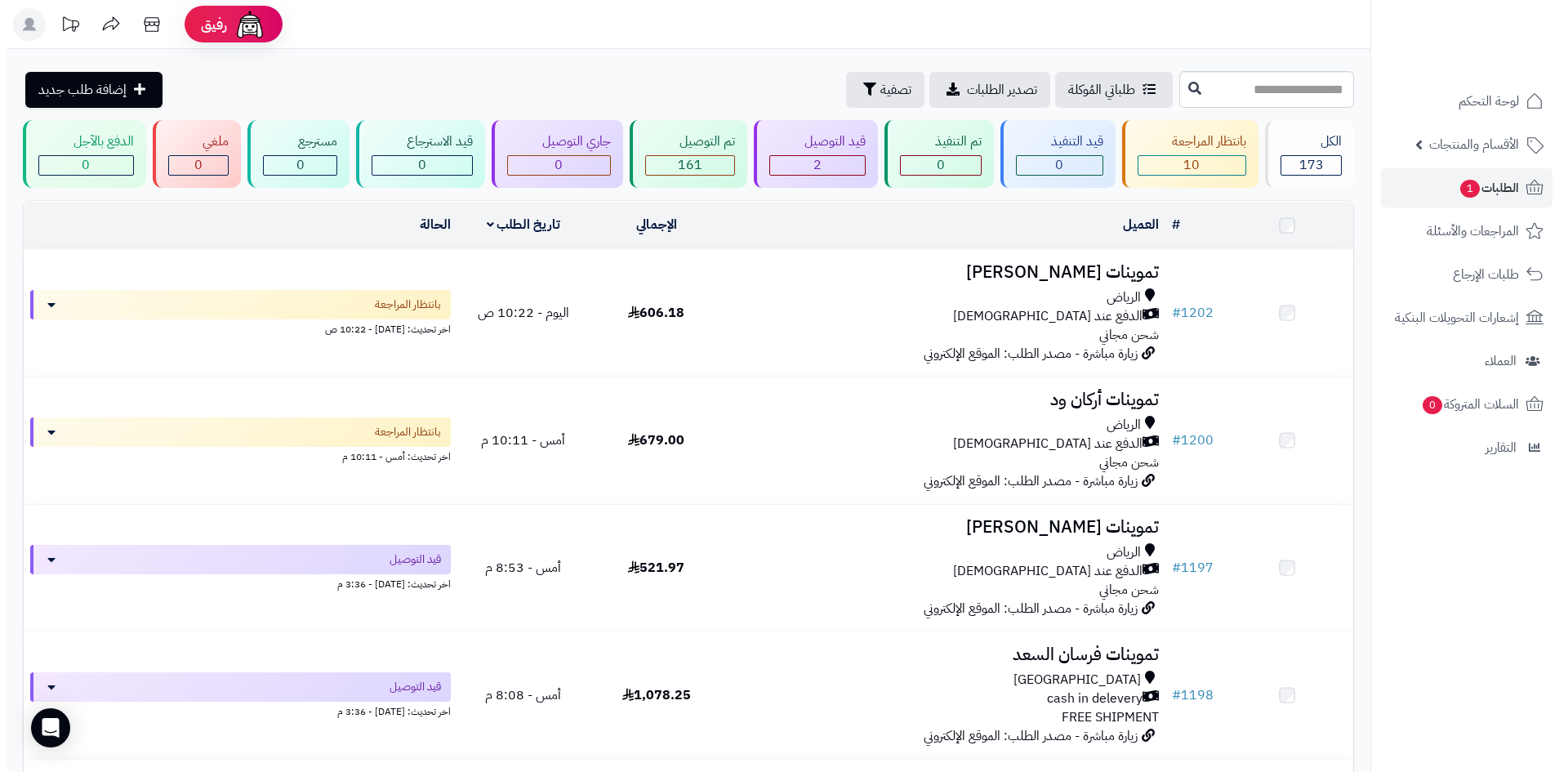
scroll to position [245, 0]
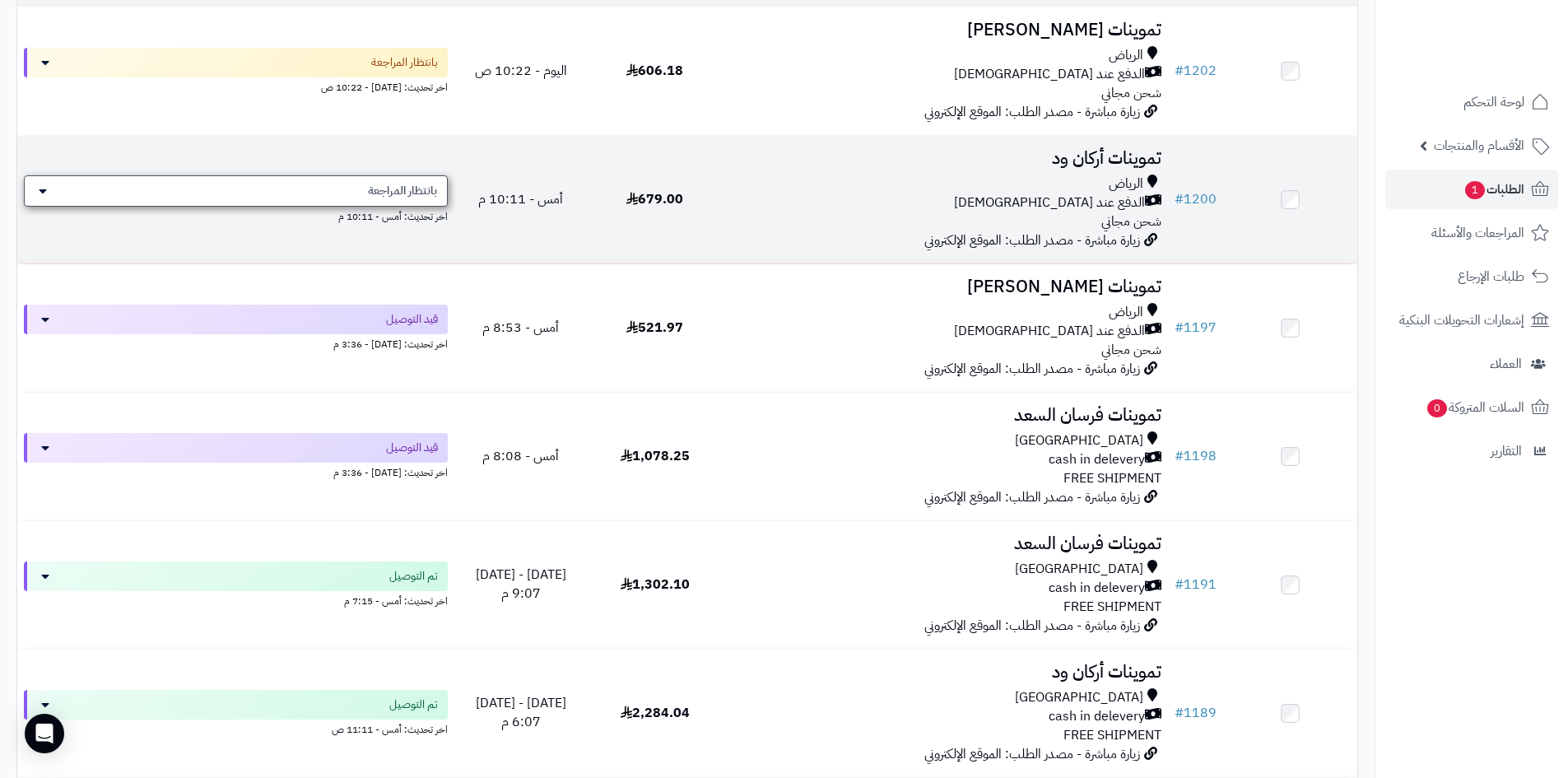
click at [400, 190] on span "بانتظار المراجعة" at bounding box center [402, 191] width 69 height 17
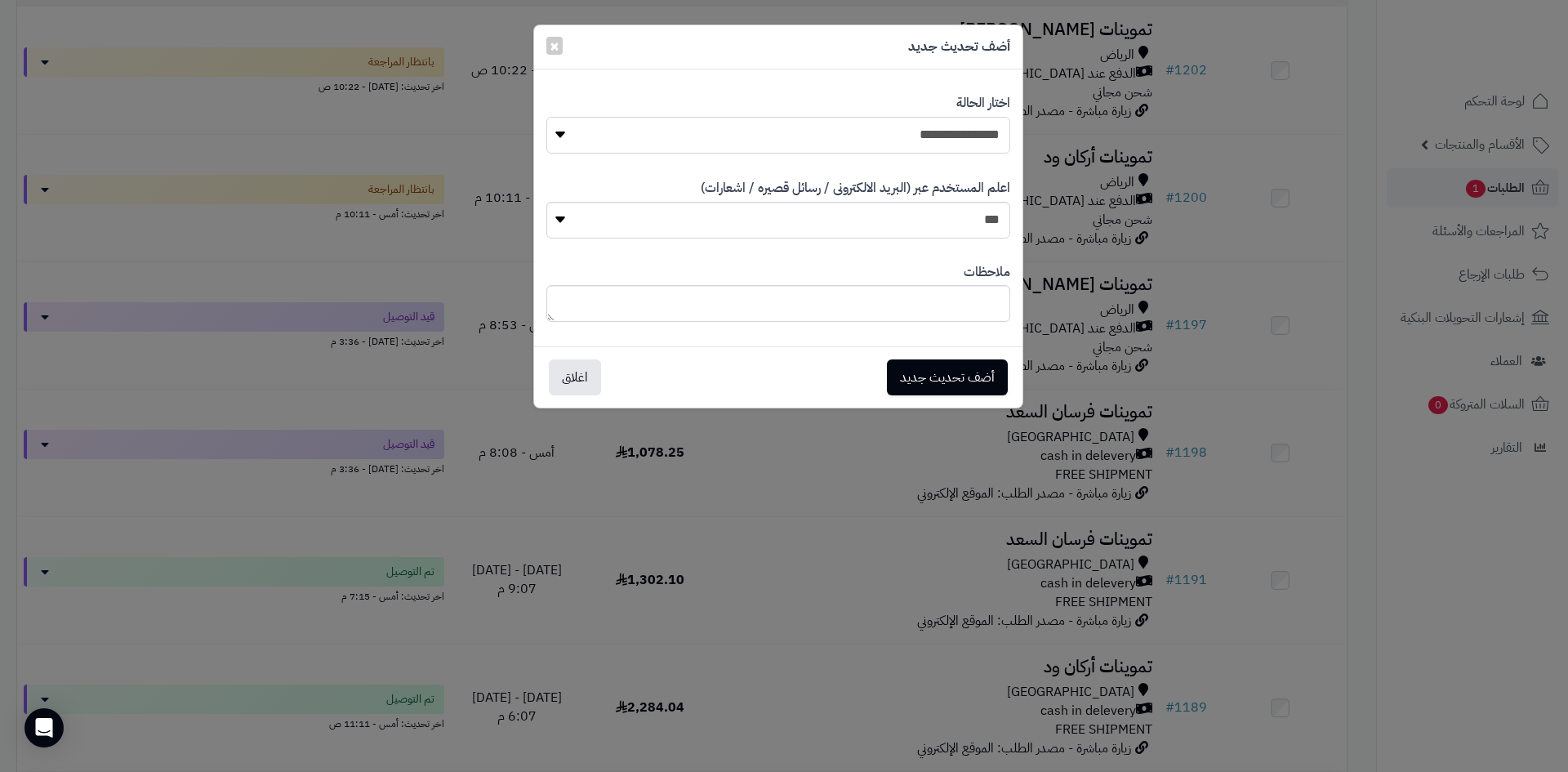
click at [883, 124] on select "**********" at bounding box center [778, 135] width 464 height 37
select select "**"
click at [546, 116] on select "**********" at bounding box center [778, 135] width 464 height 37
click at [971, 368] on button "أضف تحديث جديد" at bounding box center [948, 376] width 121 height 36
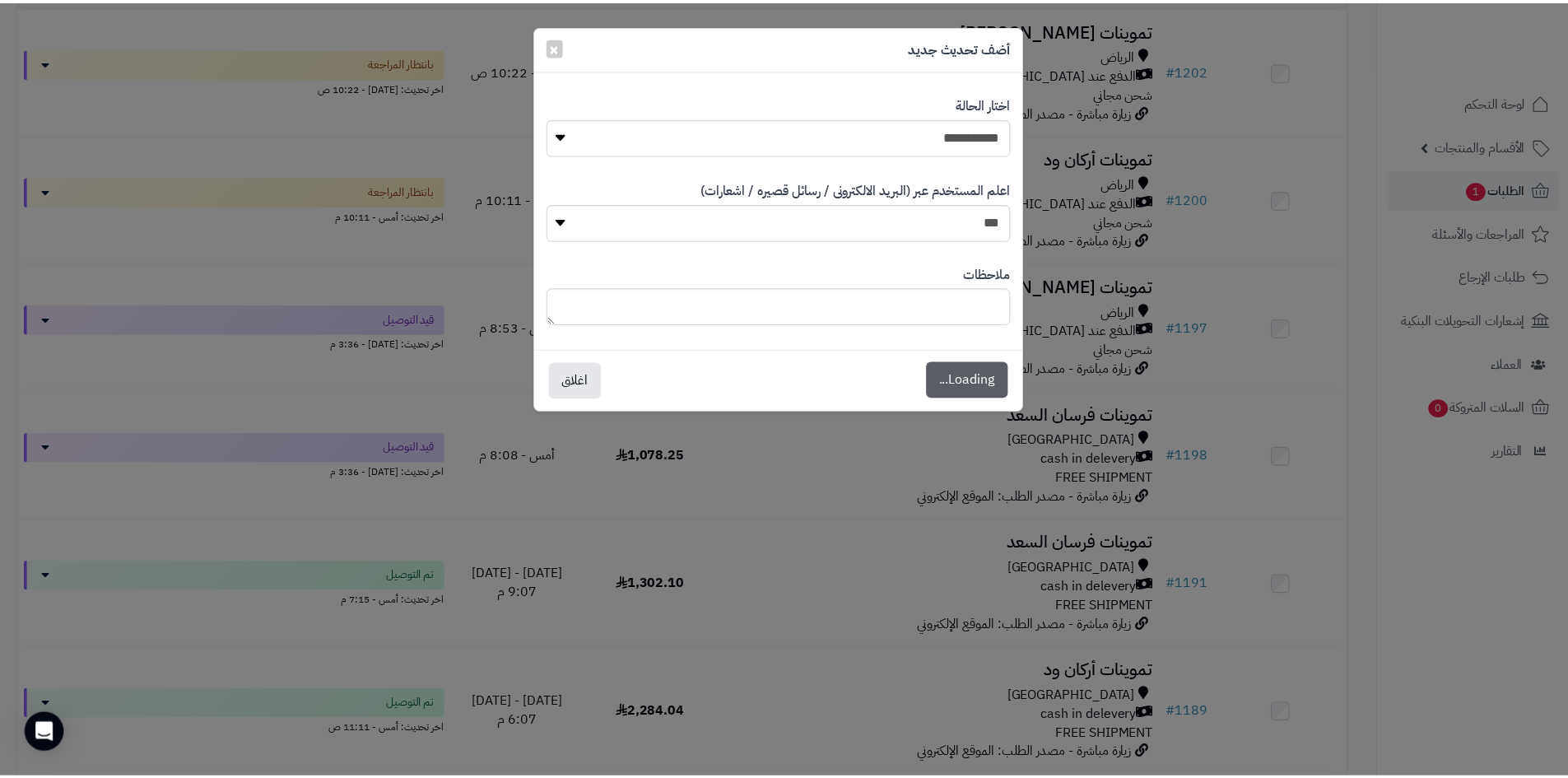
scroll to position [299, 0]
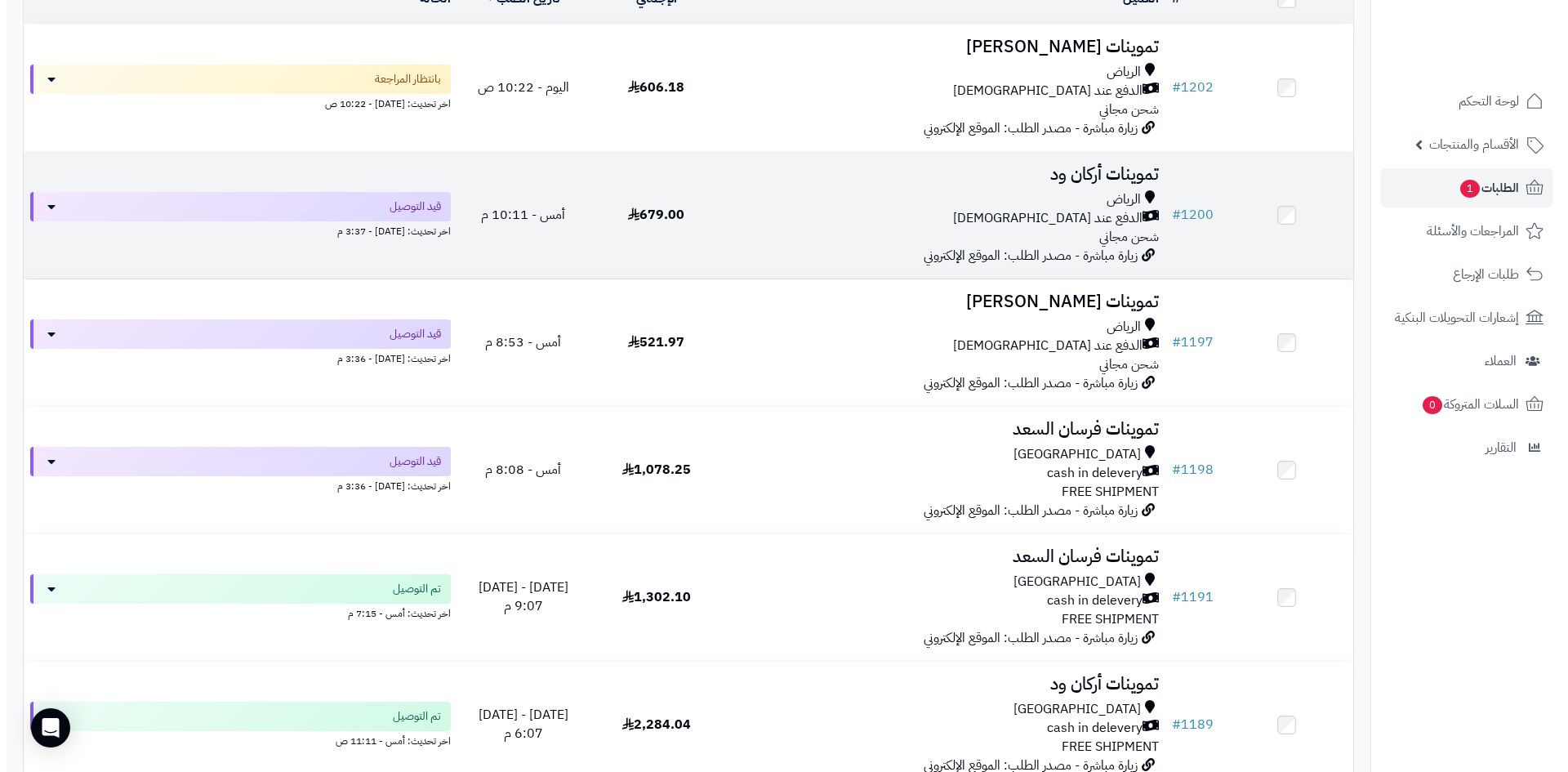
scroll to position [147, 0]
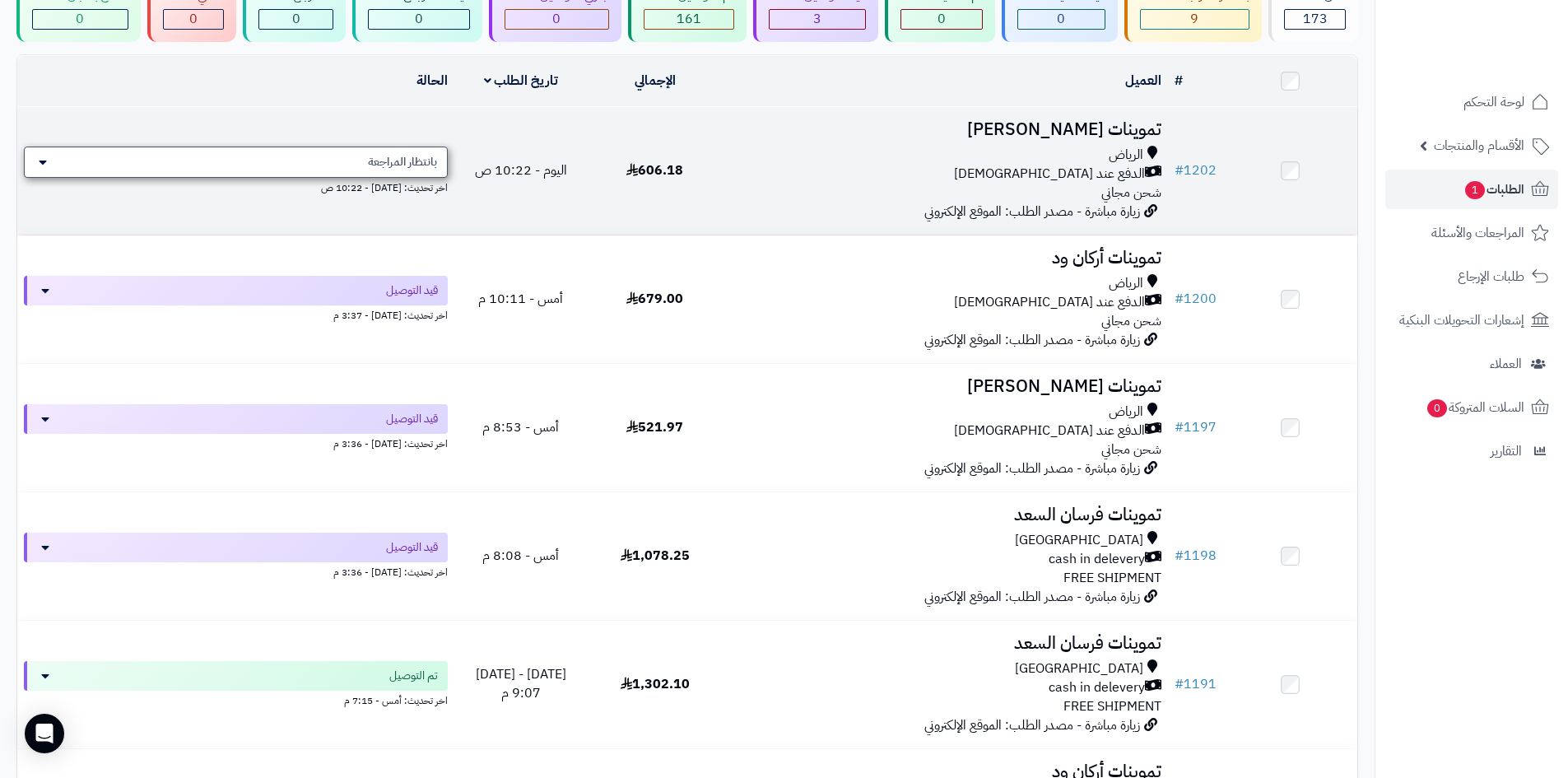
click at [412, 147] on div "بانتظار المراجعة" at bounding box center [235, 163] width 424 height 31
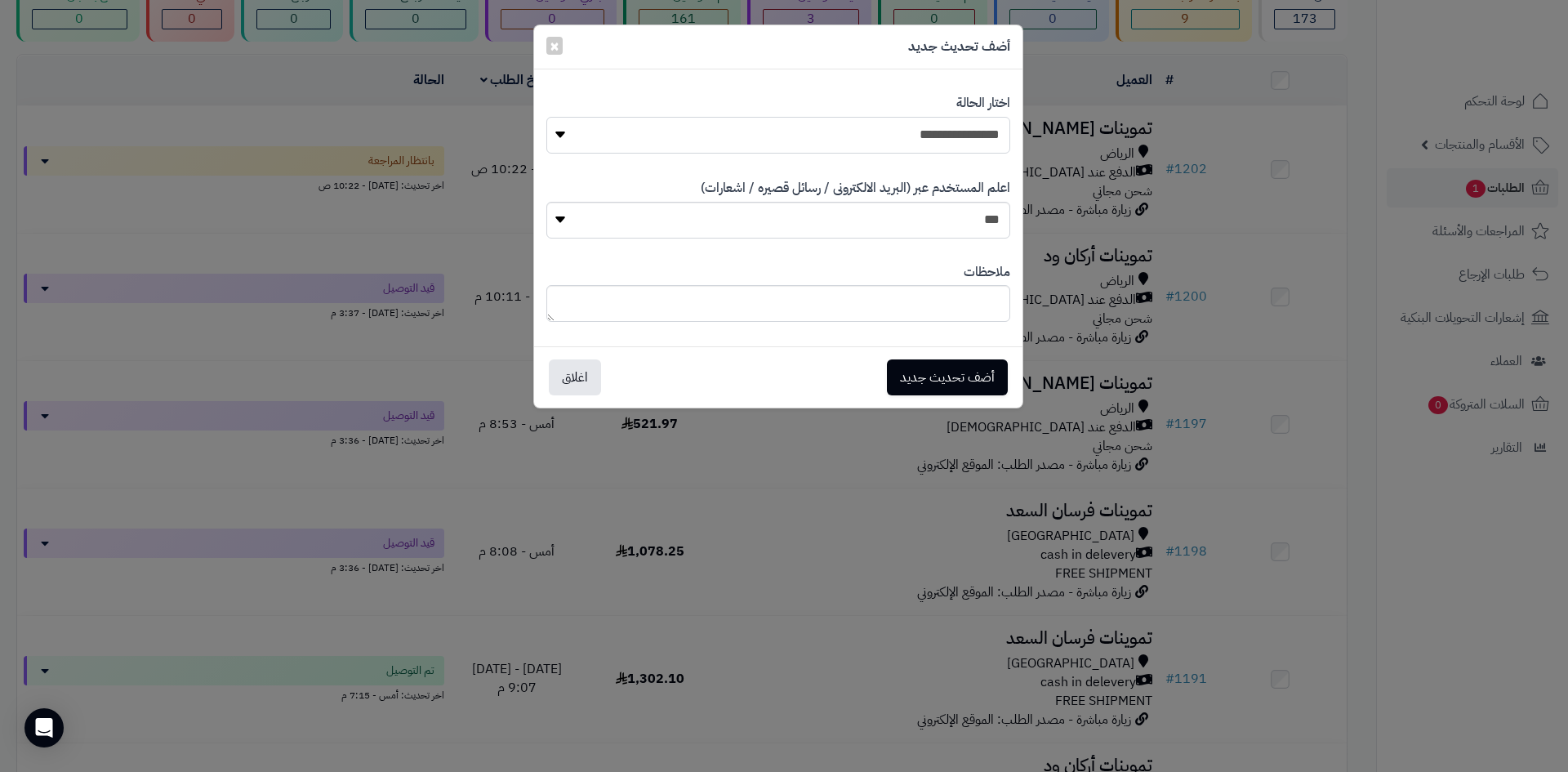
click at [777, 148] on select "**********" at bounding box center [778, 135] width 464 height 37
select select "**"
click at [546, 116] on select "**********" at bounding box center [778, 135] width 464 height 37
click at [980, 384] on button "أضف تحديث جديد" at bounding box center [948, 376] width 121 height 36
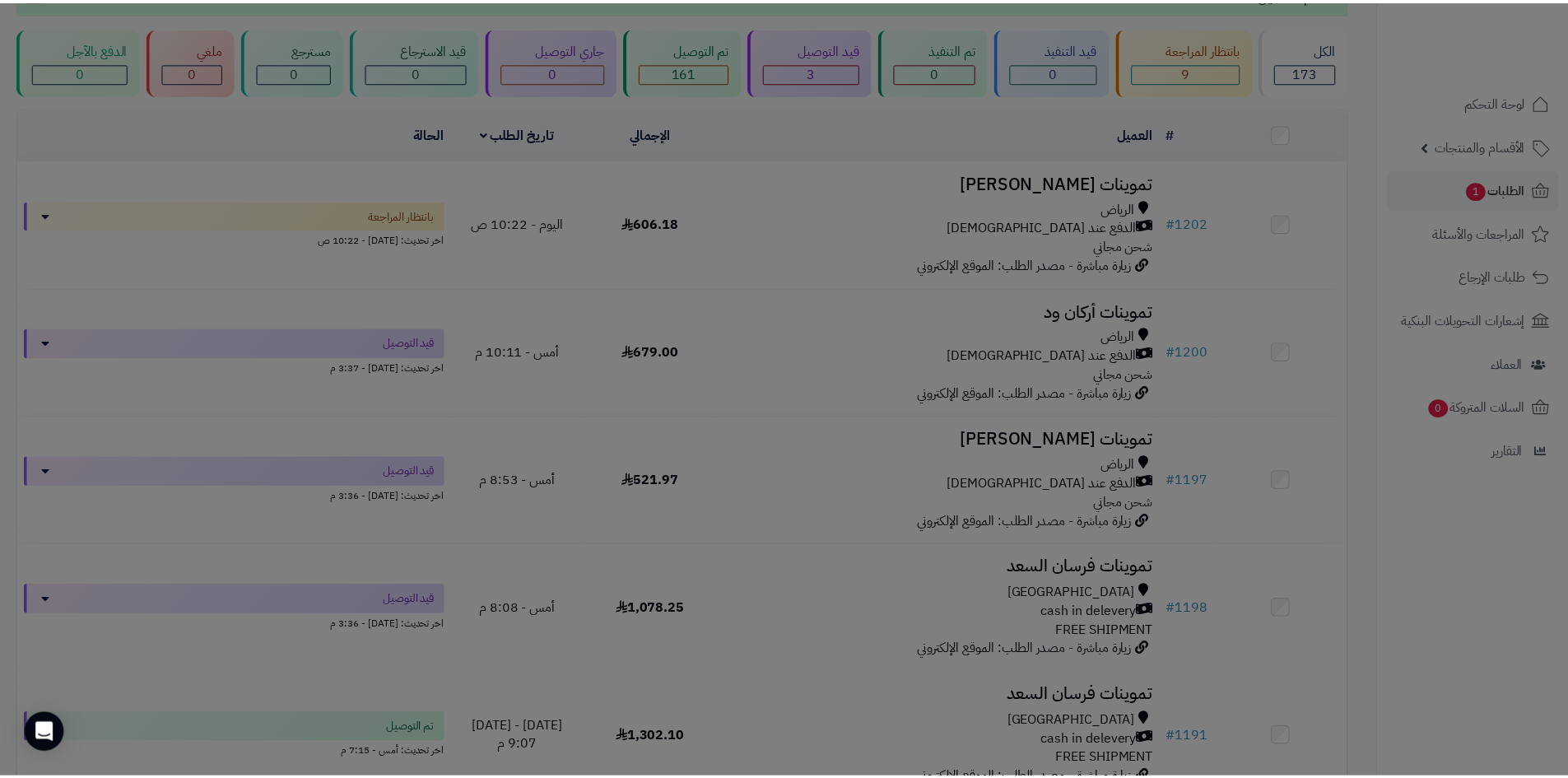
scroll to position [201, 0]
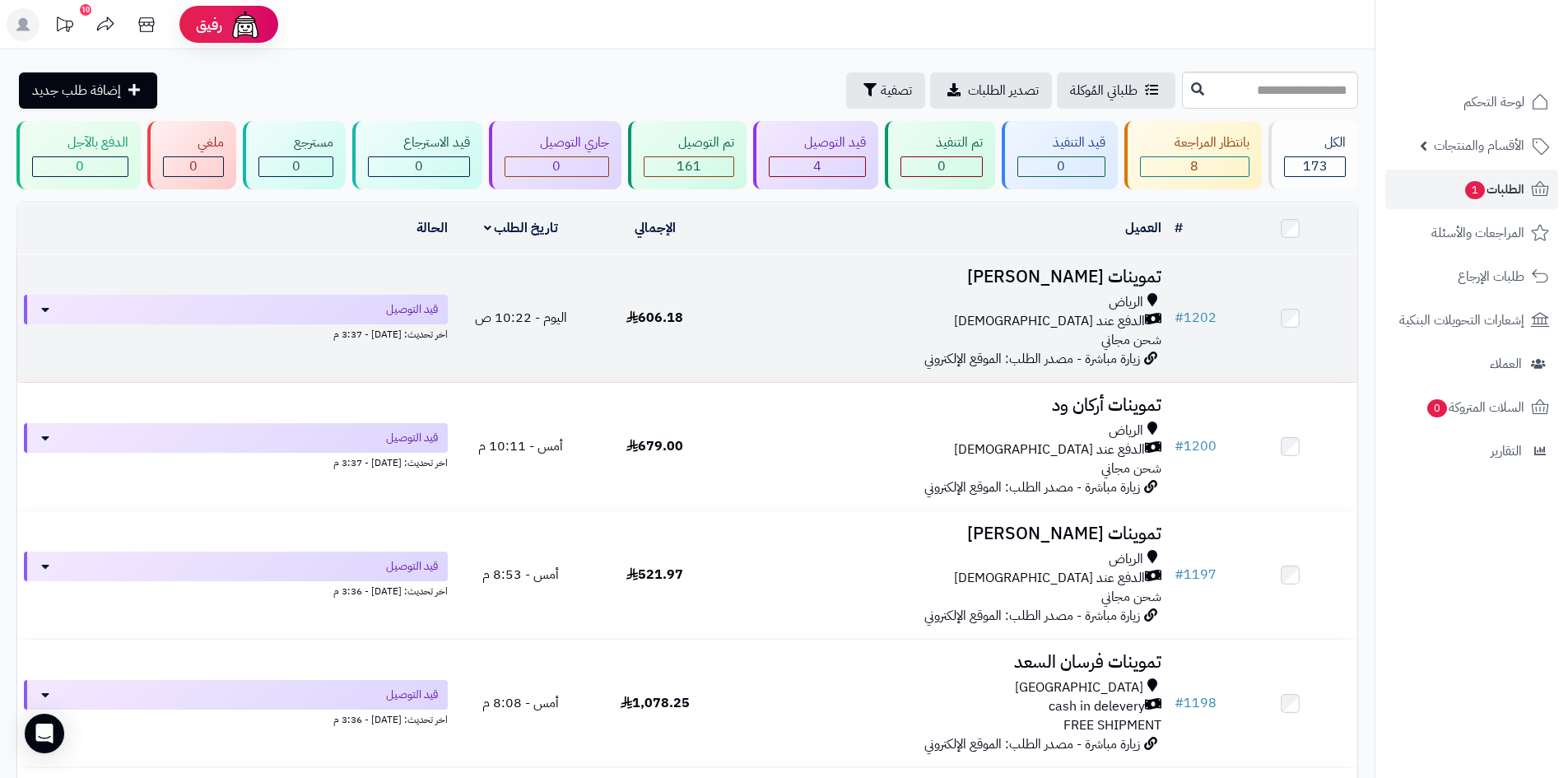
click at [873, 350] on td "تموينات خالد الرياض الدفع عند الاستلام شحن مجاني زيارة مباشرة - مصدر الطلب: الم…" at bounding box center [945, 318] width 446 height 128
click at [730, 326] on div "الدفع عند الاستلام" at bounding box center [945, 322] width 433 height 18
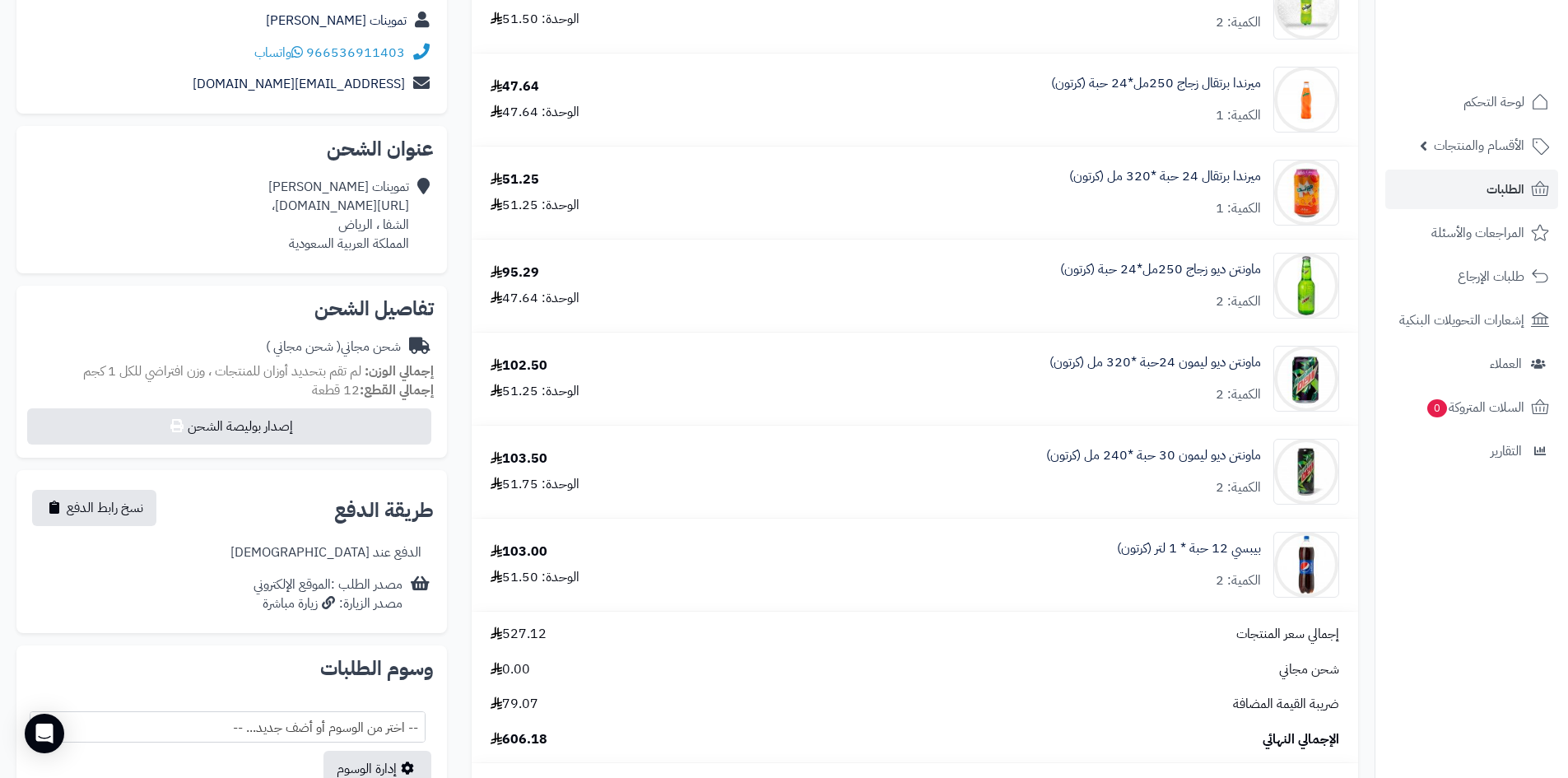
scroll to position [412, 0]
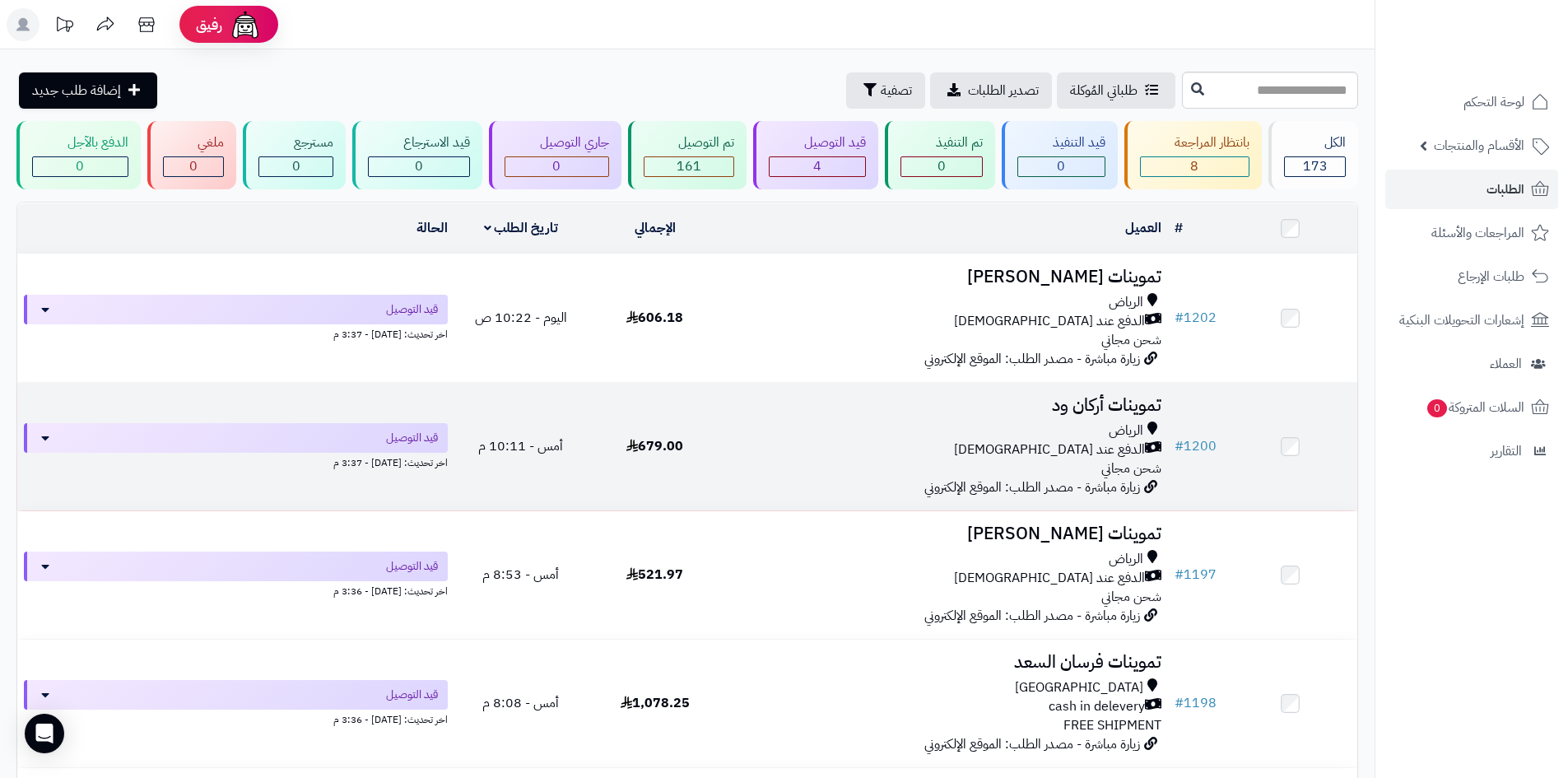
click at [858, 450] on div "الدفع عند [DEMOGRAPHIC_DATA]" at bounding box center [945, 450] width 433 height 18
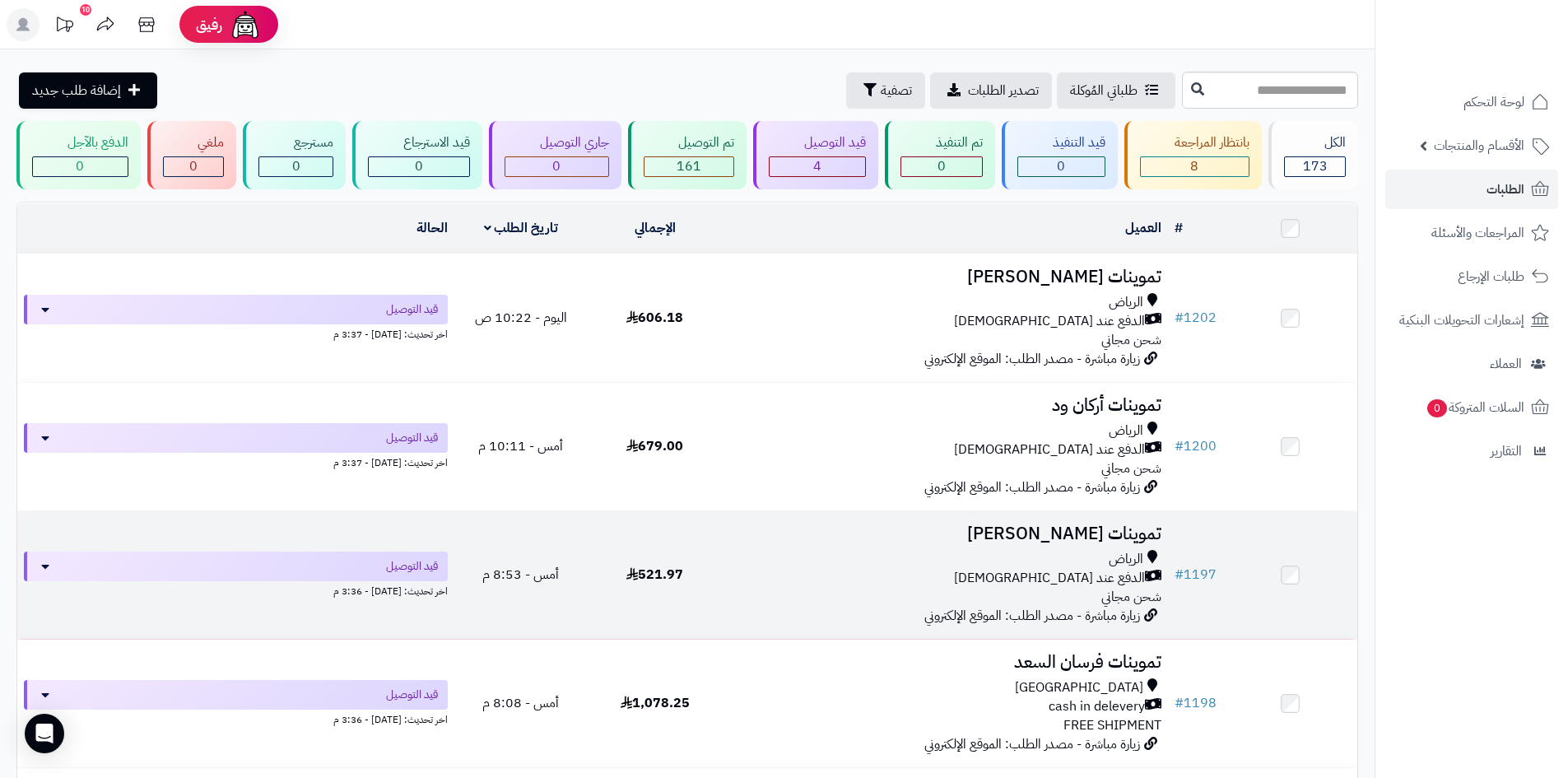
click at [936, 564] on div "الرياض" at bounding box center [945, 559] width 433 height 18
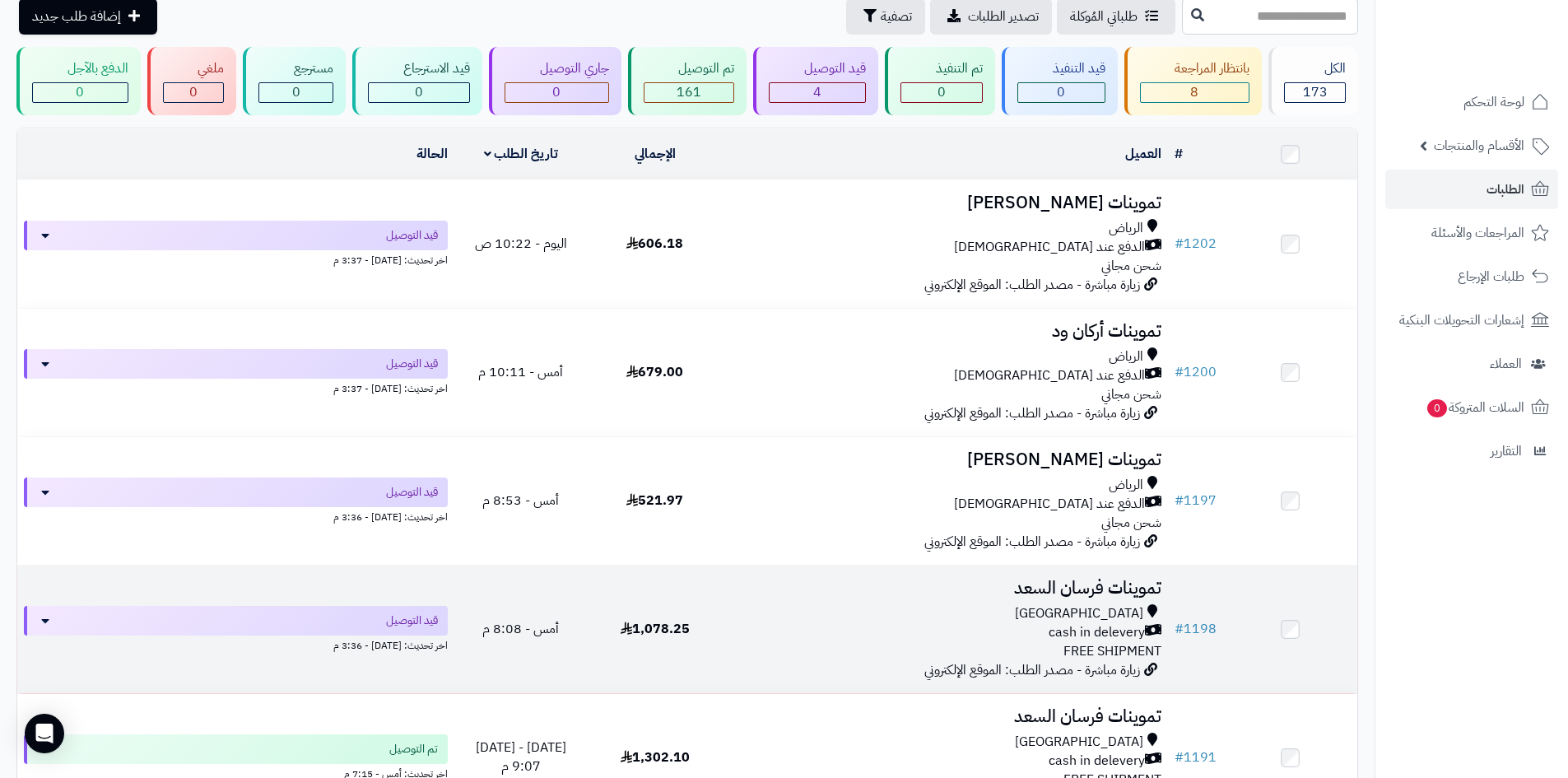
scroll to position [164, 0]
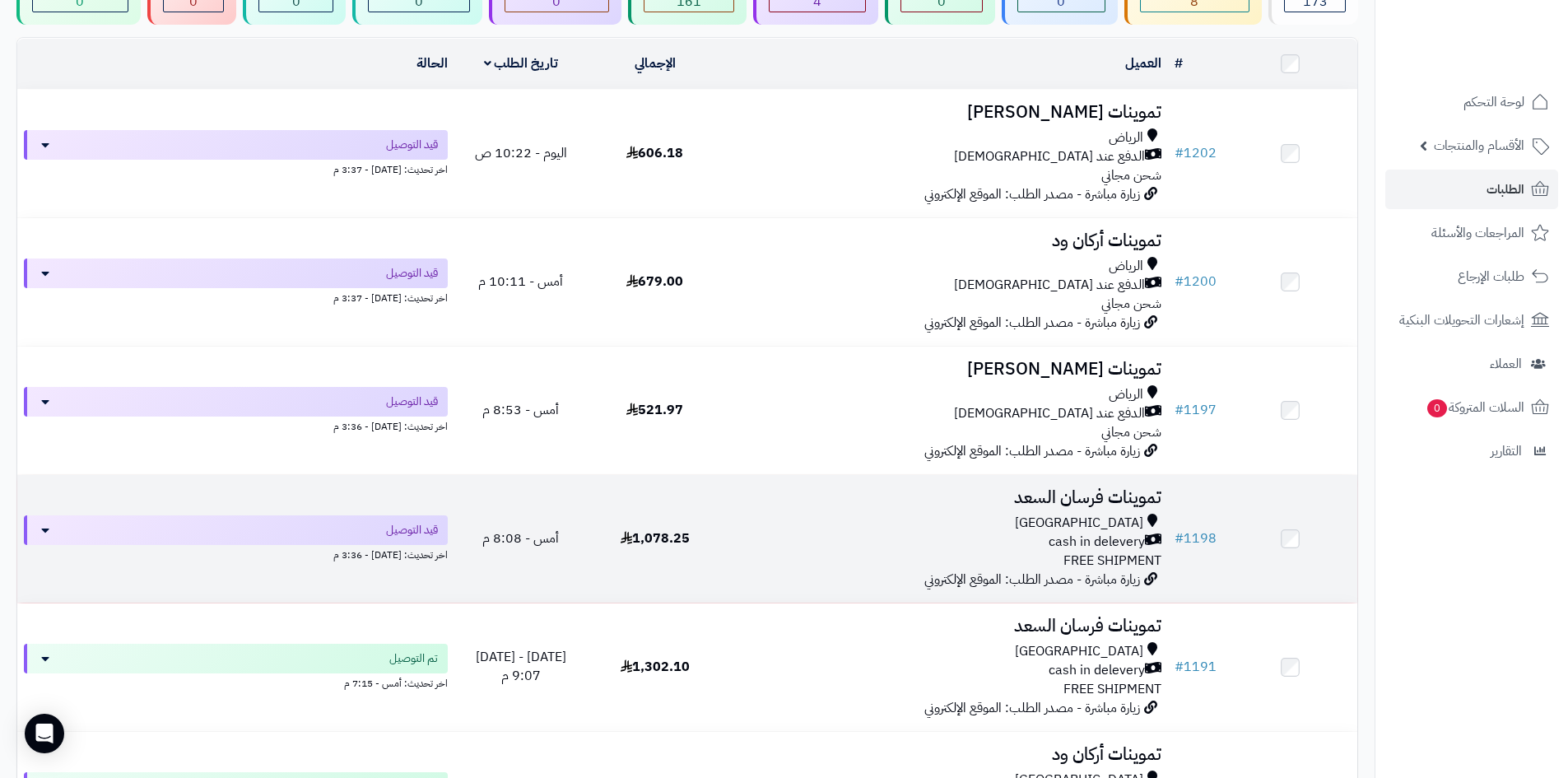
click at [981, 548] on div "Riyadh cash in delevery FREE SHIPMENT" at bounding box center [945, 541] width 433 height 56
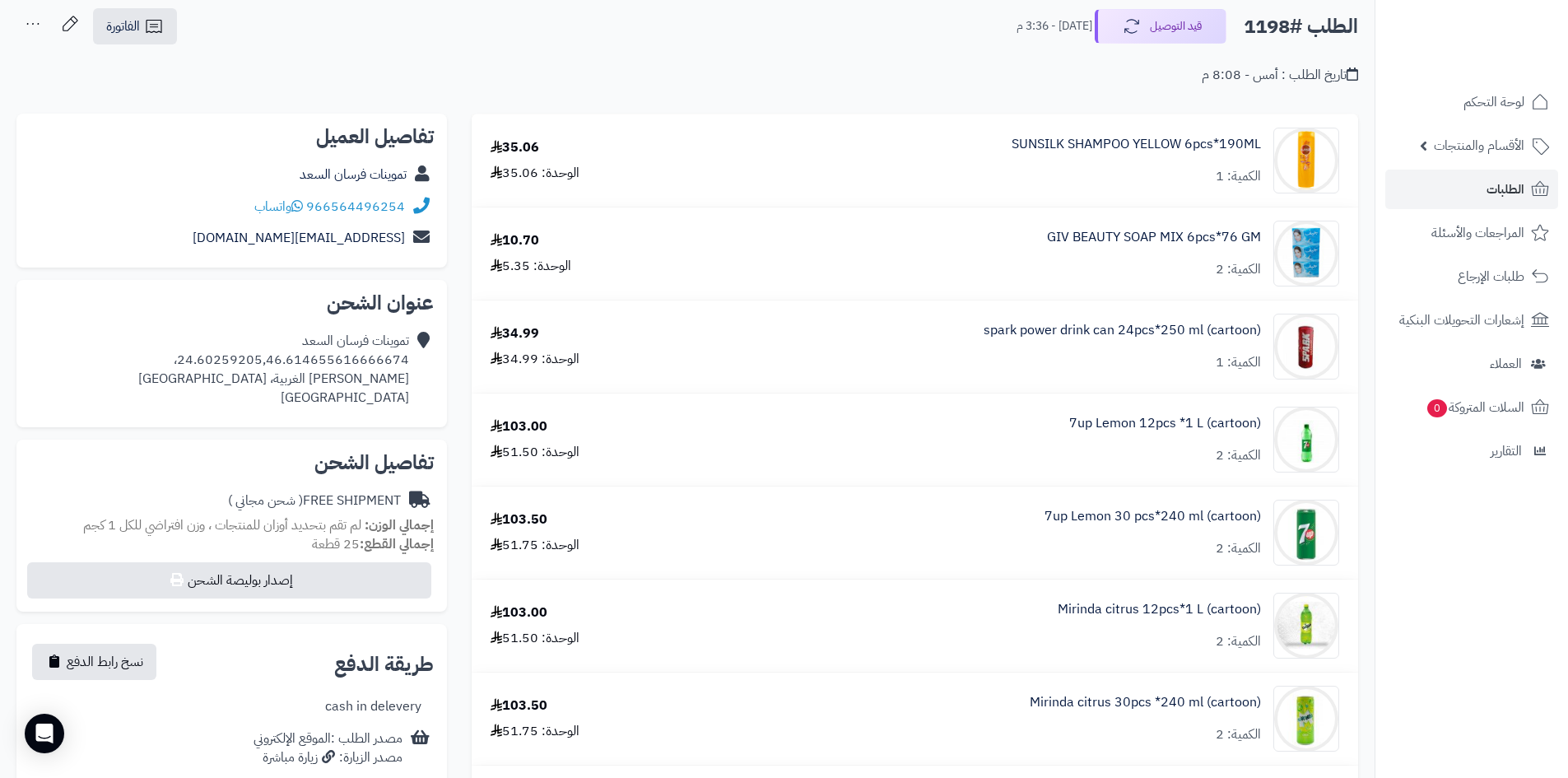
scroll to position [82, 0]
click at [1132, 239] on link "GIV BEAUTY SOAP MIX 6pcs*76 GM" at bounding box center [1153, 239] width 214 height 18
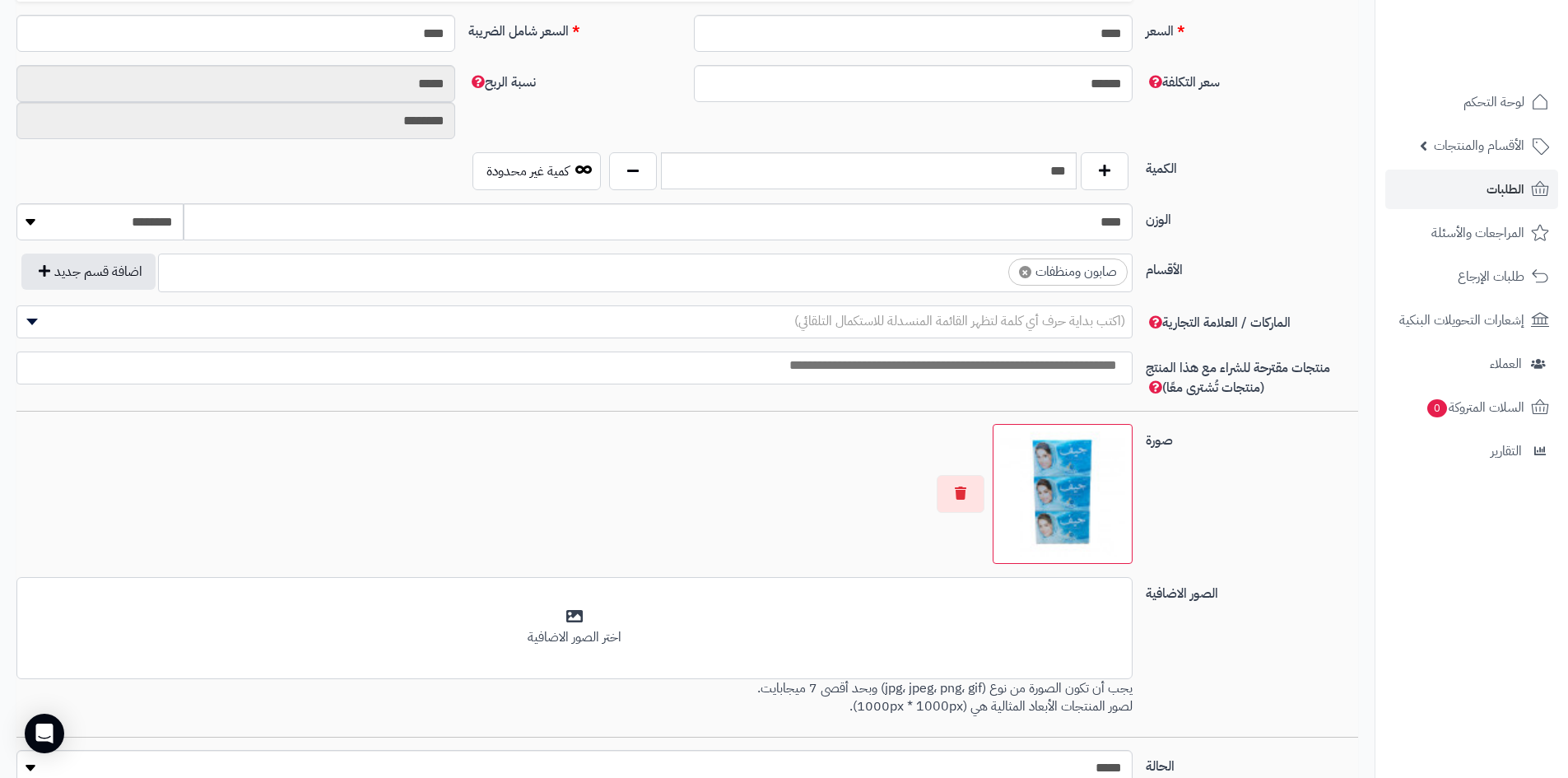
scroll to position [741, 0]
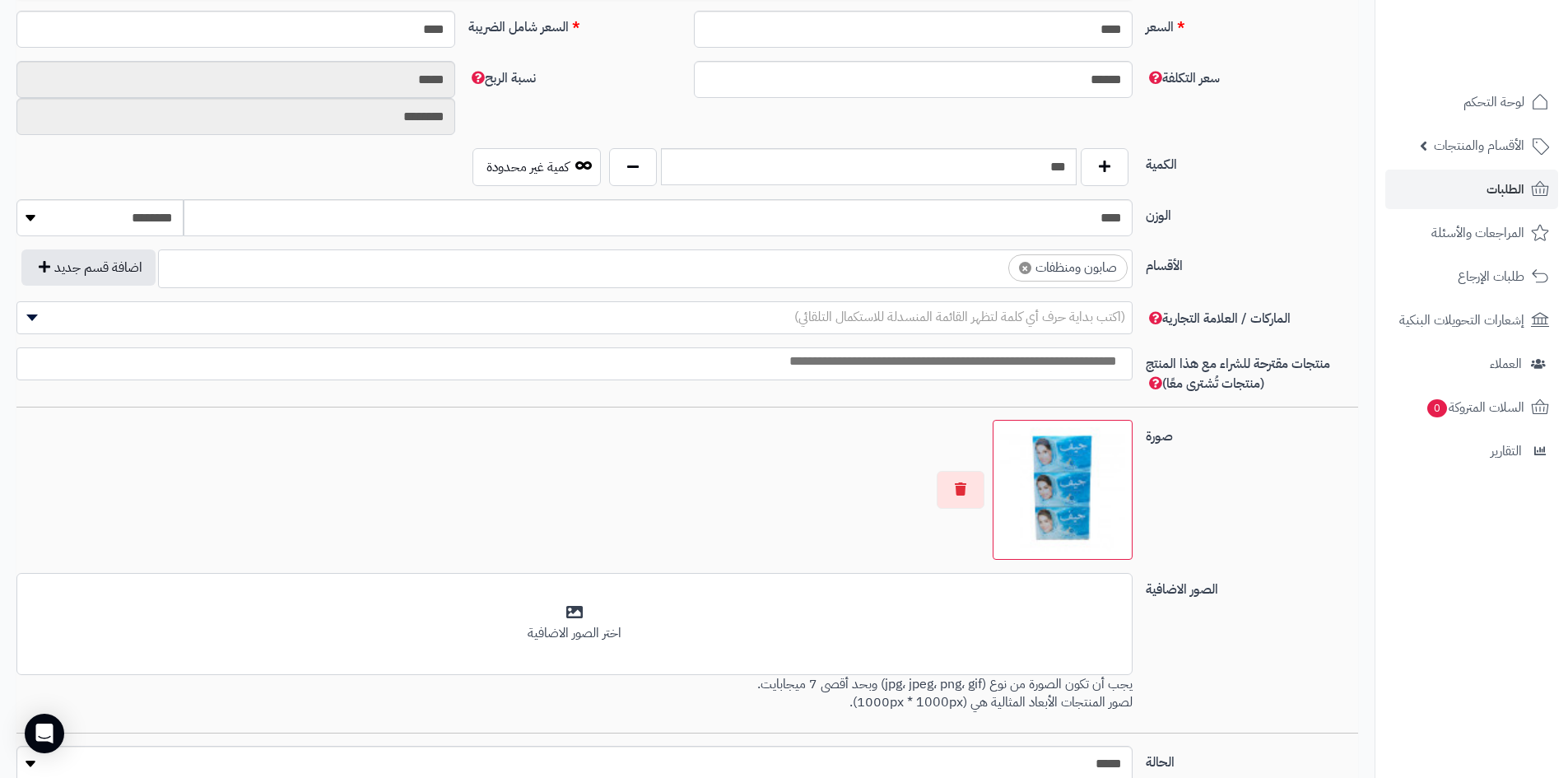
click at [1007, 495] on img at bounding box center [1062, 489] width 125 height 125
click at [1055, 490] on img at bounding box center [1062, 489] width 125 height 125
click at [1101, 503] on img at bounding box center [1062, 489] width 125 height 125
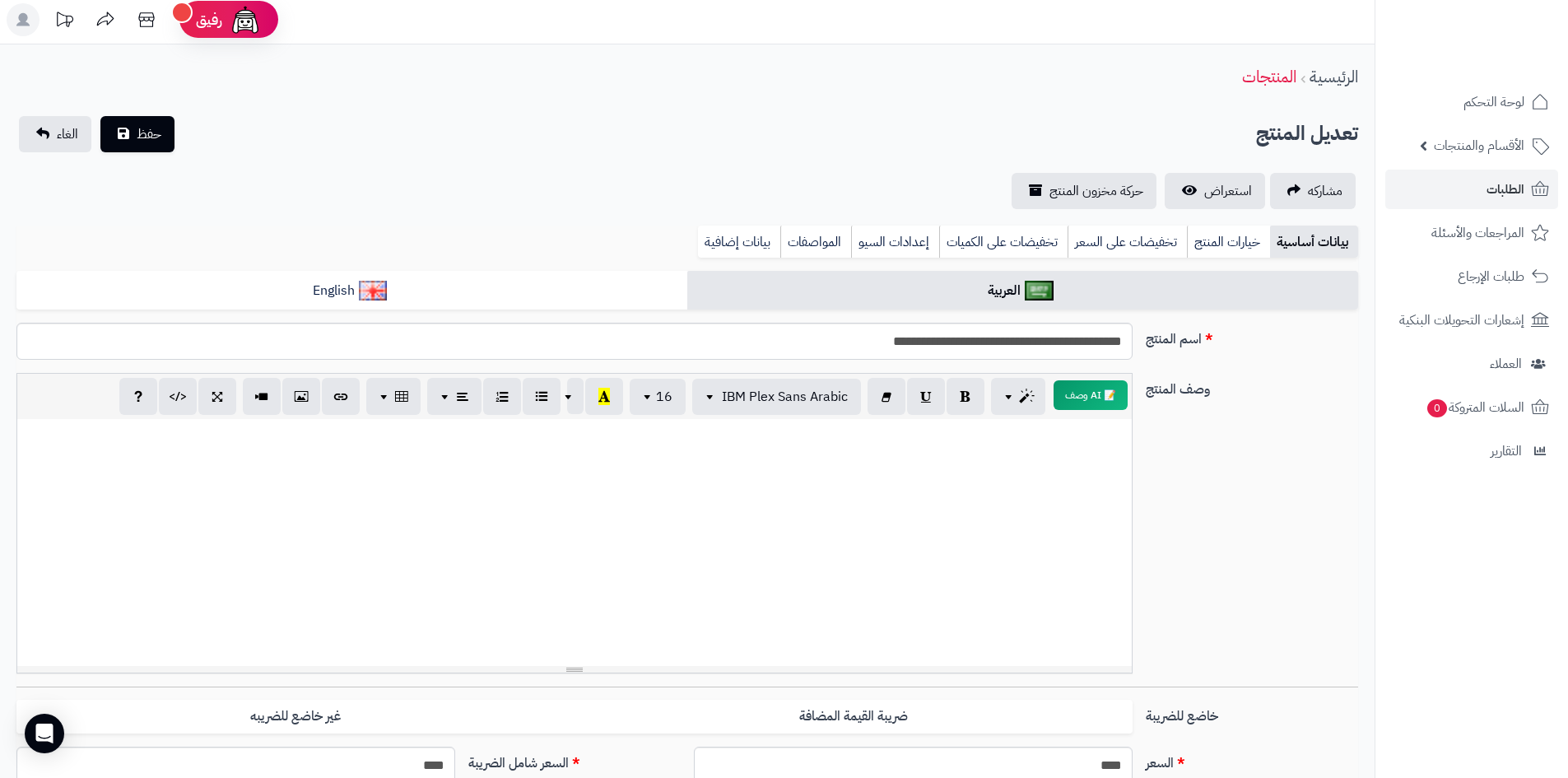
scroll to position [0, 0]
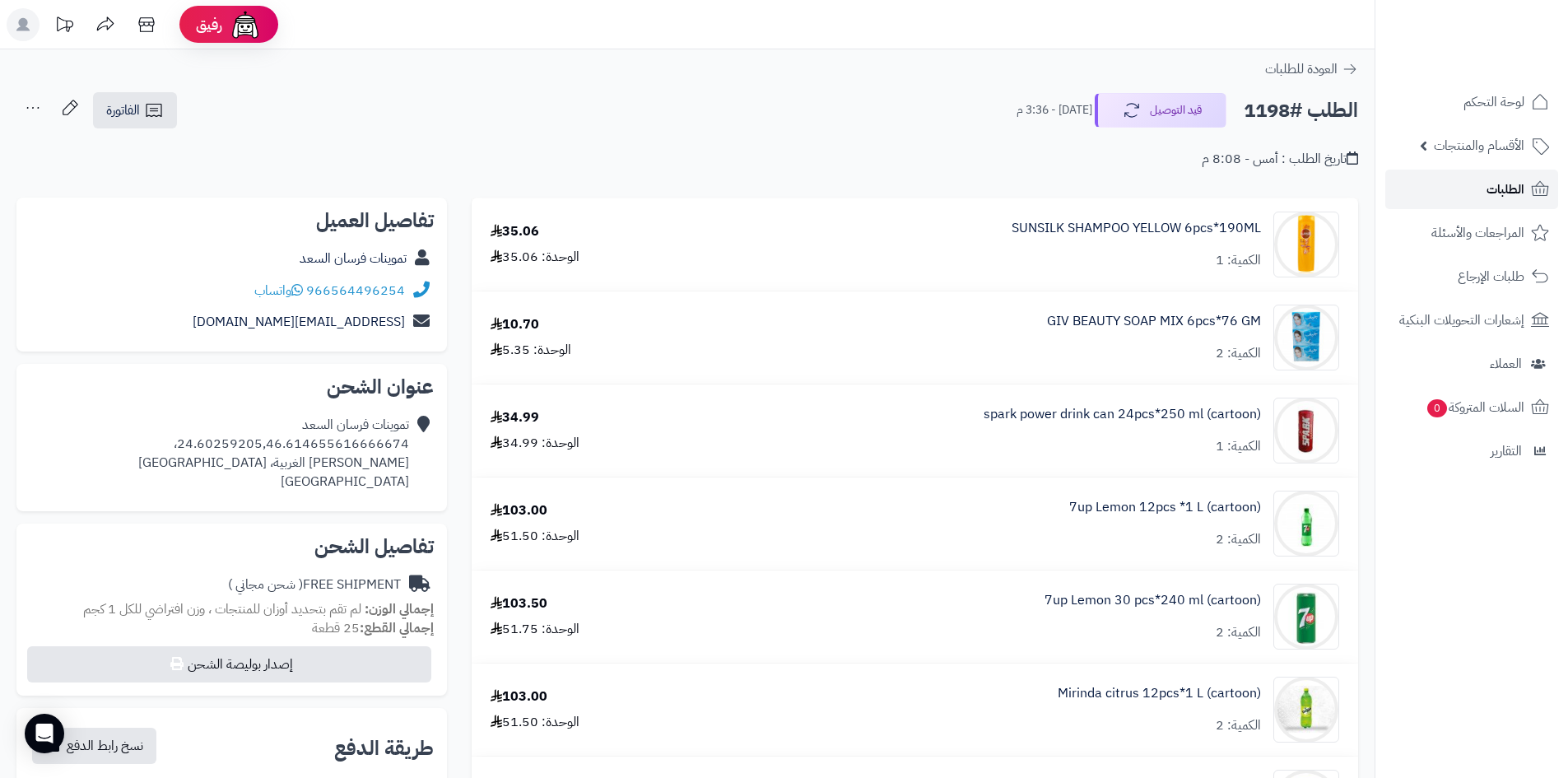
click at [1441, 197] on link "الطلبات" at bounding box center [1471, 189] width 173 height 40
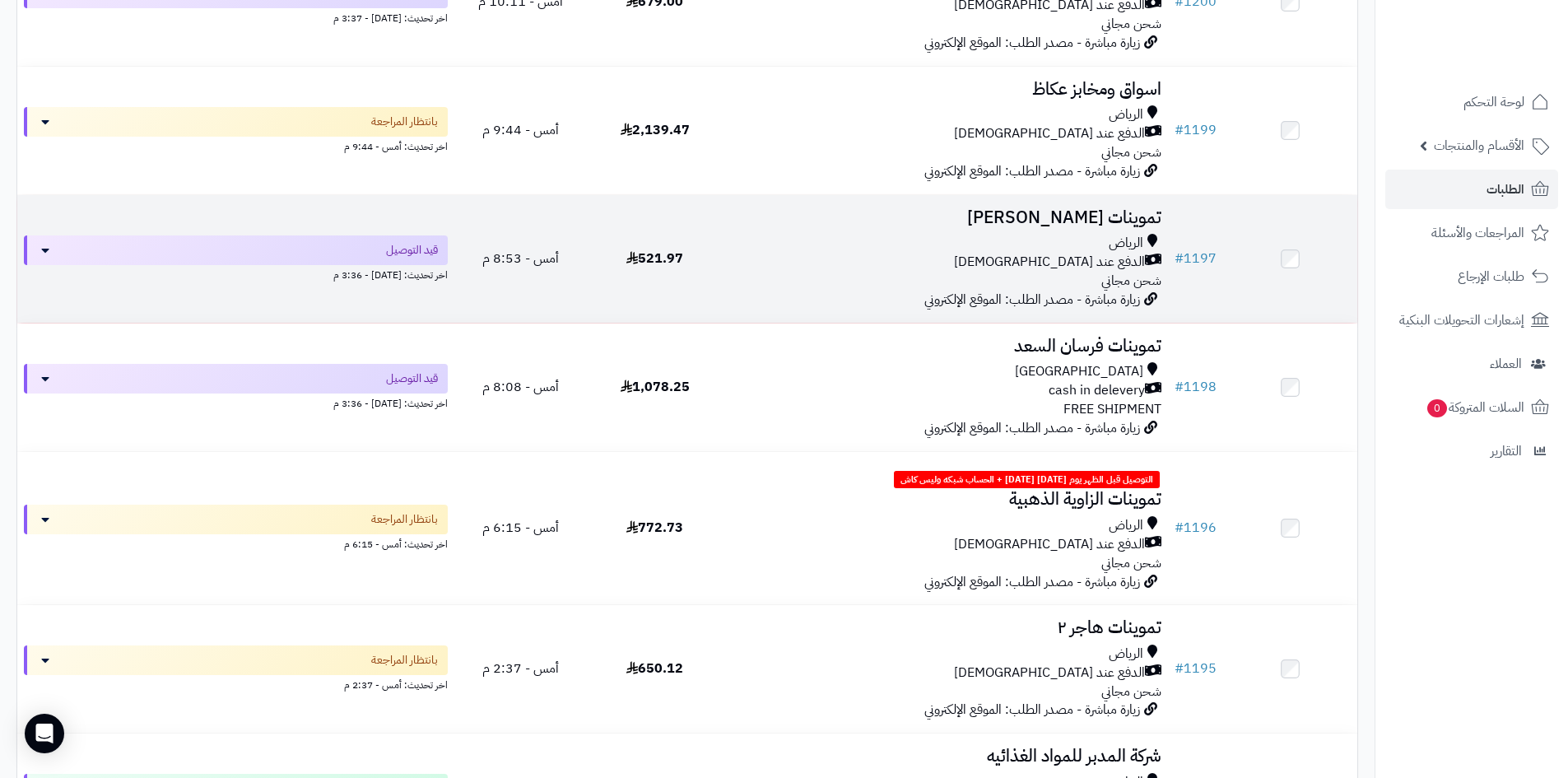
scroll to position [1153, 0]
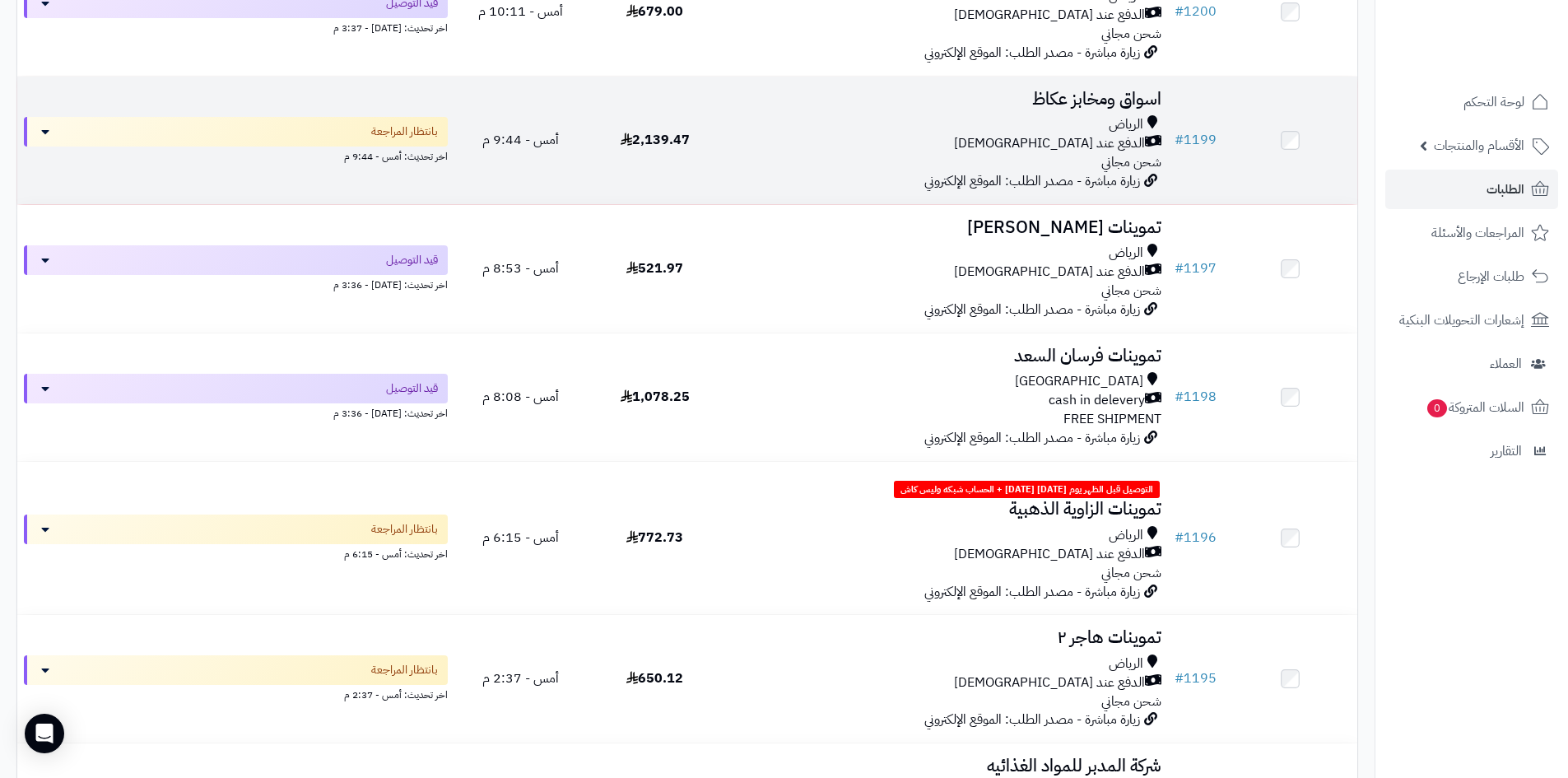
click at [810, 170] on td "اسواق ومخابز عكاظ الرياض الدفع عند الاستلام شحن مجاني زيارة مباشرة - مصدر الطلب…" at bounding box center [945, 140] width 446 height 128
click at [762, 171] on td "اسواق ومخابز عكاظ الرياض الدفع عند الاستلام شحن مجاني زيارة مباشرة - مصدر الطلب…" at bounding box center [945, 140] width 446 height 128
click at [755, 116] on div "الرياض" at bounding box center [945, 125] width 433 height 18
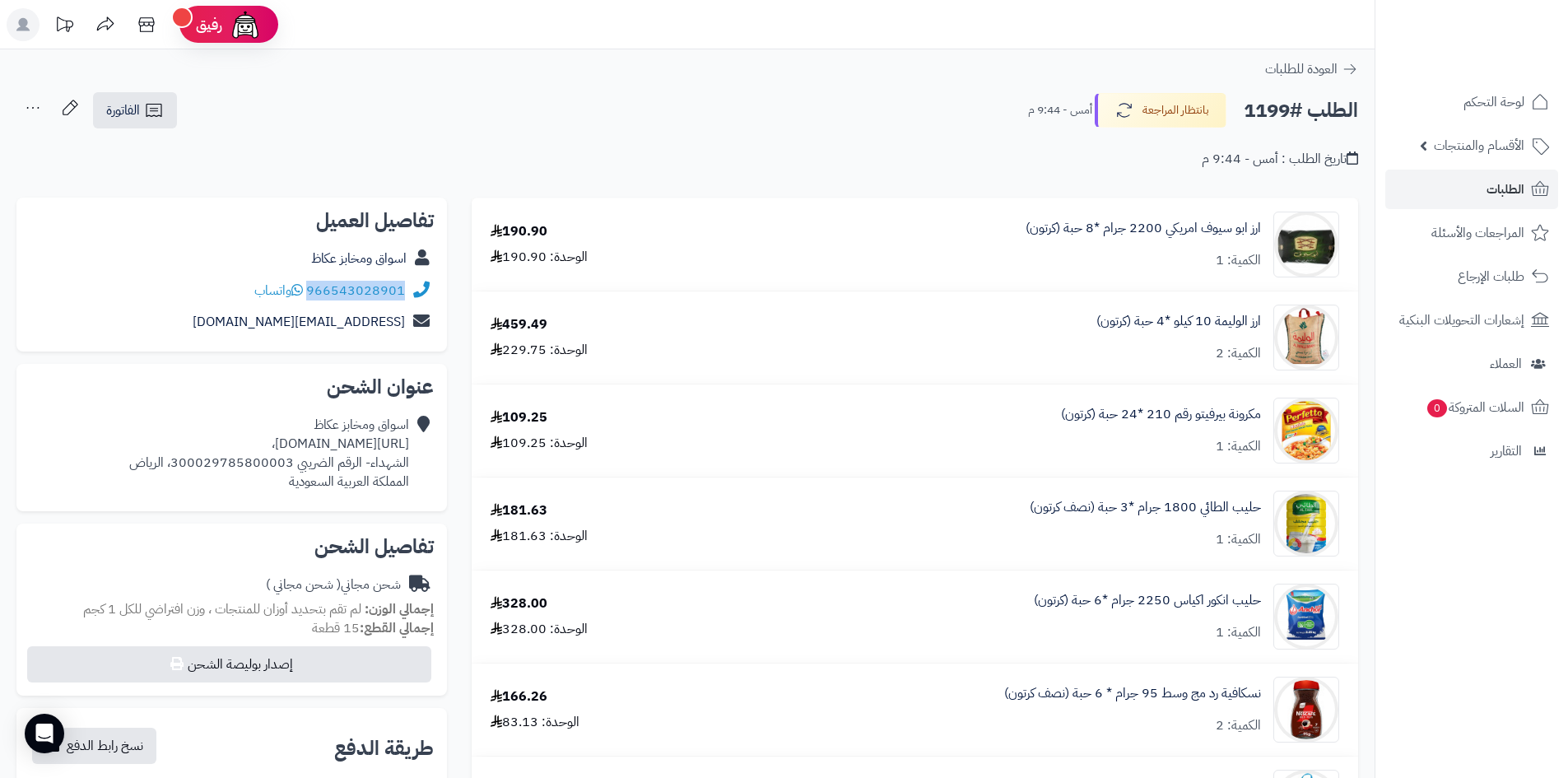
drag, startPoint x: 407, startPoint y: 287, endPoint x: 309, endPoint y: 286, distance: 98.0
click at [309, 286] on div "966543028901 واتساب" at bounding box center [232, 291] width 404 height 32
copy div "966543028901"
drag, startPoint x: 412, startPoint y: 443, endPoint x: 42, endPoint y: 426, distance: 370.4
click at [42, 426] on div "اسواق ومخابز عكاظ [URL][DOMAIN_NAME]، الشهداء- الرقم الضريبي 300029785800003، […" at bounding box center [232, 453] width 404 height 88
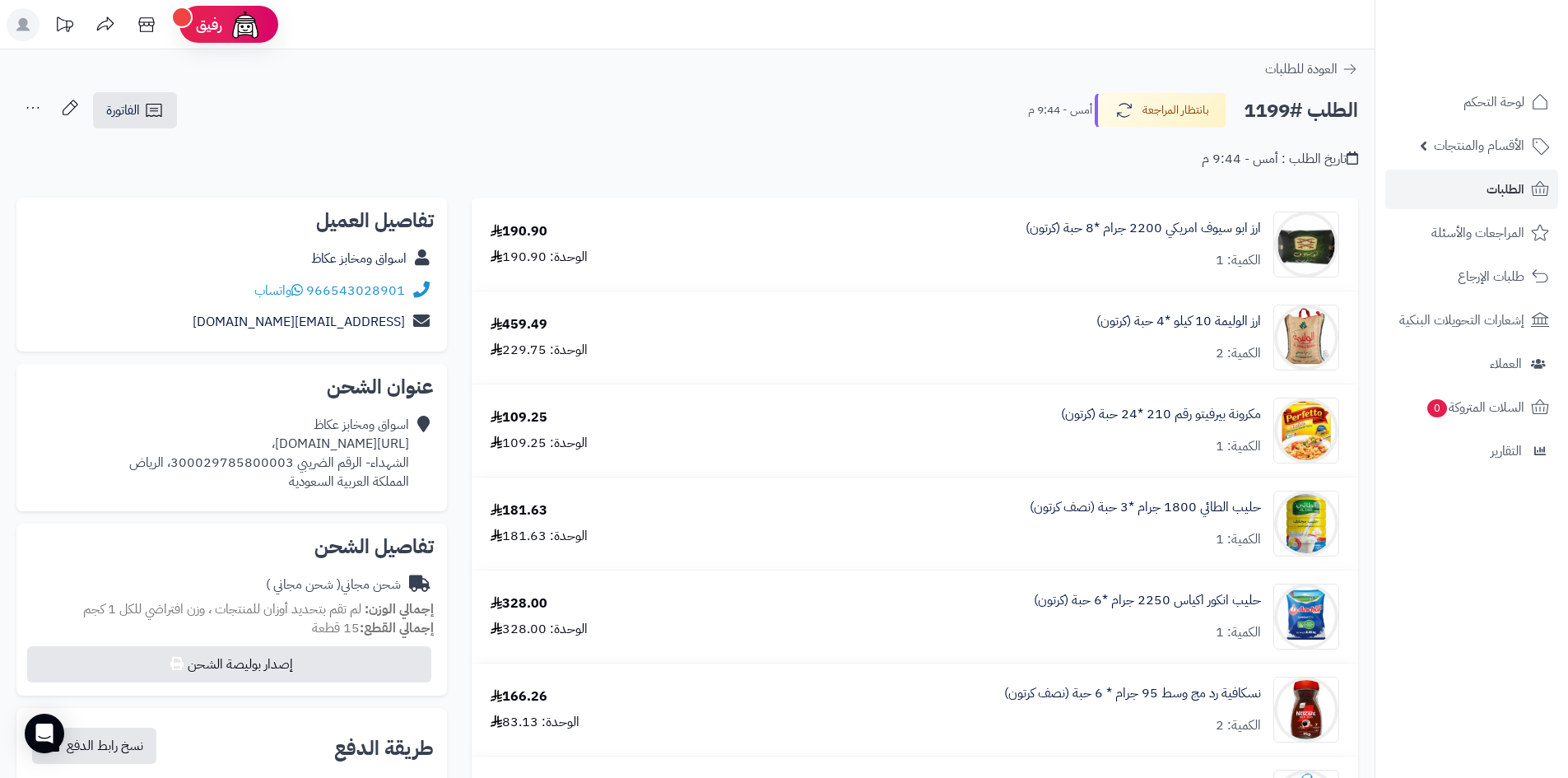
click at [480, 94] on div "الطلب #1199 بانتظار المراجعة أمس - 9:44 م الفاتورة طباعة الفاتورة إرسال الفاتور…" at bounding box center [687, 111] width 1342 height 39
drag, startPoint x: 408, startPoint y: 448, endPoint x: 72, endPoint y: 444, distance: 336.0
click at [129, 444] on div "اسواق ومخابز عكاظ https://maps.app.goo.gl/RcXWv8nHUd7qAQ3Q7?g_st=ac، الشهداء- ا…" at bounding box center [269, 453] width 280 height 75
copy div "https://maps.app.goo.gl/RcXWv8nHUd7qAQ3Q7?g_st=ac"
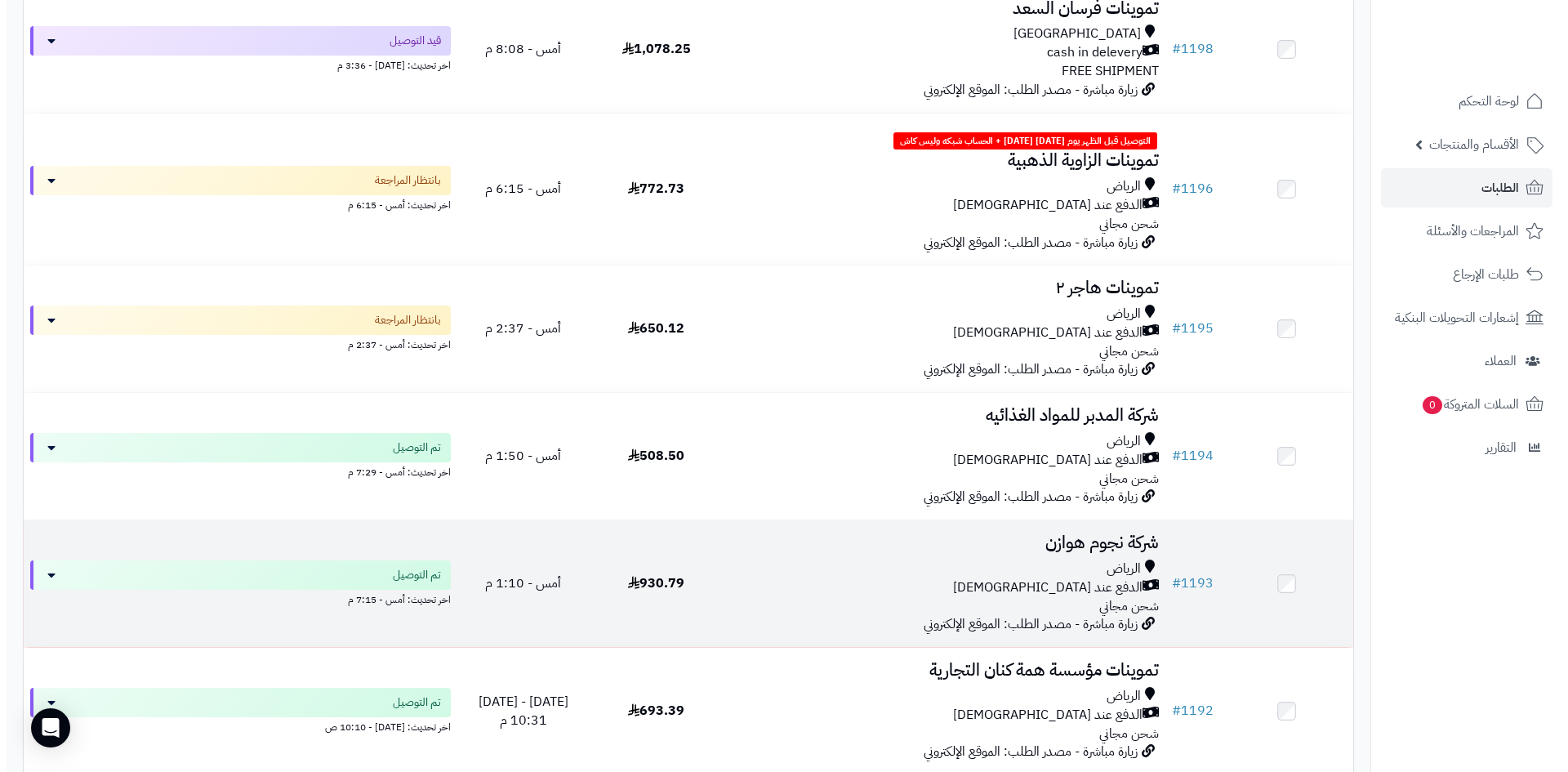
scroll to position [1389, 0]
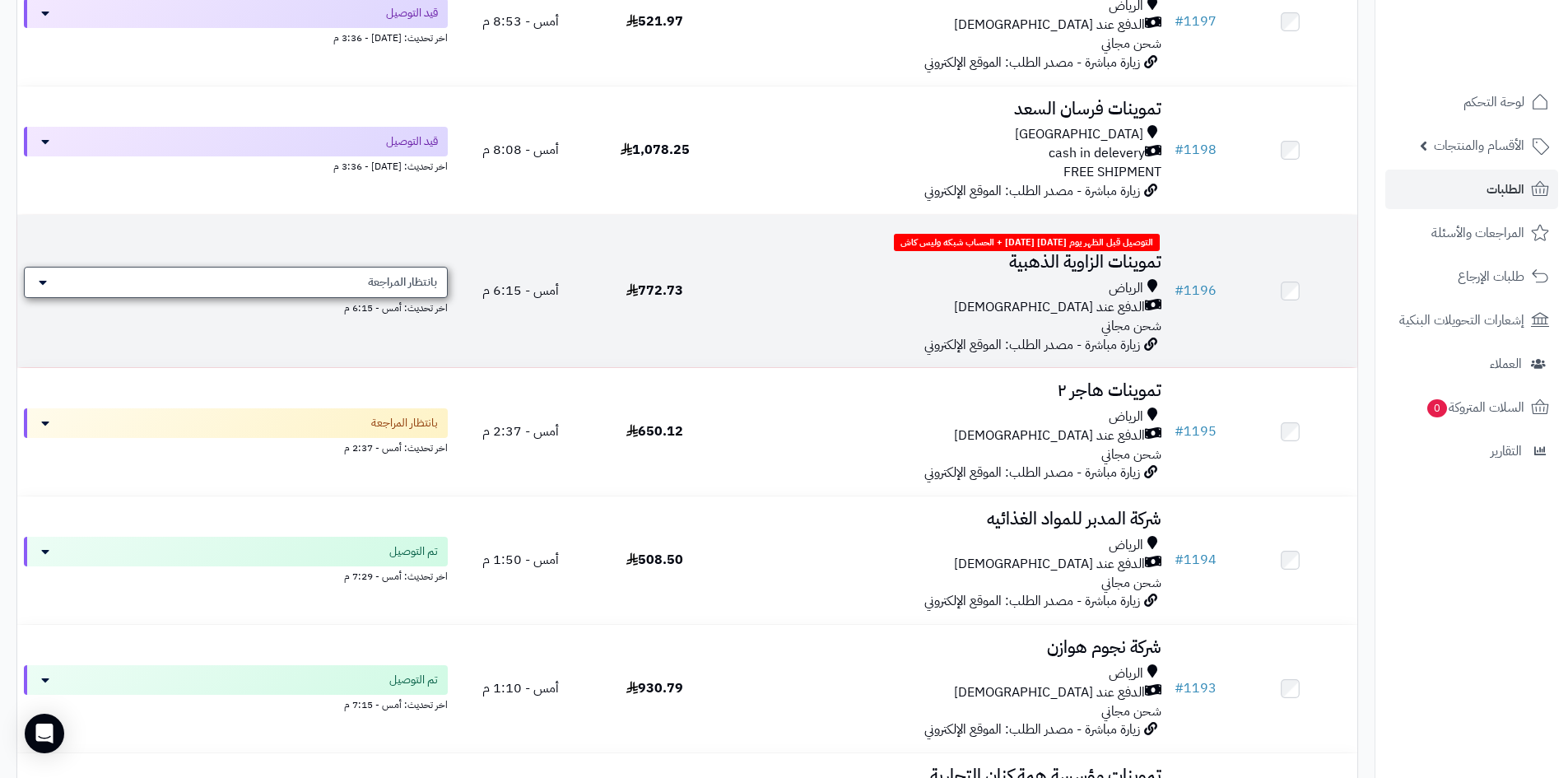
click at [428, 274] on span "بانتظار المراجعة" at bounding box center [402, 283] width 69 height 17
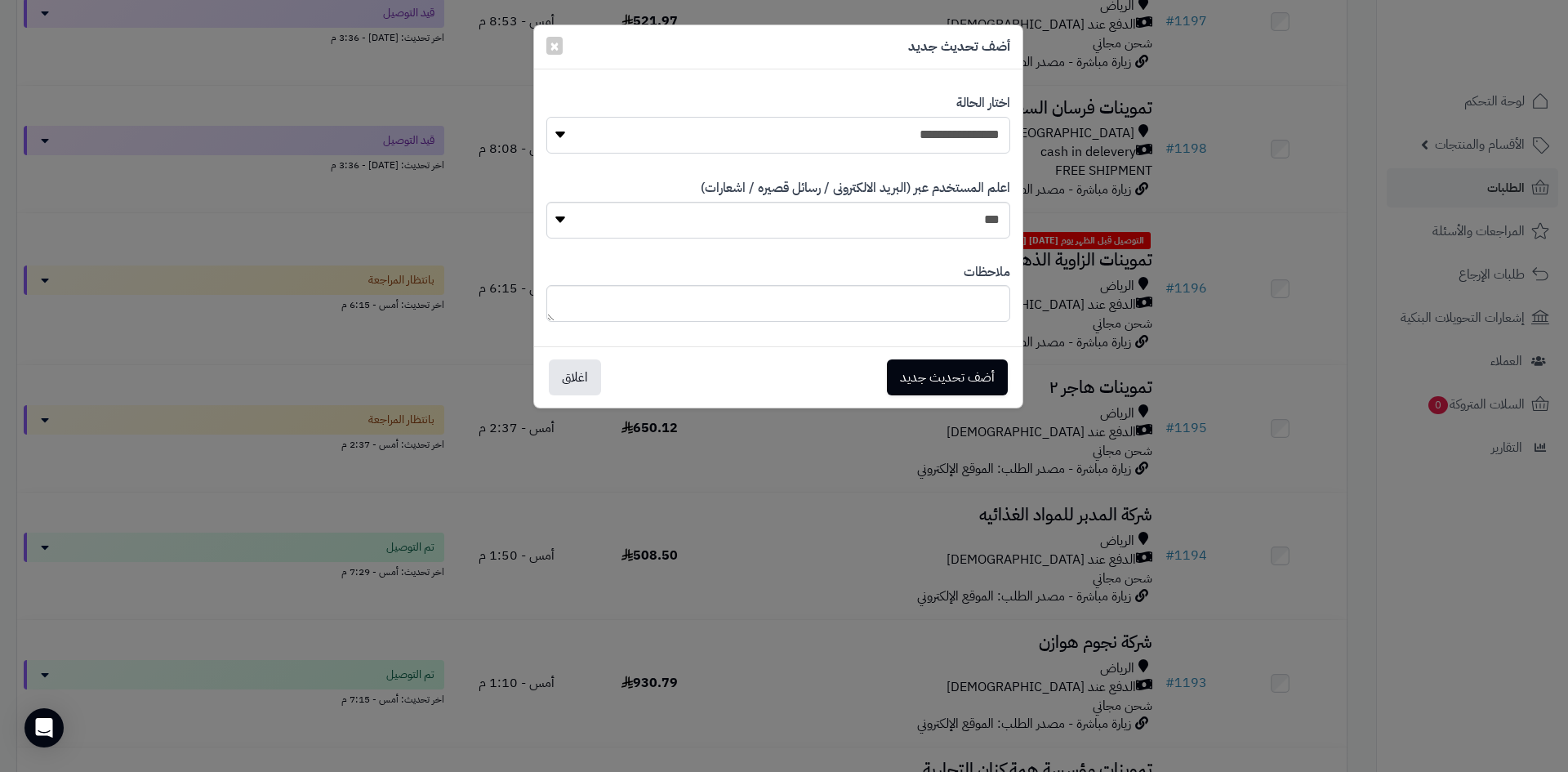
click at [961, 147] on select "**********" at bounding box center [778, 135] width 464 height 37
select select "**"
click at [546, 116] on select "**********" at bounding box center [778, 135] width 464 height 37
click at [983, 365] on button "أضف تحديث جديد" at bounding box center [948, 376] width 121 height 36
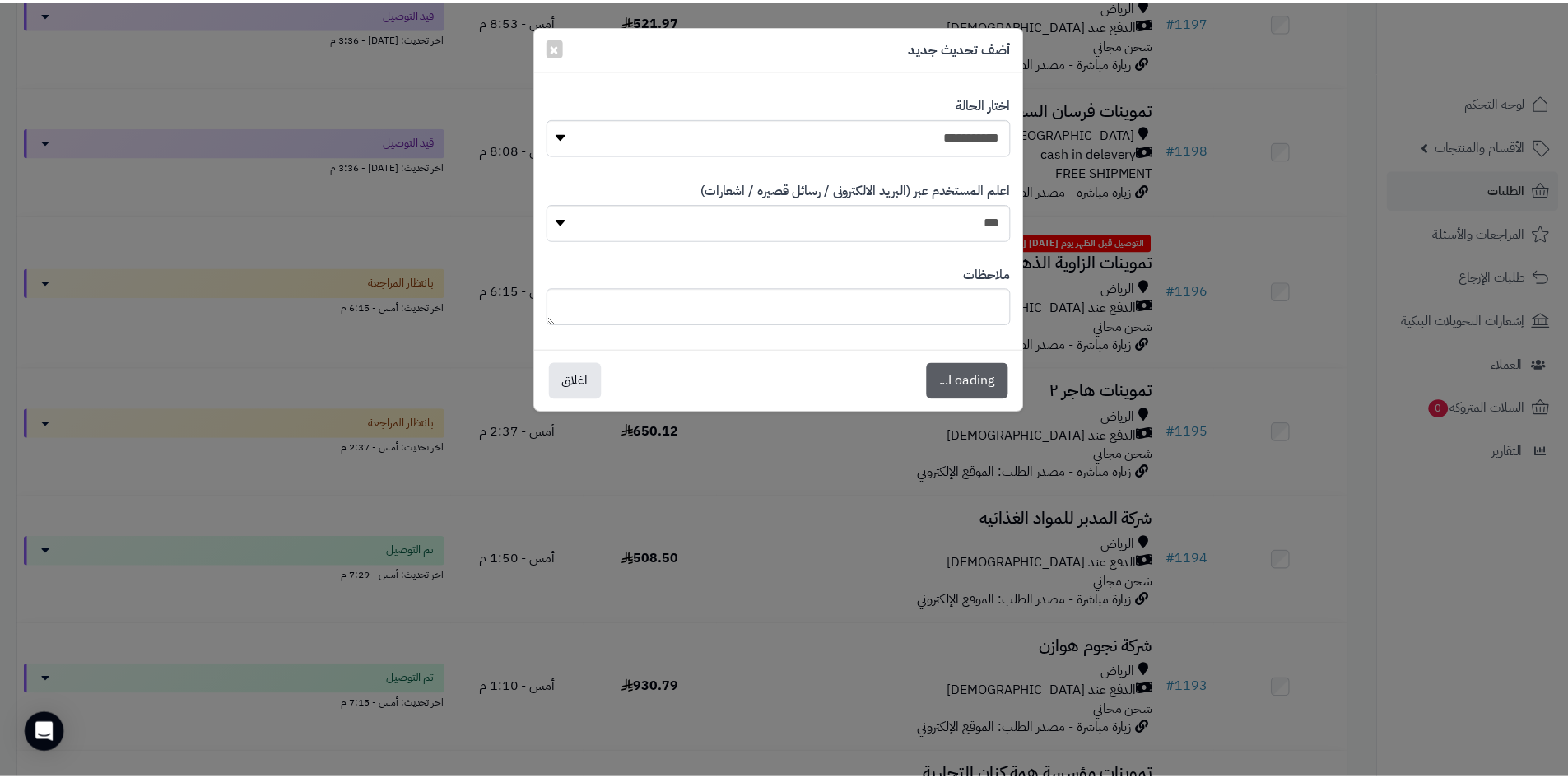
scroll to position [1453, 0]
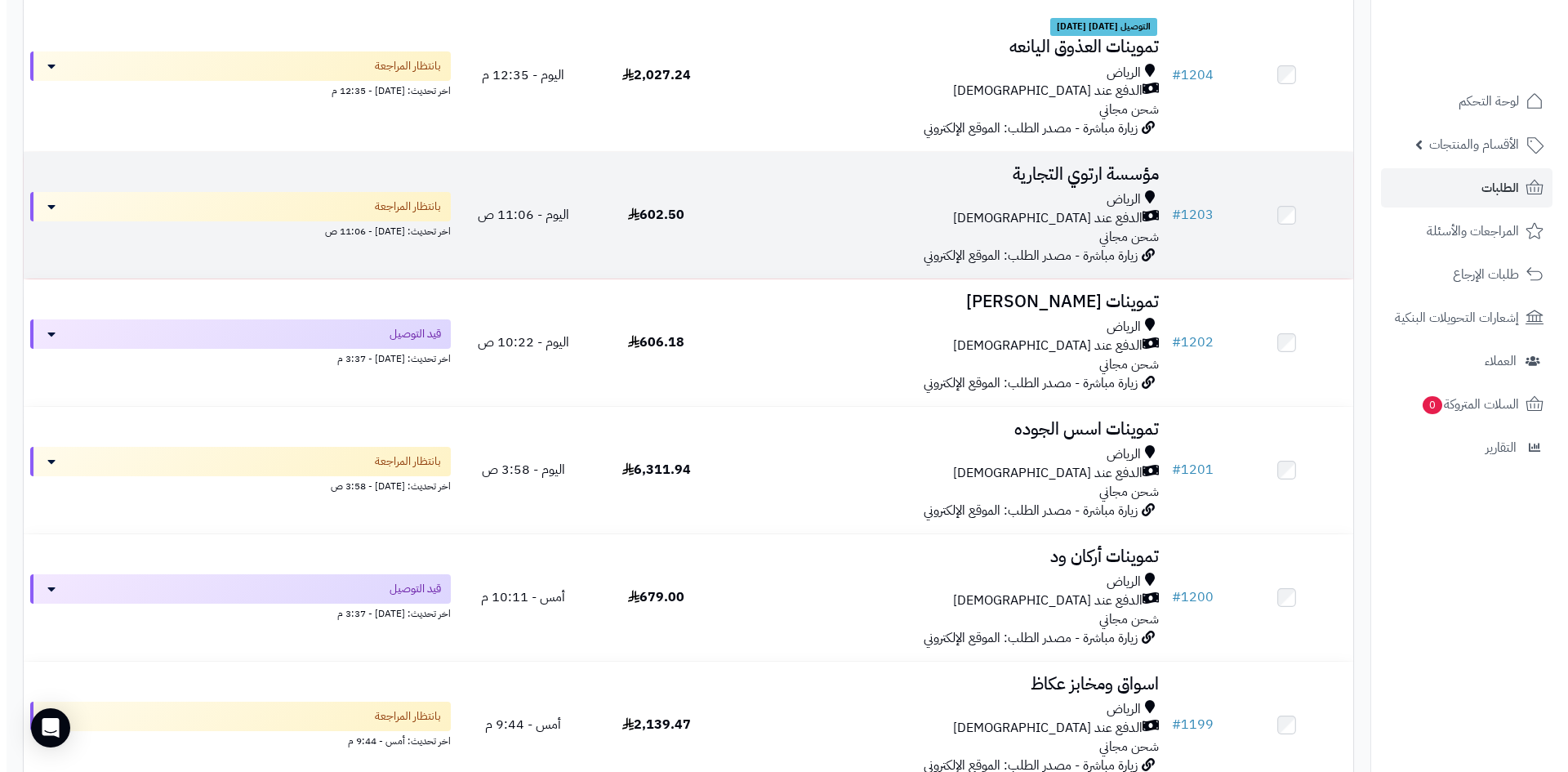
scroll to position [572, 0]
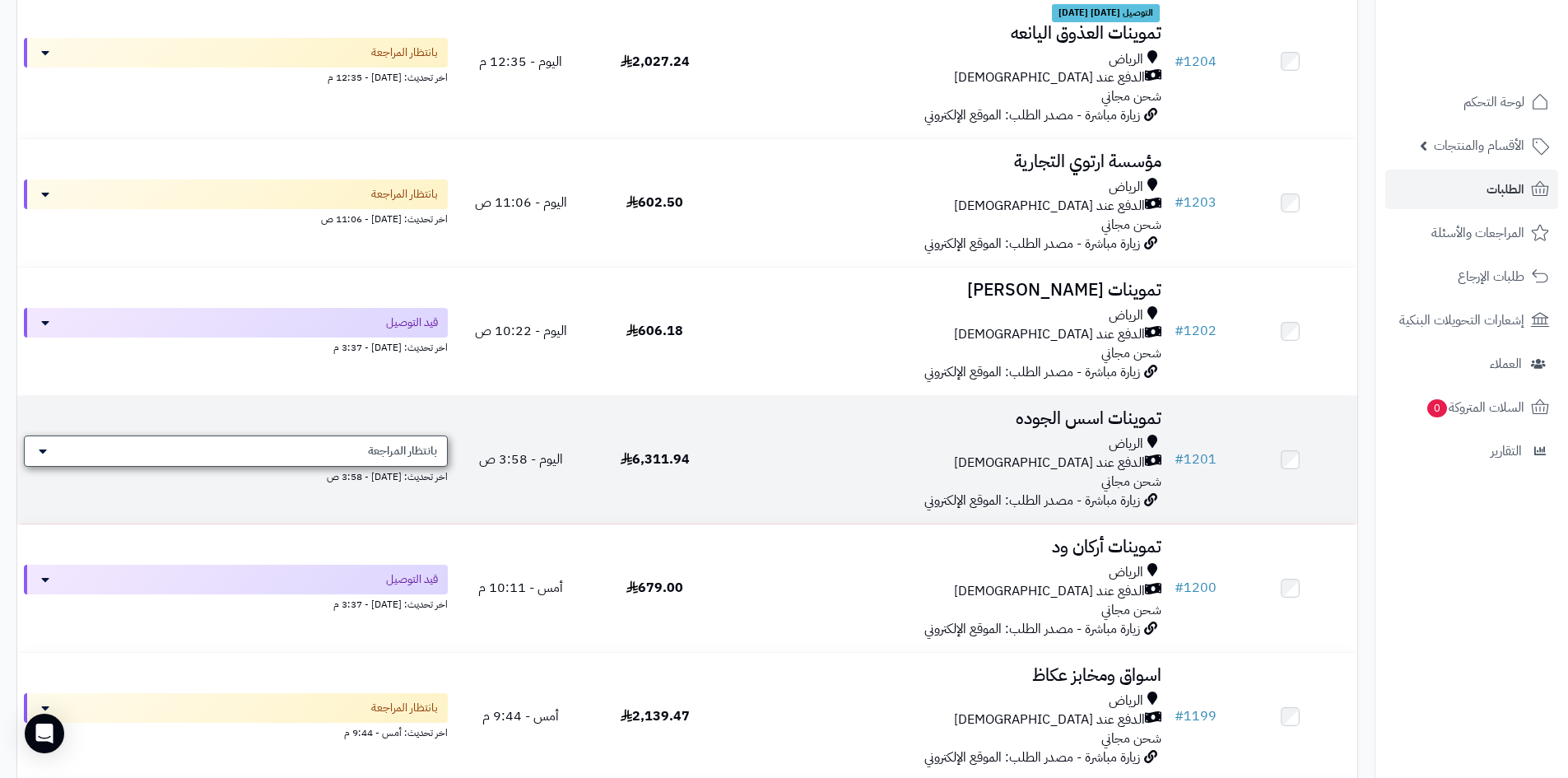
click at [369, 443] on span "بانتظار المراجعة" at bounding box center [402, 451] width 69 height 17
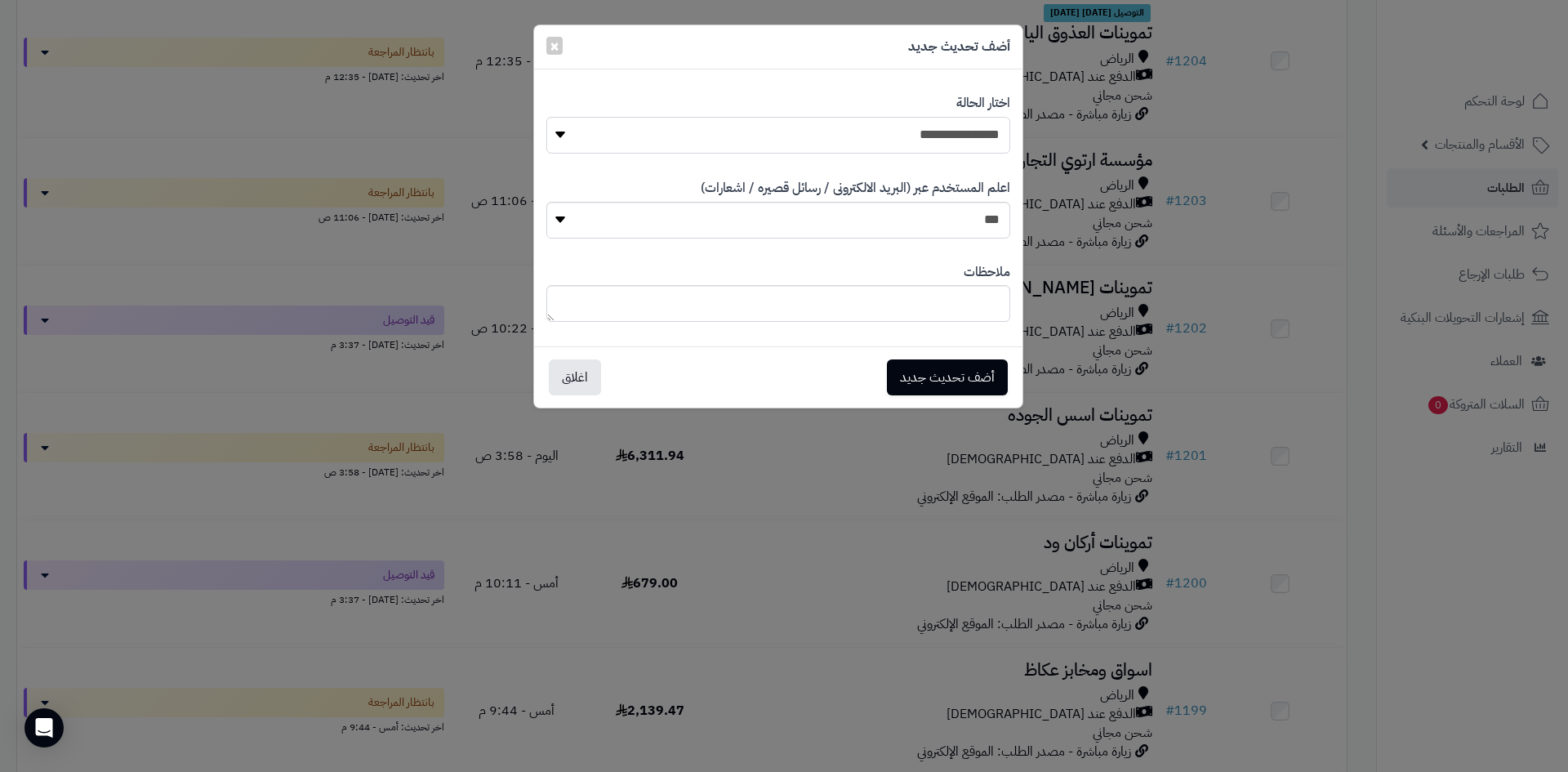
click at [875, 136] on select "**********" at bounding box center [778, 135] width 464 height 37
select select "**"
click at [546, 116] on select "**********" at bounding box center [778, 135] width 464 height 37
click at [959, 365] on button "أضف تحديث جديد" at bounding box center [948, 376] width 121 height 36
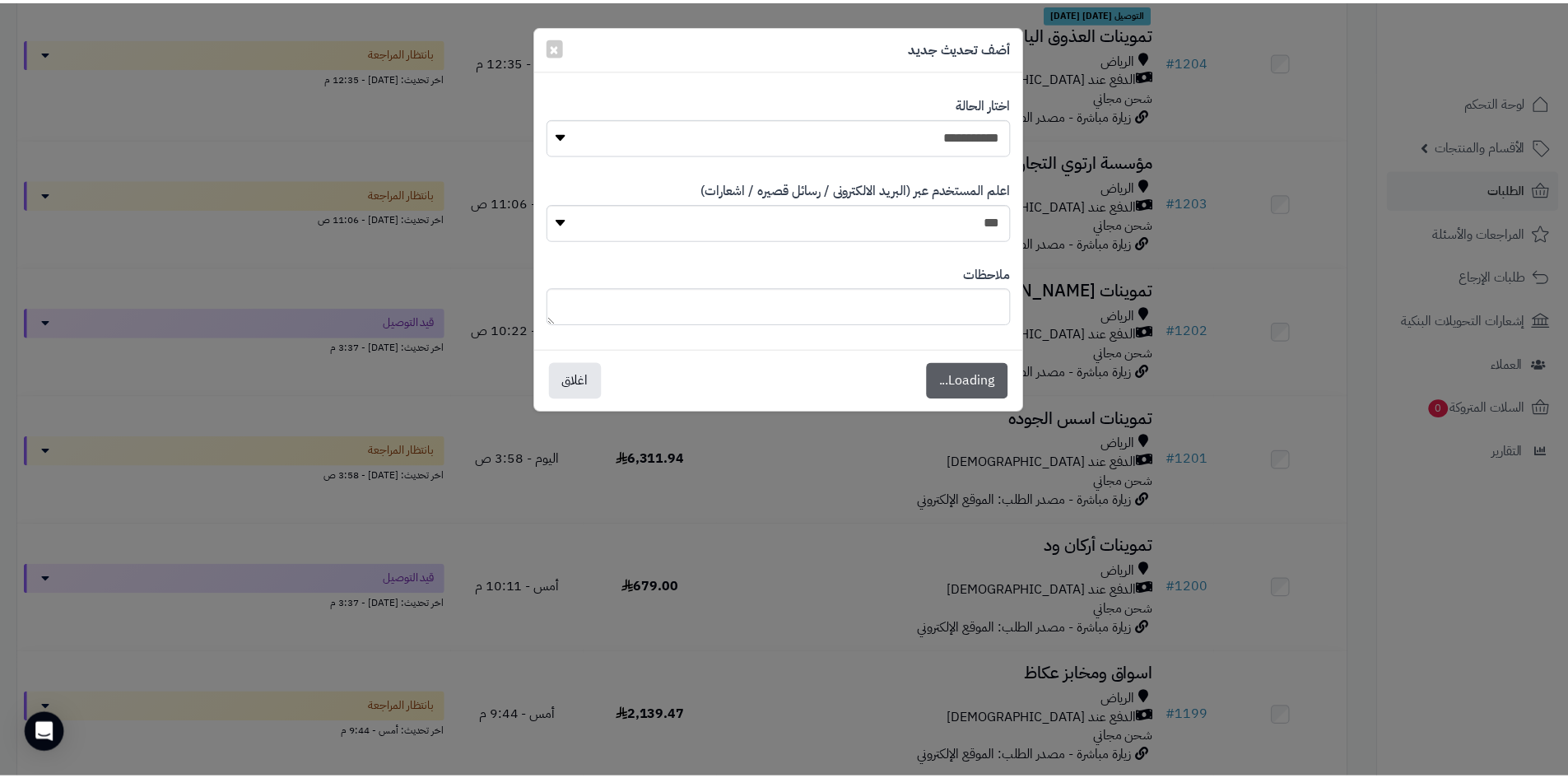
scroll to position [630, 0]
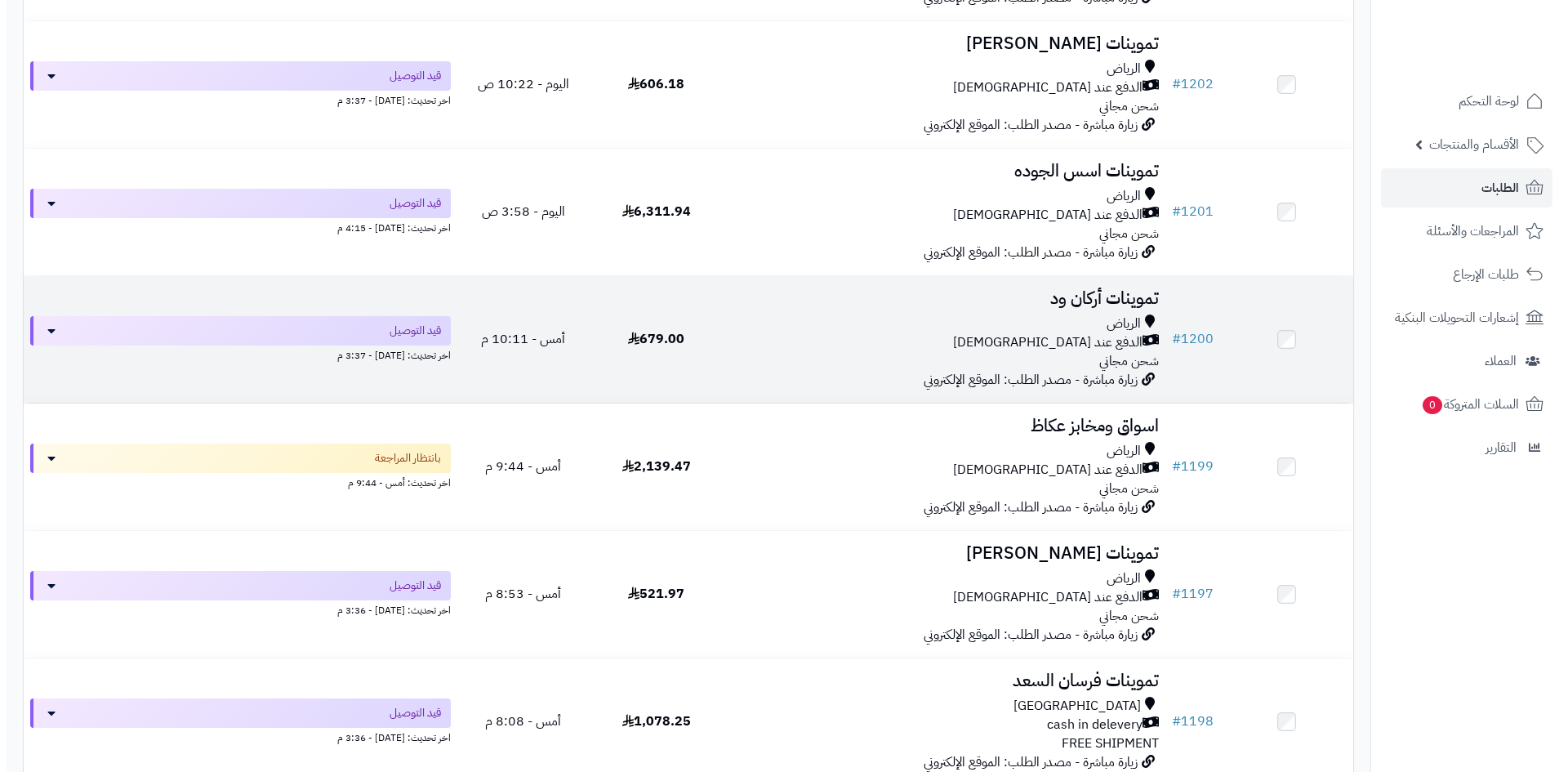
scroll to position [817, 0]
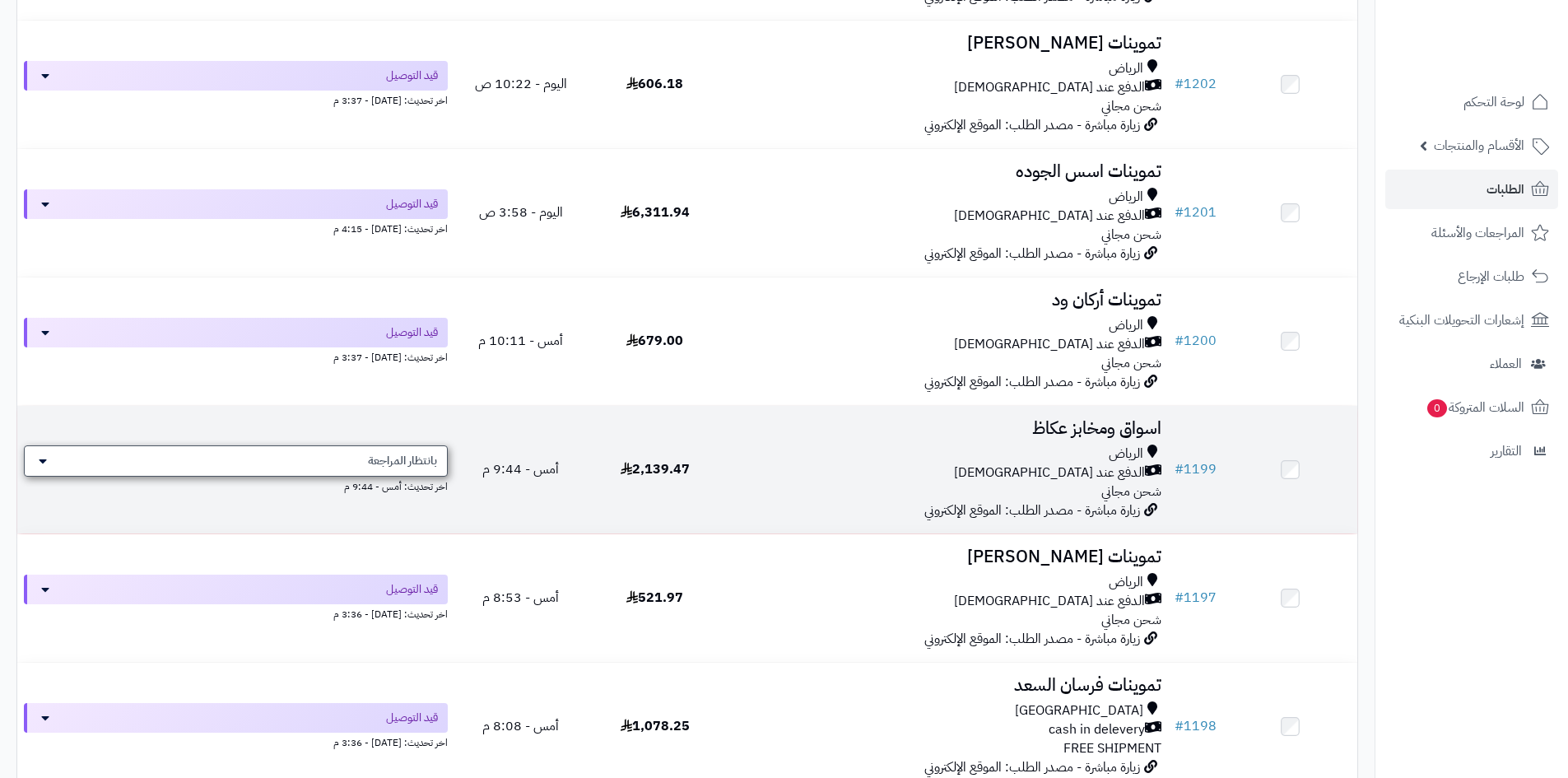
click at [416, 465] on span "بانتظار المراجعة" at bounding box center [402, 461] width 69 height 17
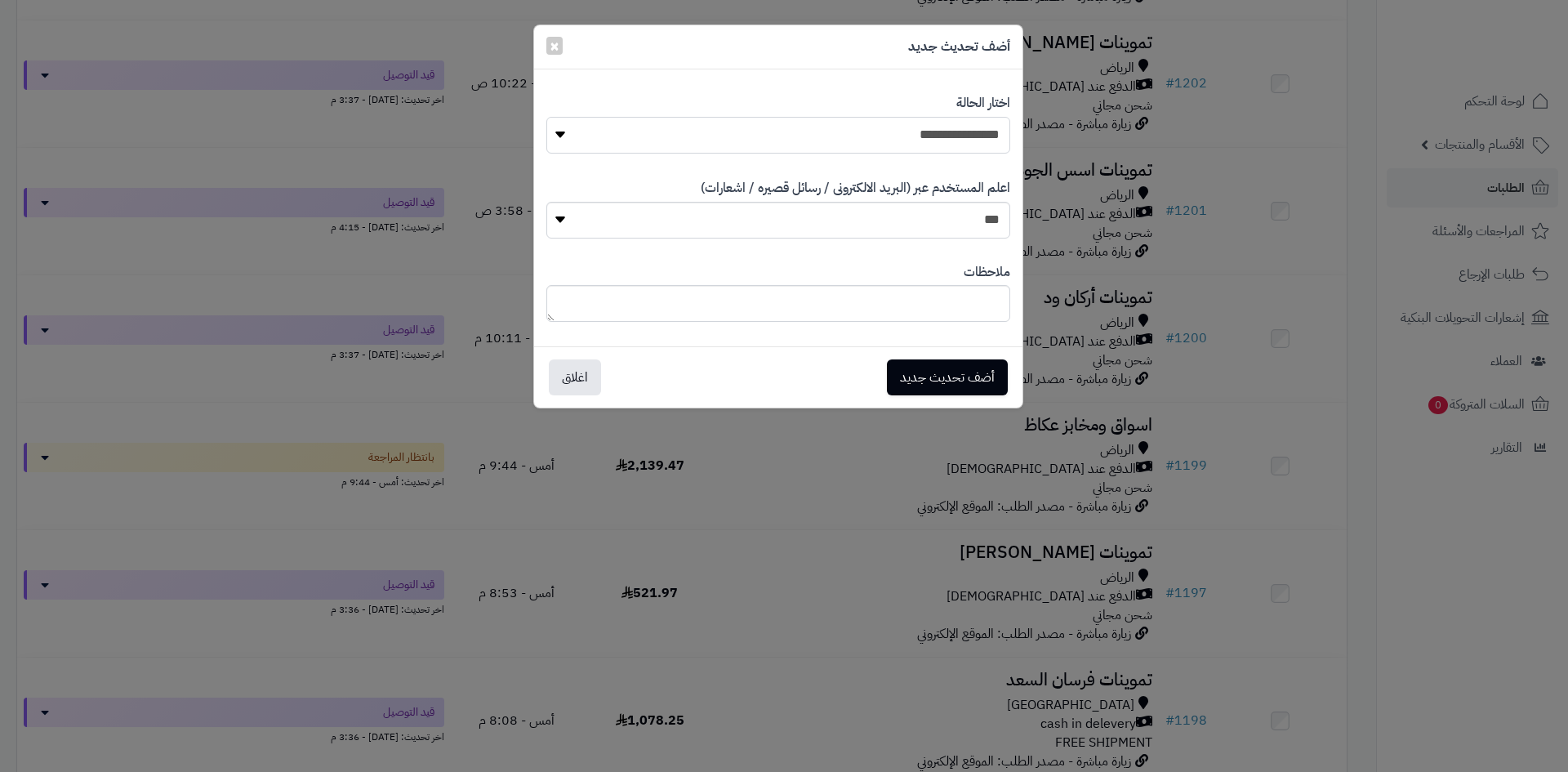
click at [889, 131] on select "**********" at bounding box center [778, 135] width 464 height 37
select select "**"
click at [546, 116] on select "**********" at bounding box center [778, 135] width 464 height 37
click at [961, 374] on button "أضف تحديث جديد" at bounding box center [948, 376] width 121 height 36
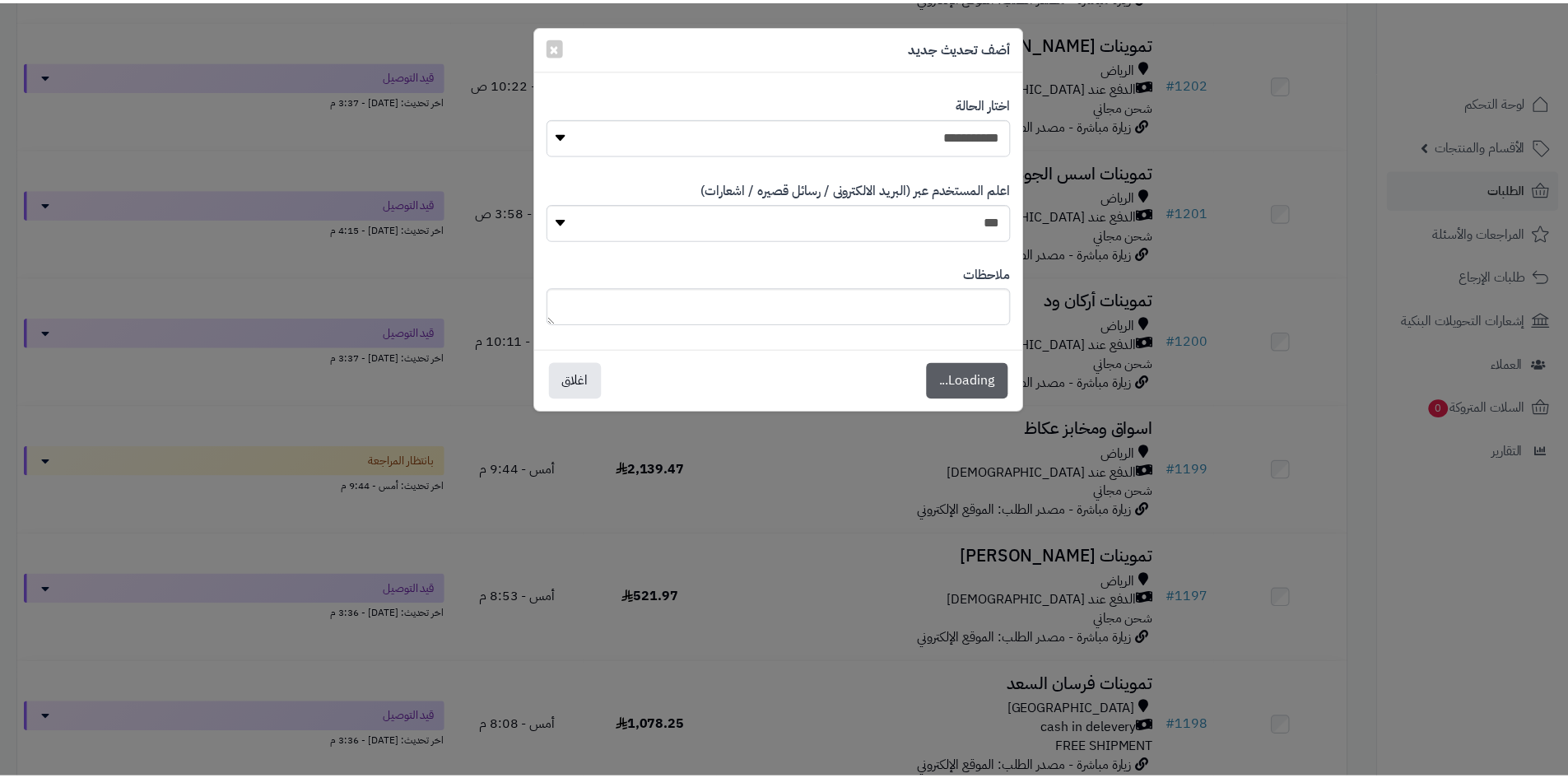
scroll to position [876, 0]
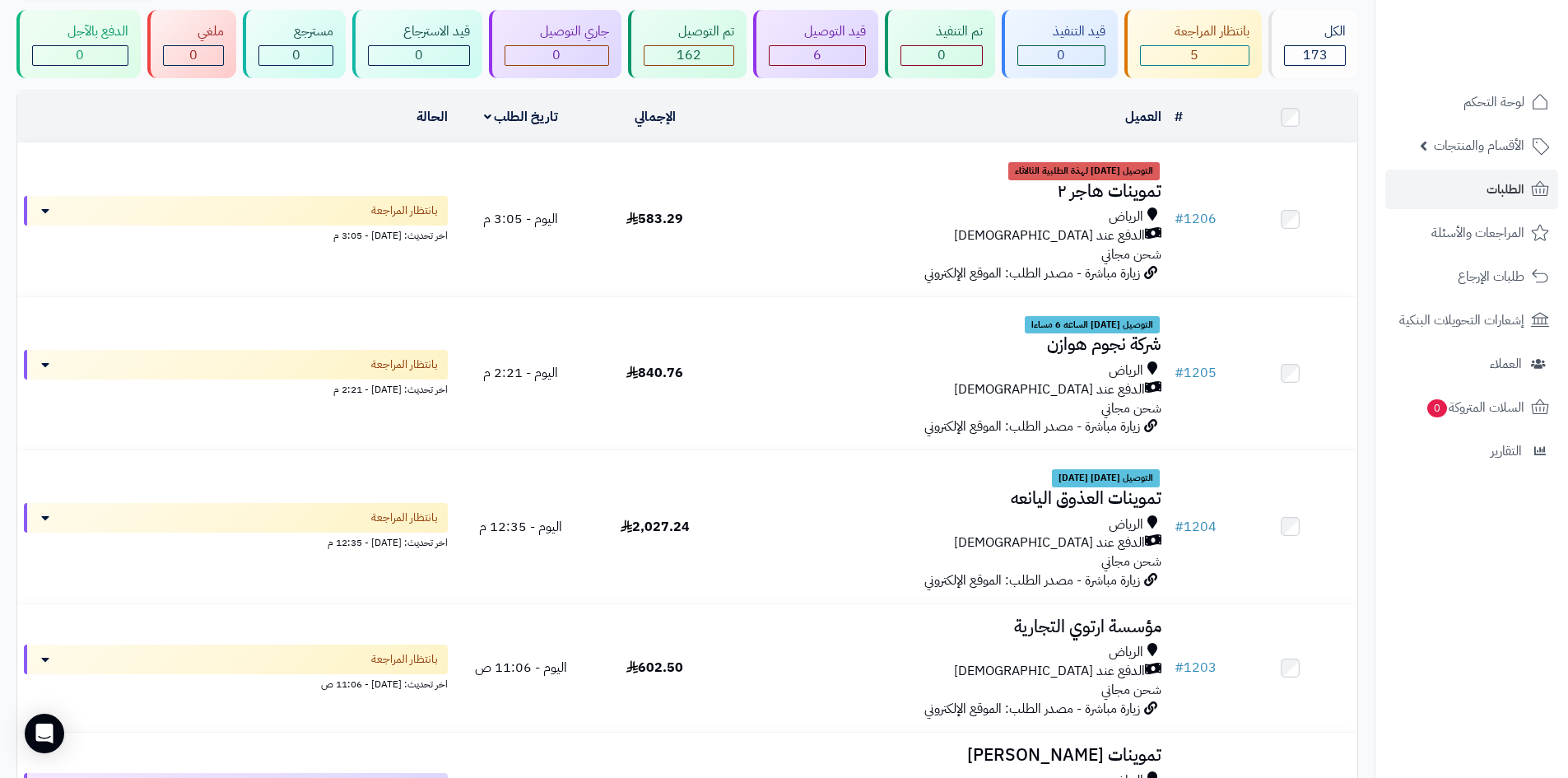
scroll to position [82, 0]
